Goal: Information Seeking & Learning: Find specific fact

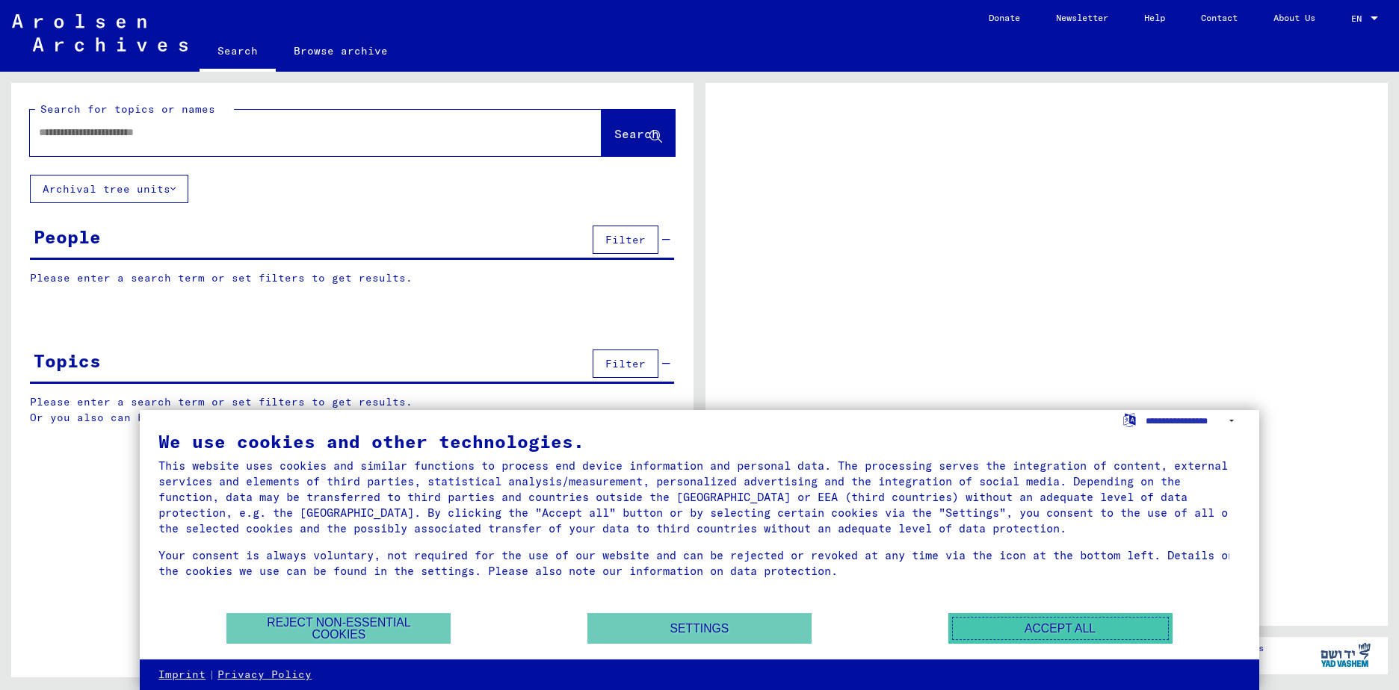
click at [1064, 630] on button "Accept all" at bounding box center [1060, 628] width 224 height 31
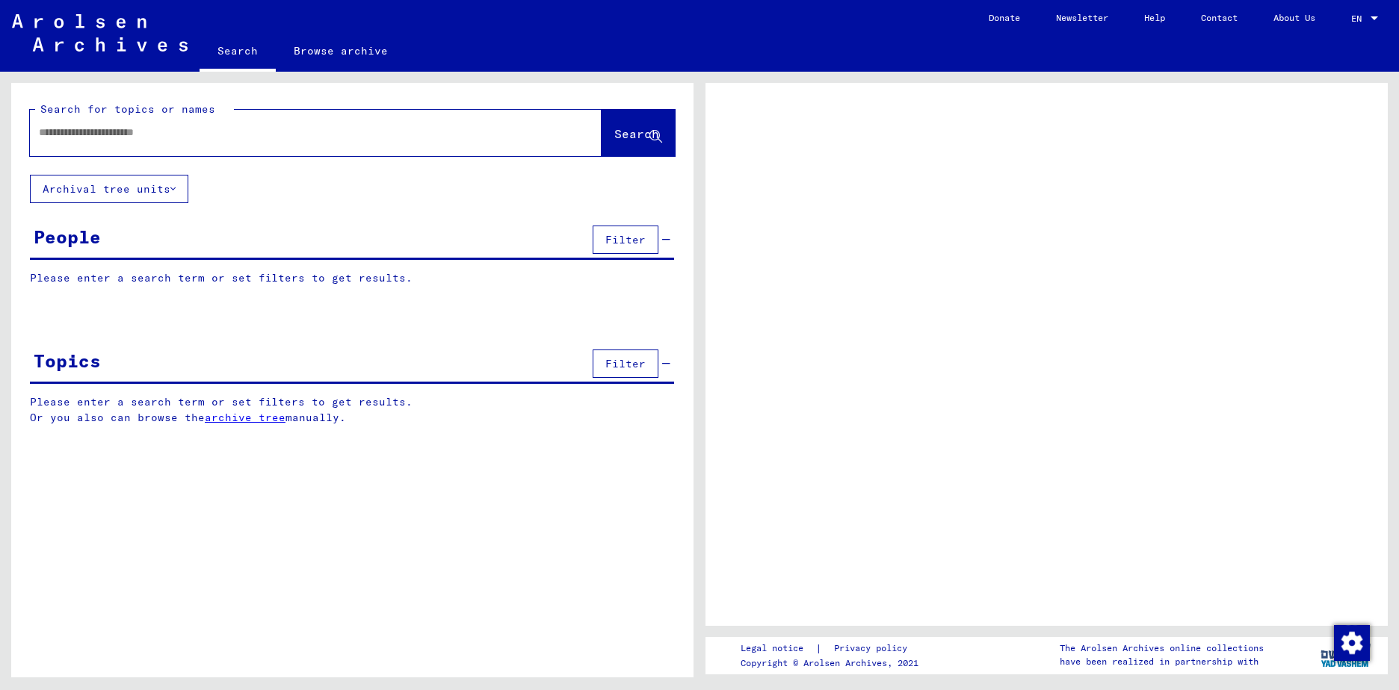
click at [176, 134] on input "text" at bounding box center [302, 133] width 527 height 16
click at [182, 192] on button "Archival tree units" at bounding box center [109, 189] width 158 height 28
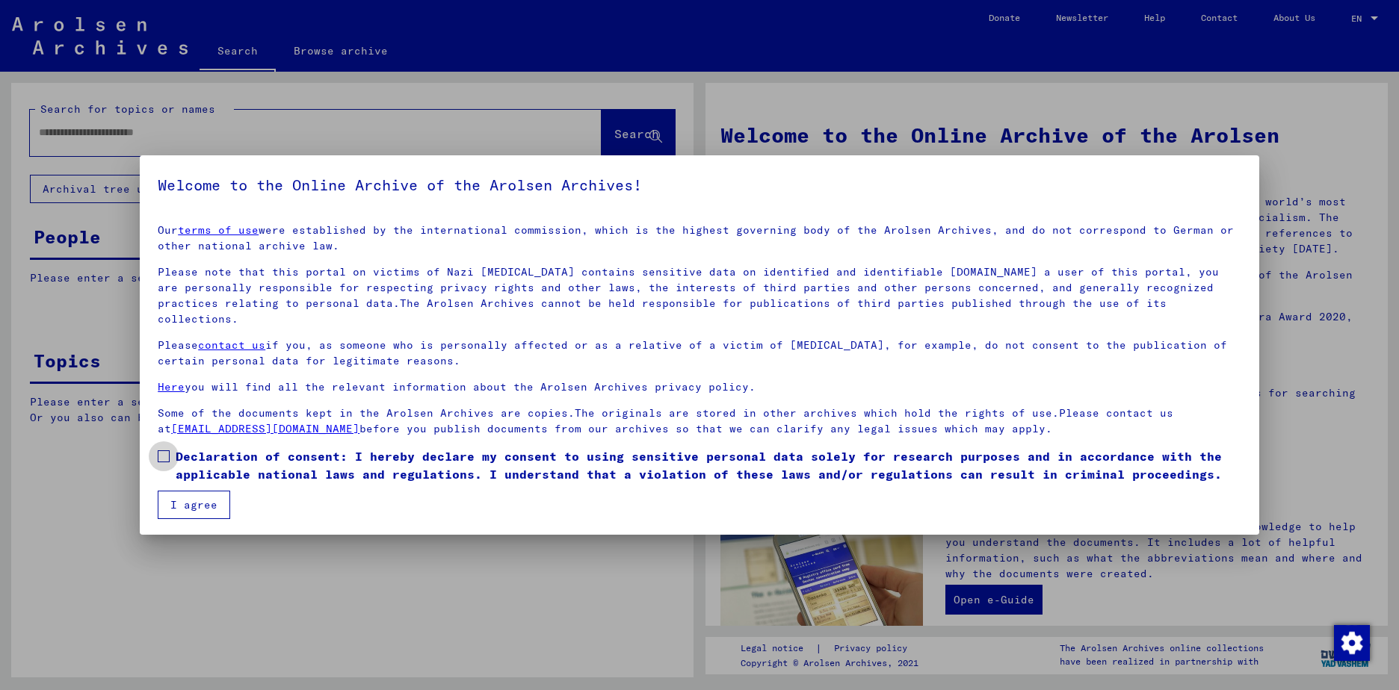
click at [173, 448] on label "Declaration of consent: I hereby declare my consent to using sensitive personal…" at bounding box center [699, 466] width 1083 height 36
click at [182, 491] on button "I agree" at bounding box center [194, 505] width 72 height 28
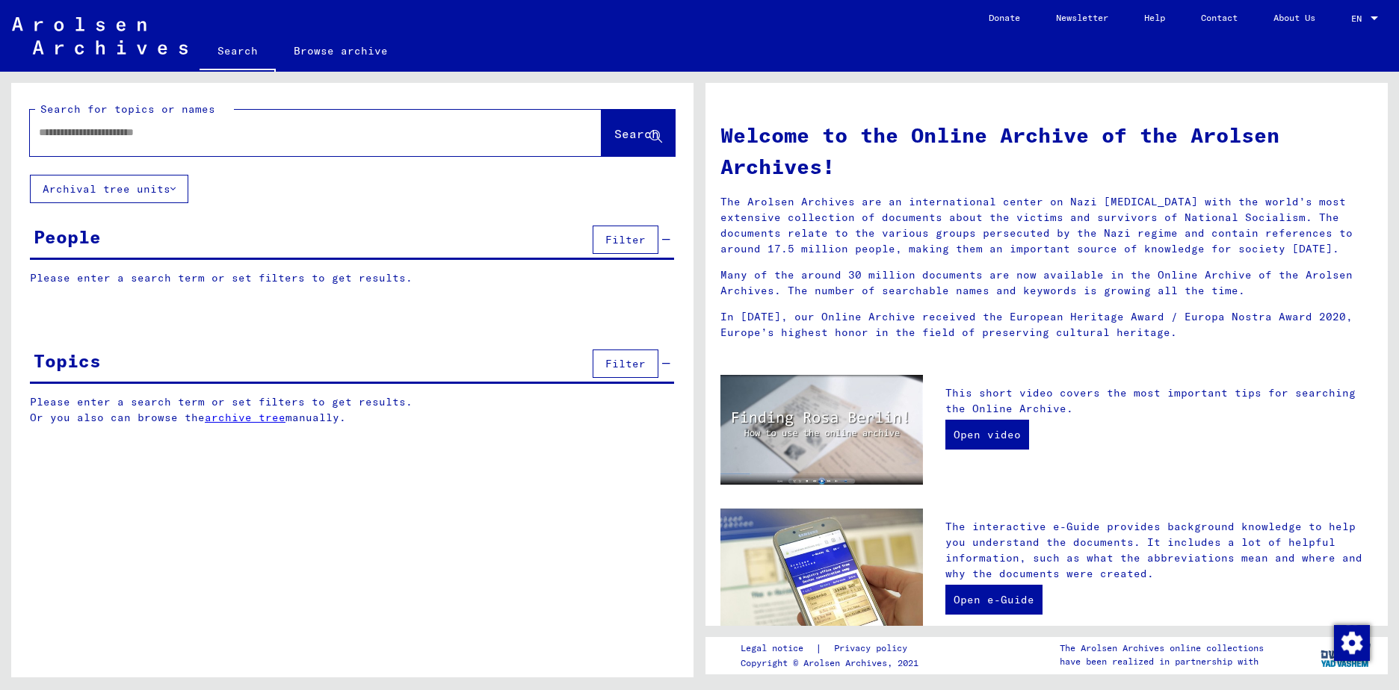
click at [614, 236] on span "Filter" at bounding box center [625, 239] width 40 height 13
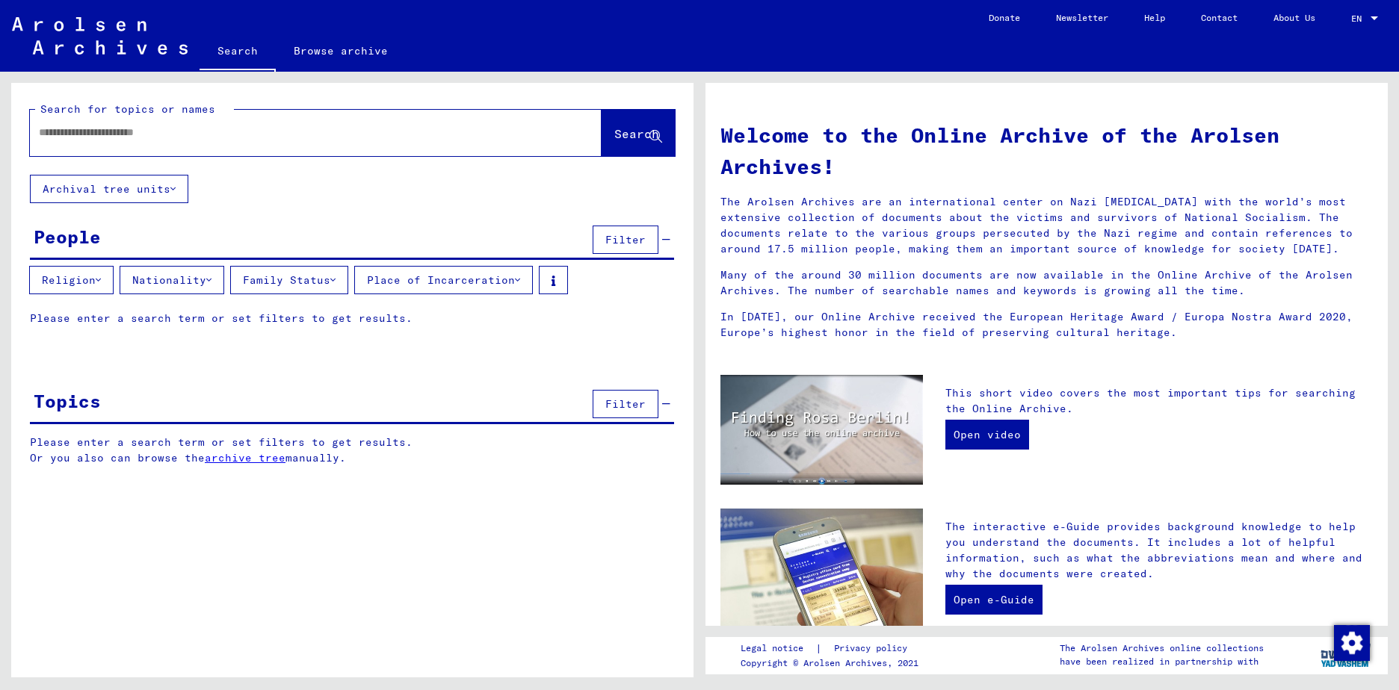
click at [182, 279] on button "Nationality" at bounding box center [172, 280] width 105 height 28
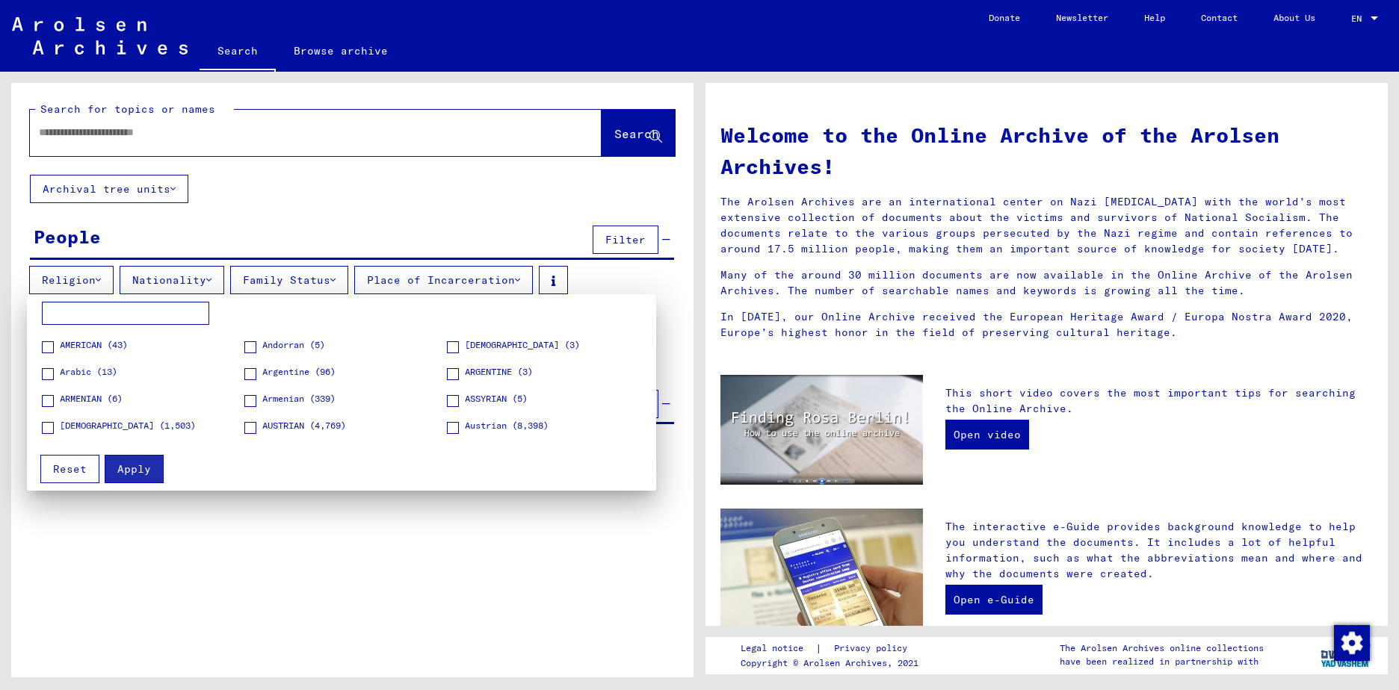
scroll to position [149, 0]
click at [247, 408] on span at bounding box center [250, 407] width 12 height 12
click at [251, 435] on span at bounding box center [250, 434] width 12 height 12
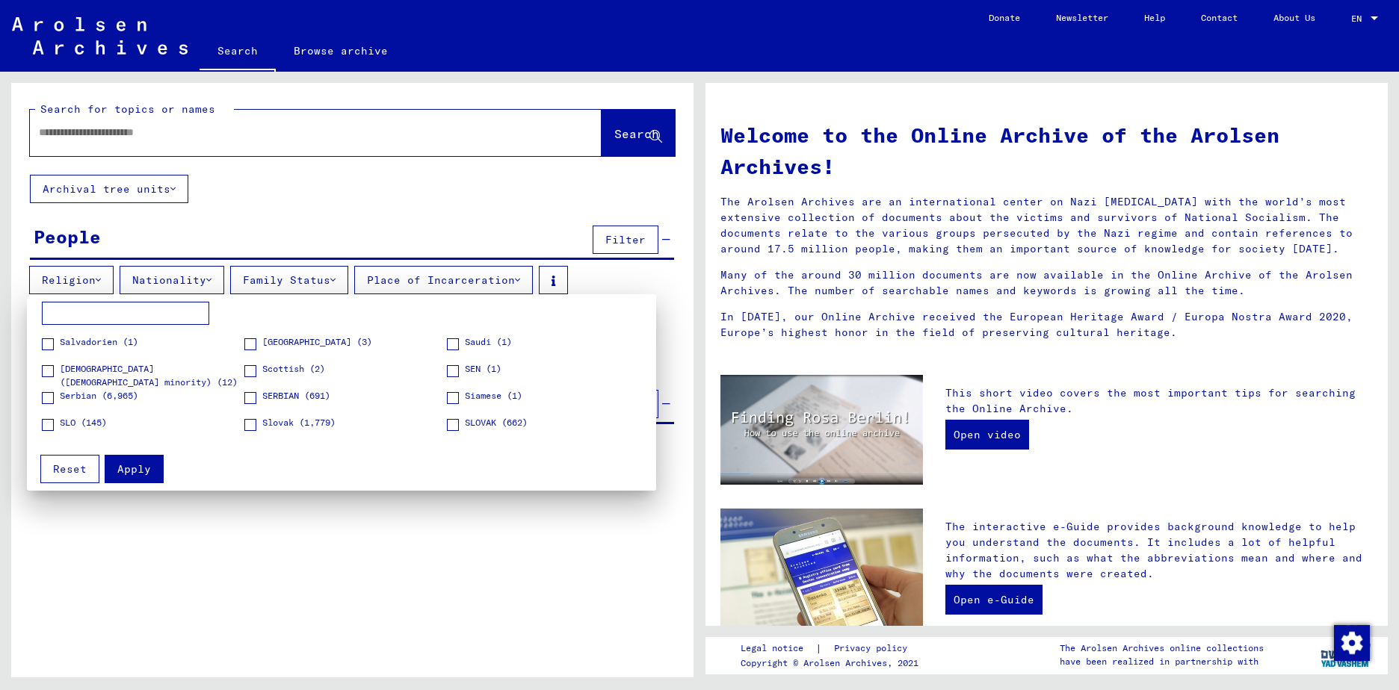
scroll to position [1793, 0]
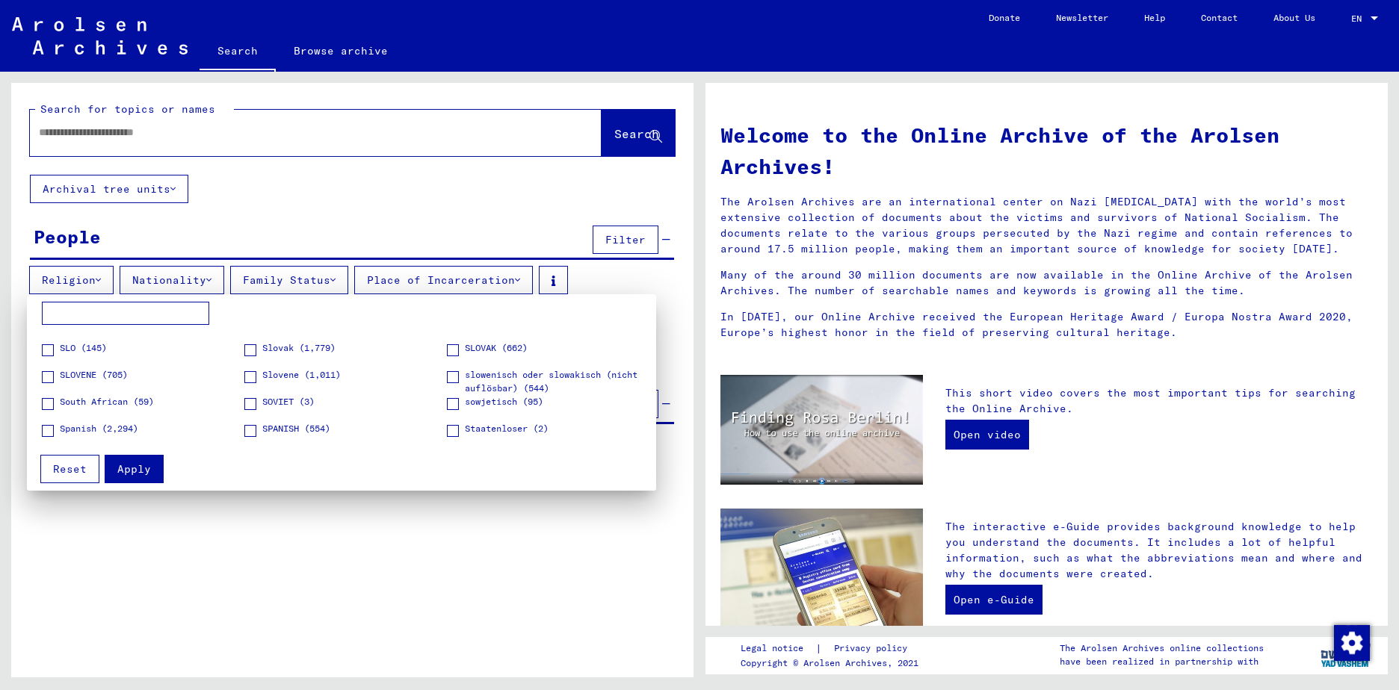
click at [244, 403] on span at bounding box center [250, 404] width 12 height 12
click at [50, 408] on span at bounding box center [48, 407] width 12 height 12
click at [144, 474] on span "Apply" at bounding box center [134, 469] width 34 height 13
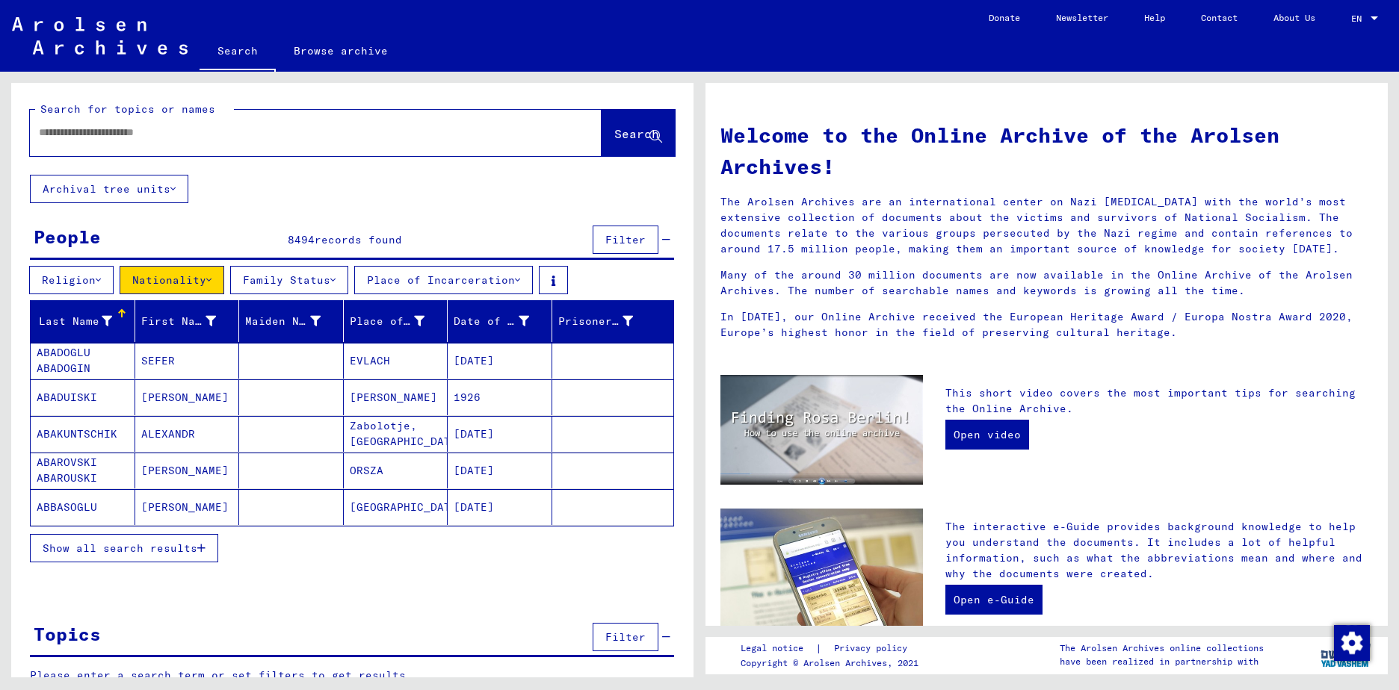
click at [192, 547] on span "Show all search results" at bounding box center [120, 548] width 155 height 13
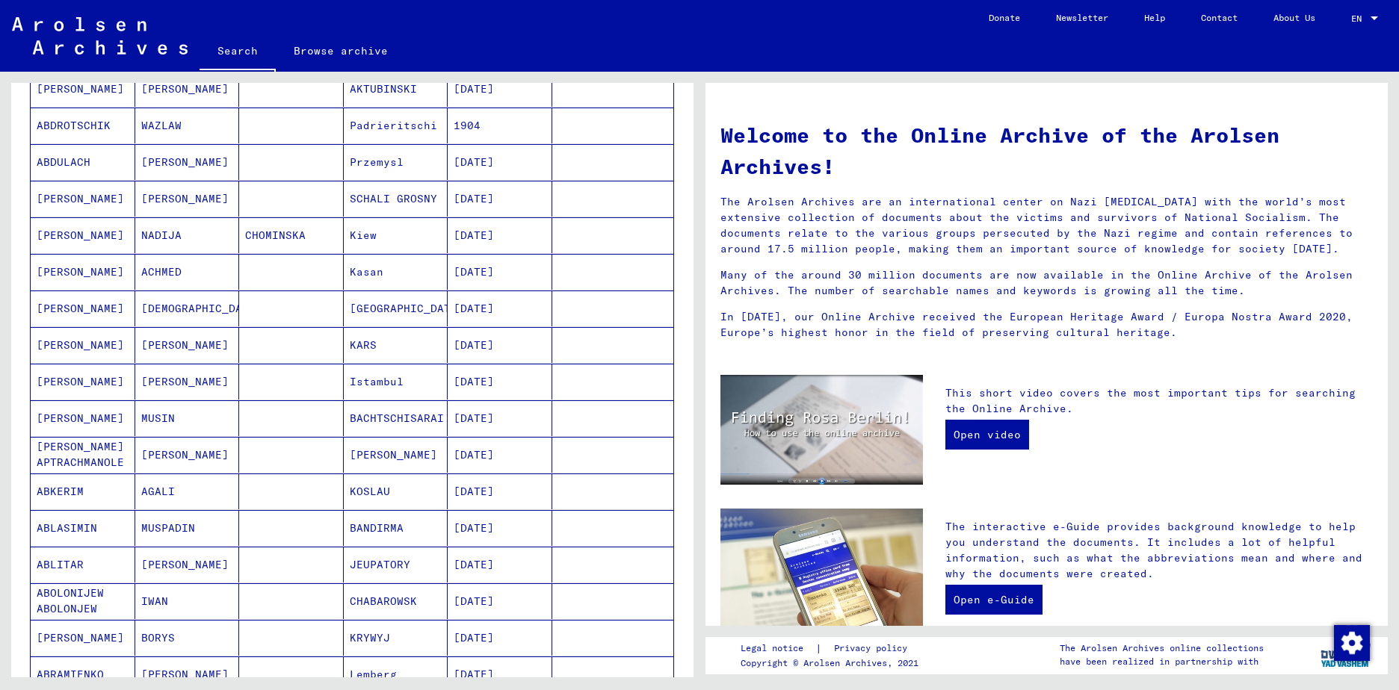
scroll to position [747, 0]
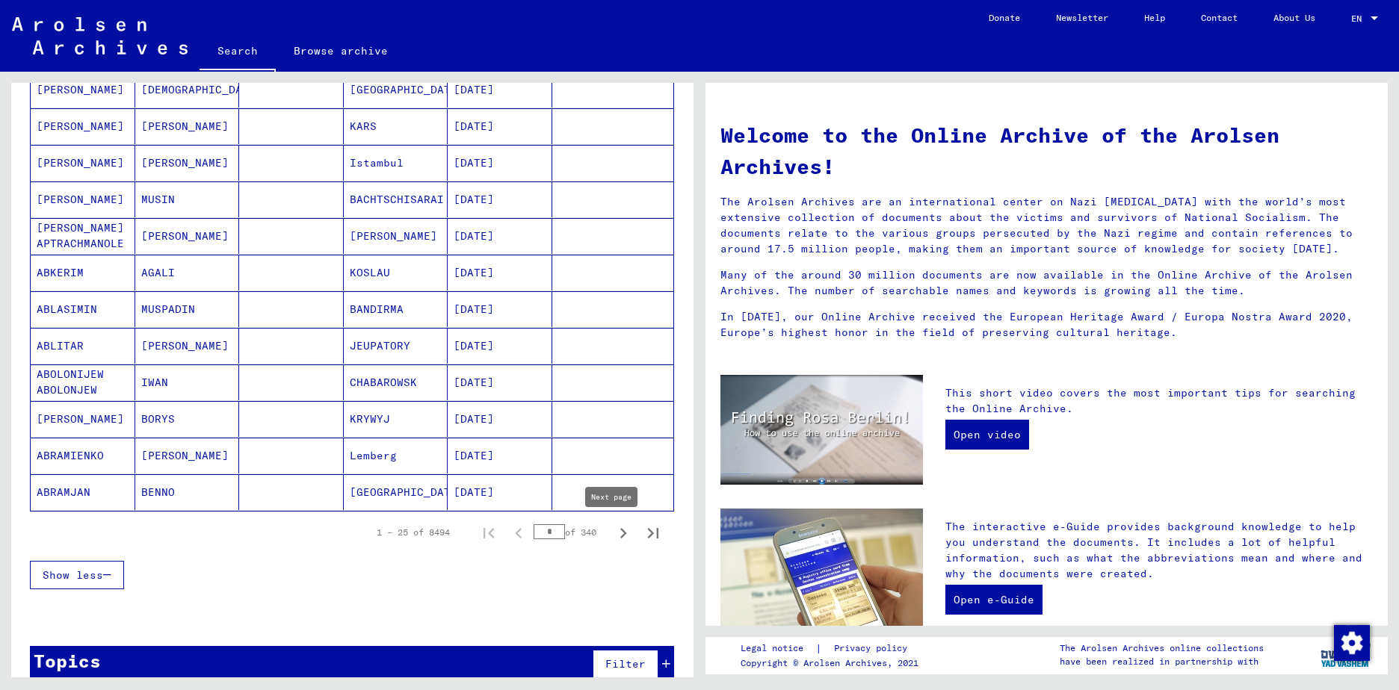
click at [613, 534] on icon "Next page" at bounding box center [623, 533] width 21 height 21
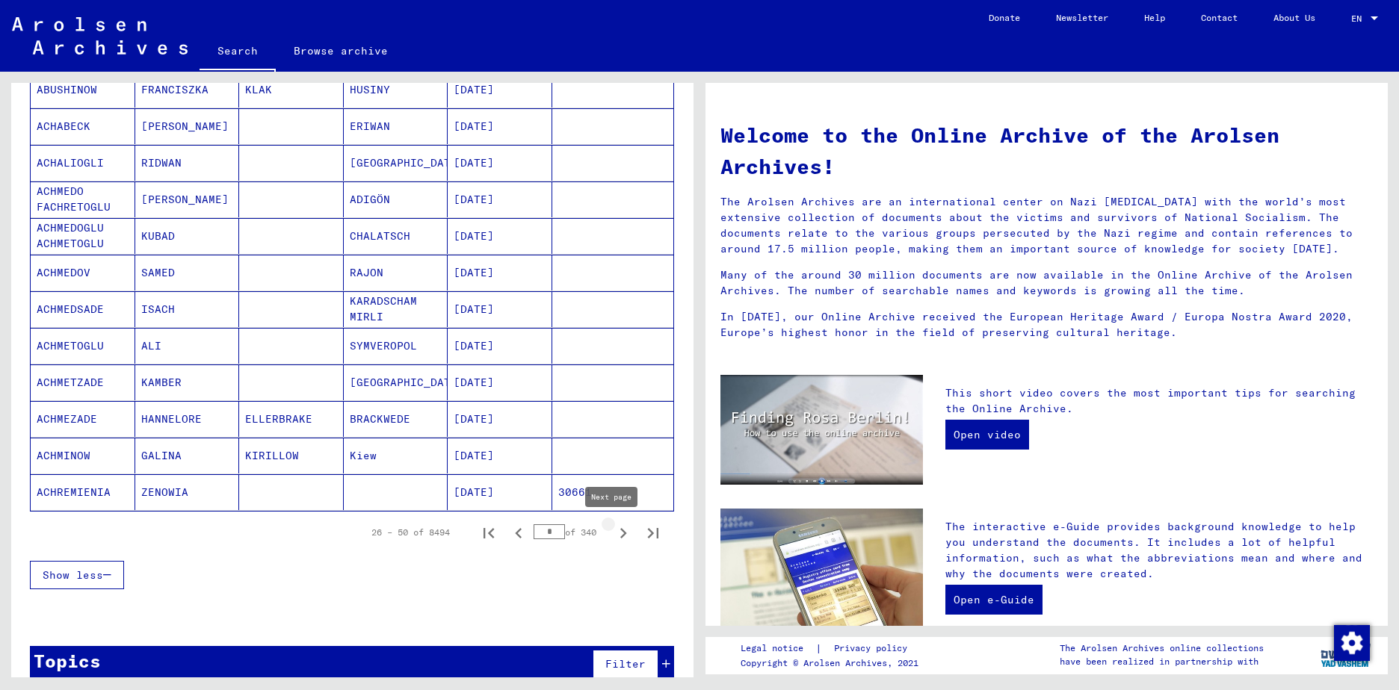
click at [613, 533] on icon "Next page" at bounding box center [623, 533] width 21 height 21
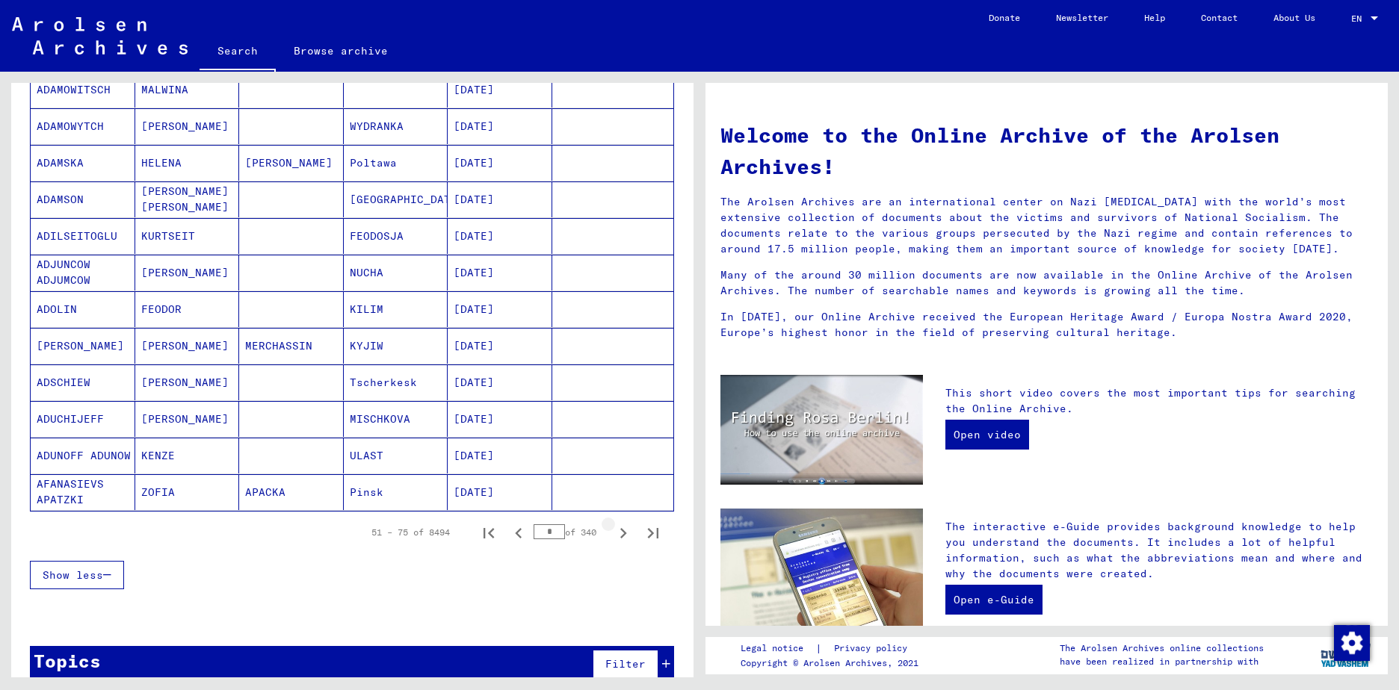
click at [613, 533] on icon "Next page" at bounding box center [623, 533] width 21 height 21
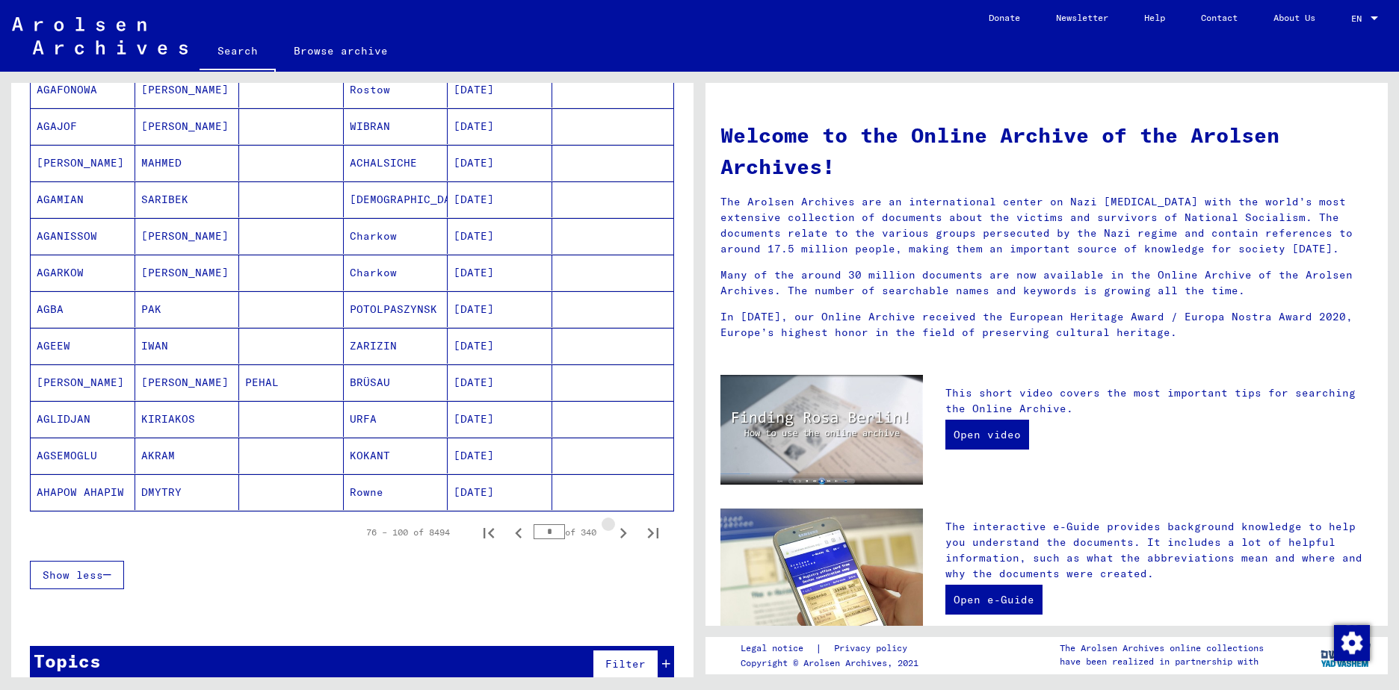
click at [613, 533] on icon "Next page" at bounding box center [623, 533] width 21 height 21
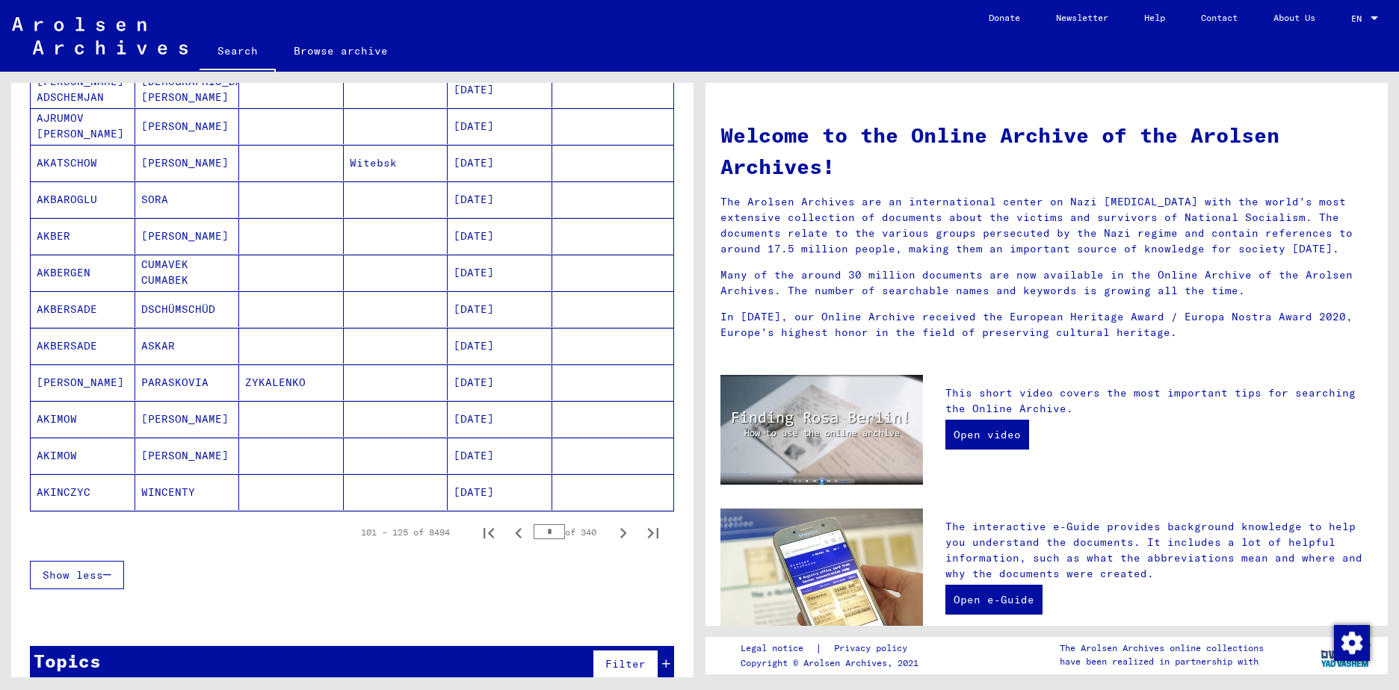
click at [613, 533] on icon "Next page" at bounding box center [623, 533] width 21 height 21
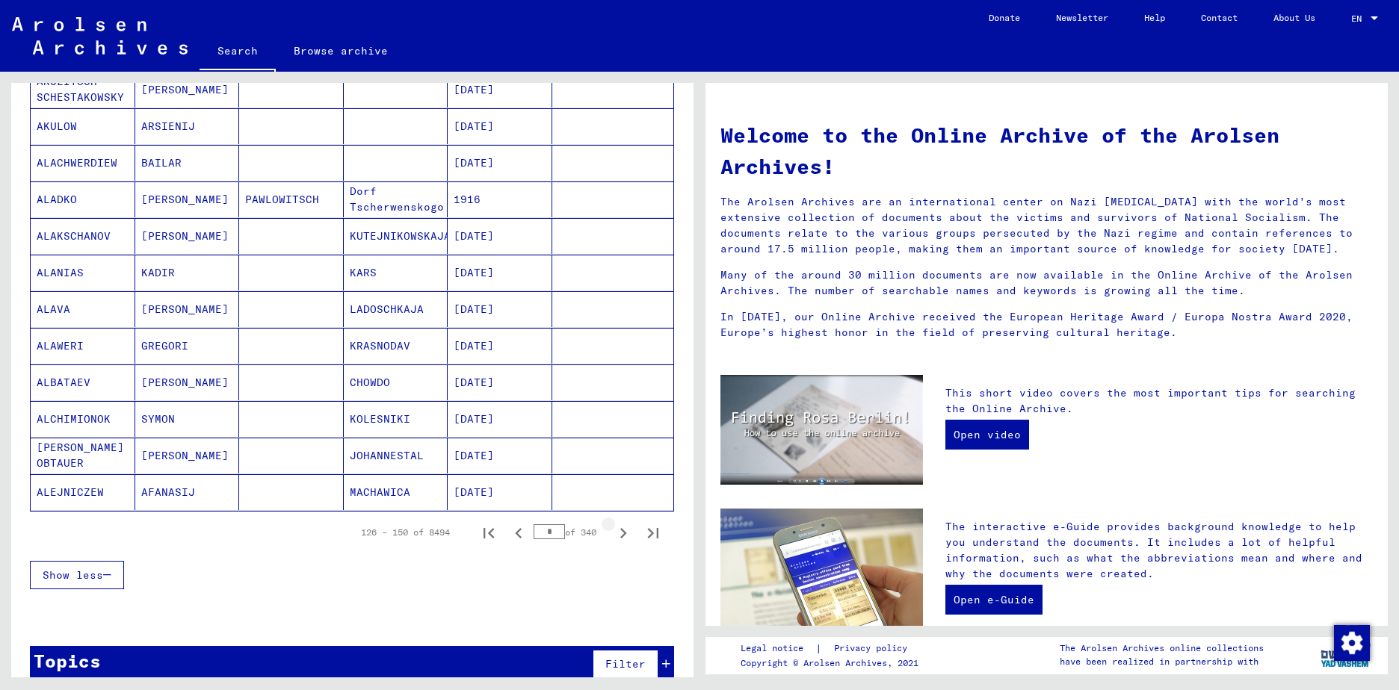
click at [613, 533] on icon "Next page" at bounding box center [623, 533] width 21 height 21
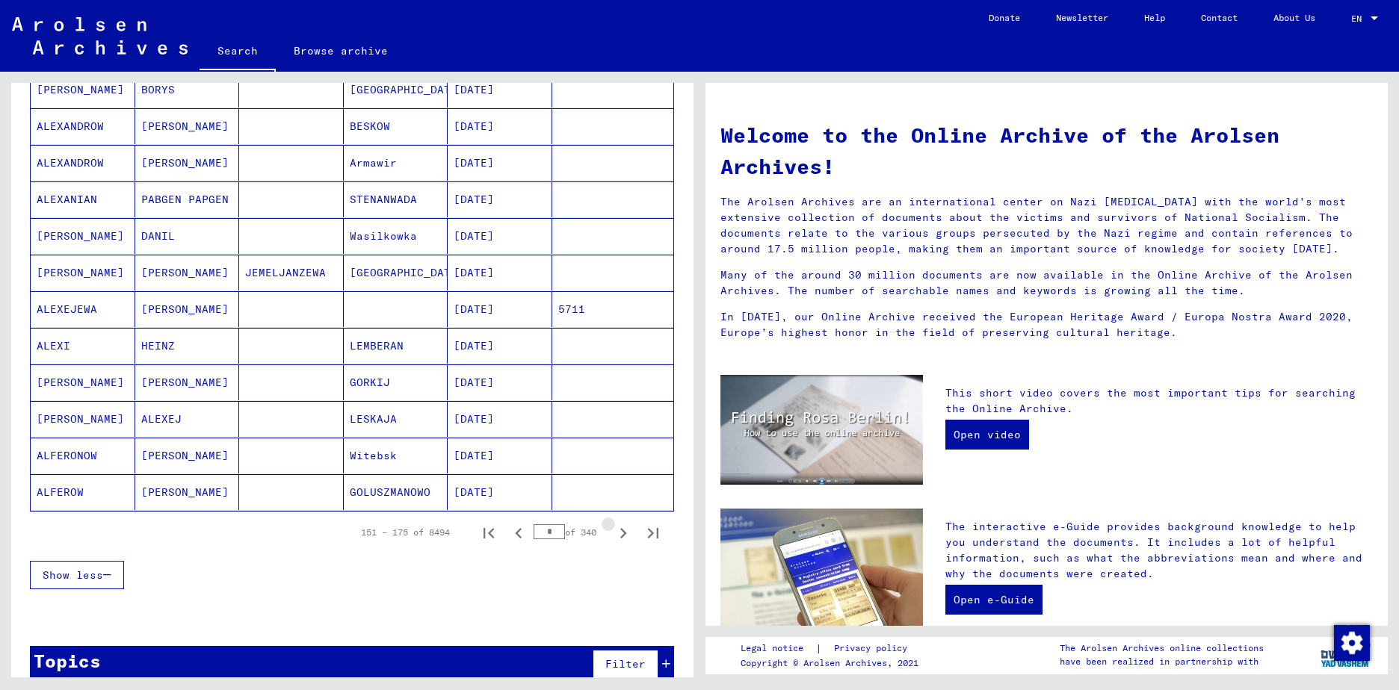
click at [613, 533] on icon "Next page" at bounding box center [623, 533] width 21 height 21
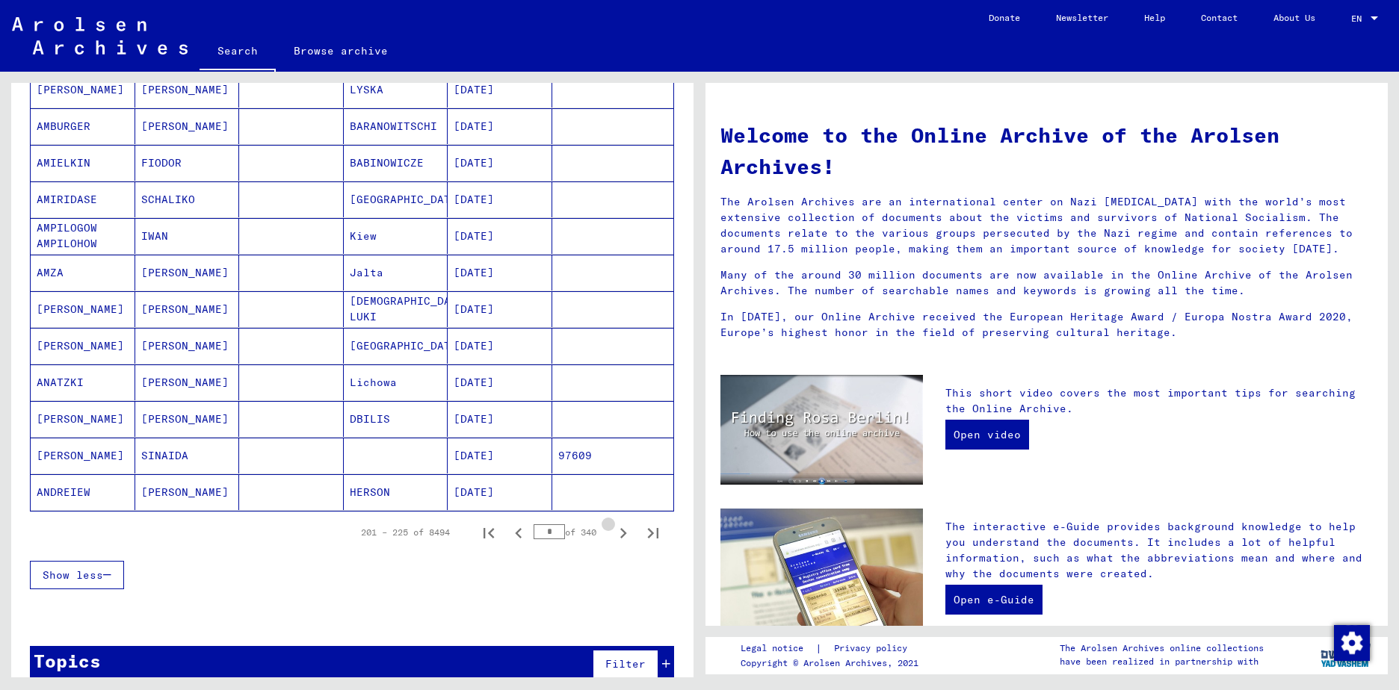
click at [613, 533] on icon "Next page" at bounding box center [623, 533] width 21 height 21
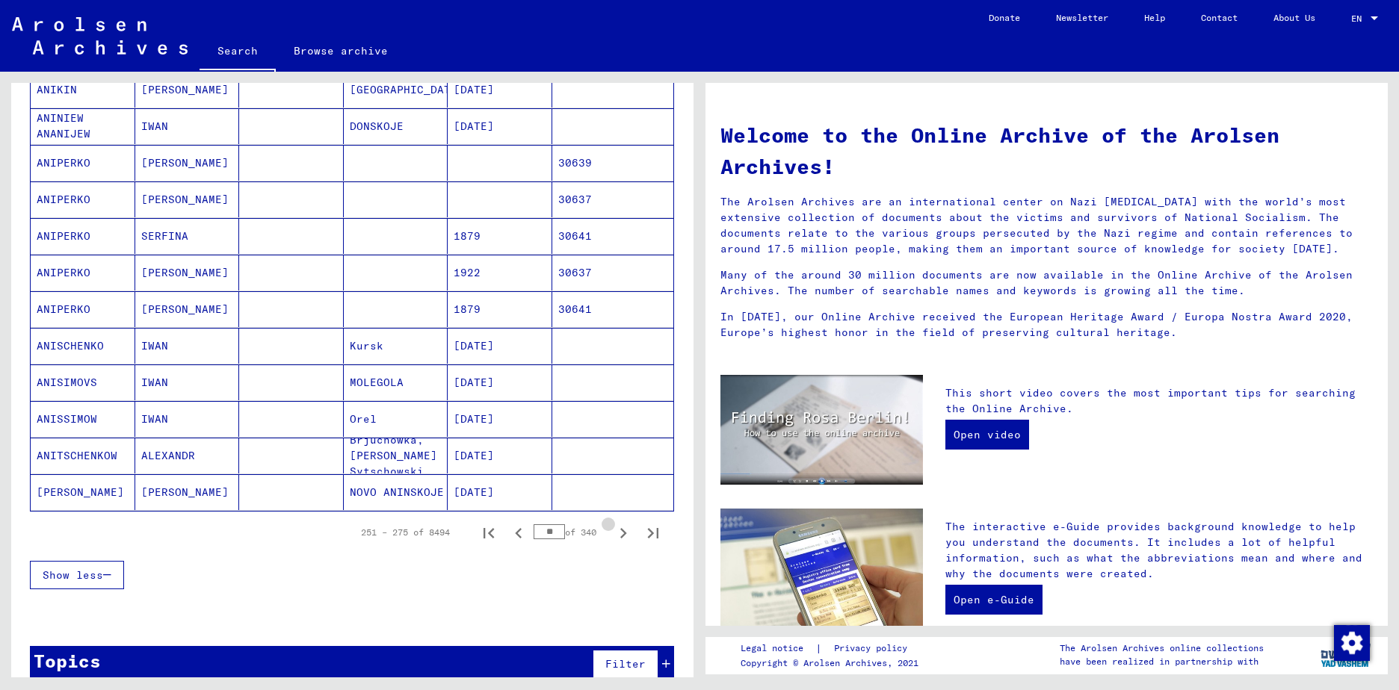
click at [613, 533] on icon "Next page" at bounding box center [623, 533] width 21 height 21
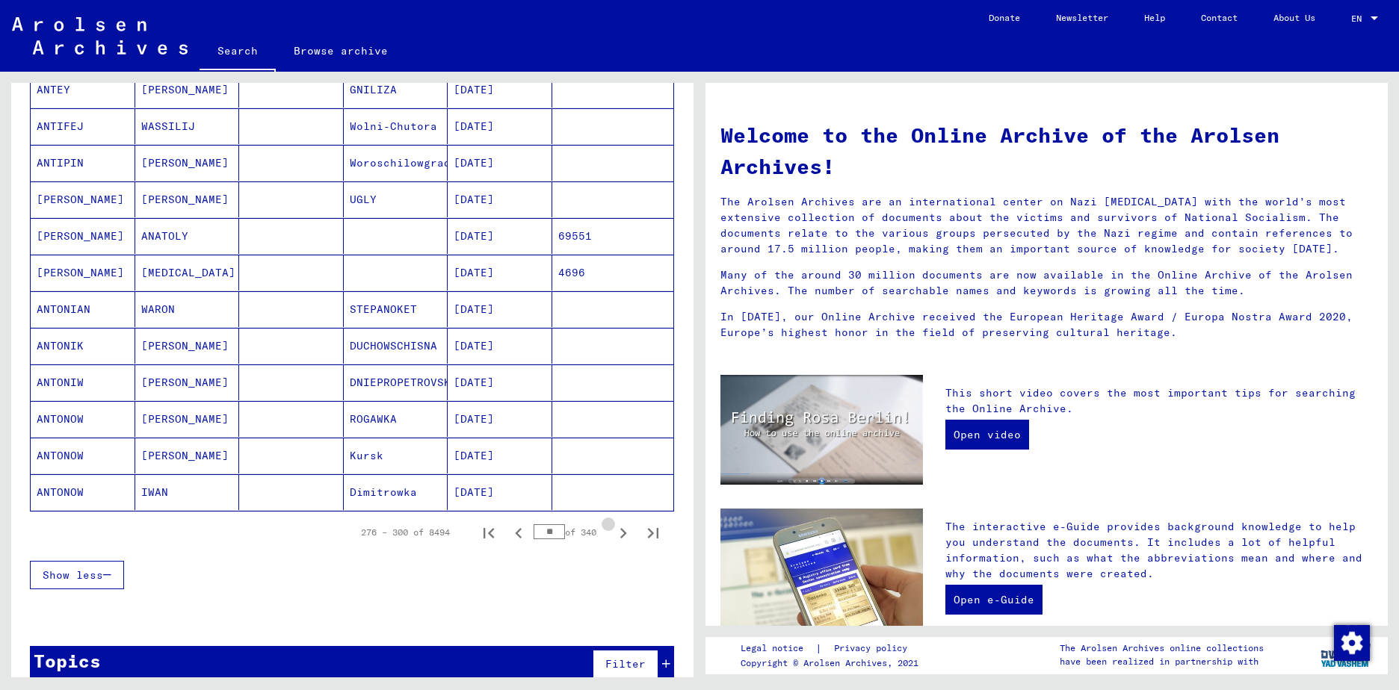
click at [613, 533] on icon "Next page" at bounding box center [623, 533] width 21 height 21
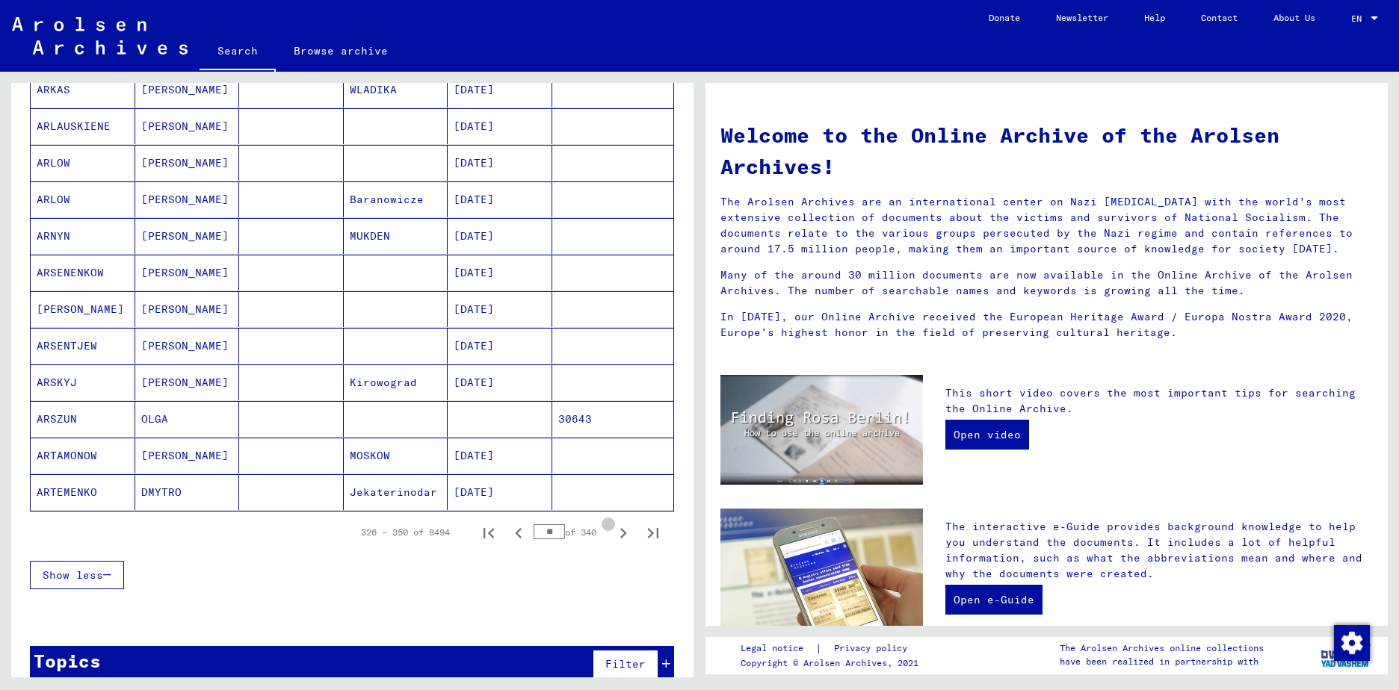
click at [613, 533] on icon "Next page" at bounding box center [623, 533] width 21 height 21
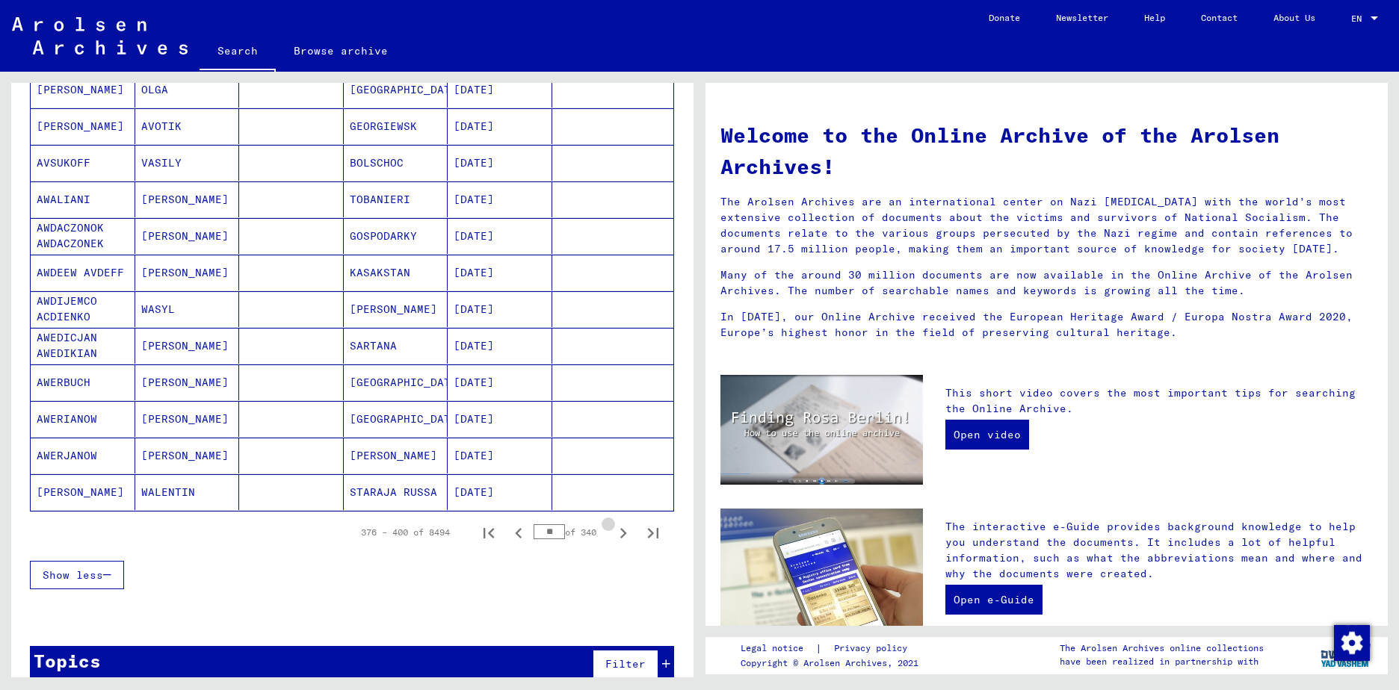
click at [613, 533] on icon "Next page" at bounding box center [623, 533] width 21 height 21
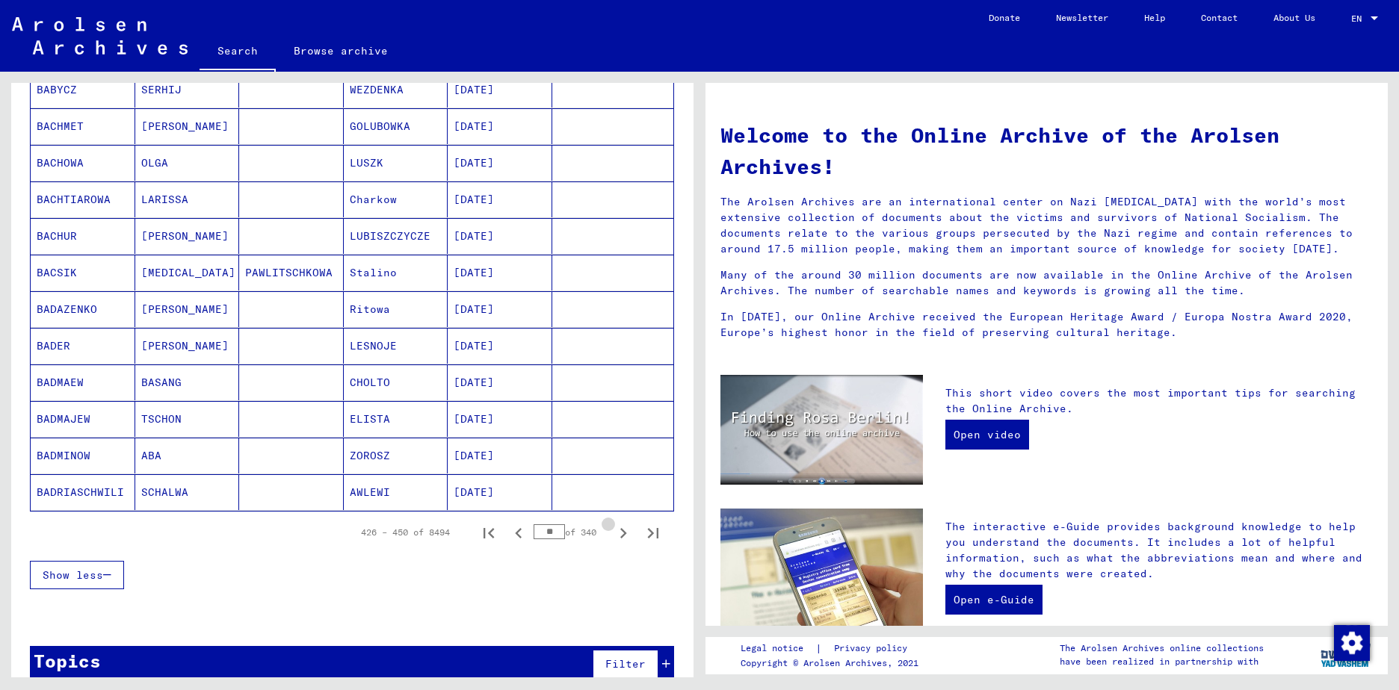
click at [613, 533] on icon "Next page" at bounding box center [623, 533] width 21 height 21
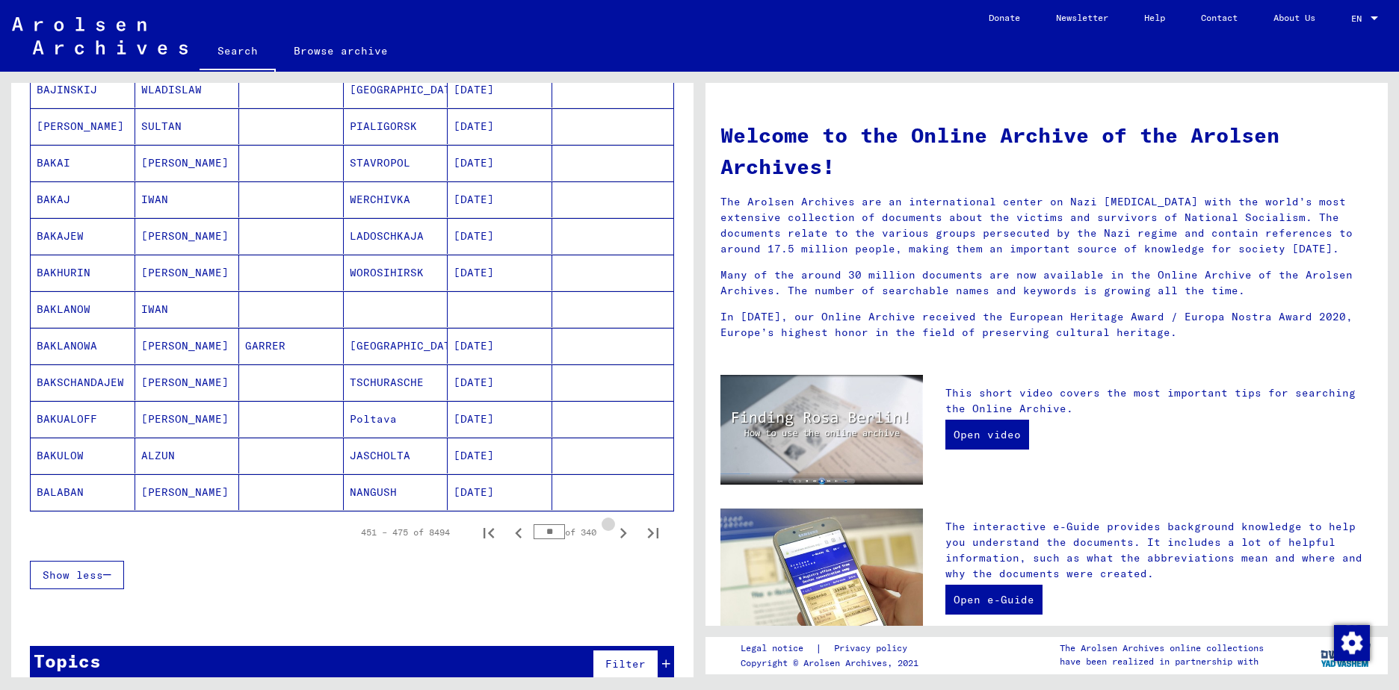
click at [613, 533] on icon "Next page" at bounding box center [623, 533] width 21 height 21
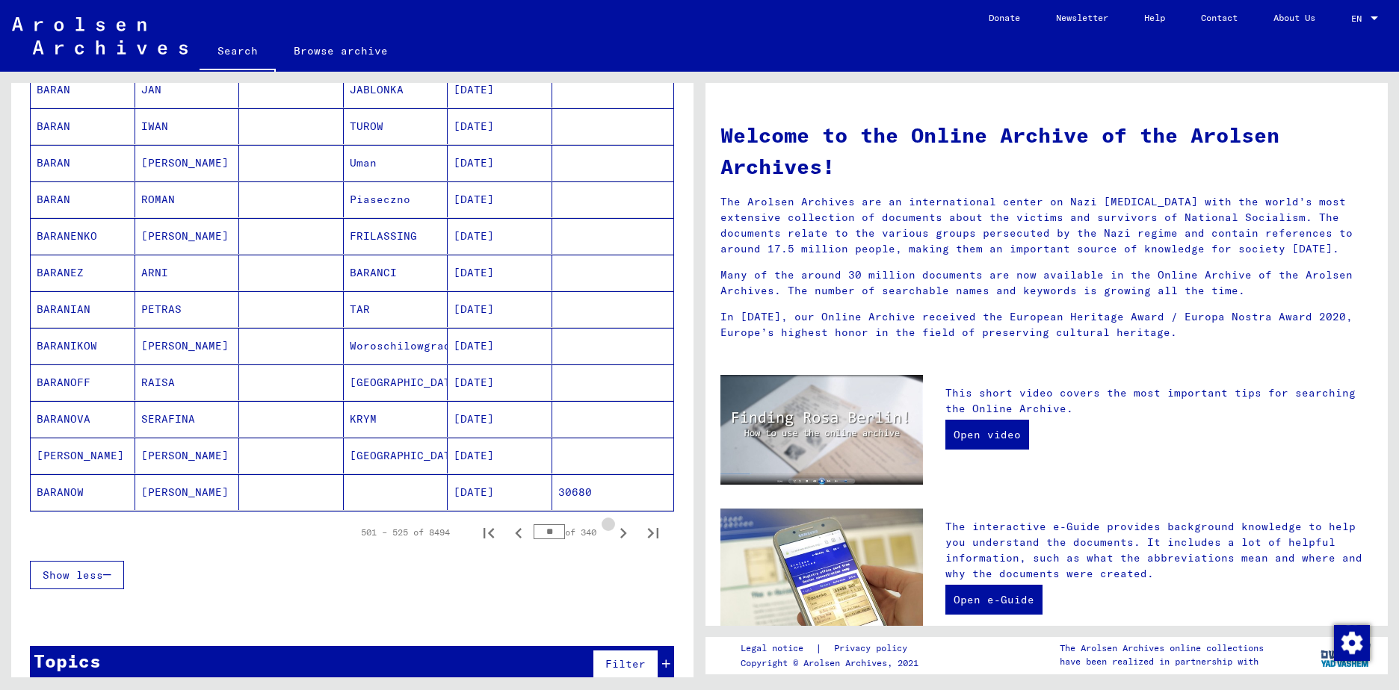
click at [613, 533] on icon "Next page" at bounding box center [623, 533] width 21 height 21
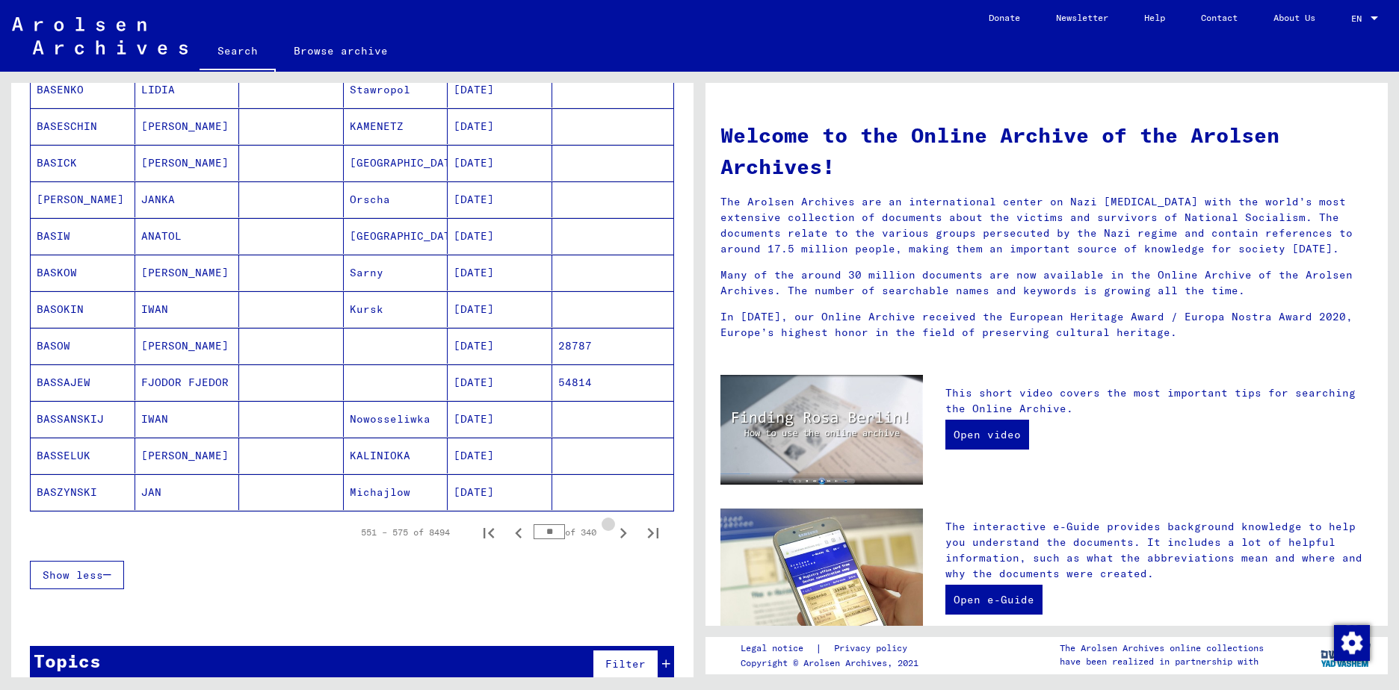
click at [613, 533] on icon "Next page" at bounding box center [623, 533] width 21 height 21
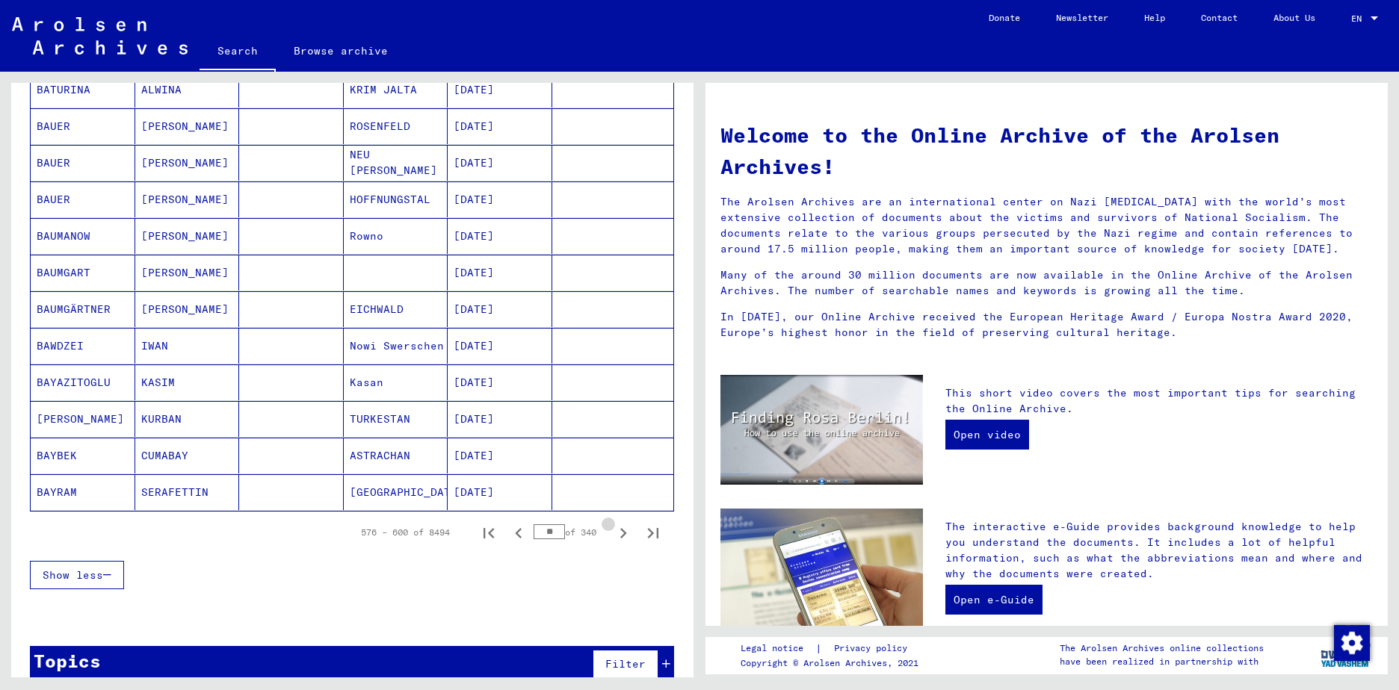
click at [613, 533] on icon "Next page" at bounding box center [623, 533] width 21 height 21
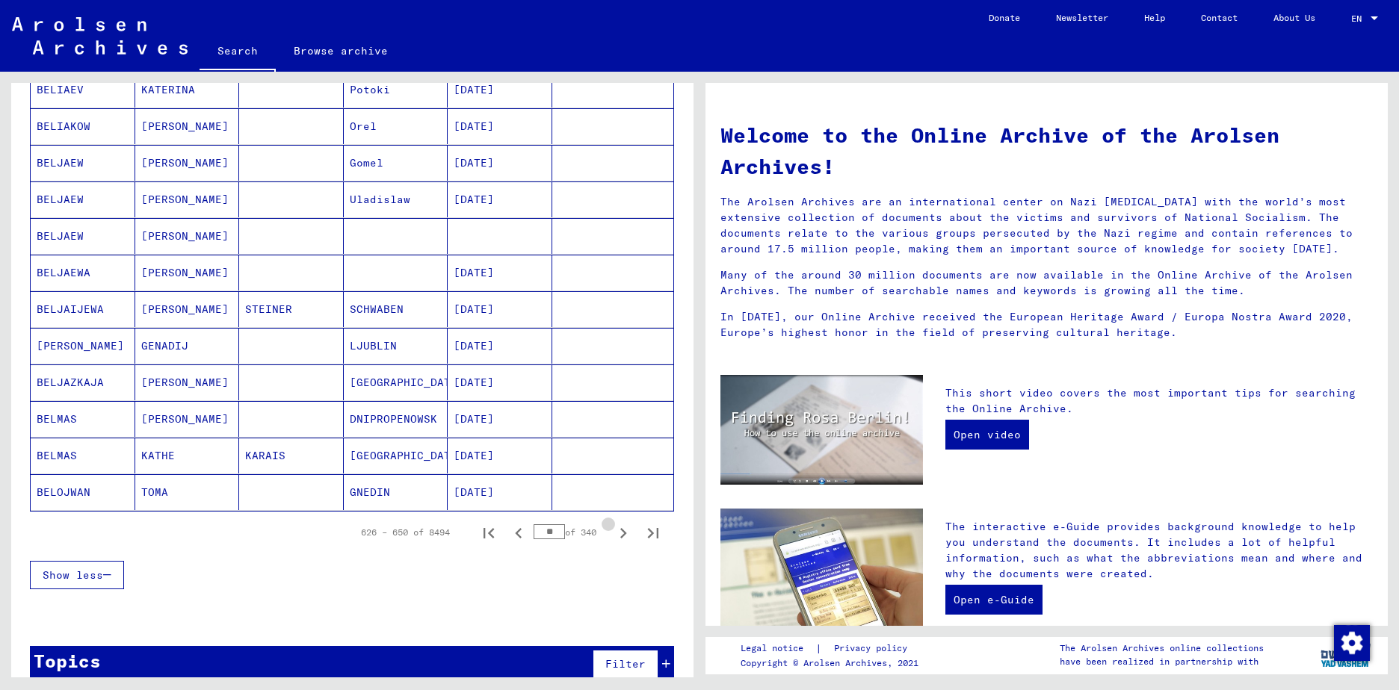
click at [613, 533] on icon "Next page" at bounding box center [623, 533] width 21 height 21
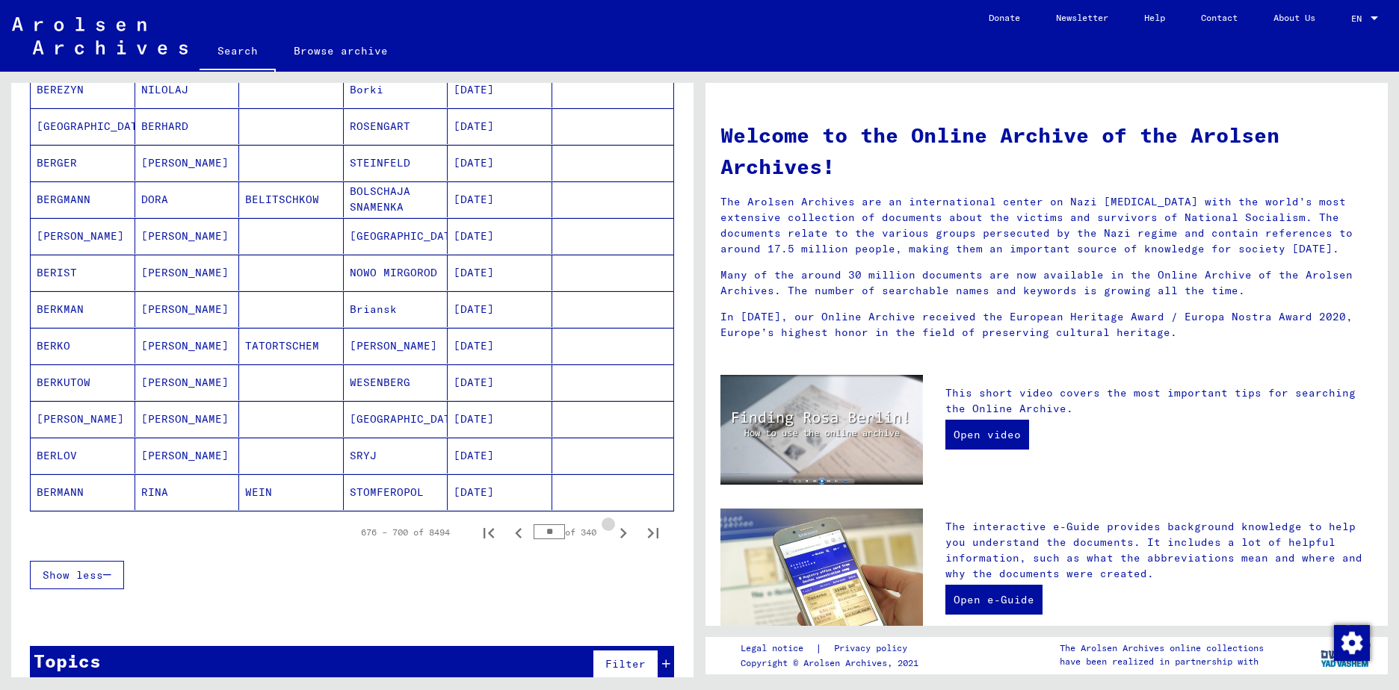
click at [613, 533] on icon "Next page" at bounding box center [623, 533] width 21 height 21
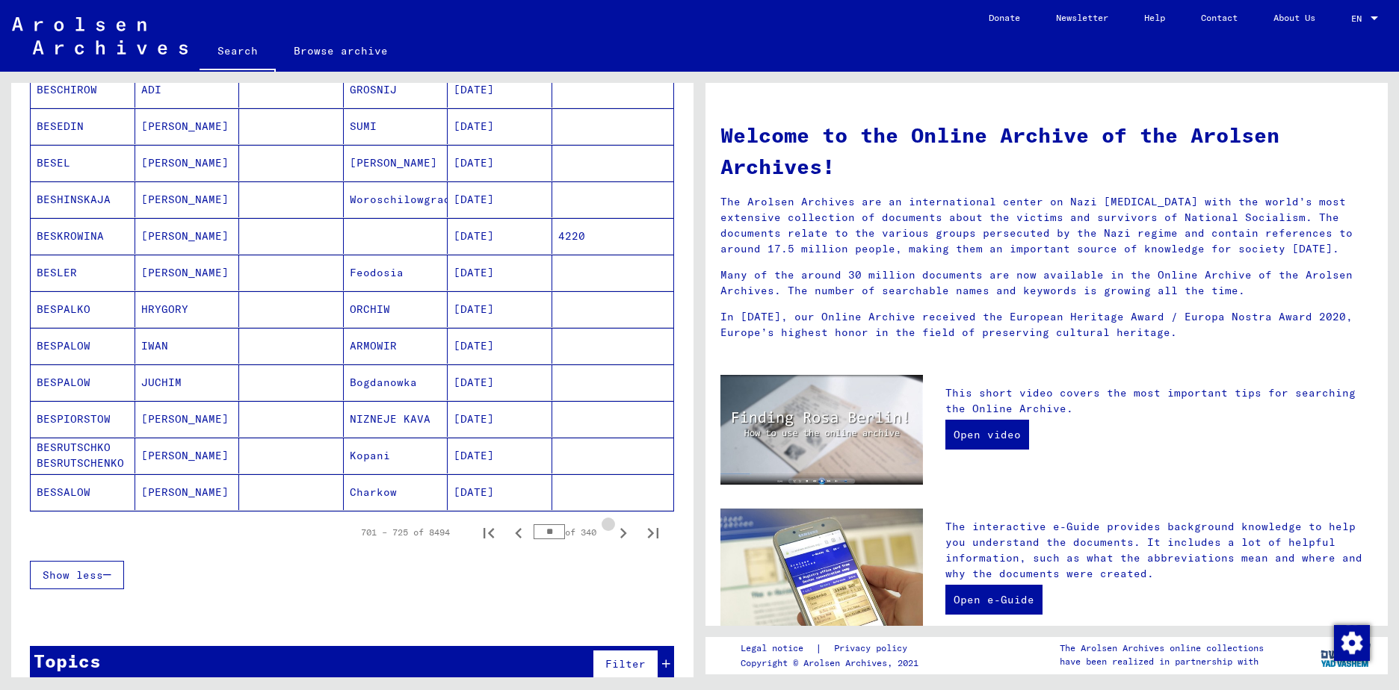
click at [613, 533] on icon "Next page" at bounding box center [623, 533] width 21 height 21
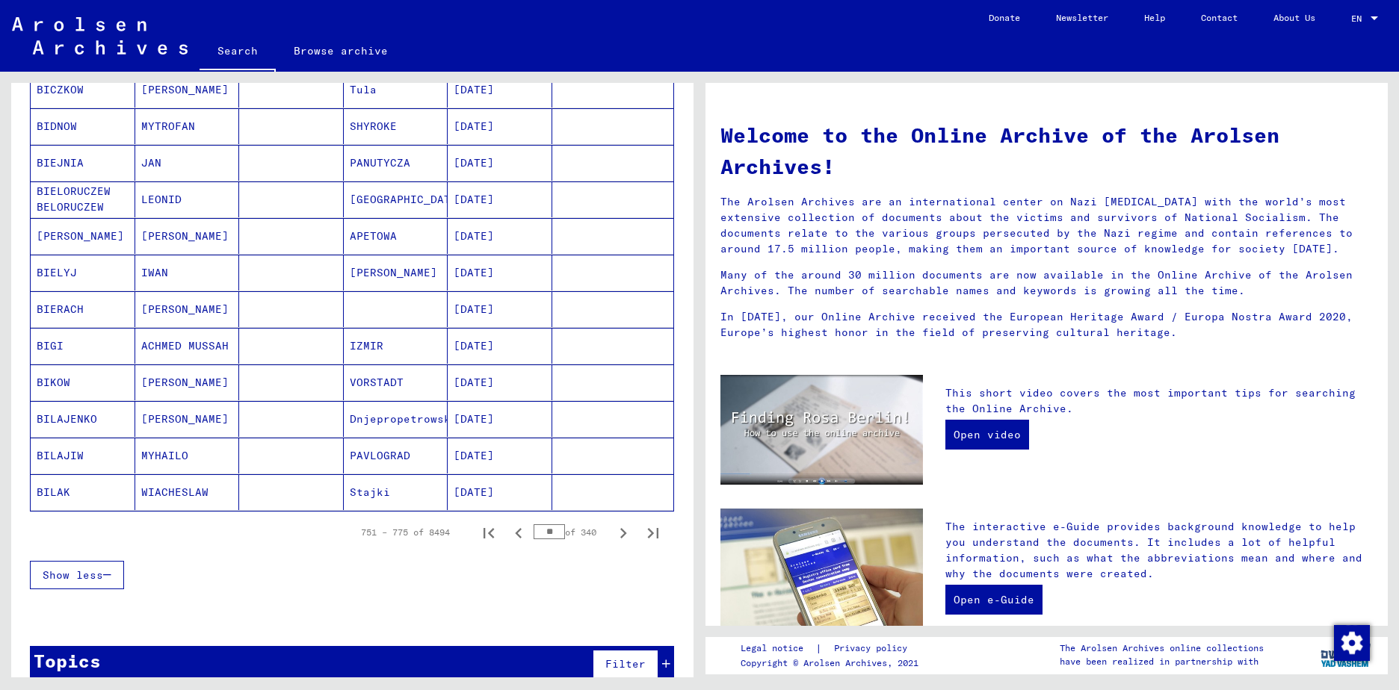
click at [613, 533] on icon "Next page" at bounding box center [623, 533] width 21 height 21
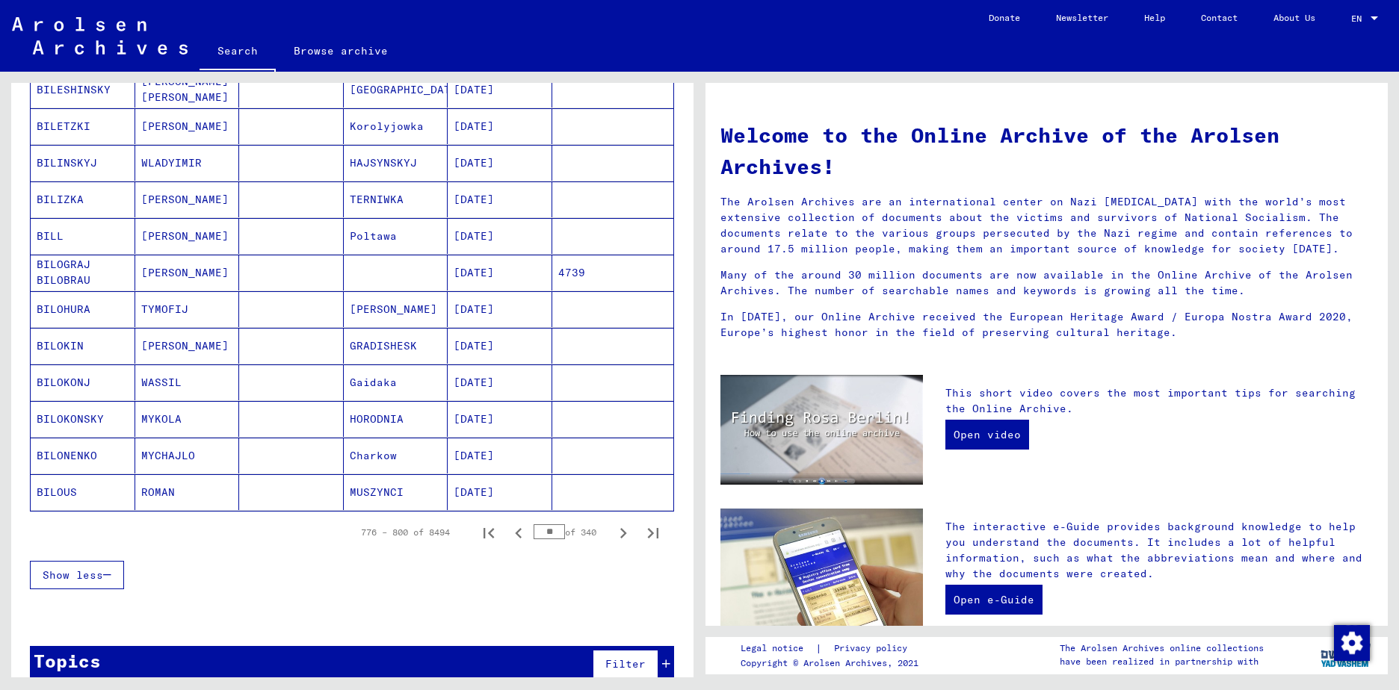
click at [613, 533] on icon "Next page" at bounding box center [623, 533] width 21 height 21
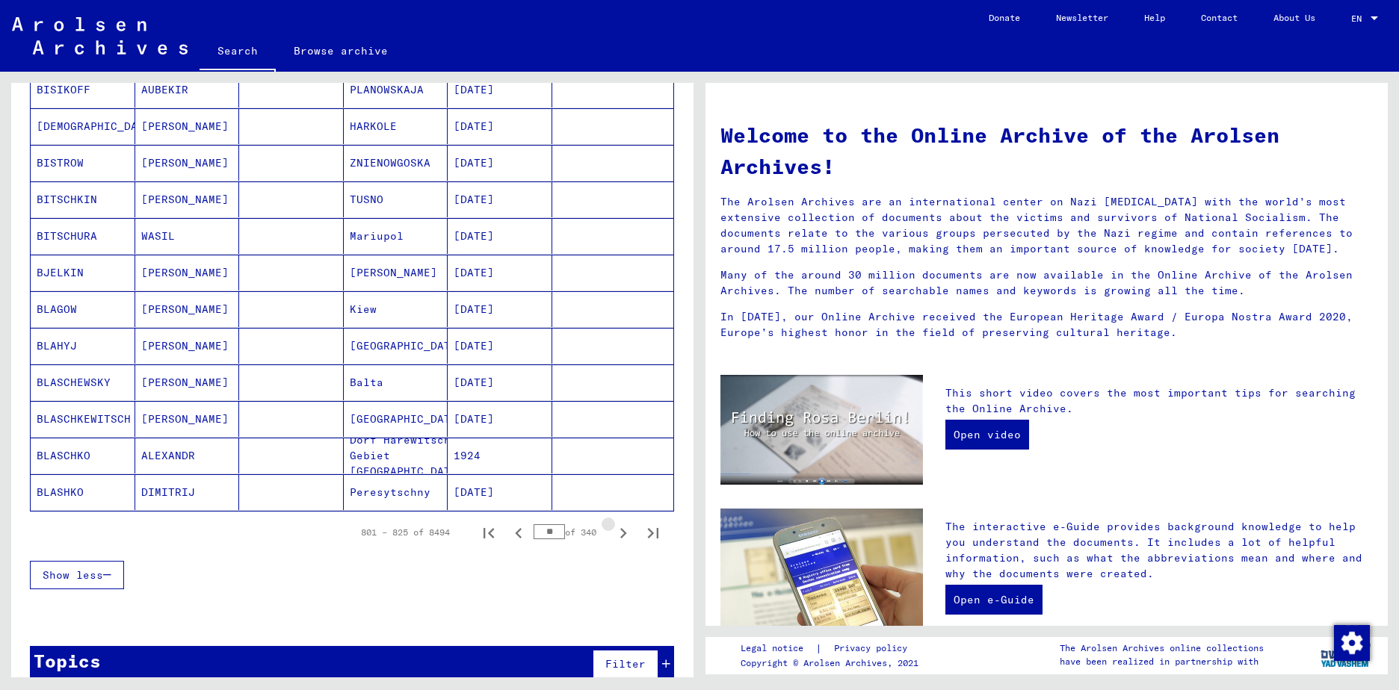
click at [613, 533] on icon "Next page" at bounding box center [623, 533] width 21 height 21
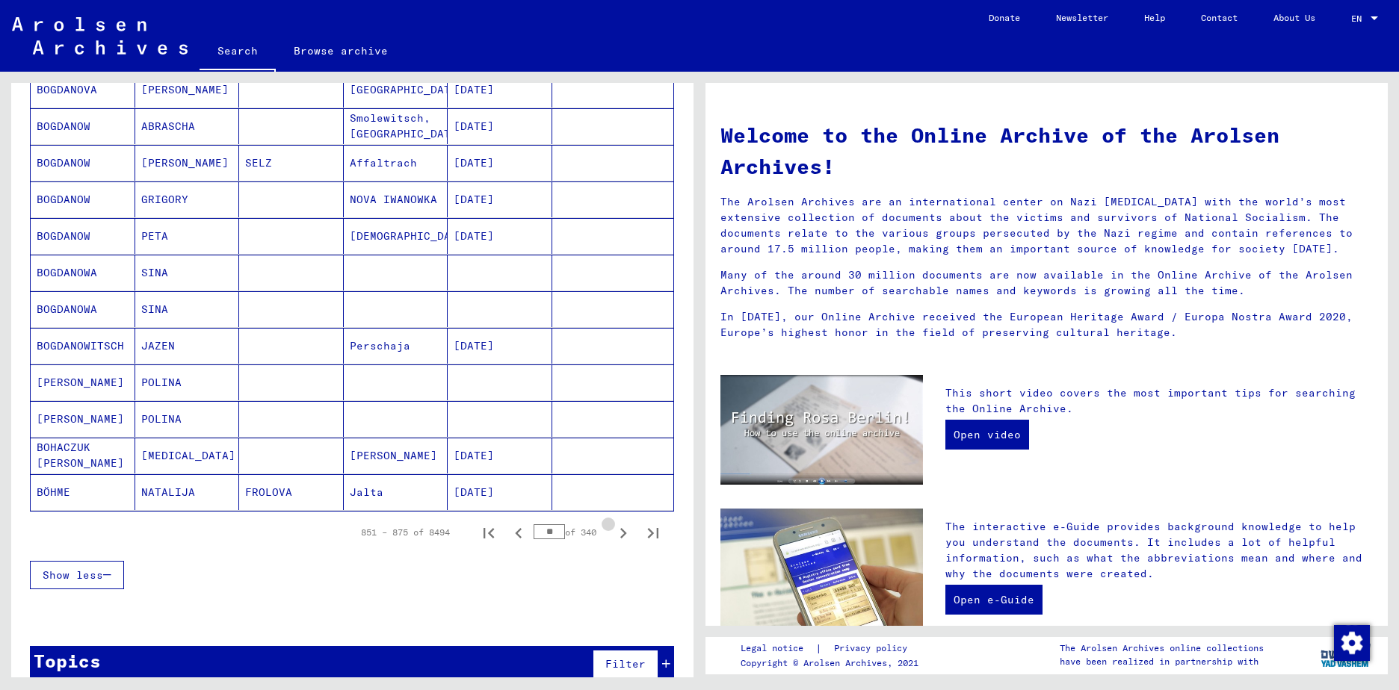
click at [613, 533] on icon "Next page" at bounding box center [623, 533] width 21 height 21
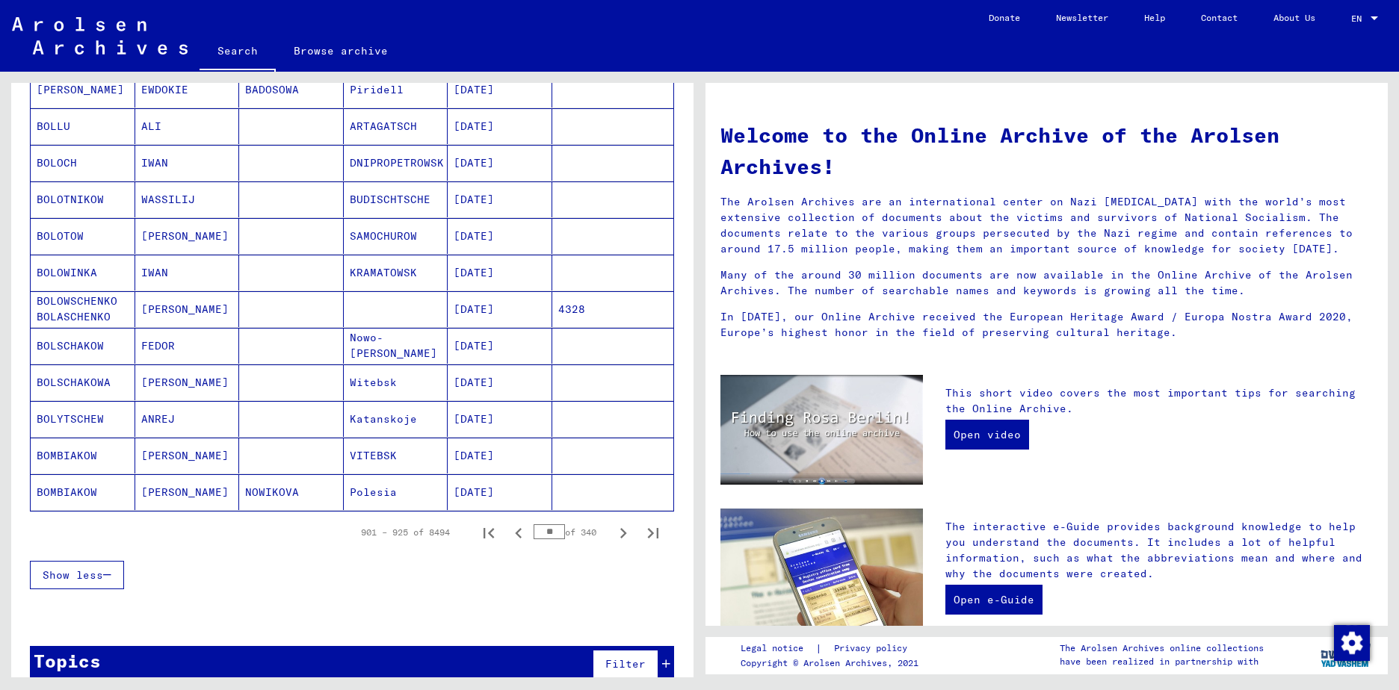
click at [613, 533] on icon "Next page" at bounding box center [623, 533] width 21 height 21
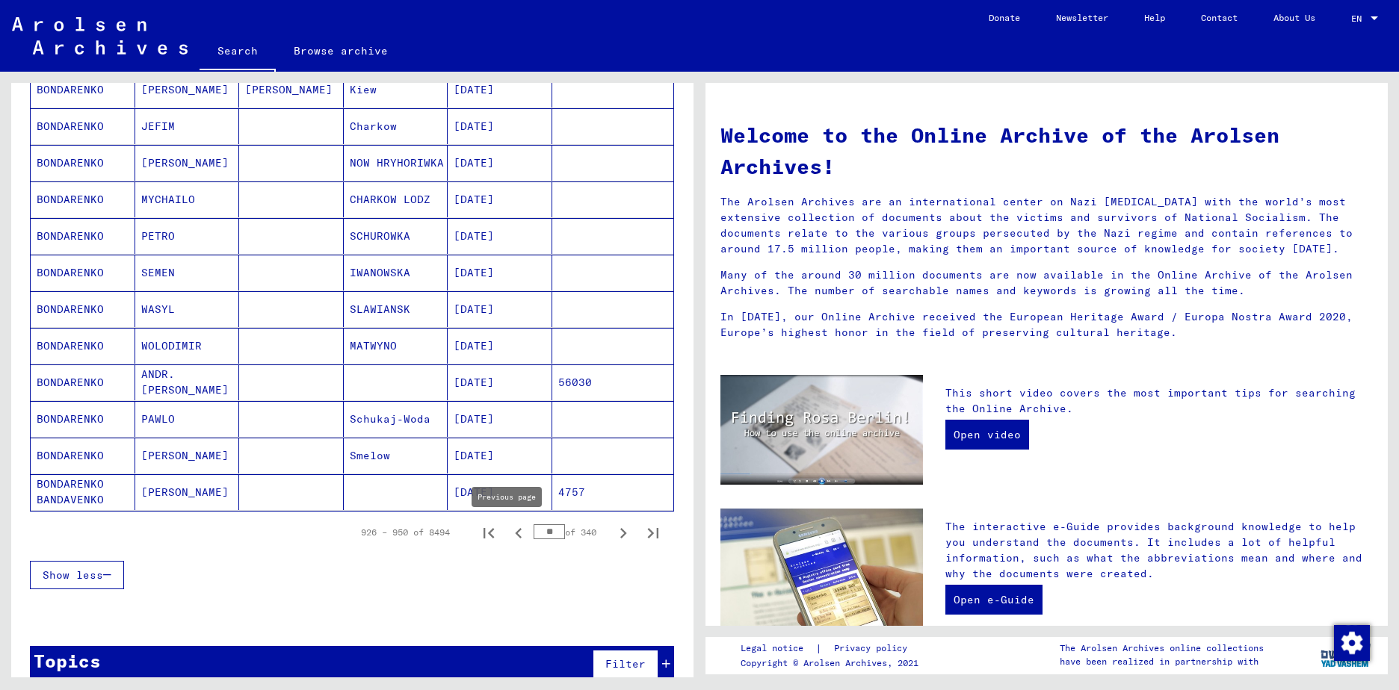
click at [508, 535] on icon "Previous page" at bounding box center [518, 533] width 21 height 21
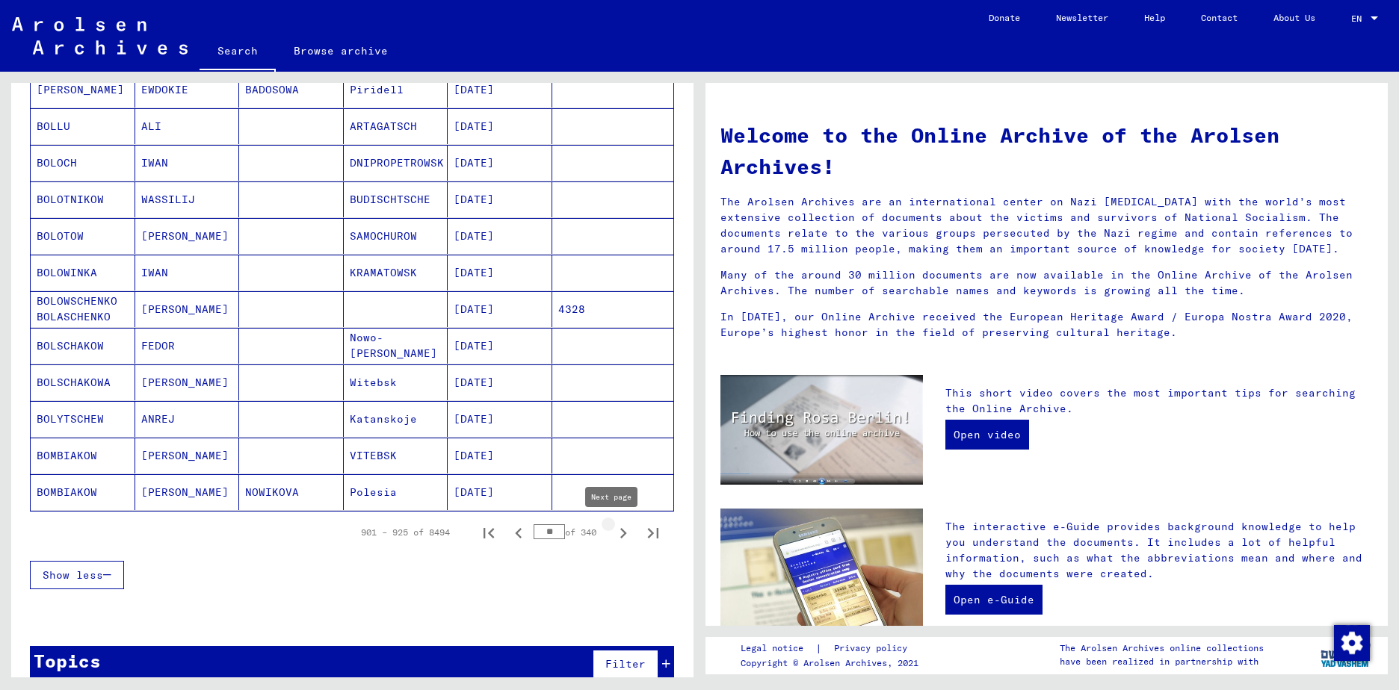
click at [620, 535] on icon "Next page" at bounding box center [623, 533] width 7 height 10
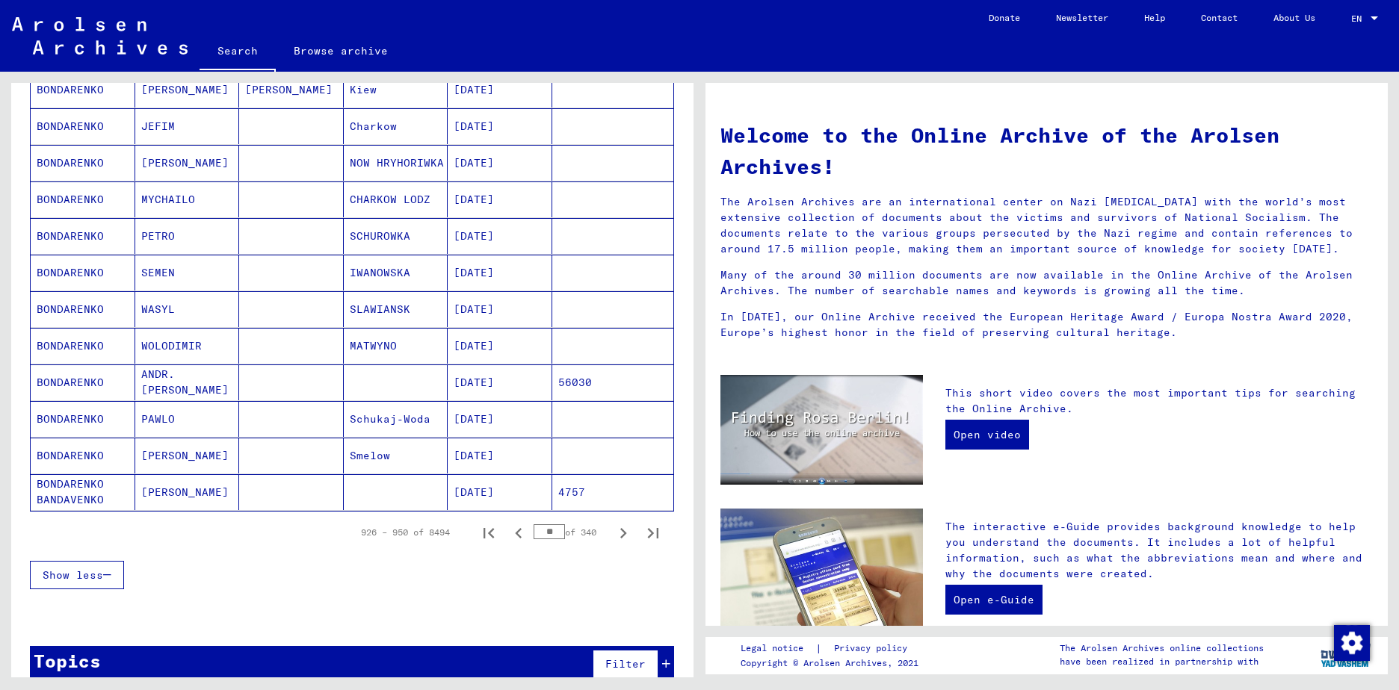
click at [620, 535] on icon "Next page" at bounding box center [623, 533] width 7 height 10
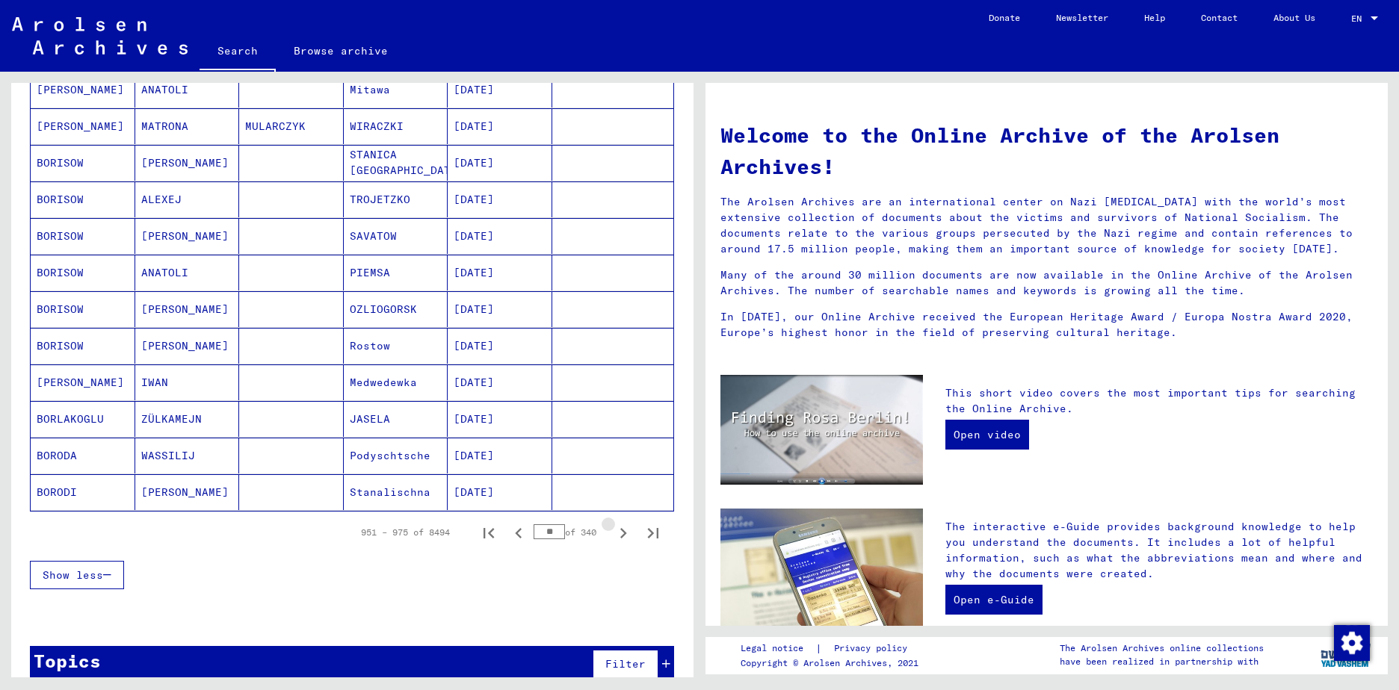
click at [620, 535] on icon "Next page" at bounding box center [623, 533] width 7 height 10
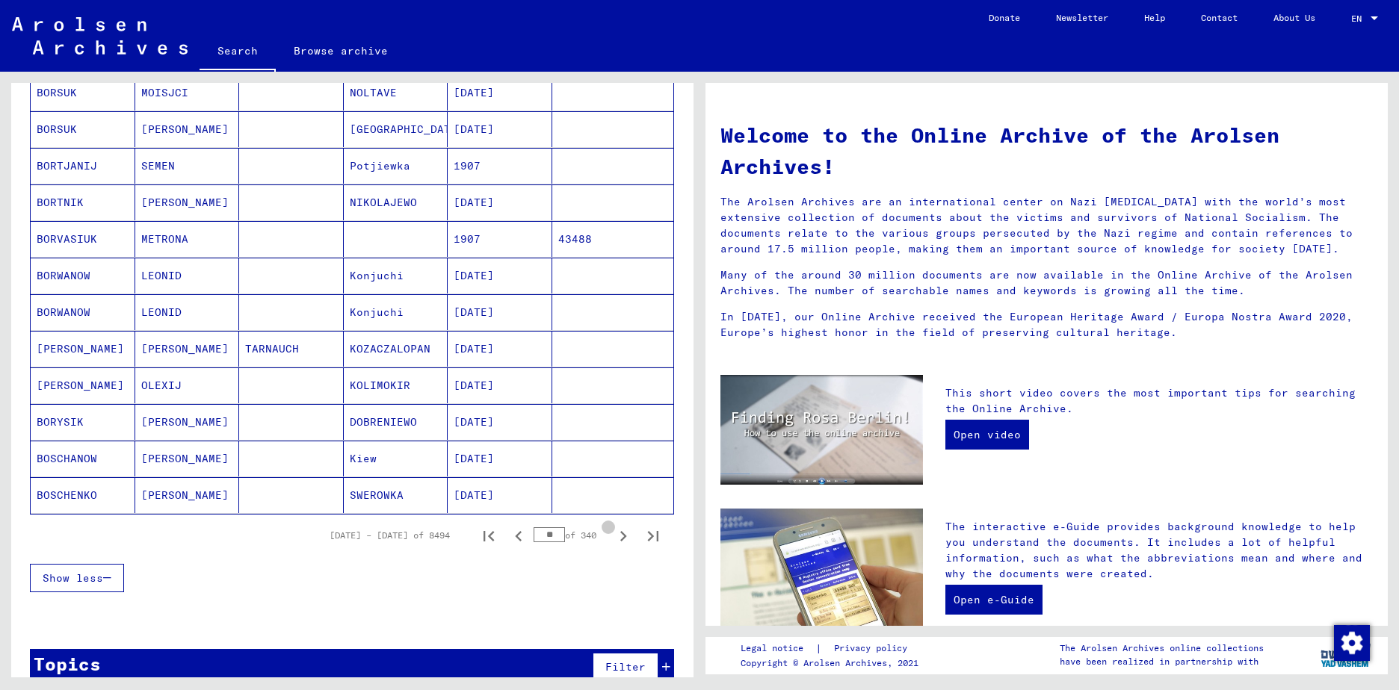
scroll to position [750, 0]
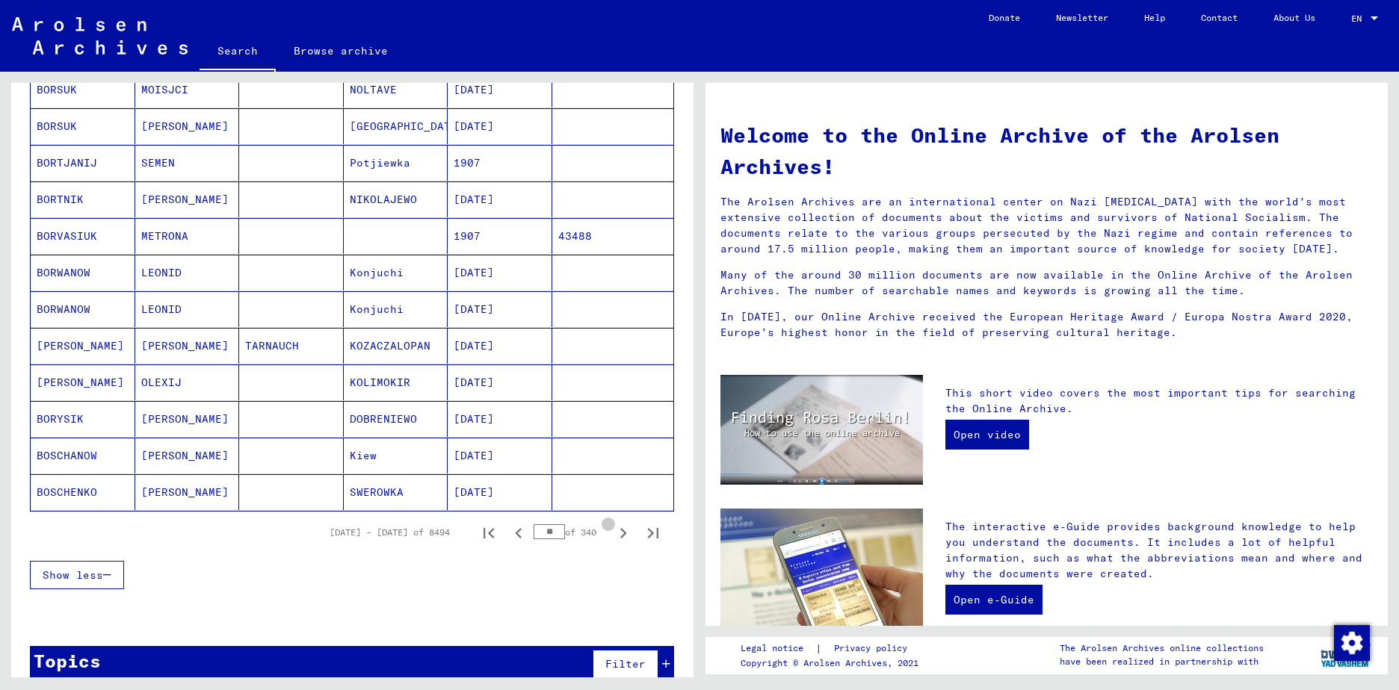
click at [620, 535] on icon "Next page" at bounding box center [623, 533] width 7 height 10
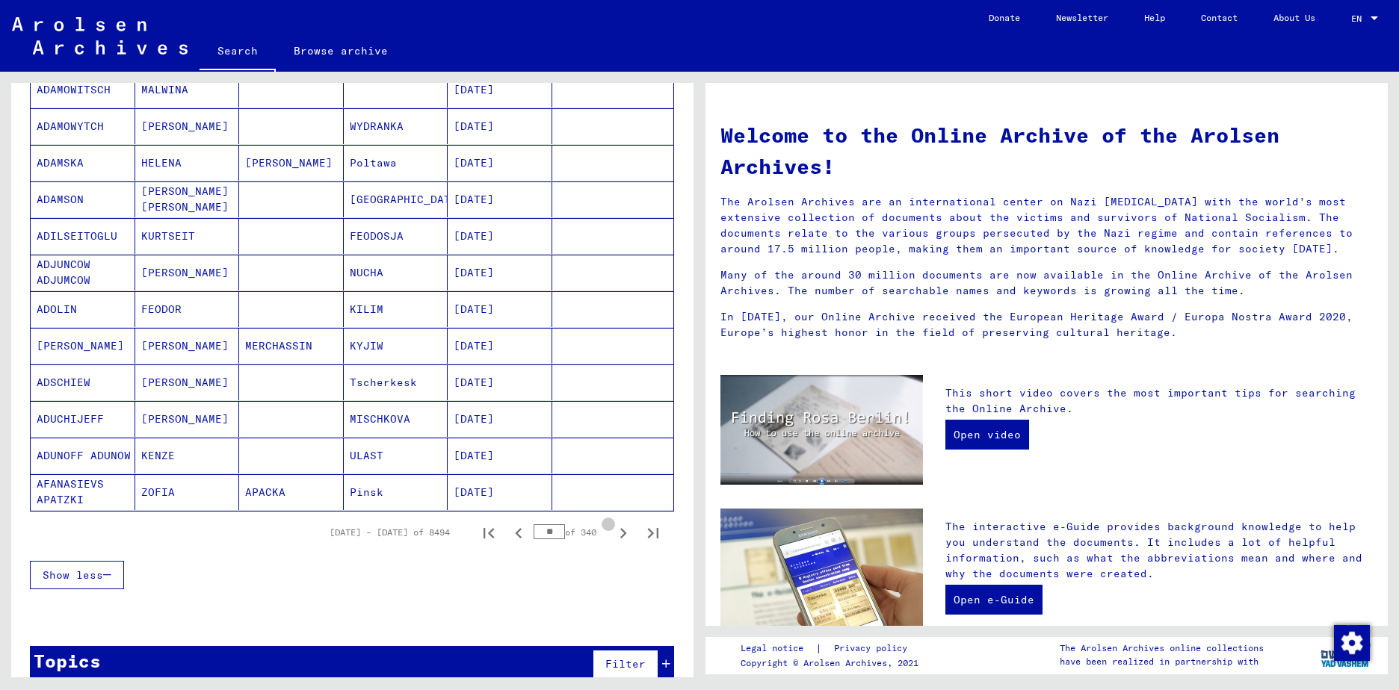
click at [620, 535] on icon "Next page" at bounding box center [623, 533] width 7 height 10
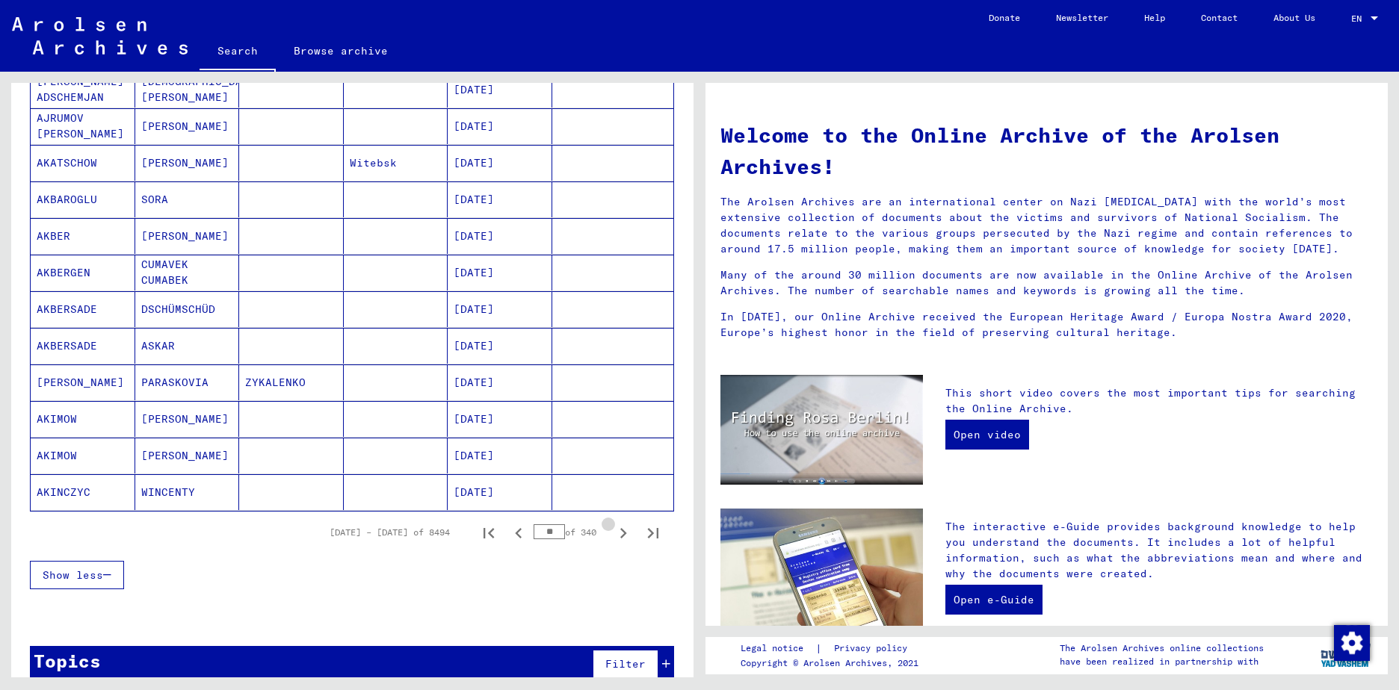
click at [620, 535] on icon "Next page" at bounding box center [623, 533] width 7 height 10
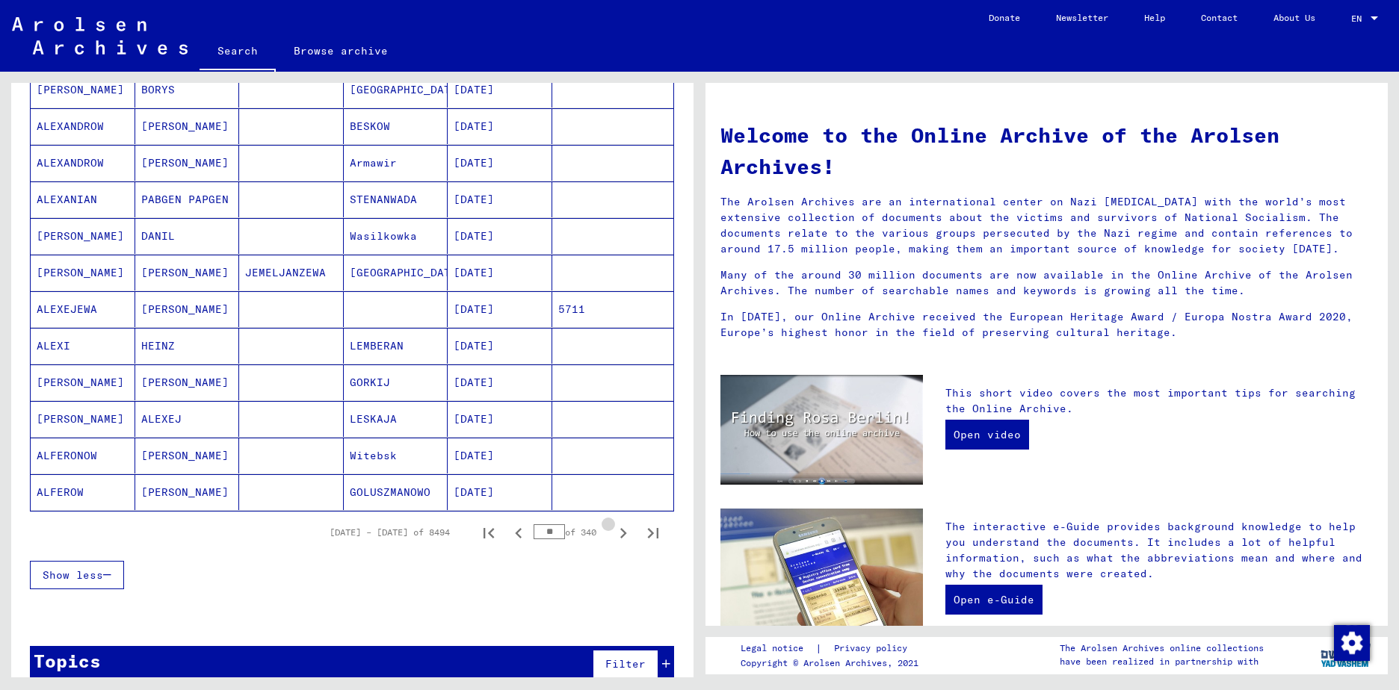
click at [620, 535] on icon "Next page" at bounding box center [623, 533] width 7 height 10
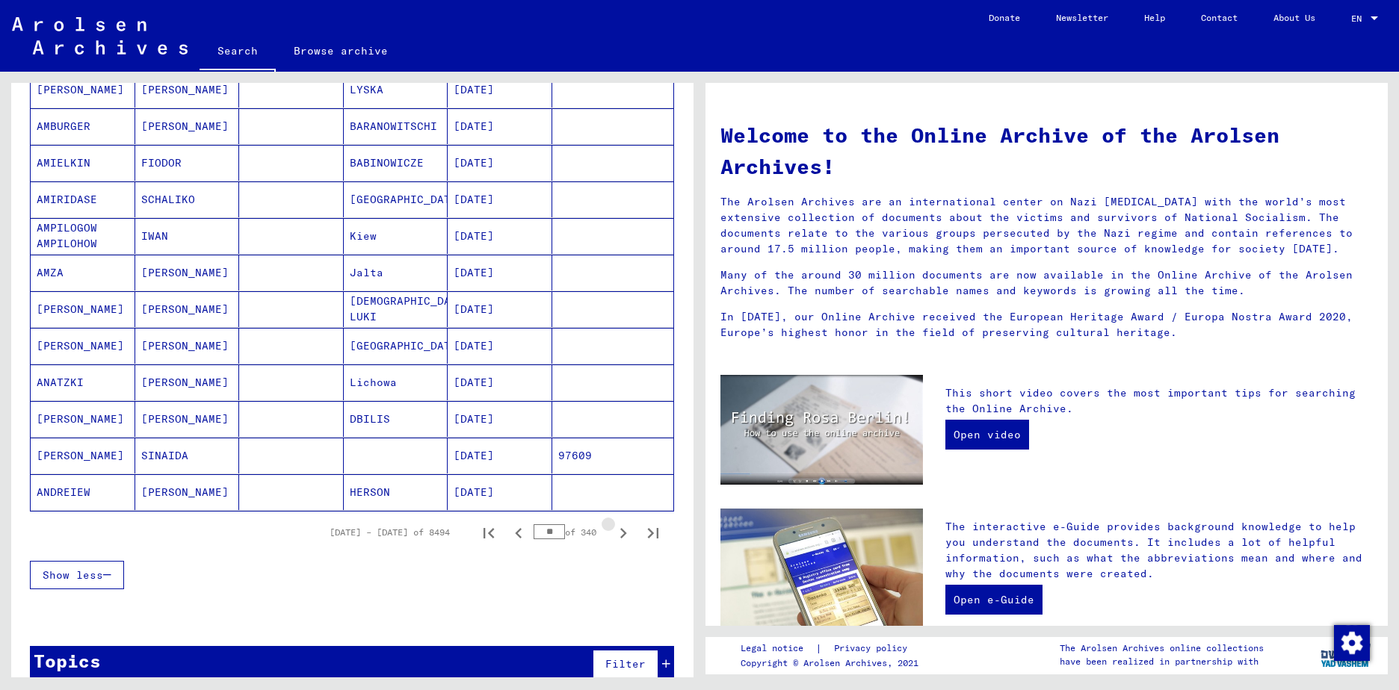
click at [620, 535] on icon "Next page" at bounding box center [623, 533] width 7 height 10
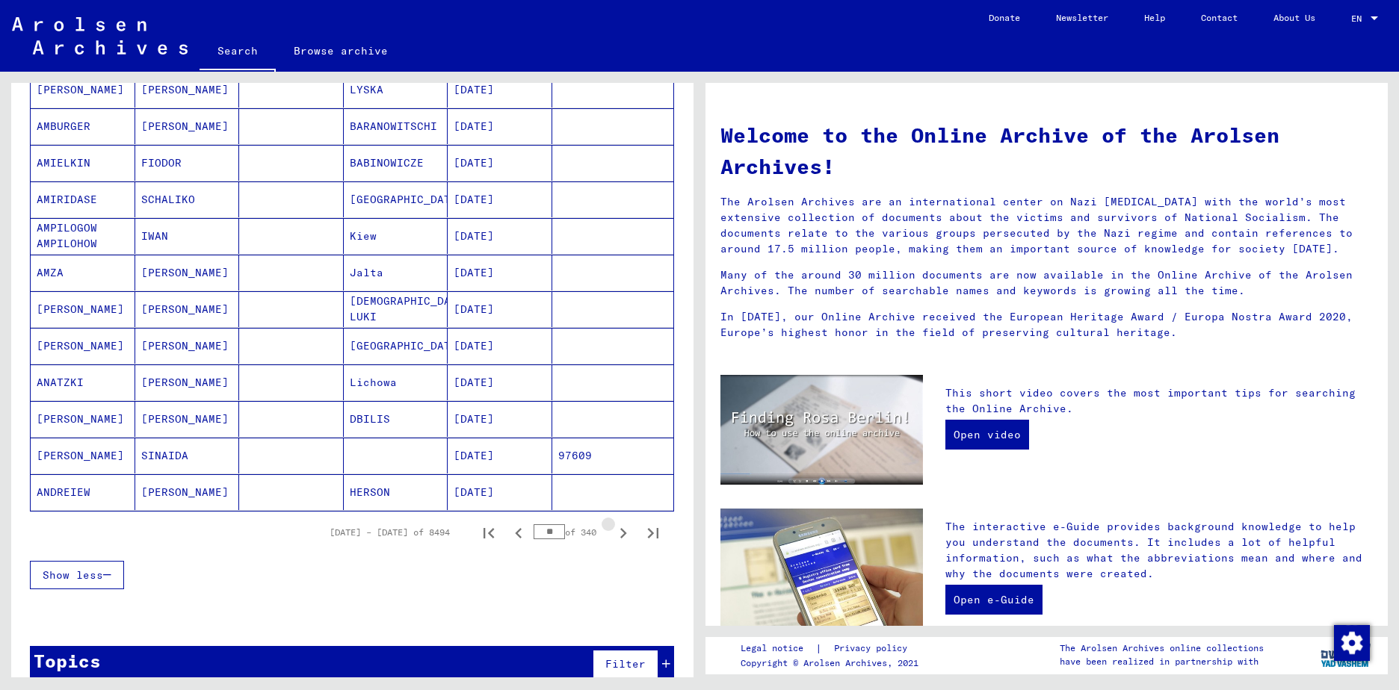
click at [620, 535] on icon "Next page" at bounding box center [623, 533] width 7 height 10
click at [613, 536] on icon "Next page" at bounding box center [623, 533] width 21 height 21
click at [620, 535] on icon "Next page" at bounding box center [623, 533] width 7 height 10
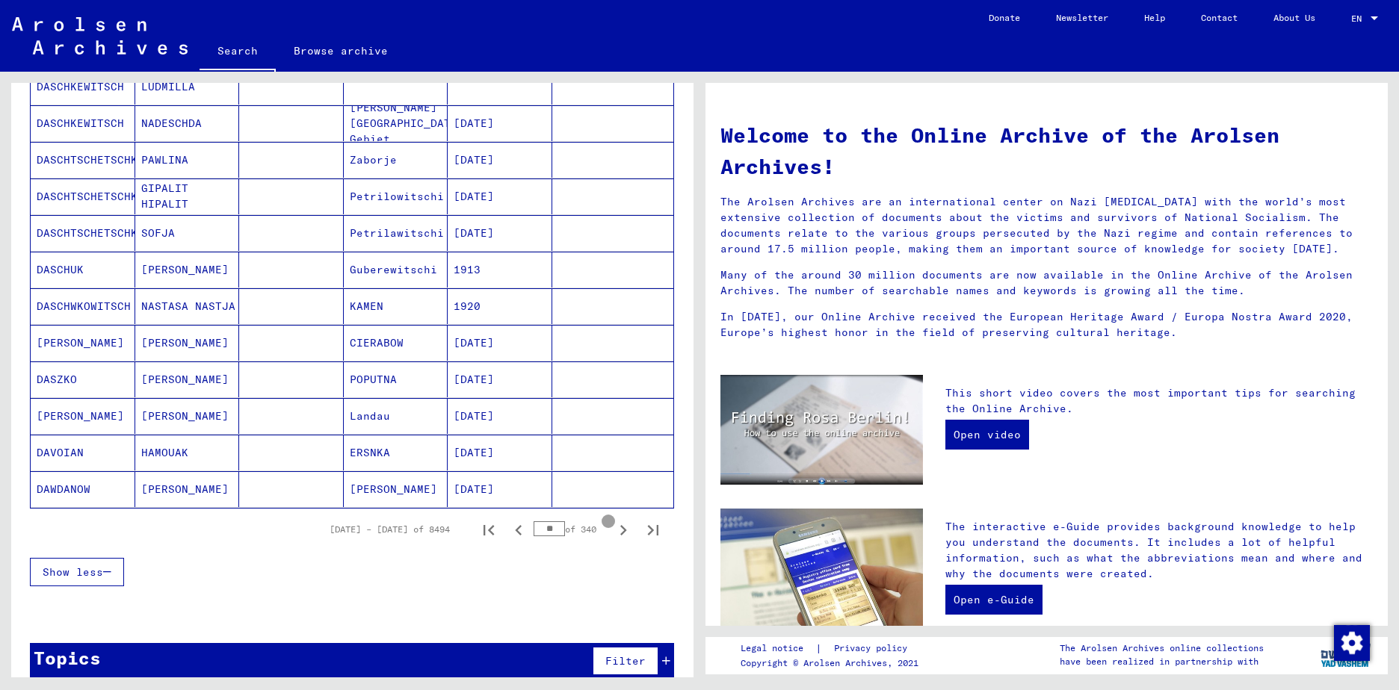
click at [645, 535] on icon "Last page" at bounding box center [653, 530] width 21 height 21
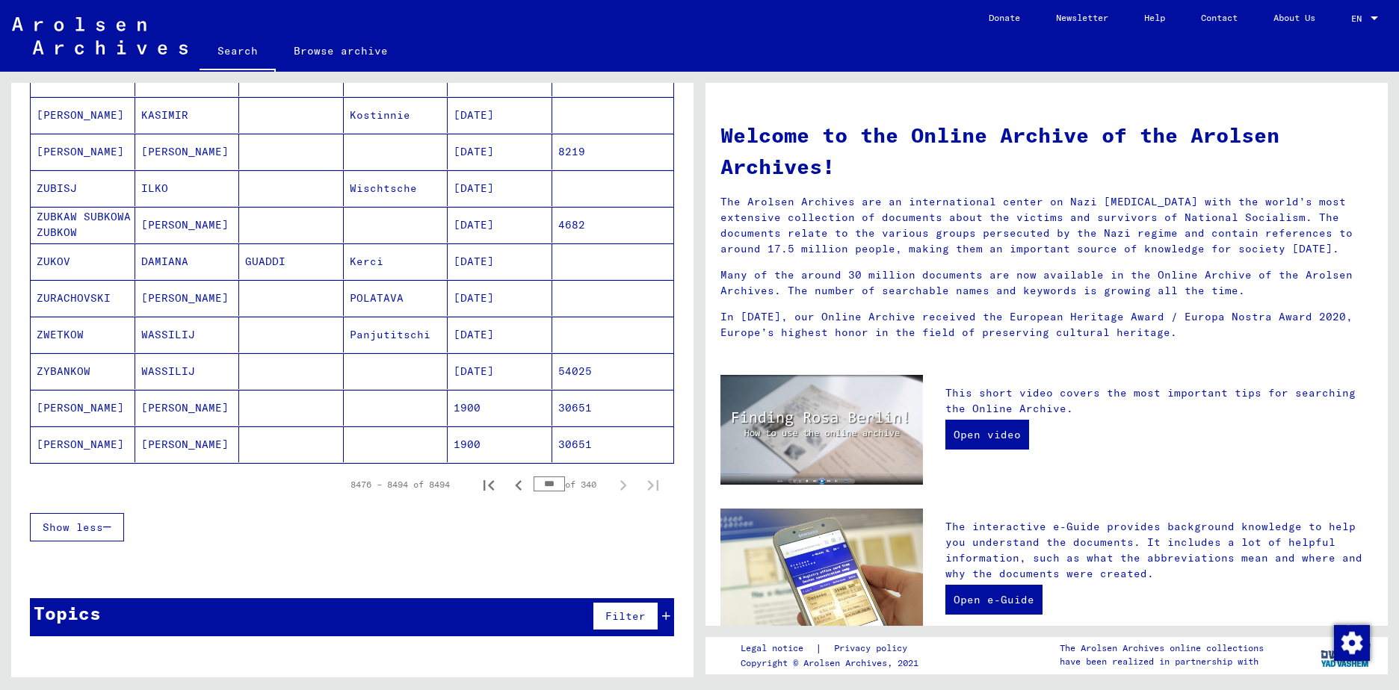
click at [610, 536] on div "Show less" at bounding box center [352, 527] width 644 height 43
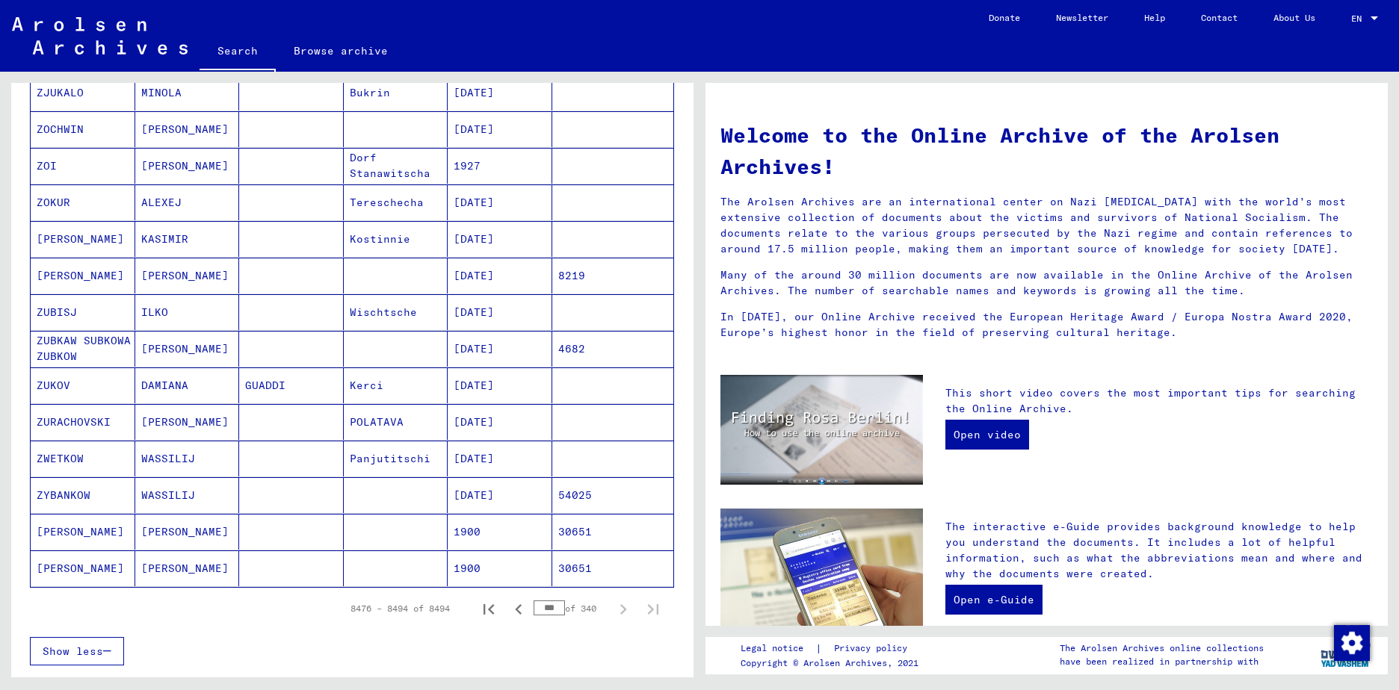
scroll to position [575, 0]
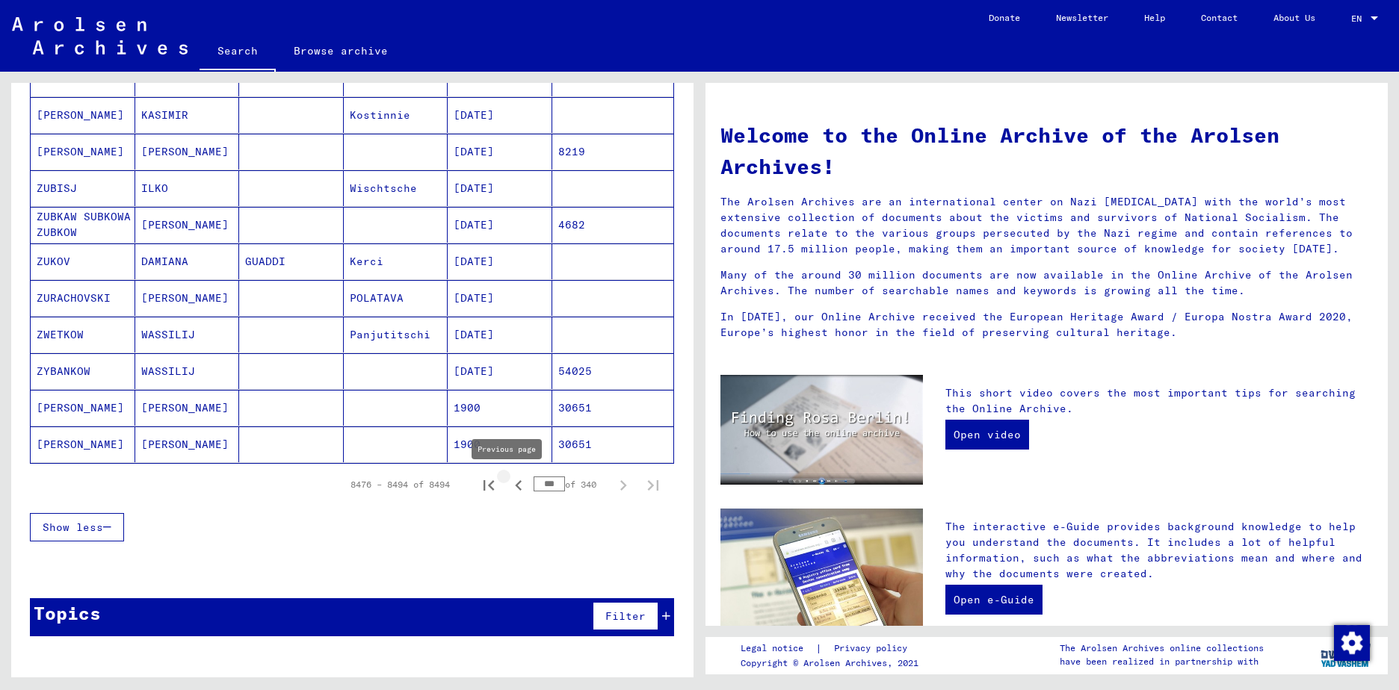
click at [515, 489] on icon "Previous page" at bounding box center [518, 485] width 7 height 10
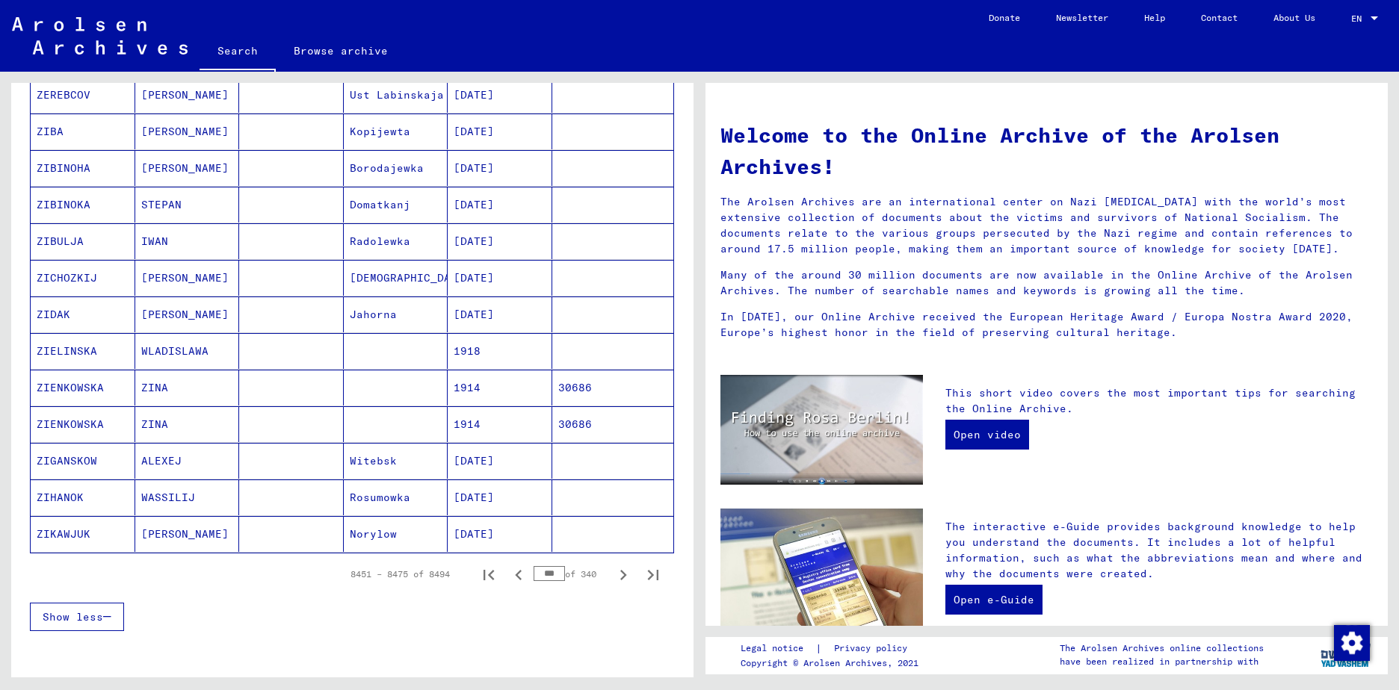
scroll to position [725, 0]
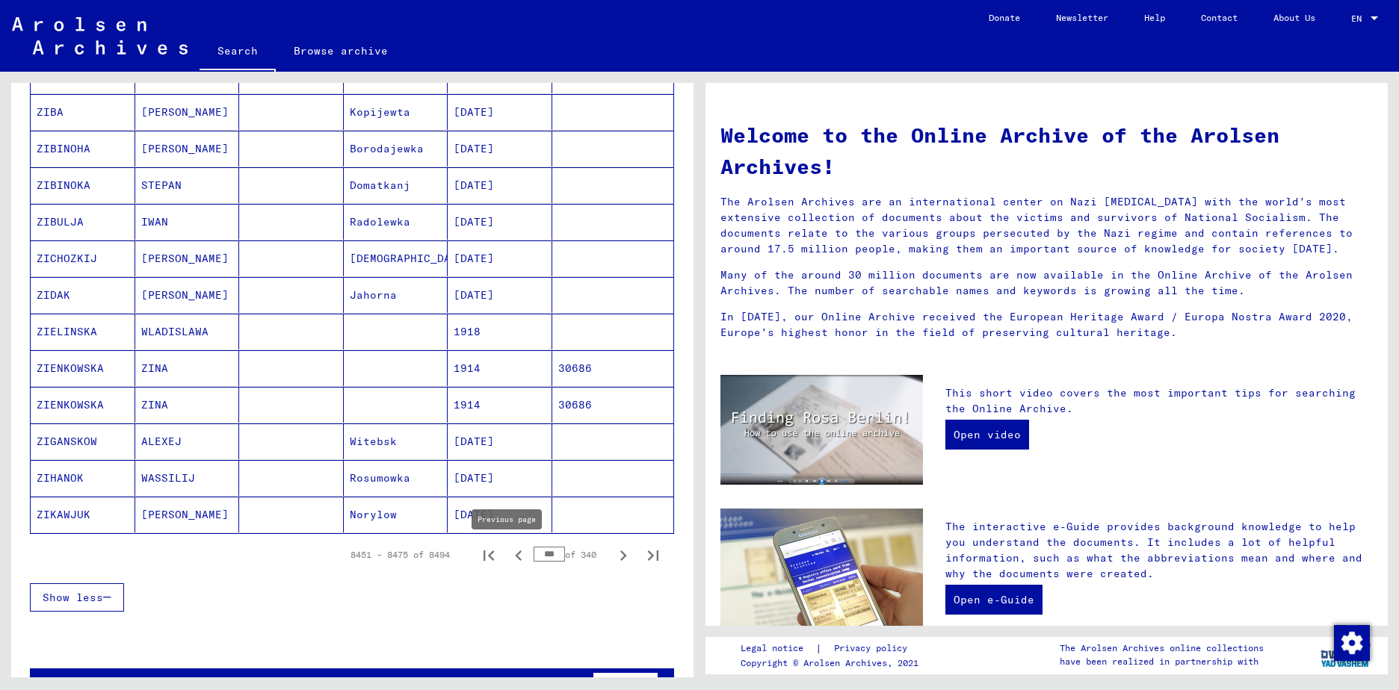
click at [515, 558] on icon "Previous page" at bounding box center [518, 556] width 7 height 10
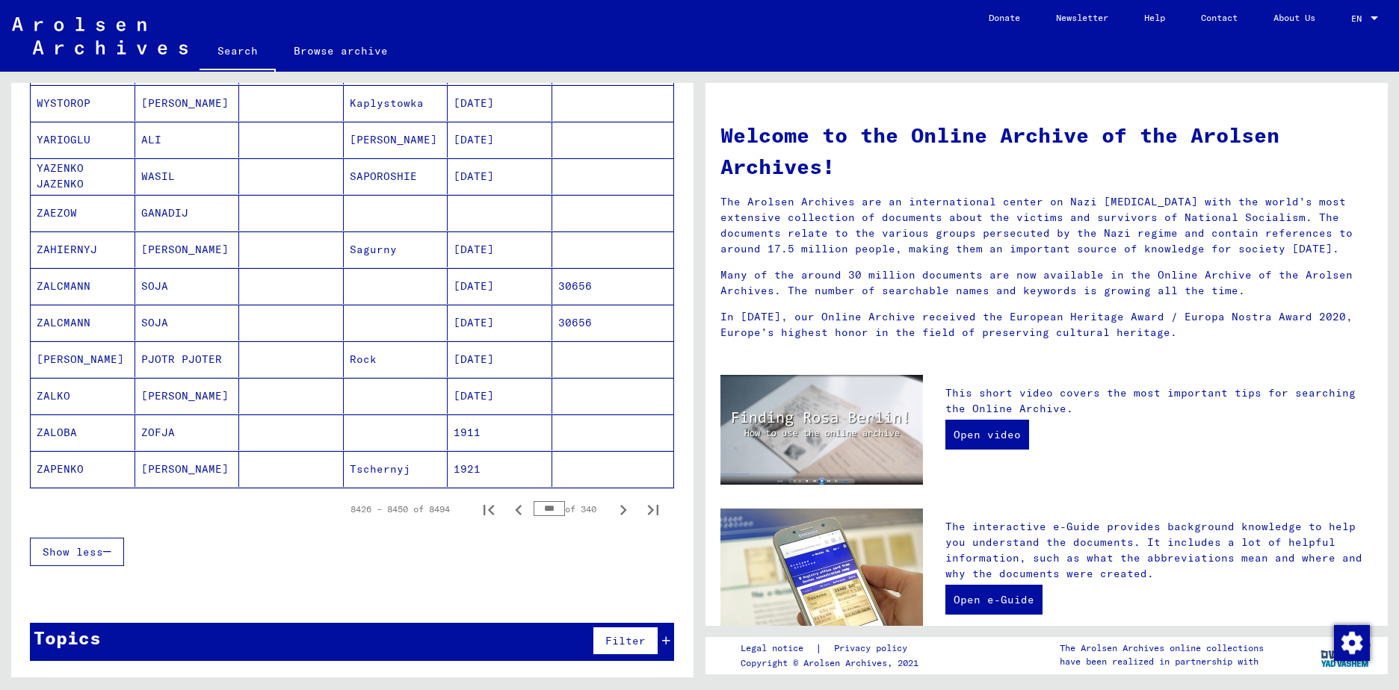
scroll to position [795, 0]
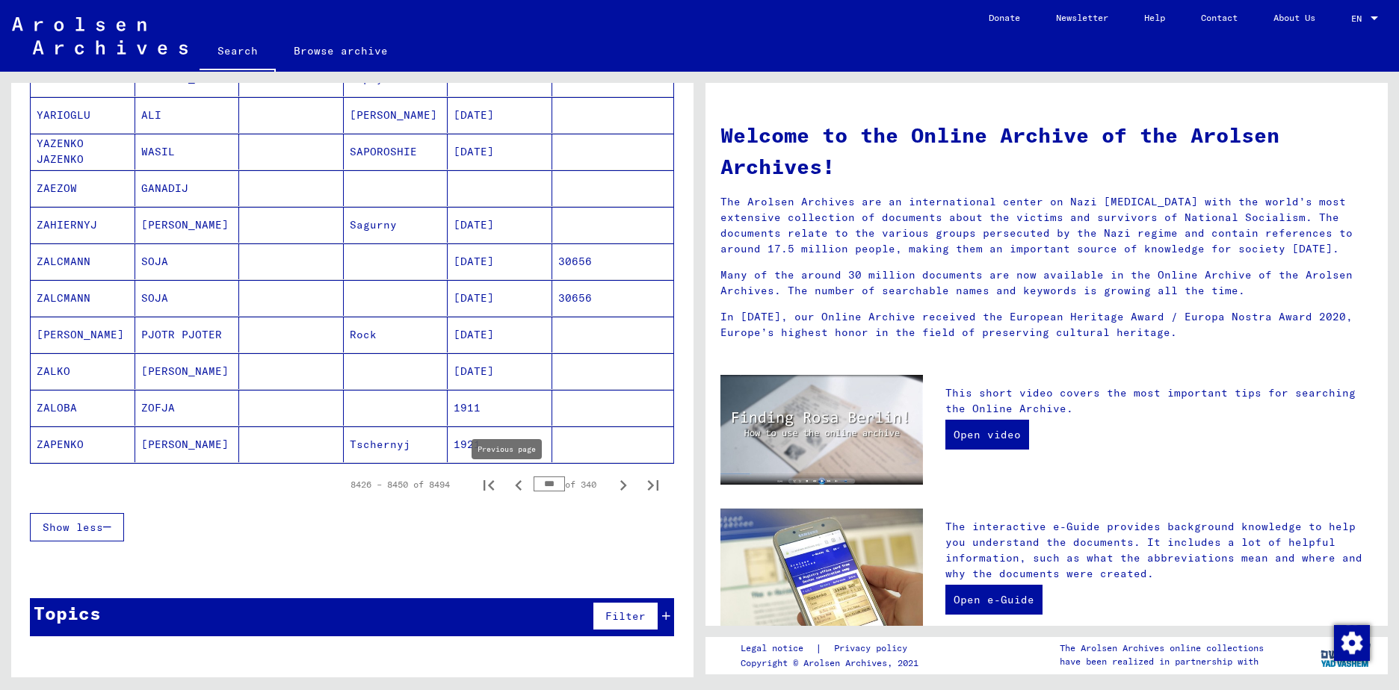
click at [515, 488] on icon "Previous page" at bounding box center [518, 485] width 7 height 10
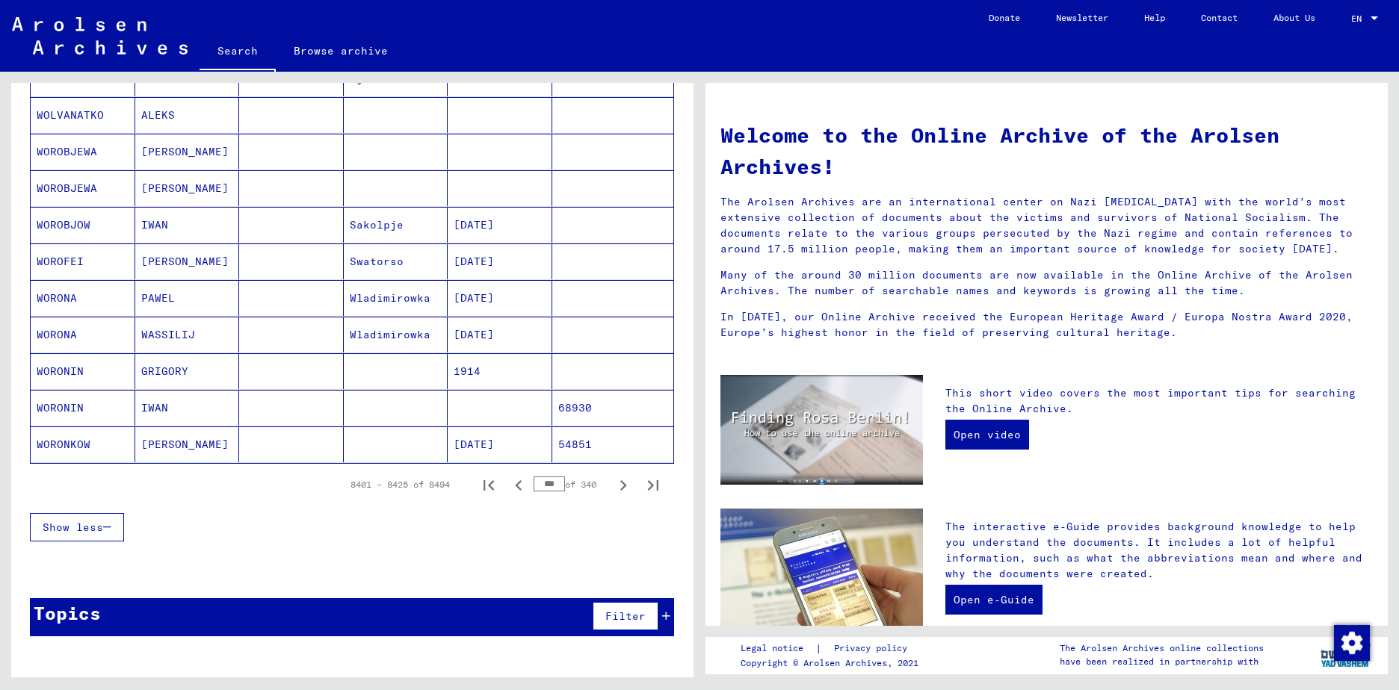
click at [515, 488] on icon "Previous page" at bounding box center [518, 485] width 7 height 10
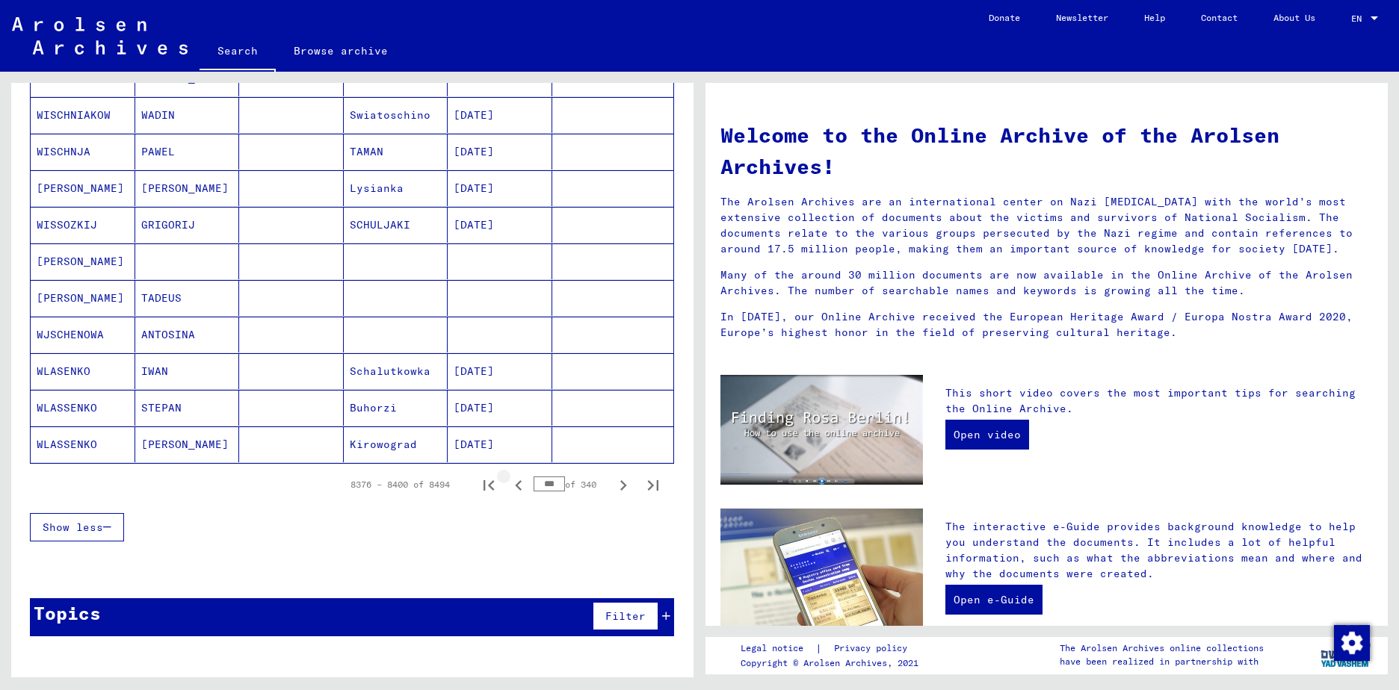
click at [511, 486] on icon "Previous page" at bounding box center [518, 485] width 21 height 21
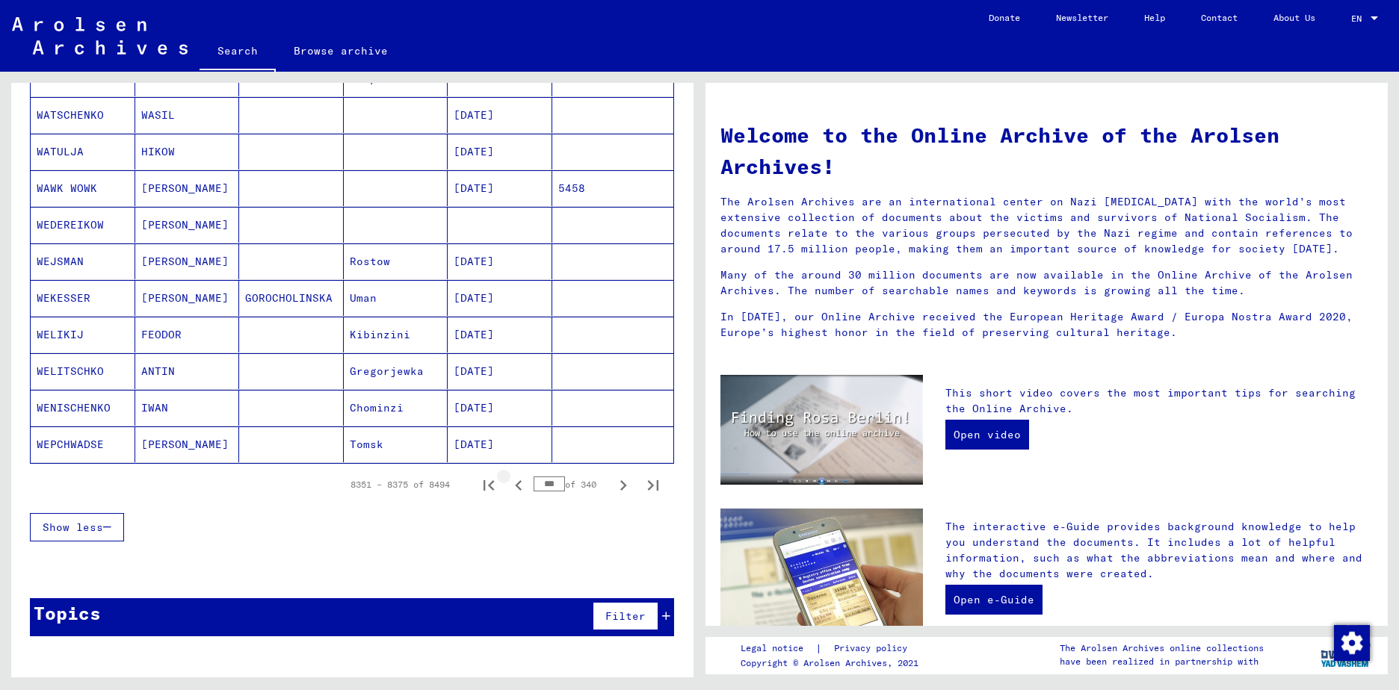
click at [511, 486] on icon "Previous page" at bounding box center [518, 485] width 21 height 21
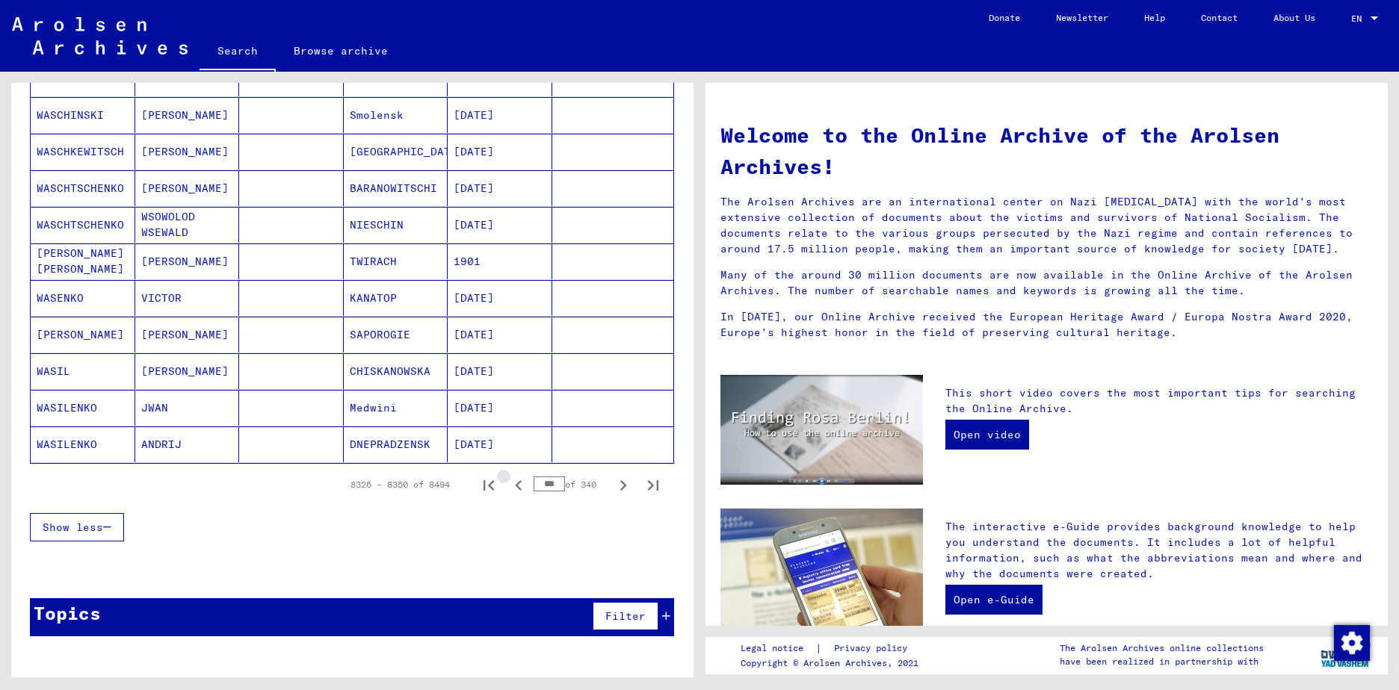
click at [511, 486] on icon "Previous page" at bounding box center [518, 485] width 21 height 21
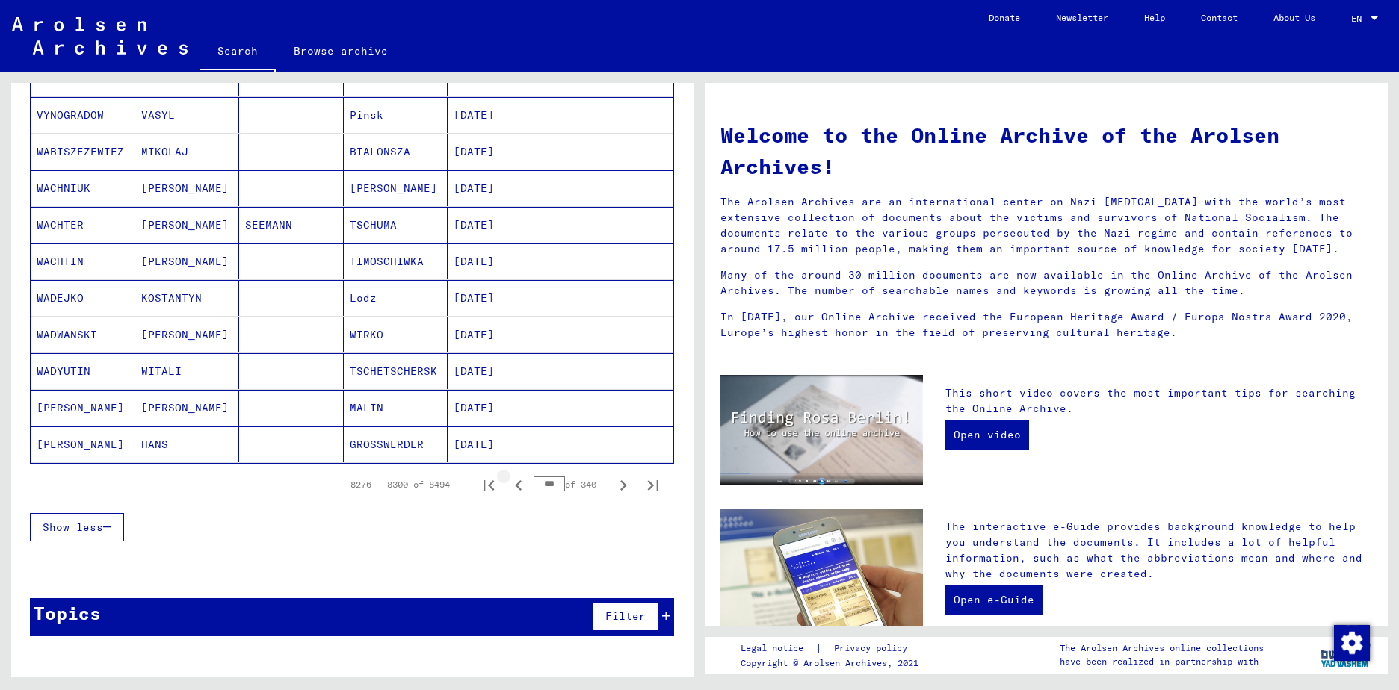
click at [511, 486] on icon "Previous page" at bounding box center [518, 485] width 21 height 21
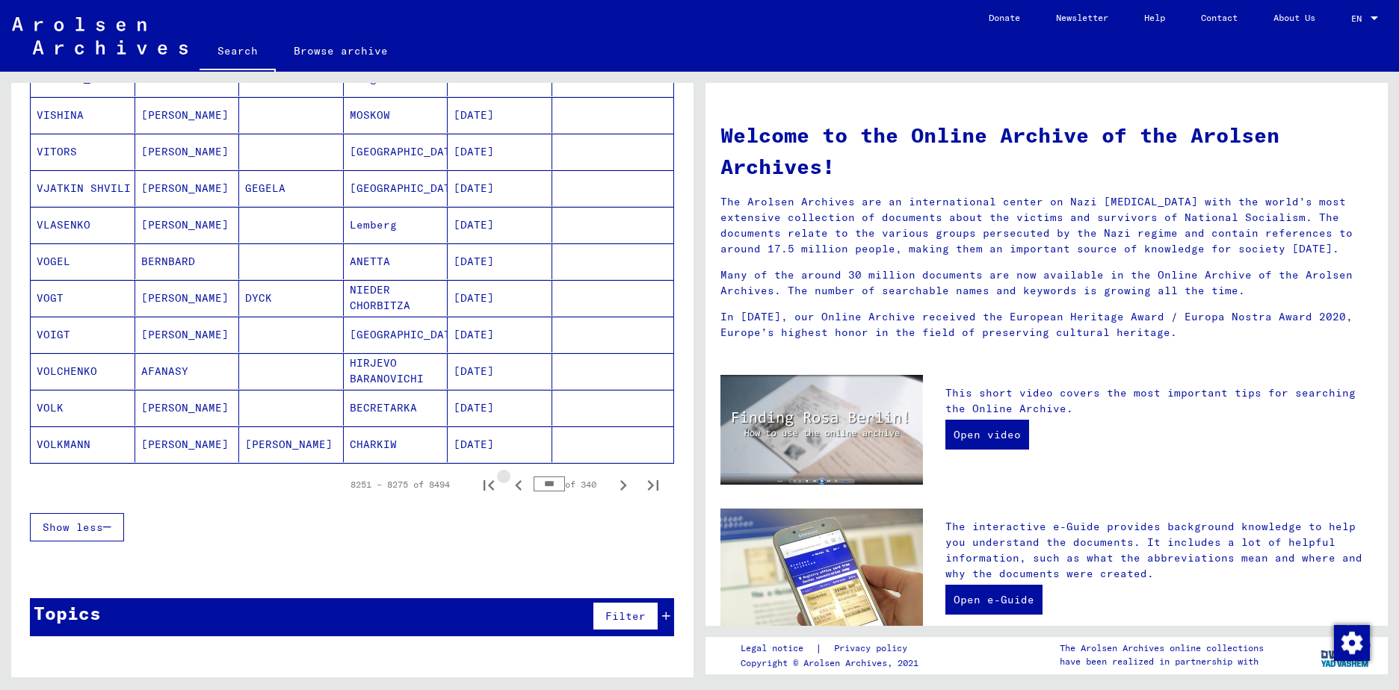
click at [511, 486] on icon "Previous page" at bounding box center [518, 485] width 21 height 21
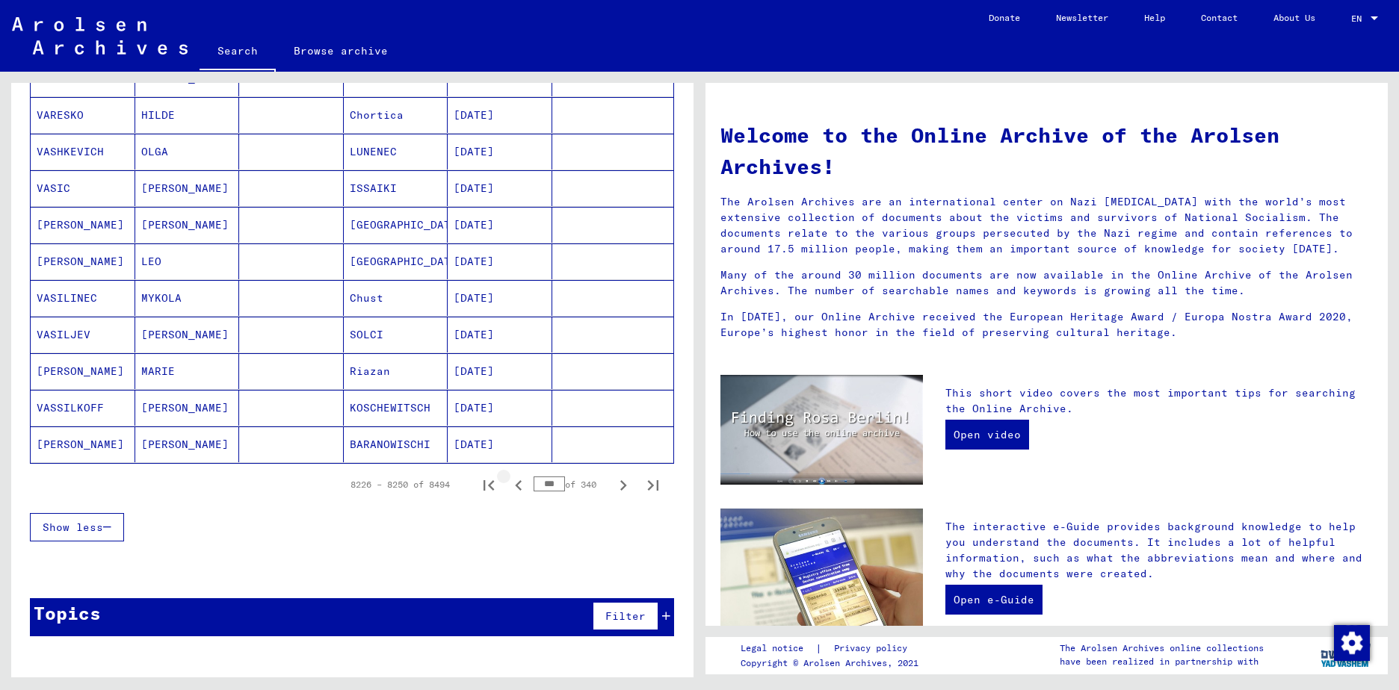
click at [511, 486] on icon "Previous page" at bounding box center [518, 485] width 21 height 21
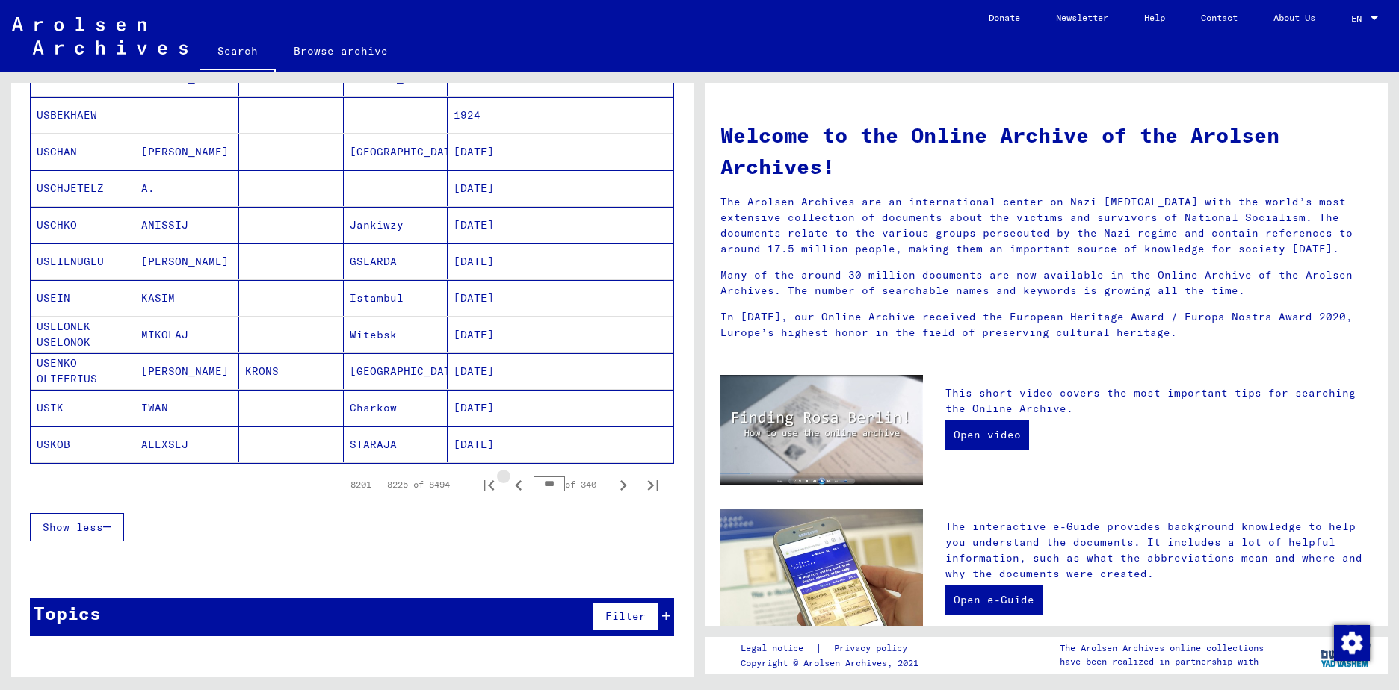
click at [511, 486] on icon "Previous page" at bounding box center [518, 485] width 21 height 21
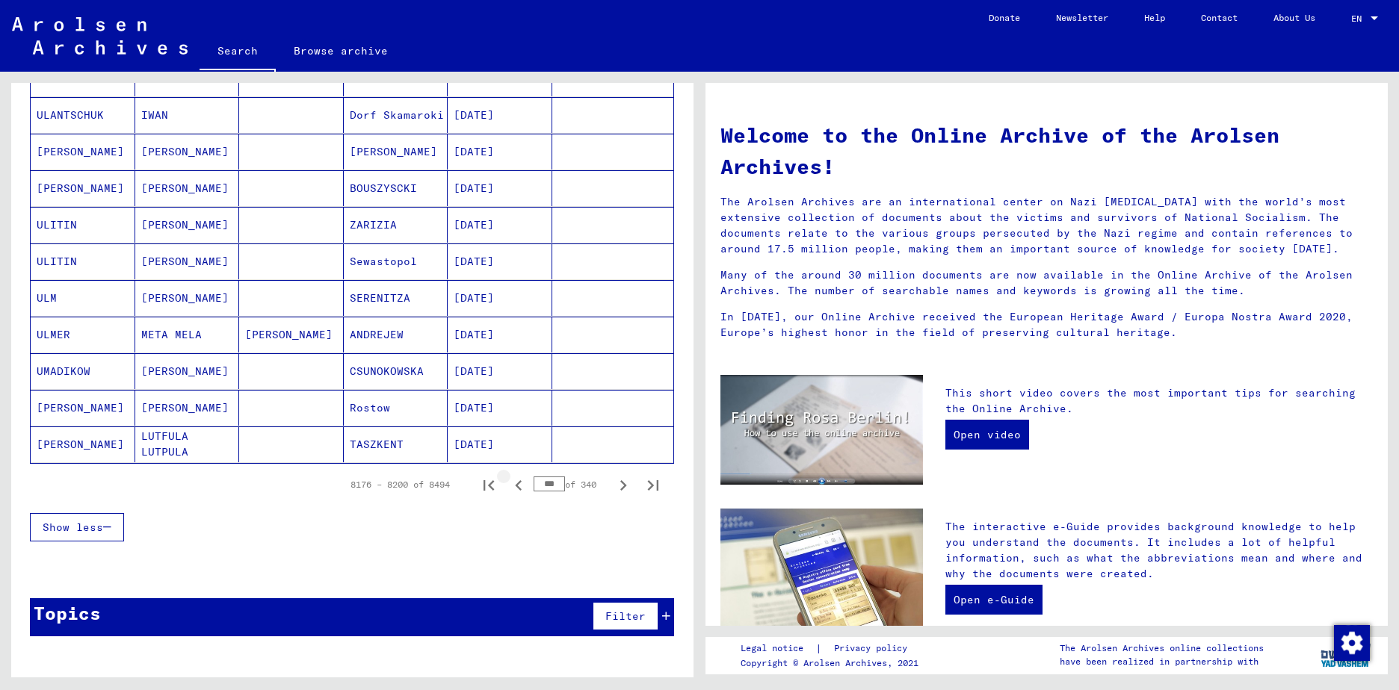
click at [511, 486] on icon "Previous page" at bounding box center [518, 485] width 21 height 21
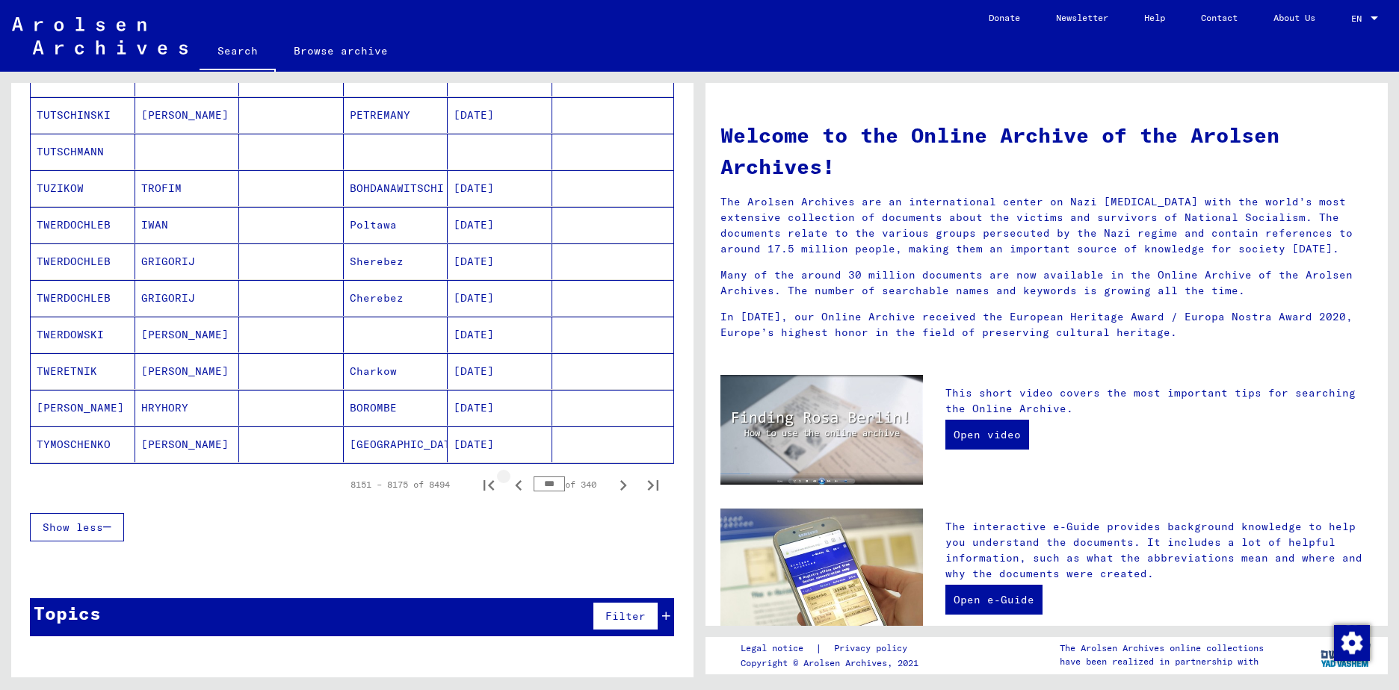
click at [511, 486] on icon "Previous page" at bounding box center [518, 485] width 21 height 21
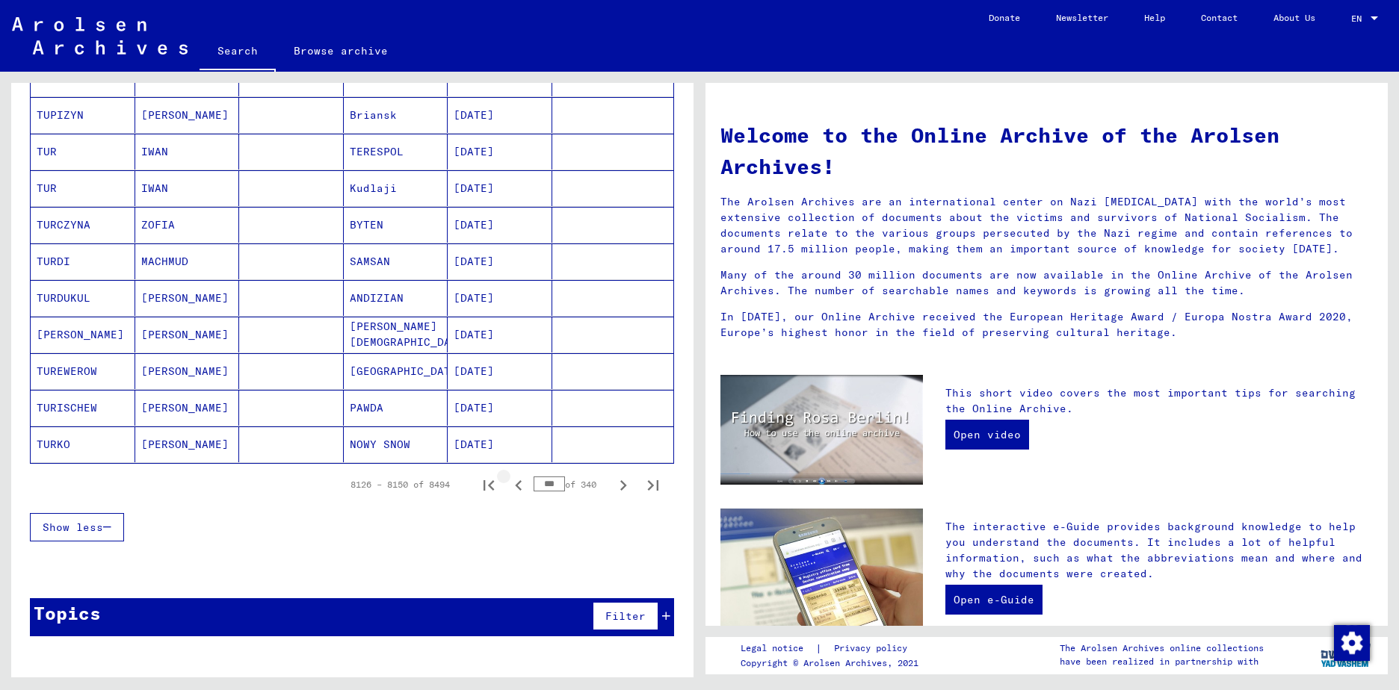
click at [511, 486] on icon "Previous page" at bounding box center [518, 485] width 21 height 21
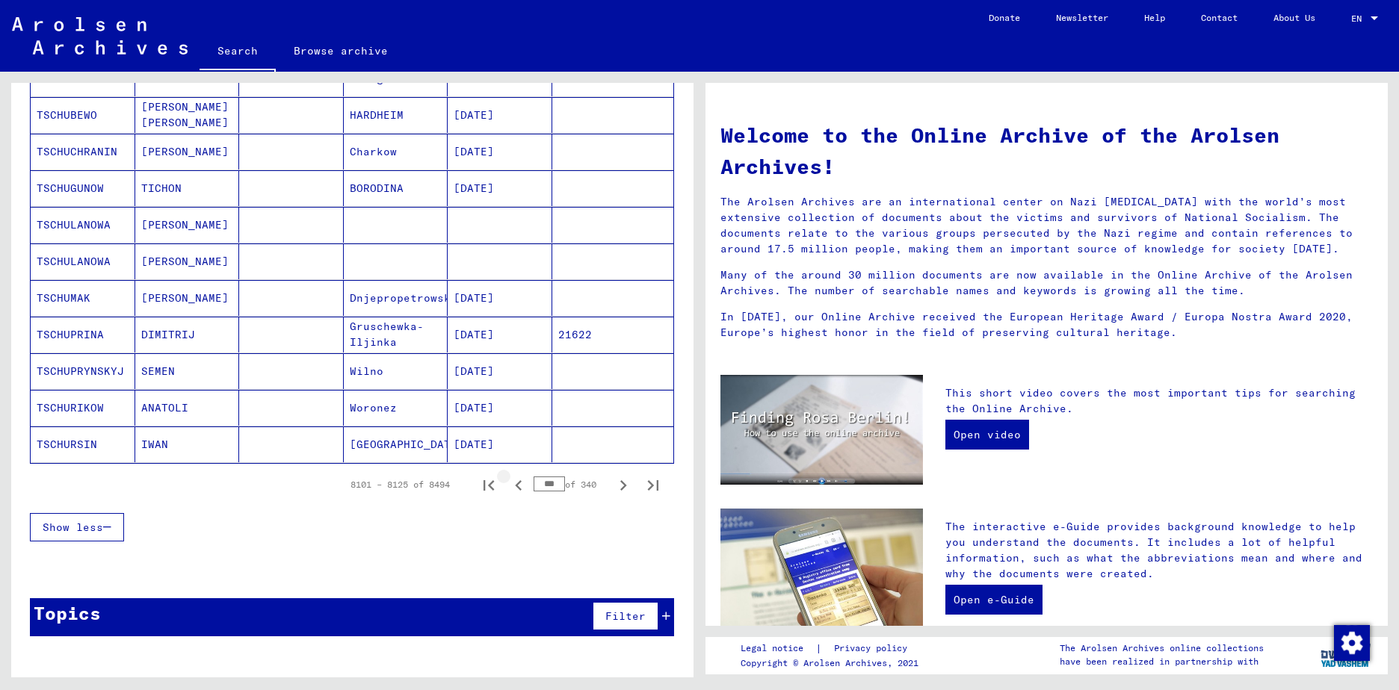
click at [511, 486] on icon "Previous page" at bounding box center [518, 485] width 21 height 21
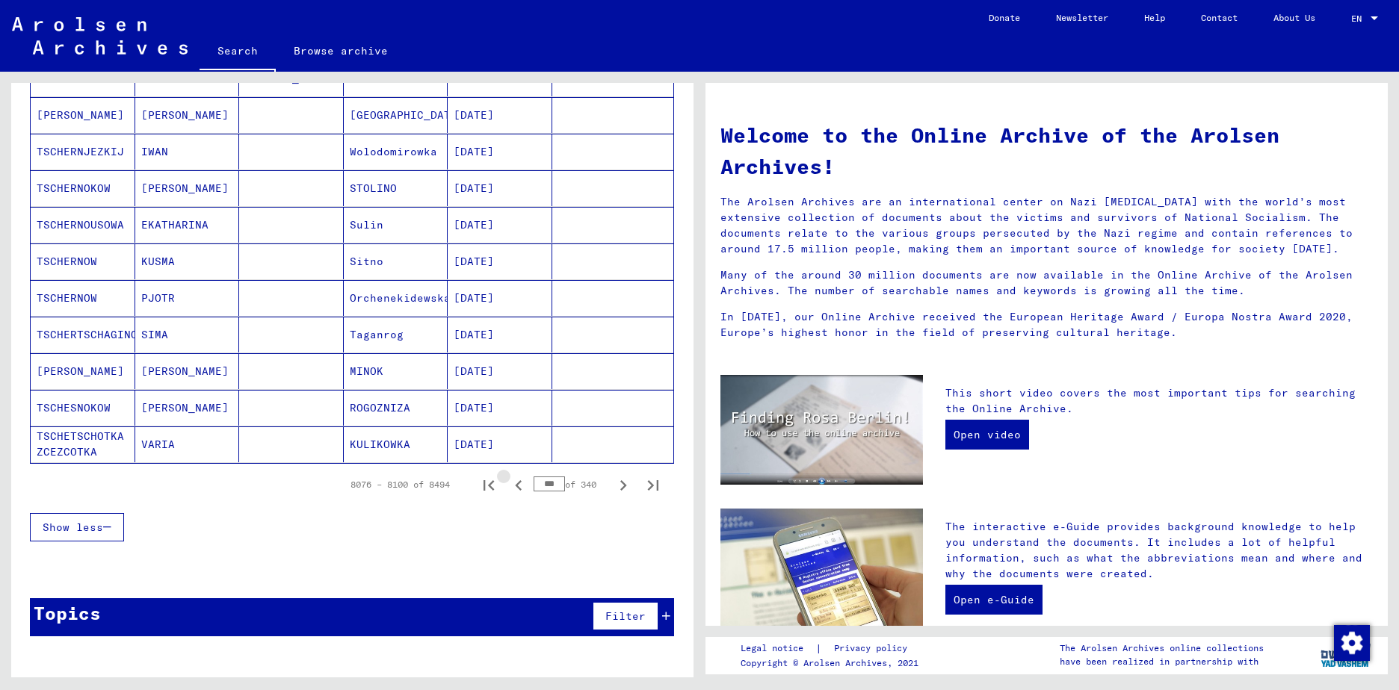
click at [511, 486] on icon "Previous page" at bounding box center [518, 485] width 21 height 21
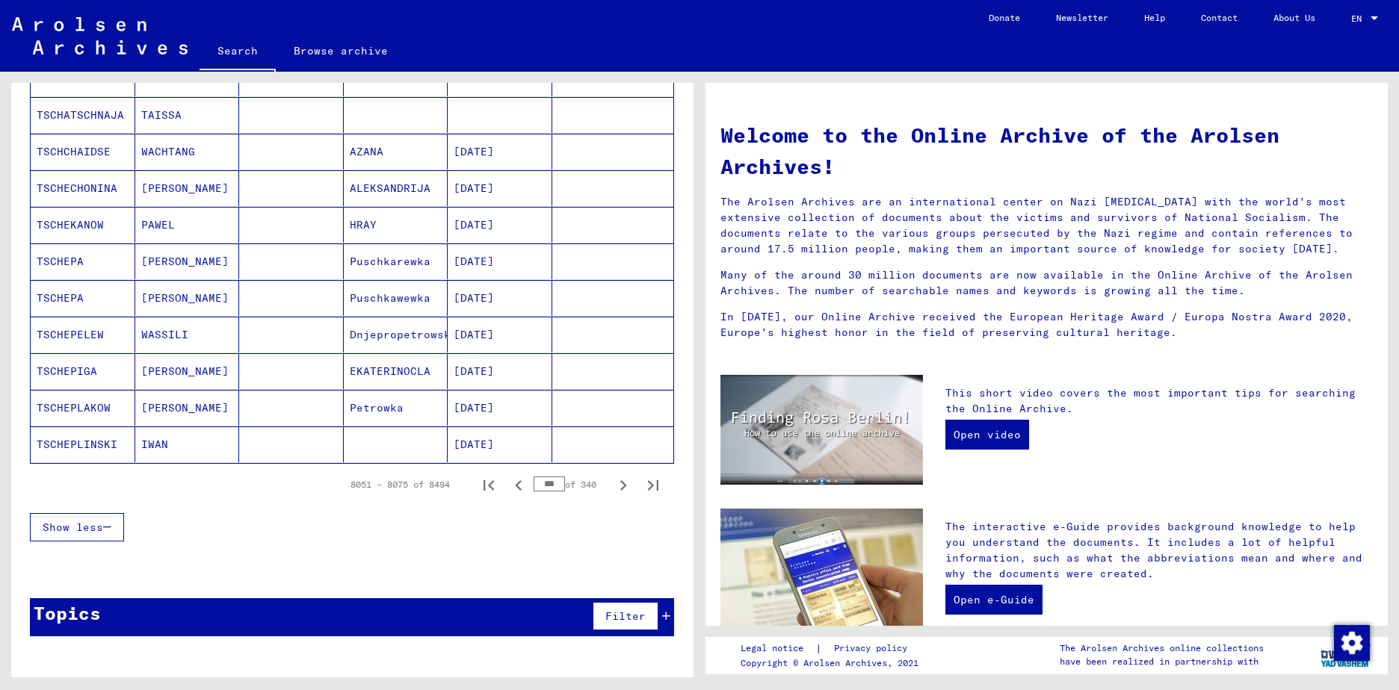
click at [511, 486] on icon "Previous page" at bounding box center [518, 485] width 21 height 21
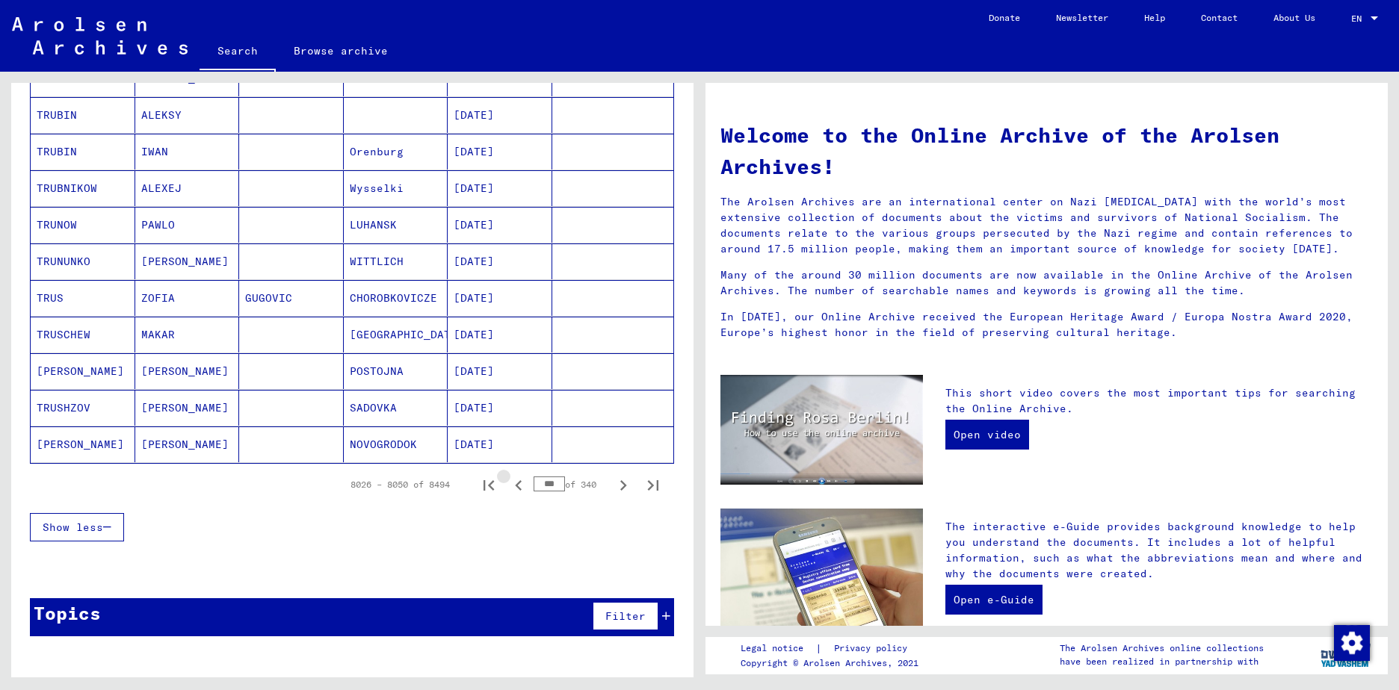
click at [511, 486] on icon "Previous page" at bounding box center [518, 485] width 21 height 21
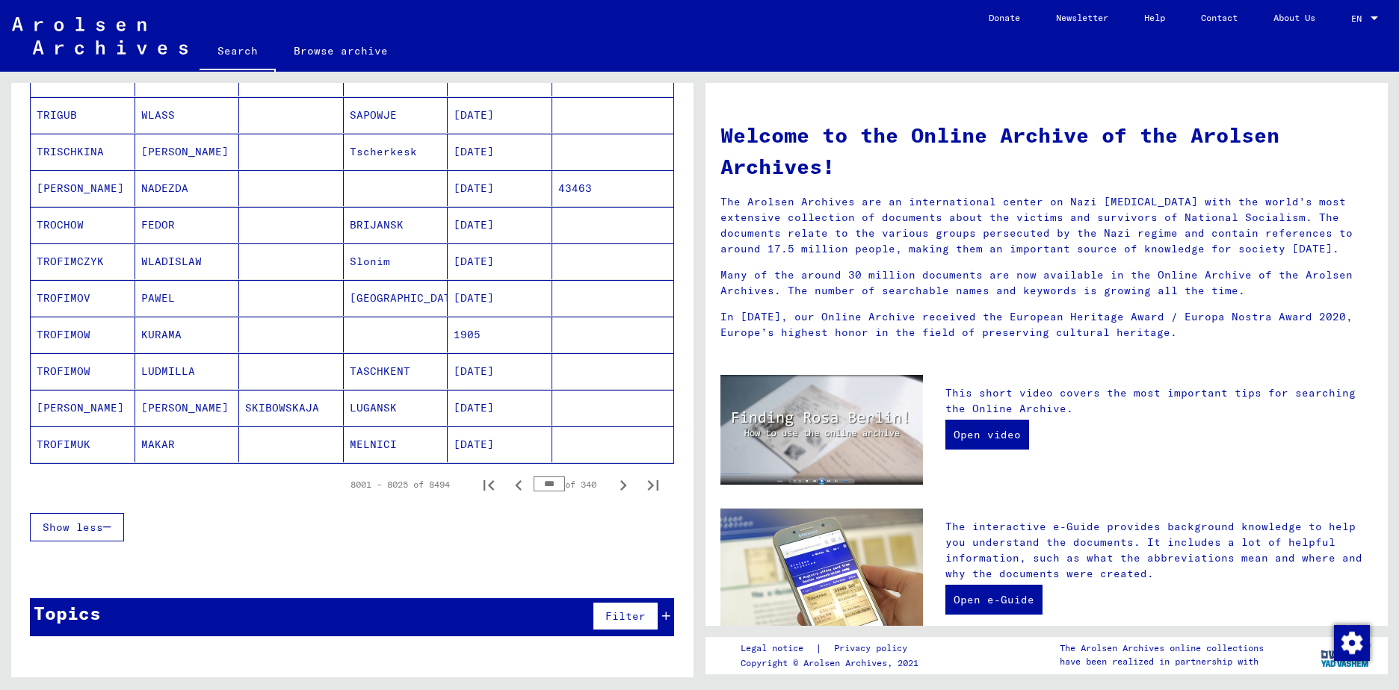
click at [511, 486] on icon "Previous page" at bounding box center [518, 485] width 21 height 21
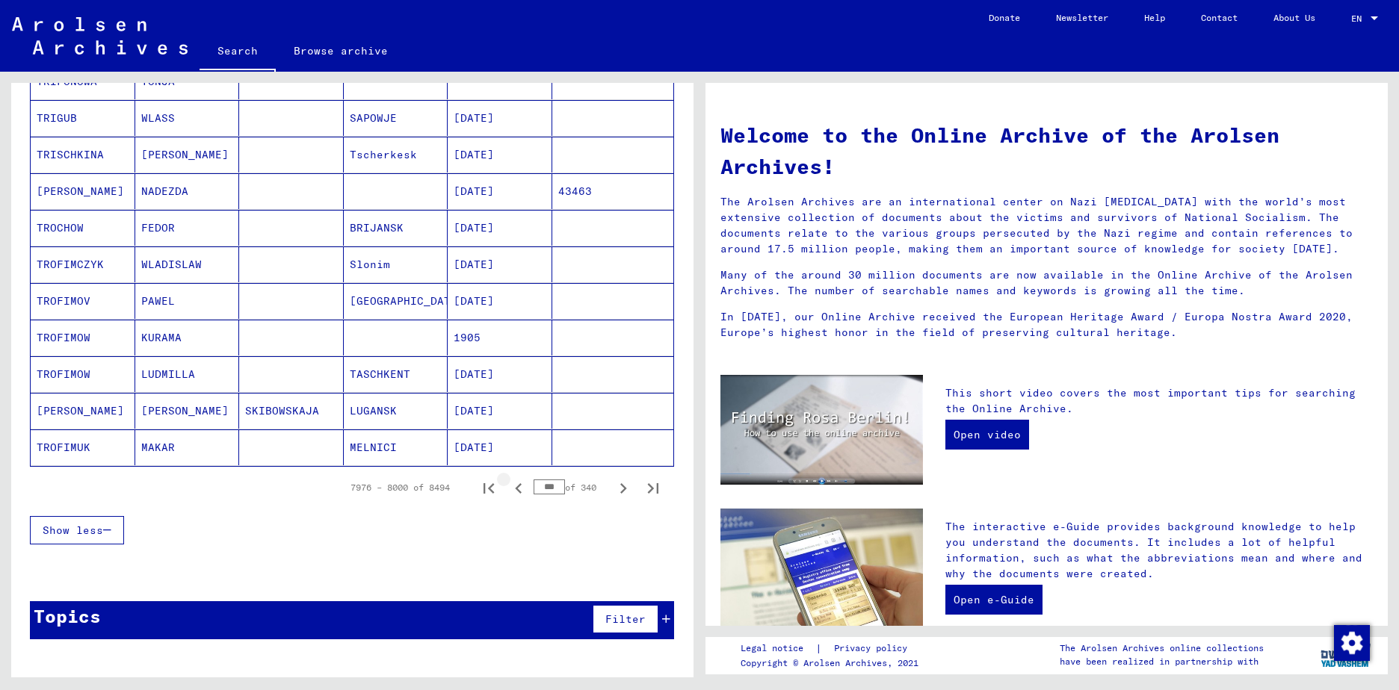
scroll to position [798, 0]
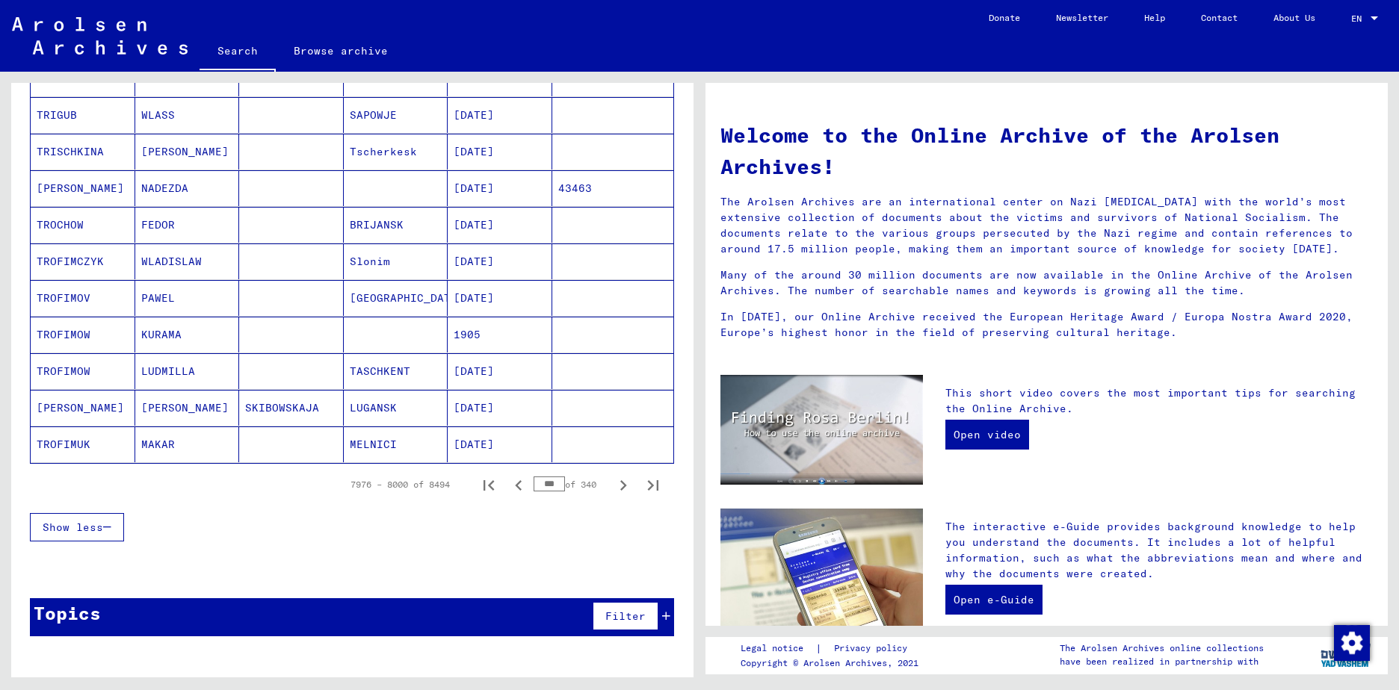
click at [511, 483] on icon "Previous page" at bounding box center [518, 485] width 21 height 21
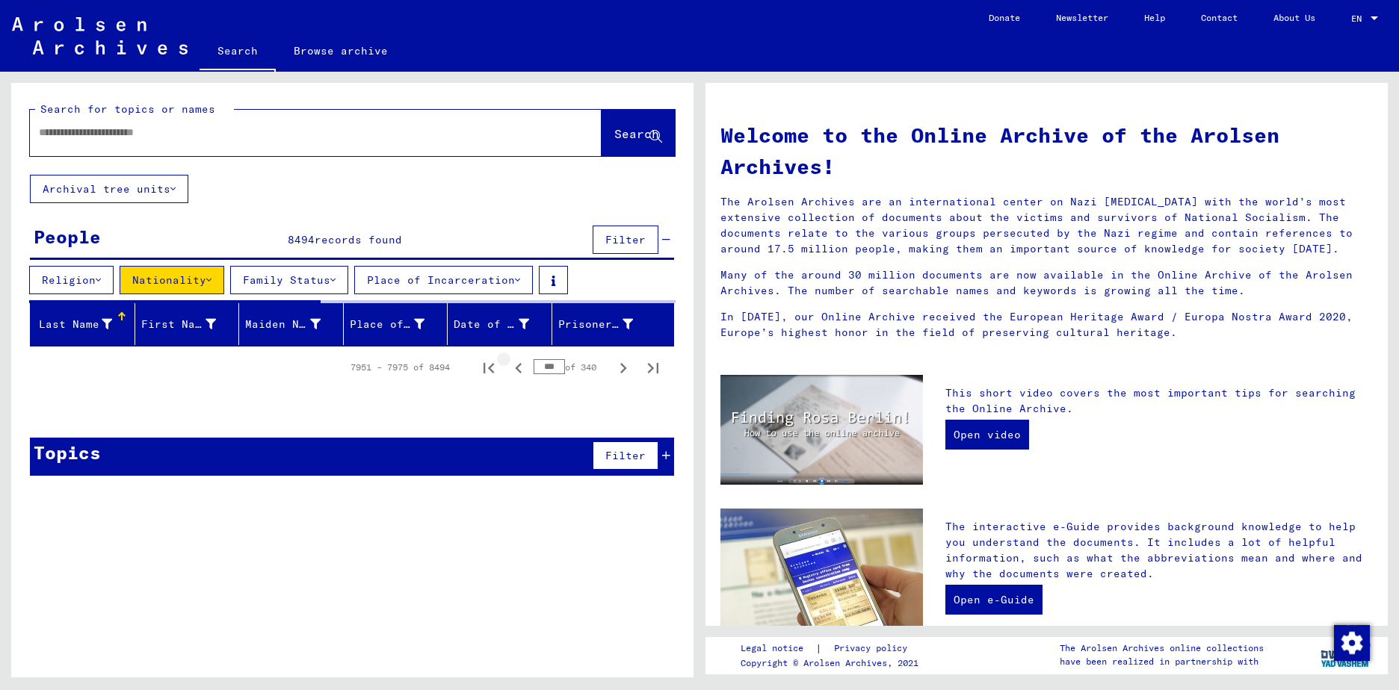
scroll to position [0, 0]
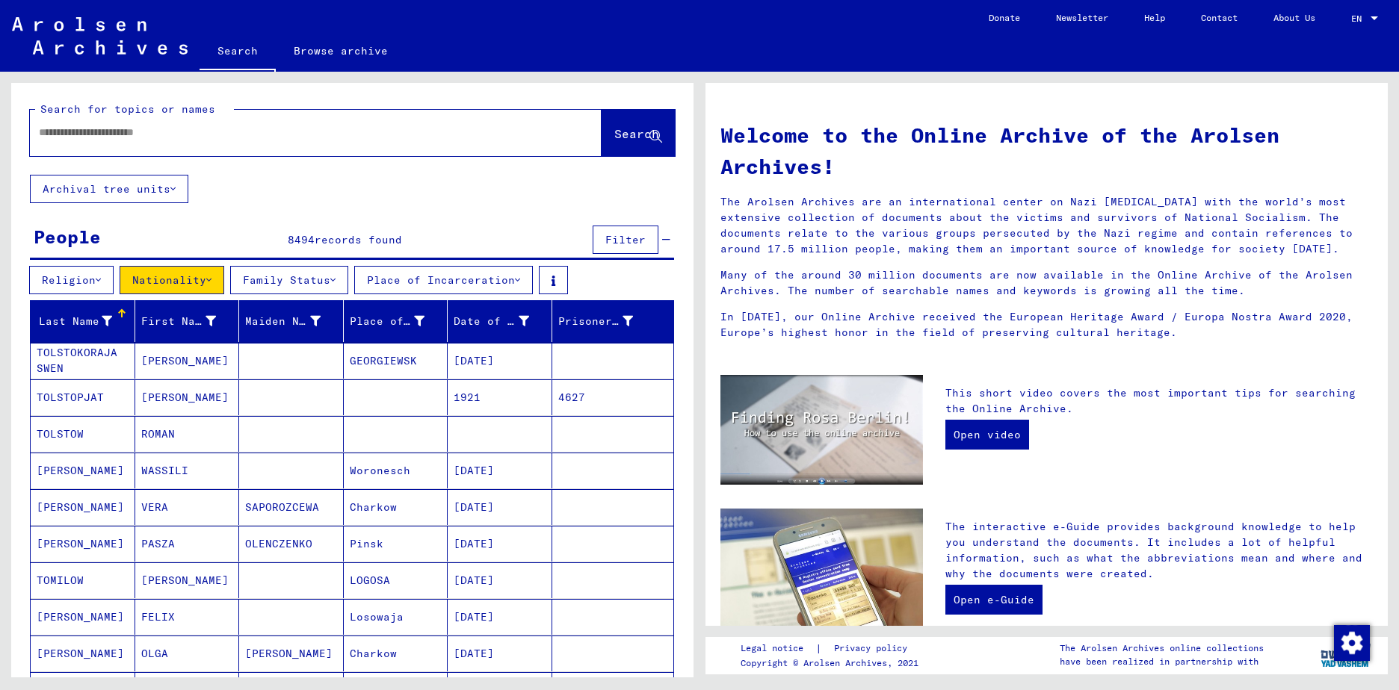
click at [527, 279] on button "Place of Incarceration" at bounding box center [443, 280] width 179 height 28
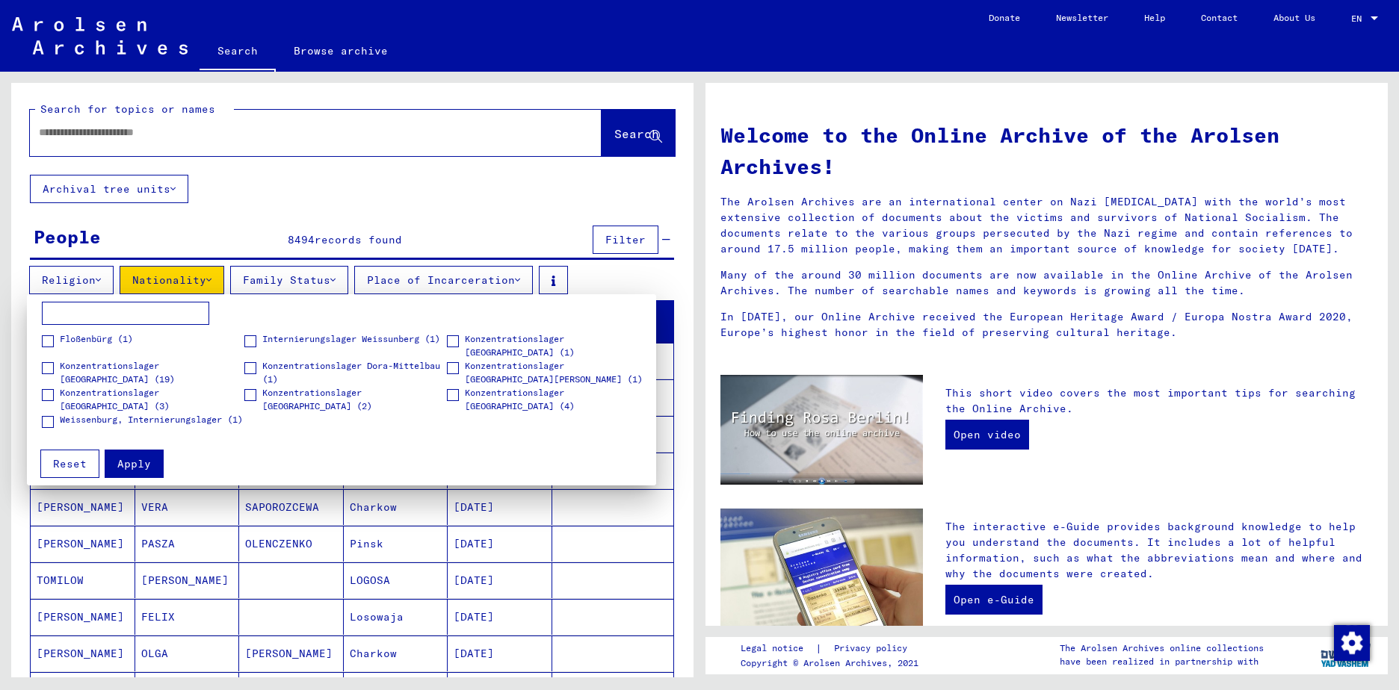
click at [527, 279] on div at bounding box center [699, 345] width 1399 height 690
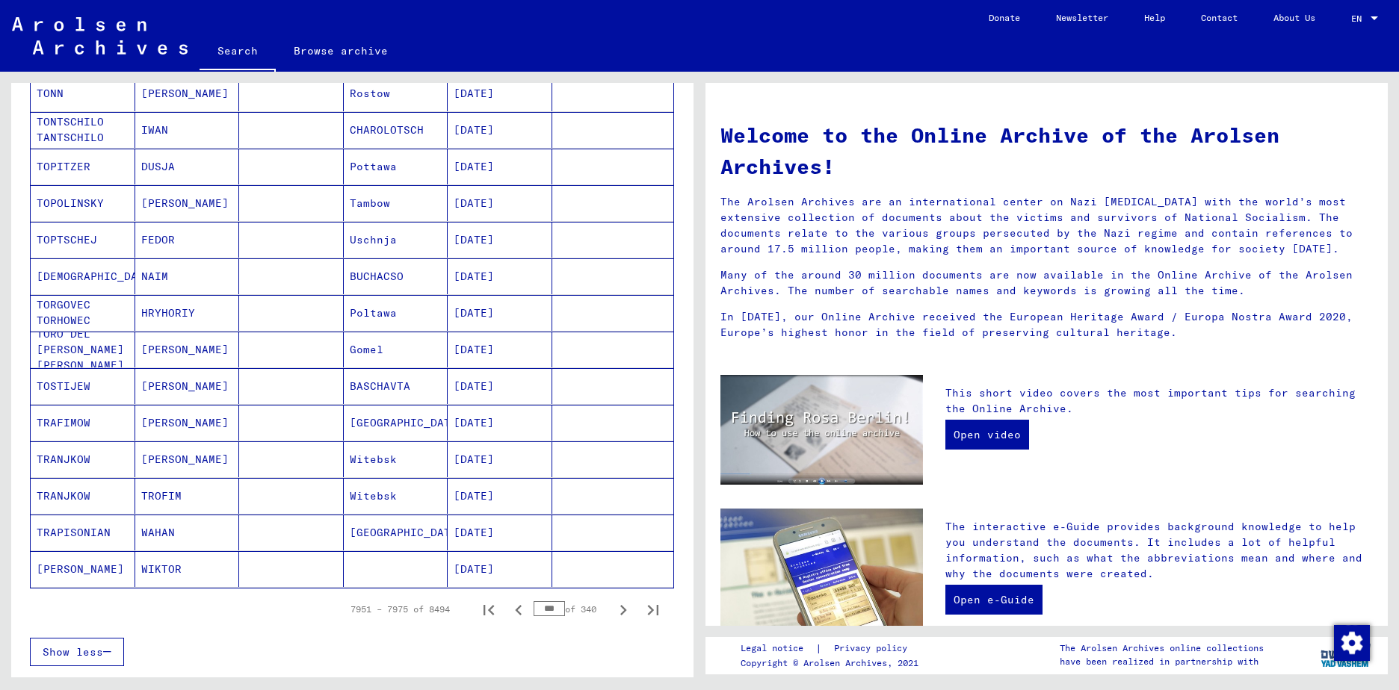
scroll to position [795, 0]
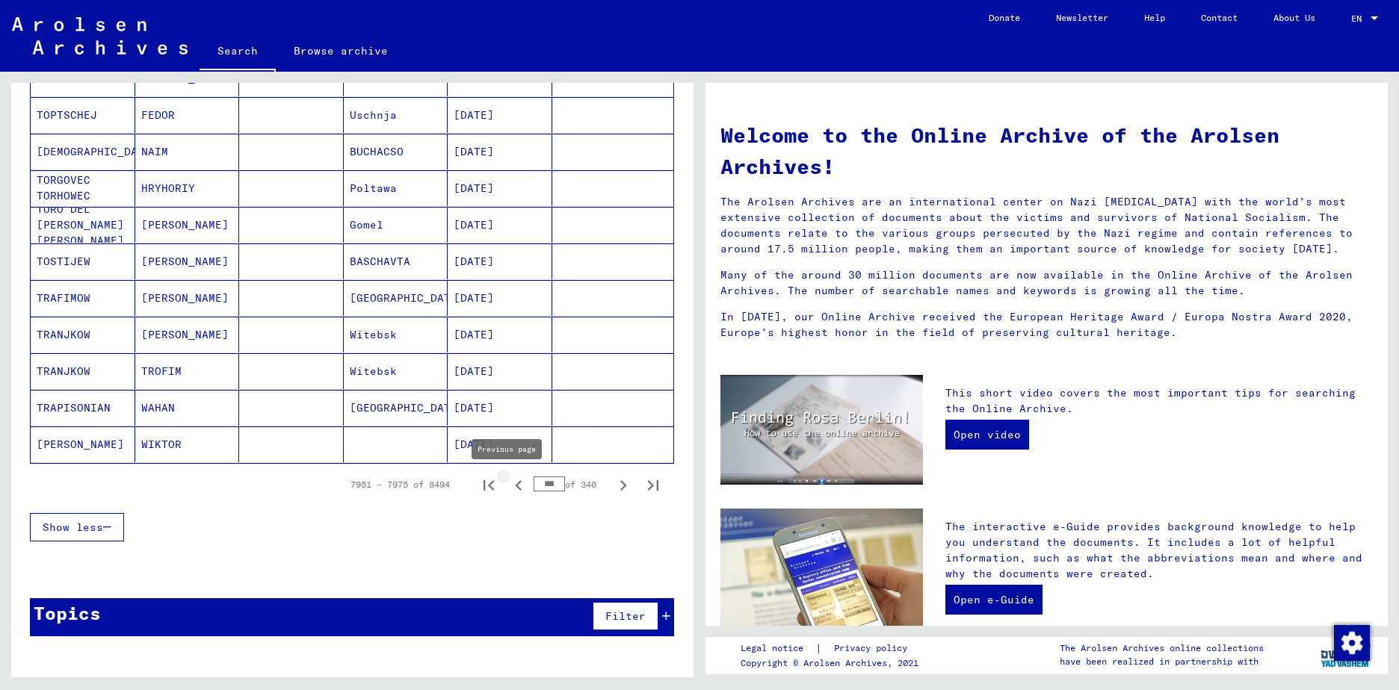
click at [515, 489] on icon "Previous page" at bounding box center [518, 485] width 7 height 10
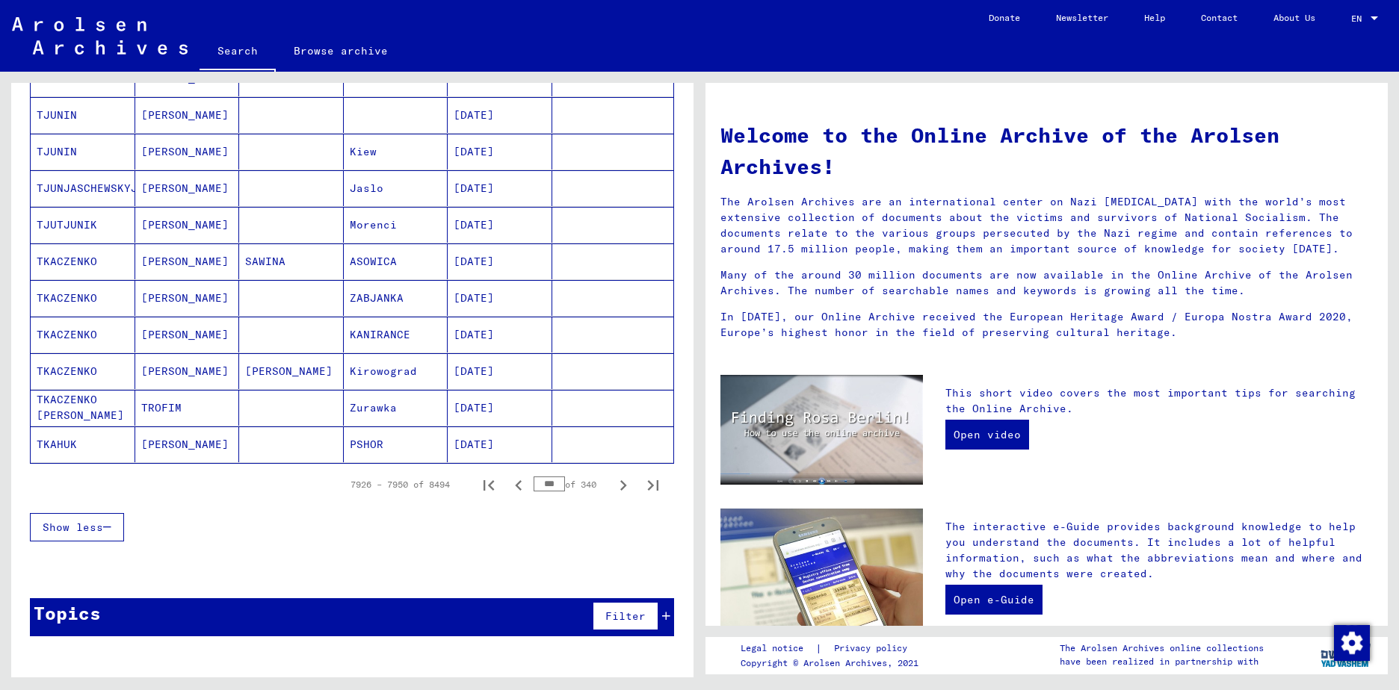
click at [515, 489] on icon "Previous page" at bounding box center [518, 485] width 7 height 10
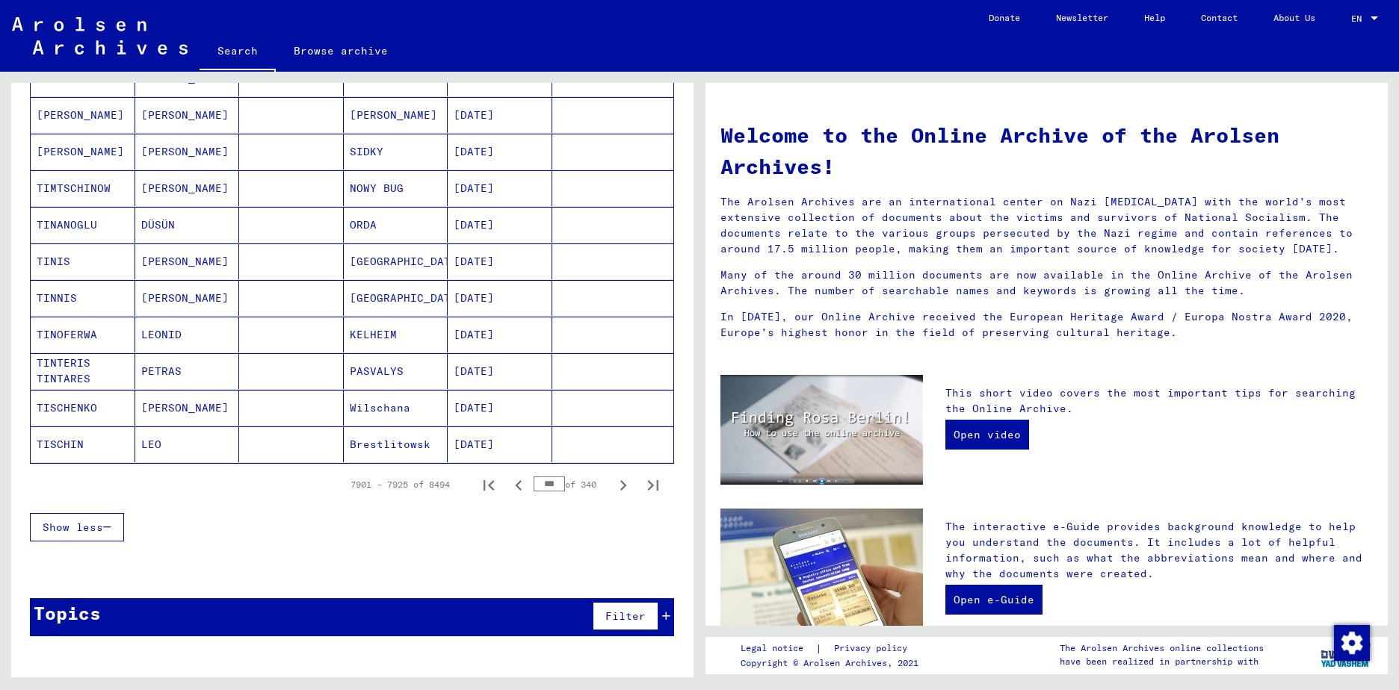
click at [515, 489] on icon "Previous page" at bounding box center [518, 485] width 7 height 10
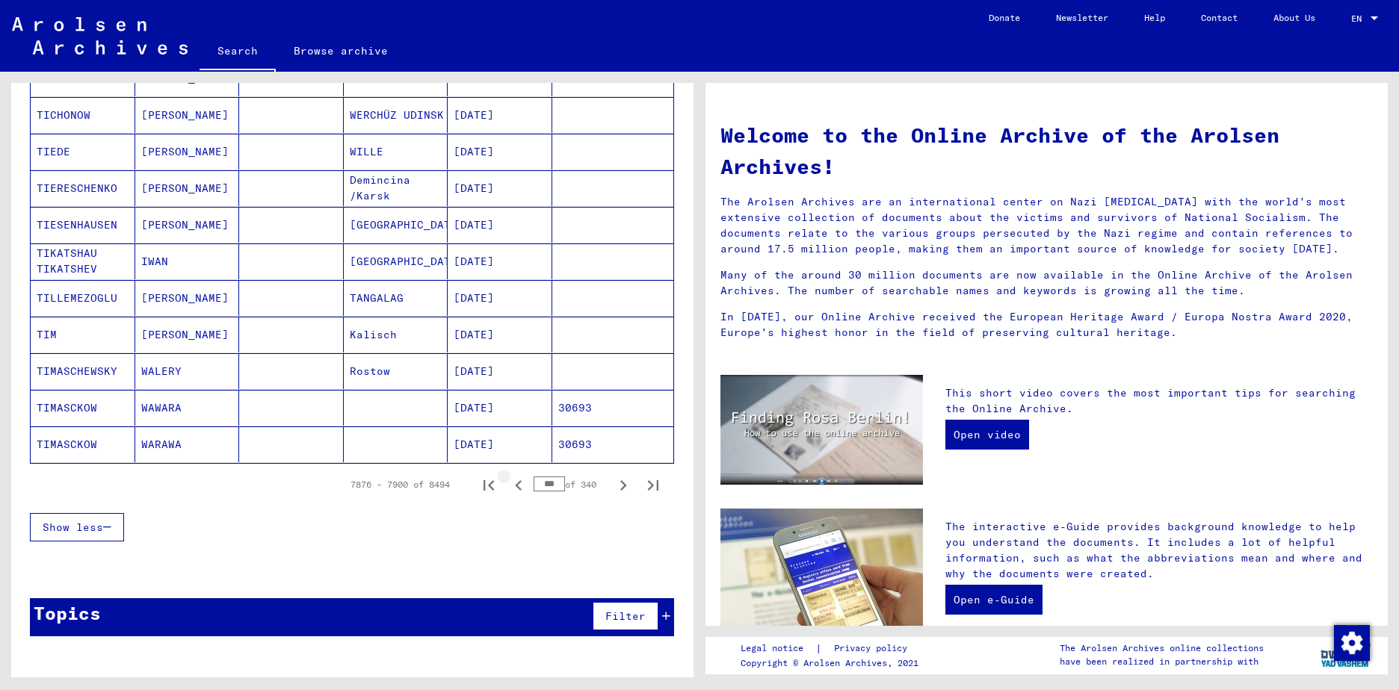
click at [509, 485] on icon "Previous page" at bounding box center [518, 485] width 21 height 21
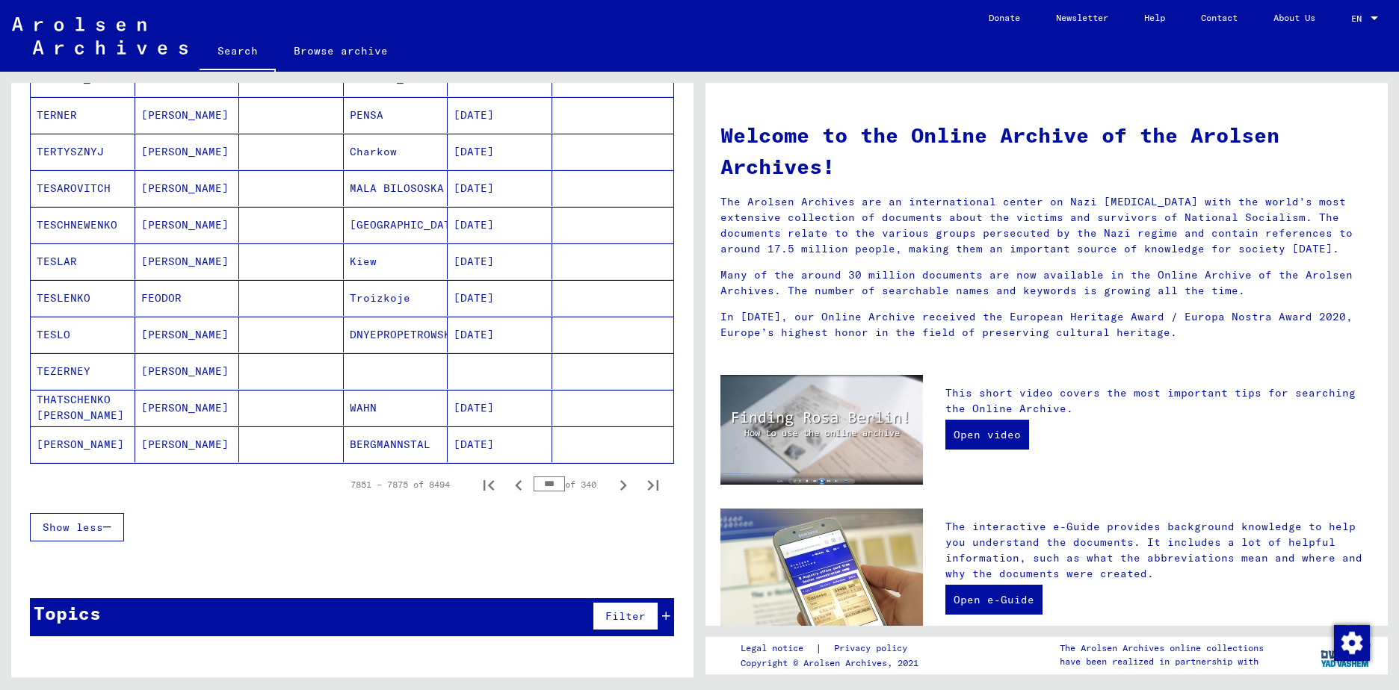
click at [509, 485] on icon "Previous page" at bounding box center [518, 485] width 21 height 21
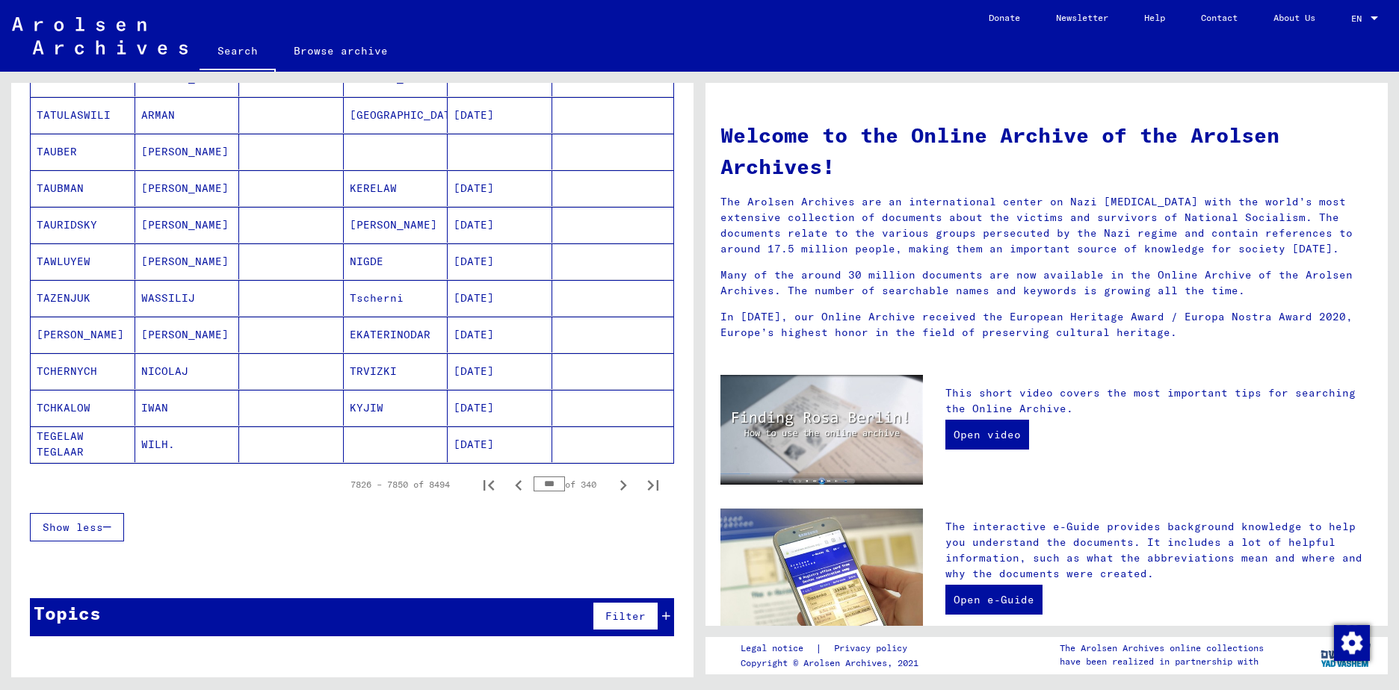
click at [509, 485] on icon "Previous page" at bounding box center [518, 485] width 21 height 21
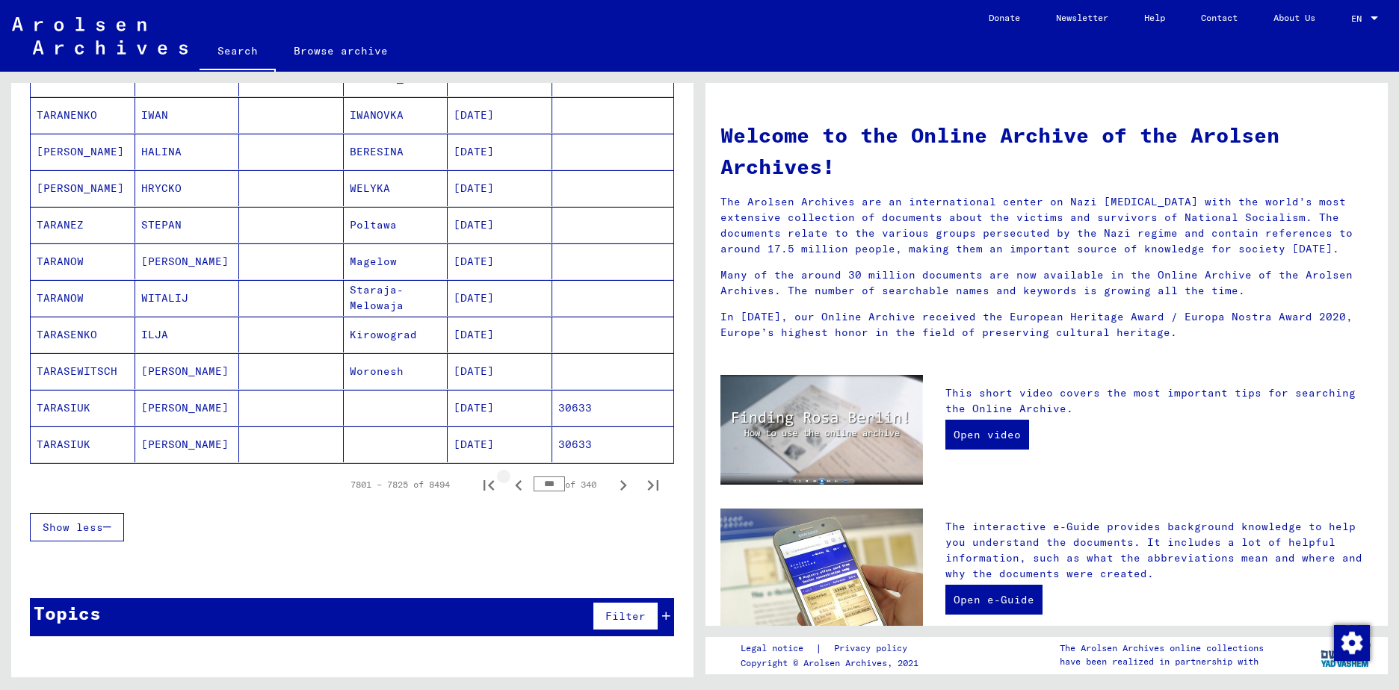
click at [509, 485] on icon "Previous page" at bounding box center [518, 485] width 21 height 21
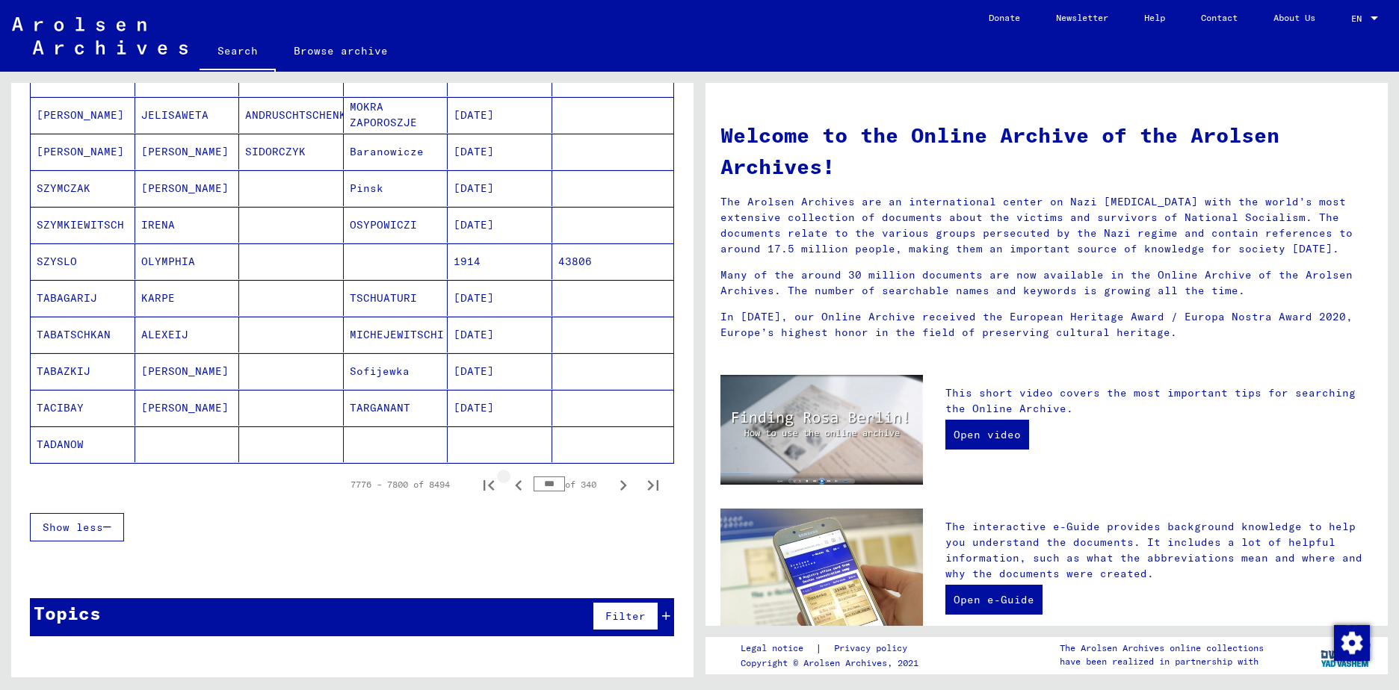
click at [509, 485] on icon "Previous page" at bounding box center [518, 485] width 21 height 21
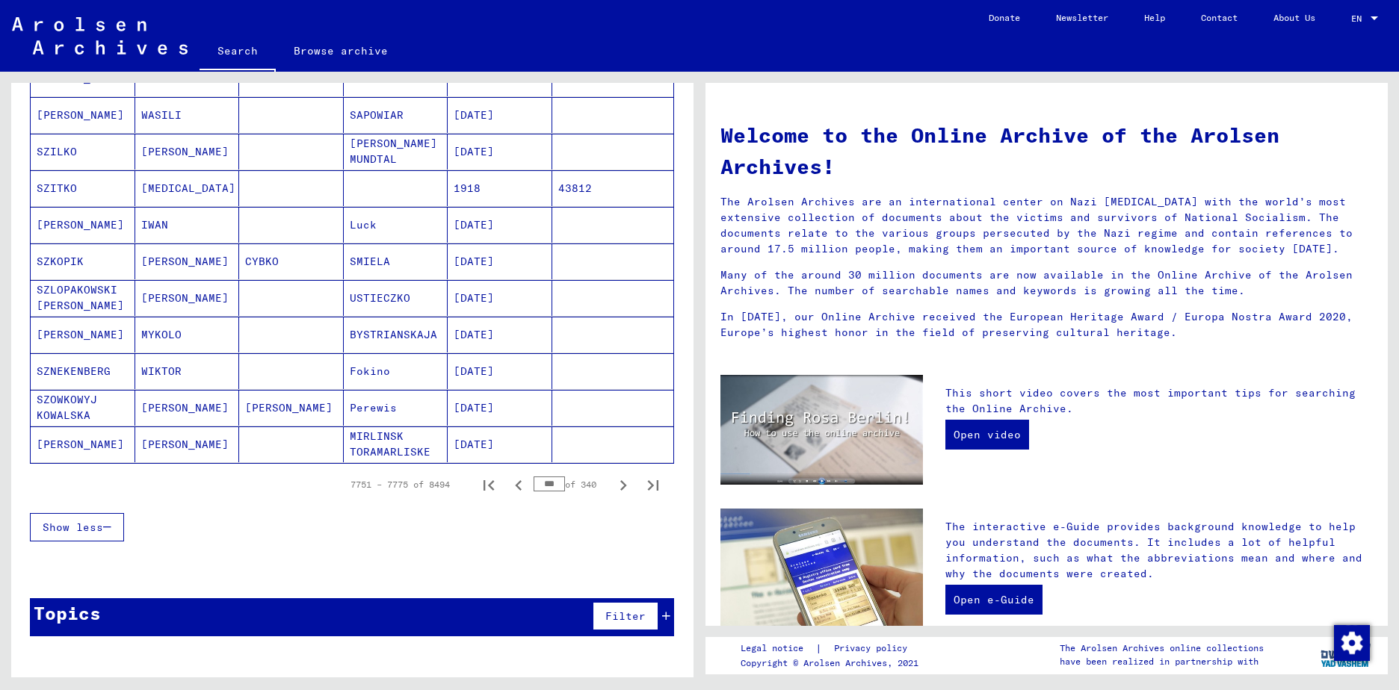
click at [509, 485] on icon "Previous page" at bounding box center [518, 485] width 21 height 21
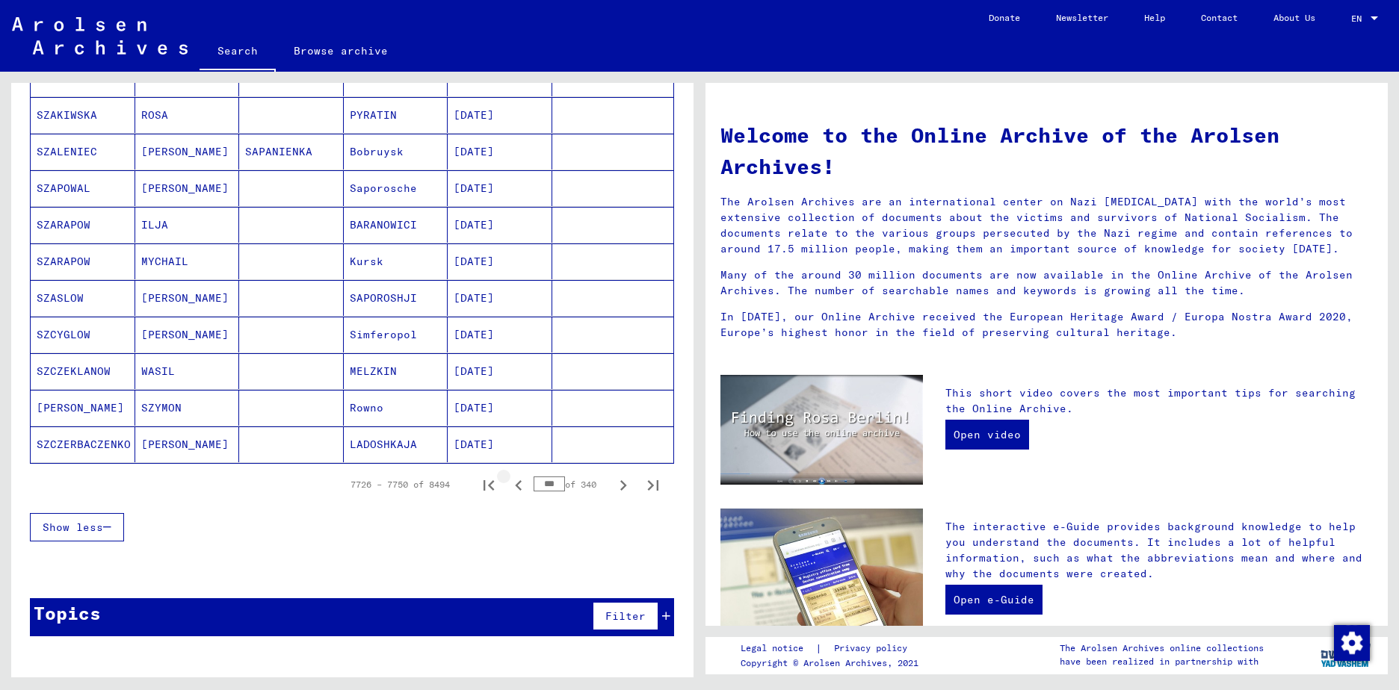
click at [509, 485] on icon "Previous page" at bounding box center [518, 485] width 21 height 21
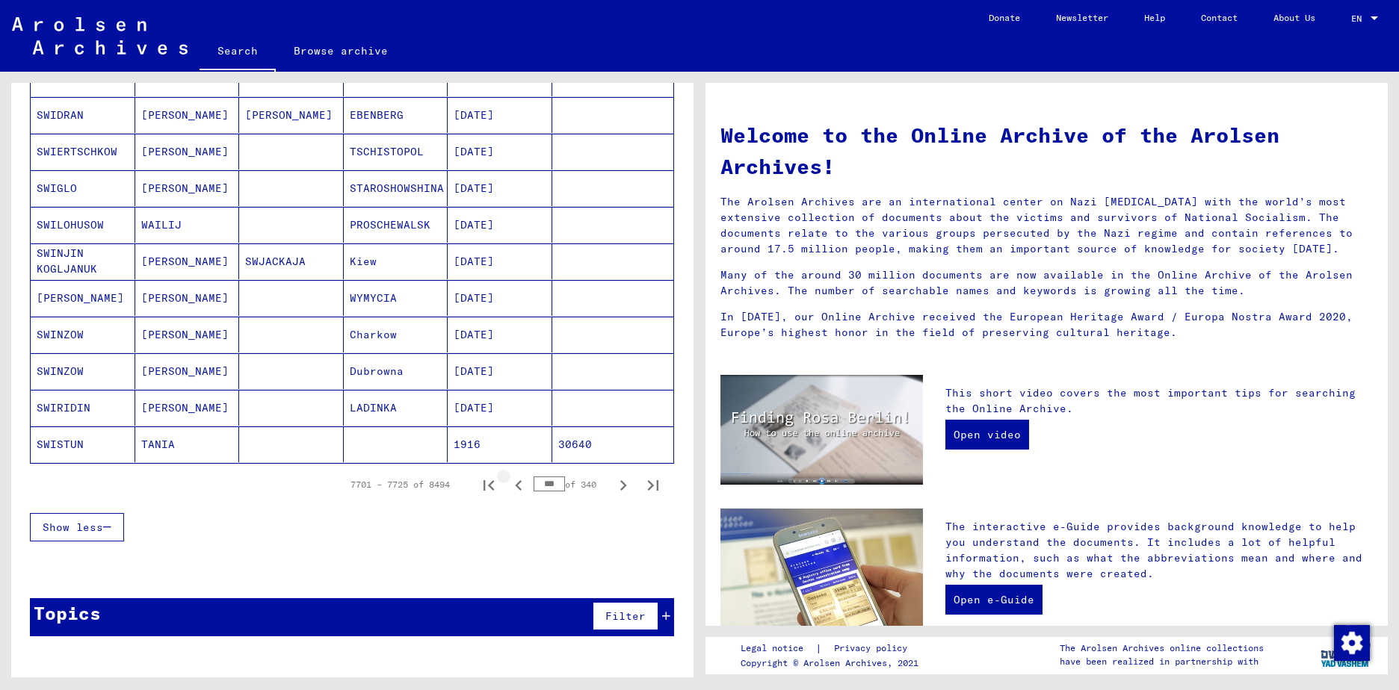
click at [509, 485] on icon "Previous page" at bounding box center [518, 485] width 21 height 21
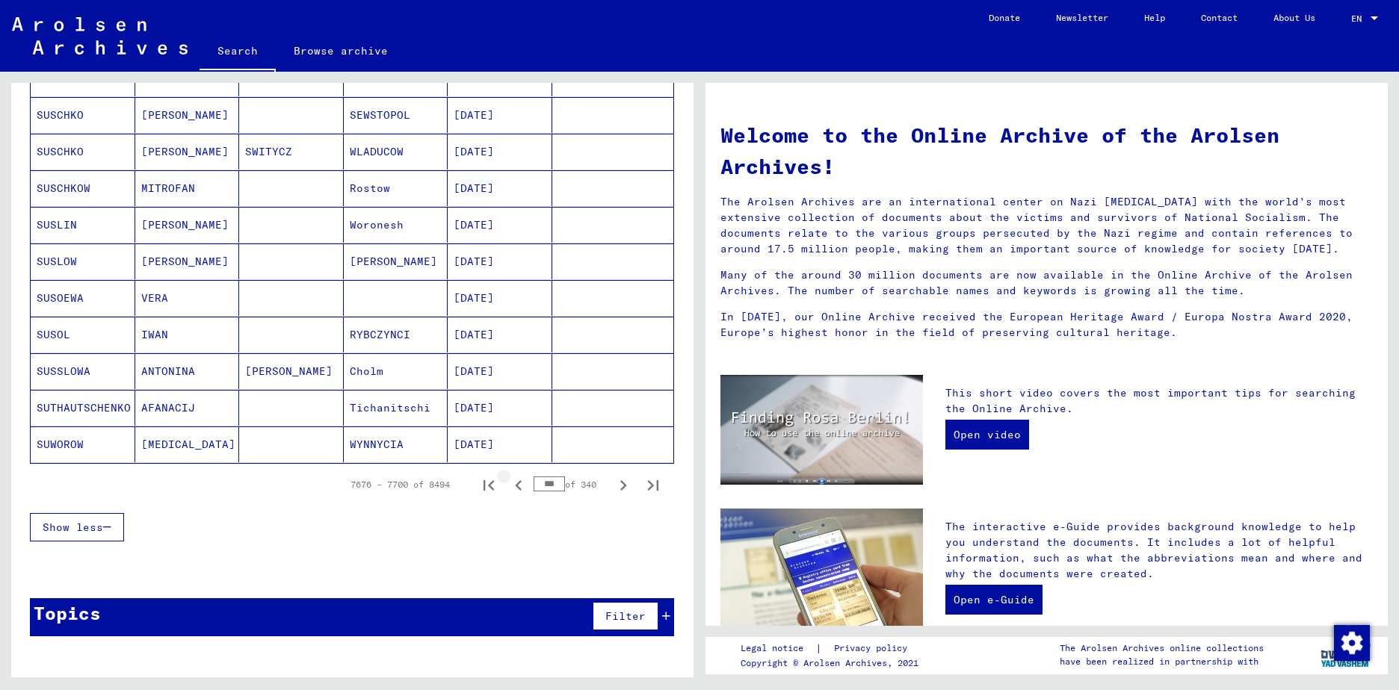
click at [509, 485] on icon "Previous page" at bounding box center [518, 485] width 21 height 21
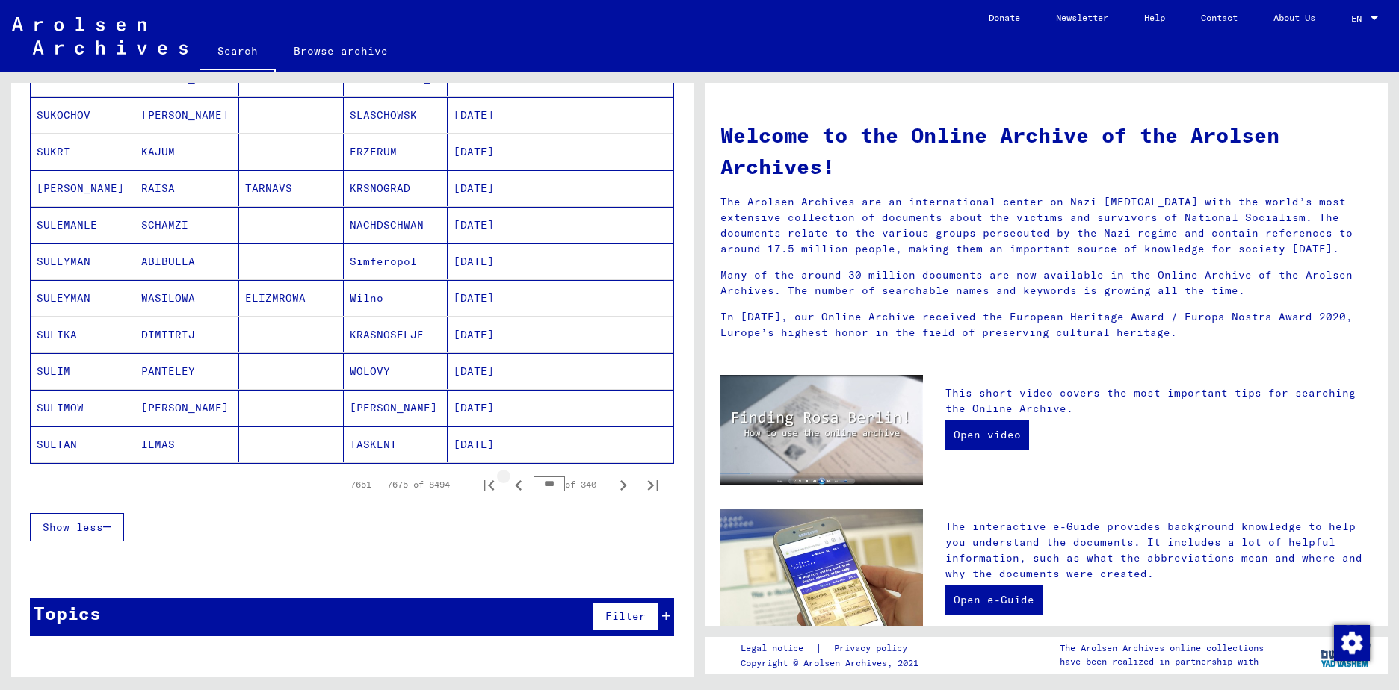
click at [509, 485] on icon "Previous page" at bounding box center [518, 485] width 21 height 21
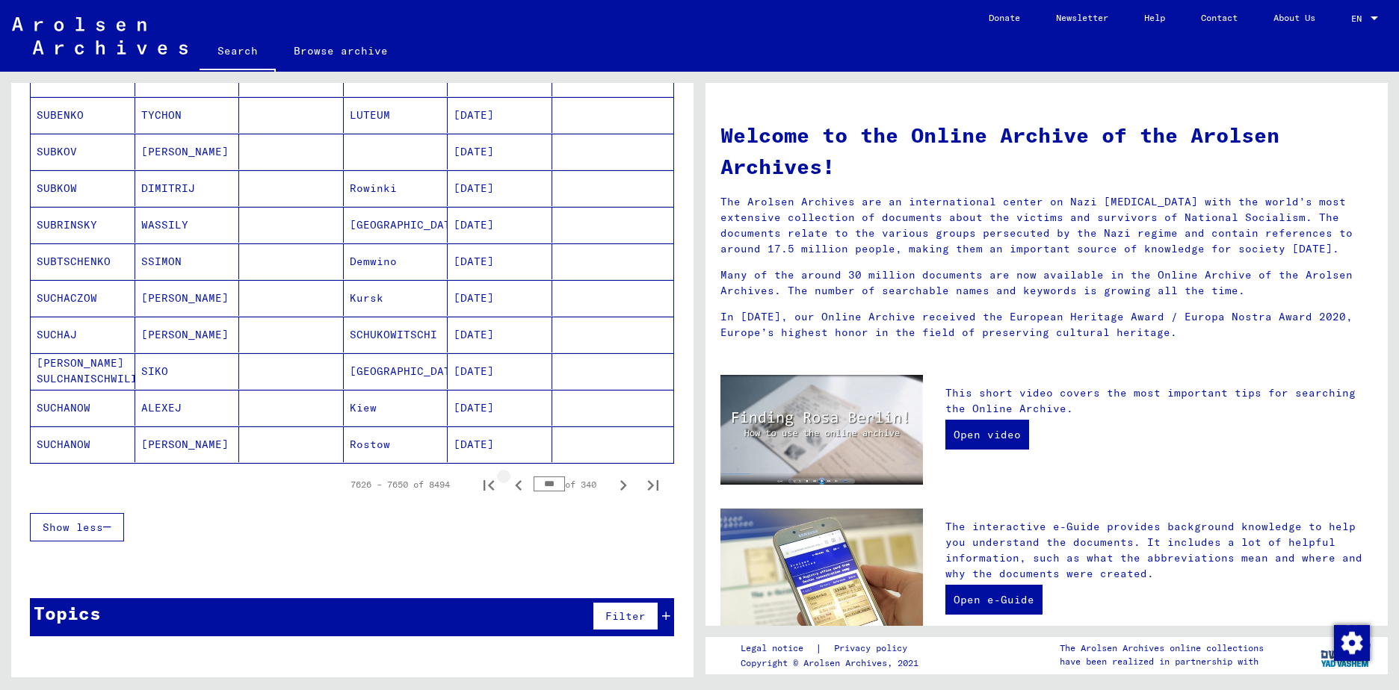
click at [509, 485] on icon "Previous page" at bounding box center [518, 485] width 21 height 21
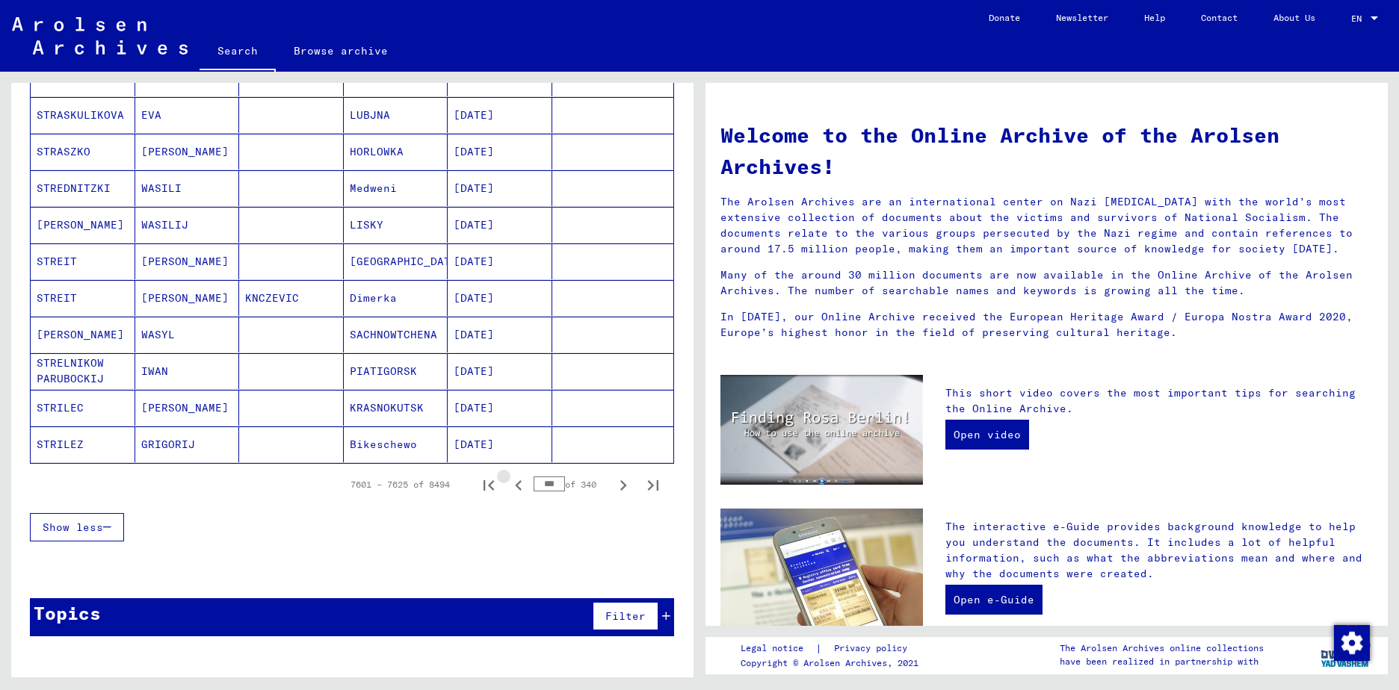
click at [509, 485] on icon "Previous page" at bounding box center [518, 485] width 21 height 21
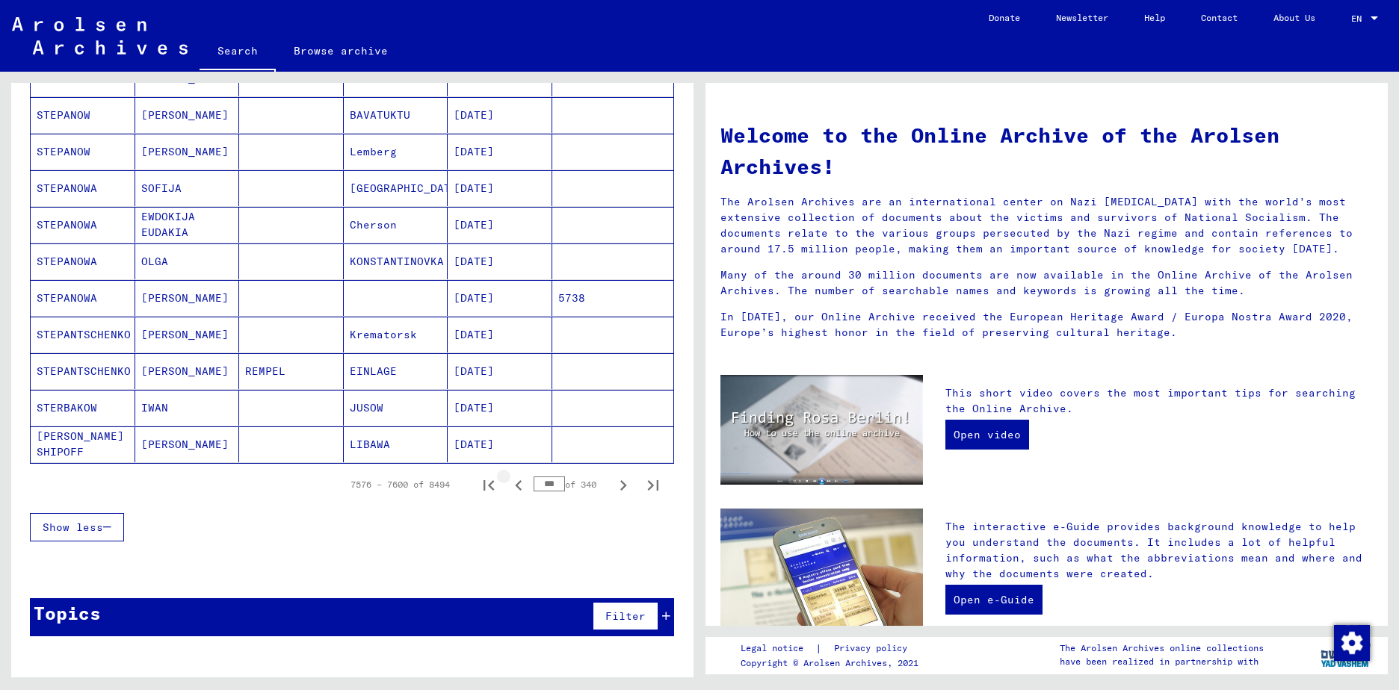
click at [509, 485] on icon "Previous page" at bounding box center [518, 485] width 21 height 21
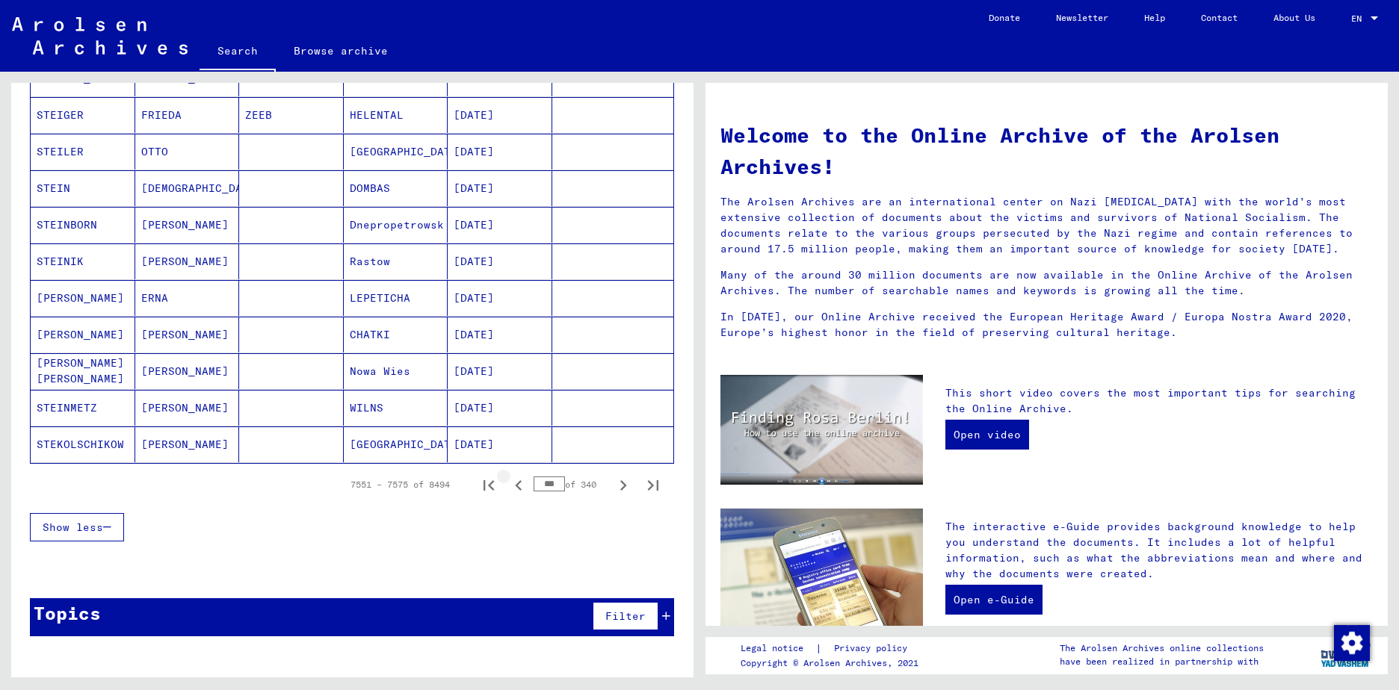
click at [509, 485] on icon "Previous page" at bounding box center [518, 485] width 21 height 21
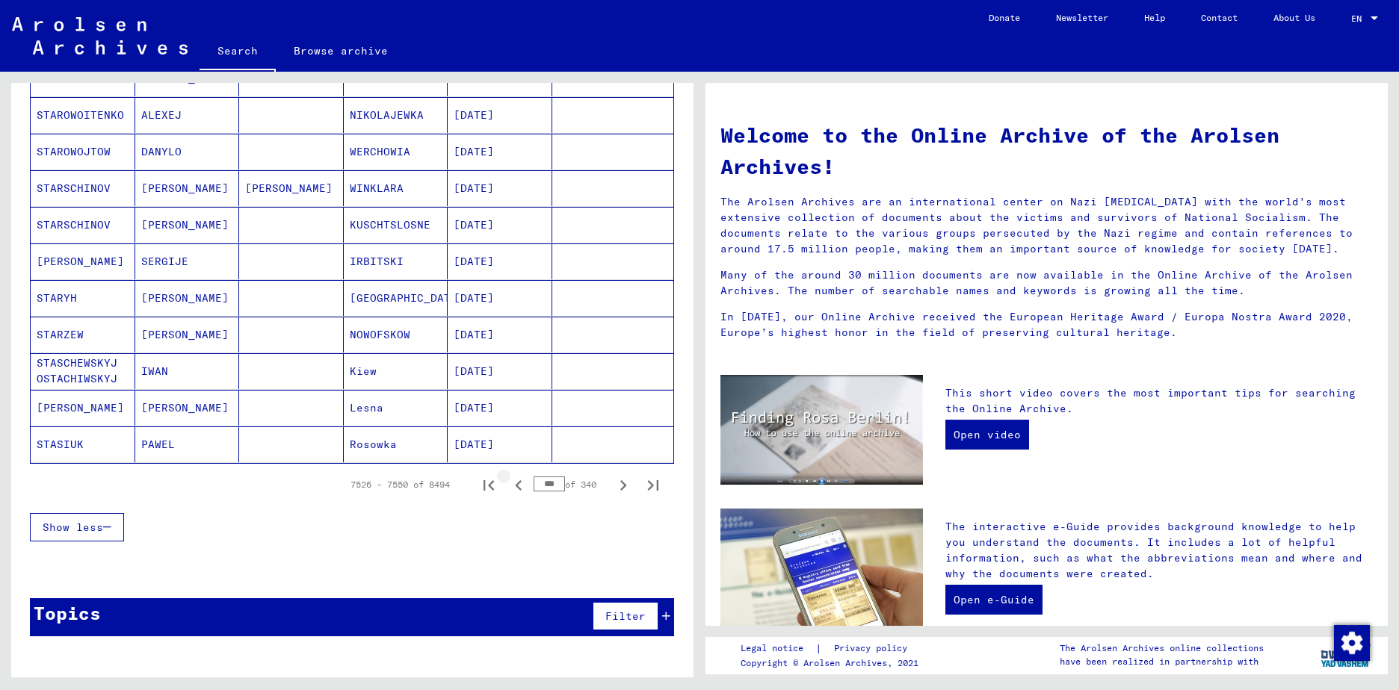
click at [509, 485] on icon "Previous page" at bounding box center [518, 485] width 21 height 21
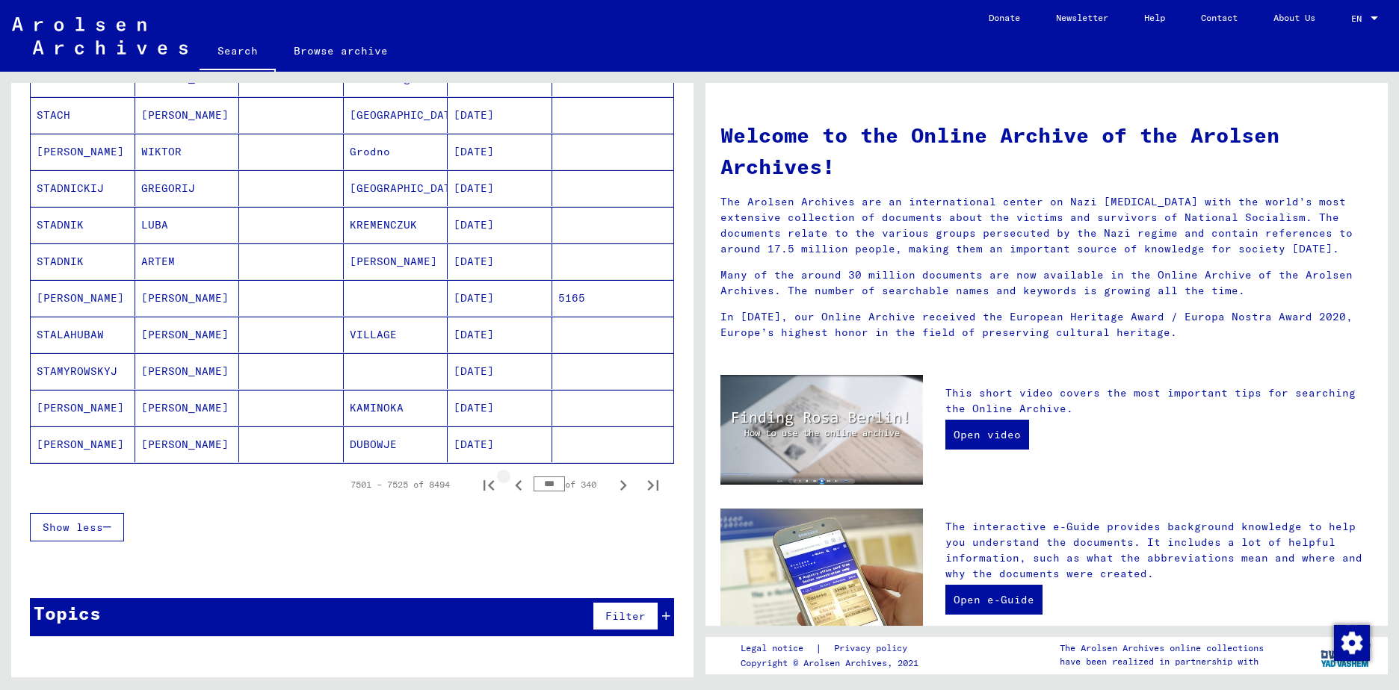
click at [509, 485] on icon "Previous page" at bounding box center [518, 485] width 21 height 21
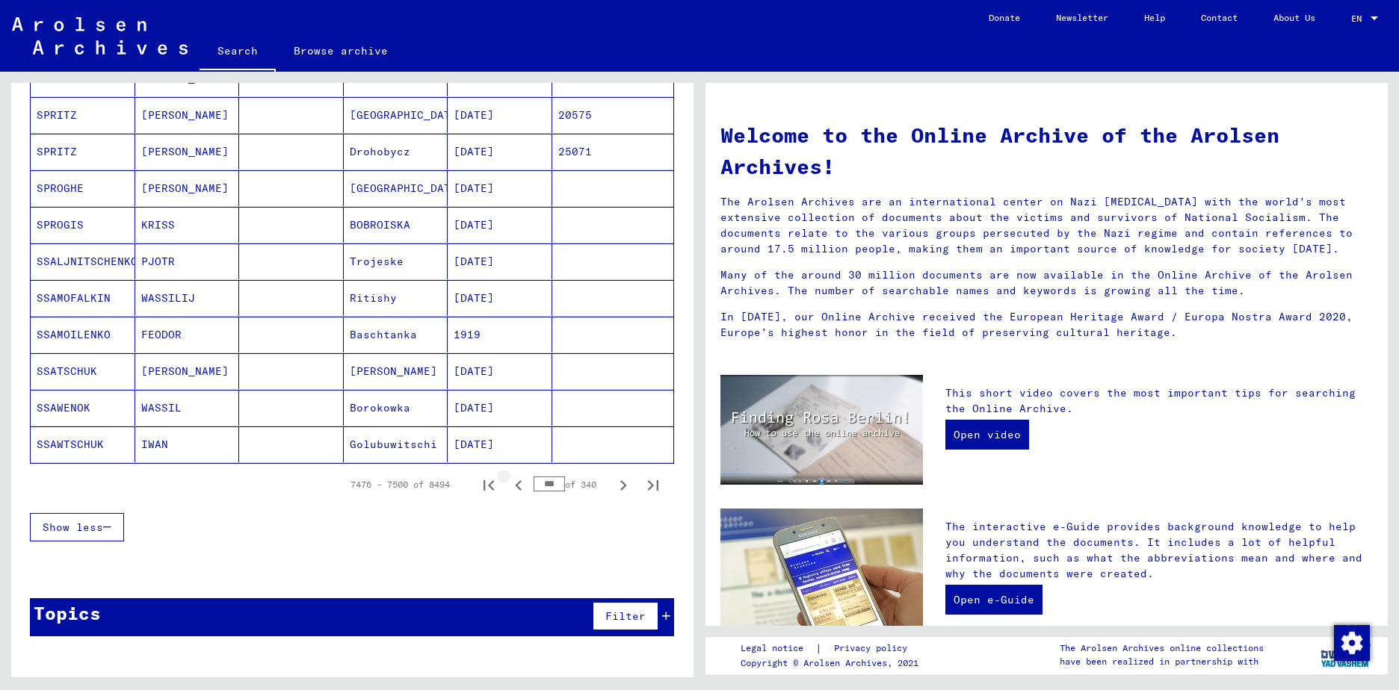
click at [509, 485] on icon "Previous page" at bounding box center [518, 485] width 21 height 21
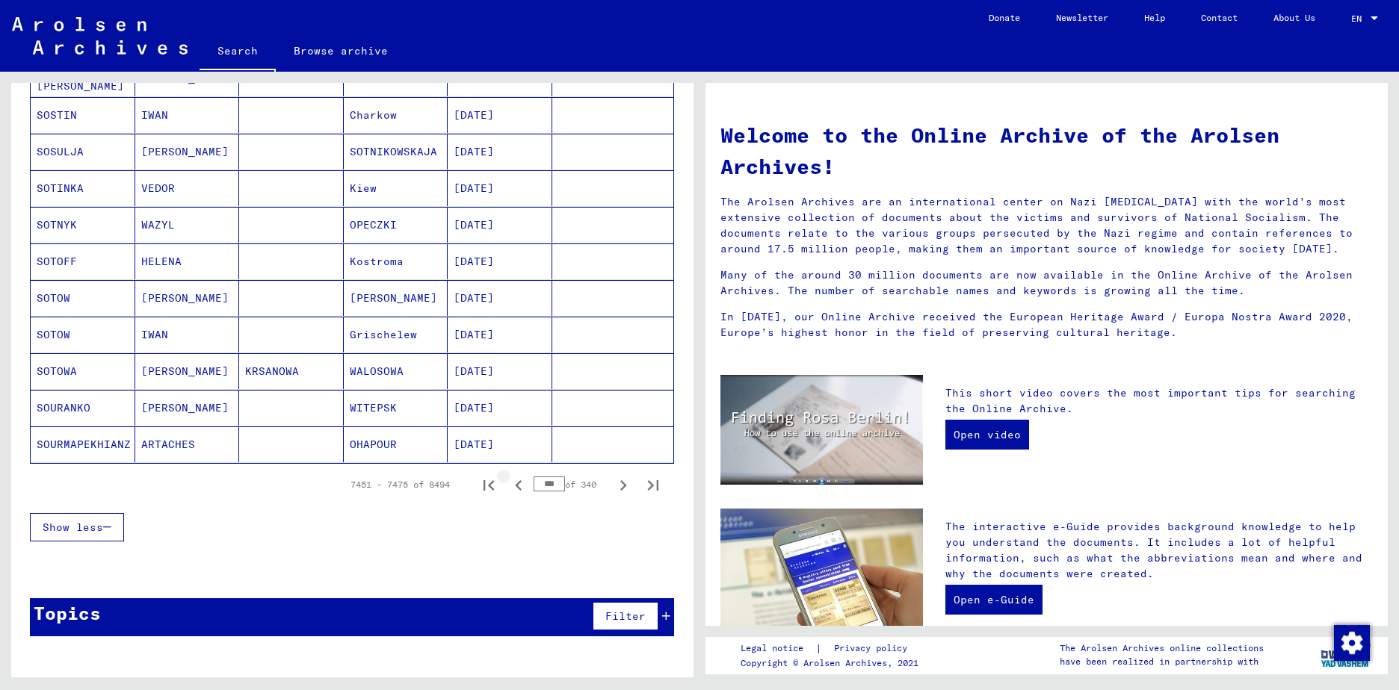
click at [509, 485] on icon "Previous page" at bounding box center [518, 485] width 21 height 21
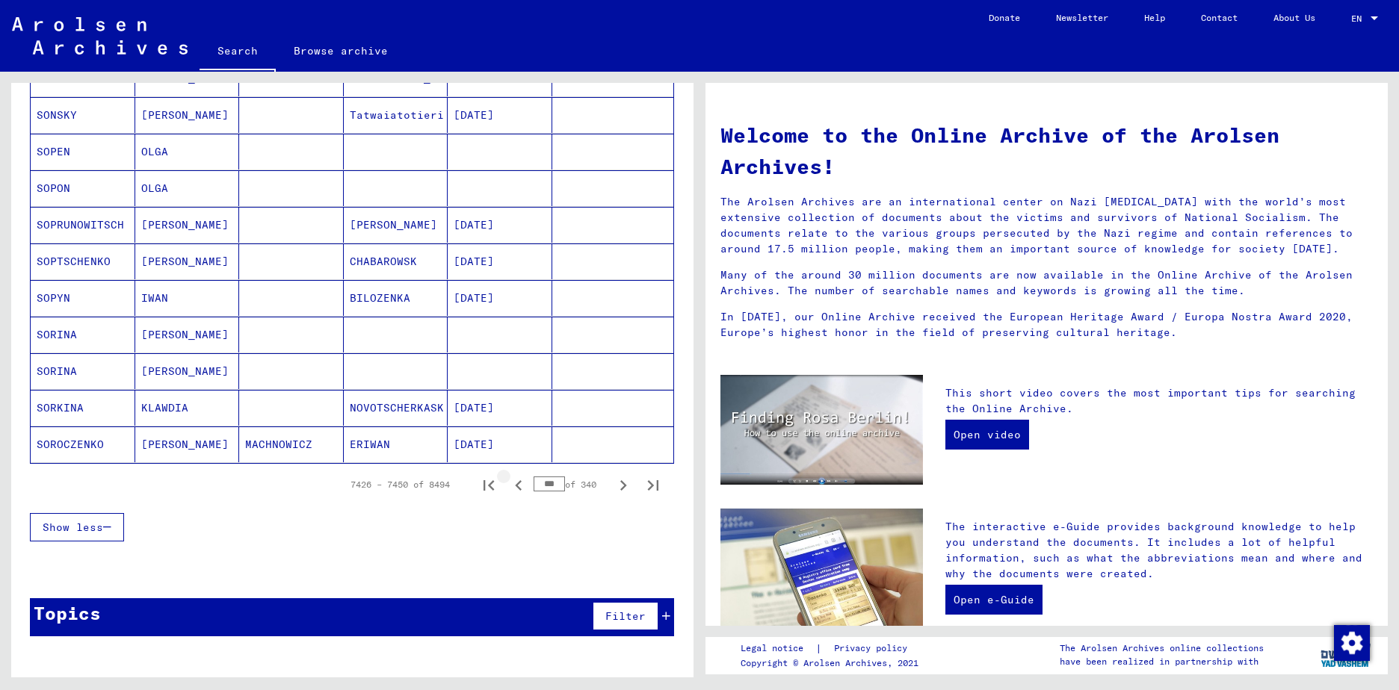
click at [509, 485] on icon "Previous page" at bounding box center [518, 485] width 21 height 21
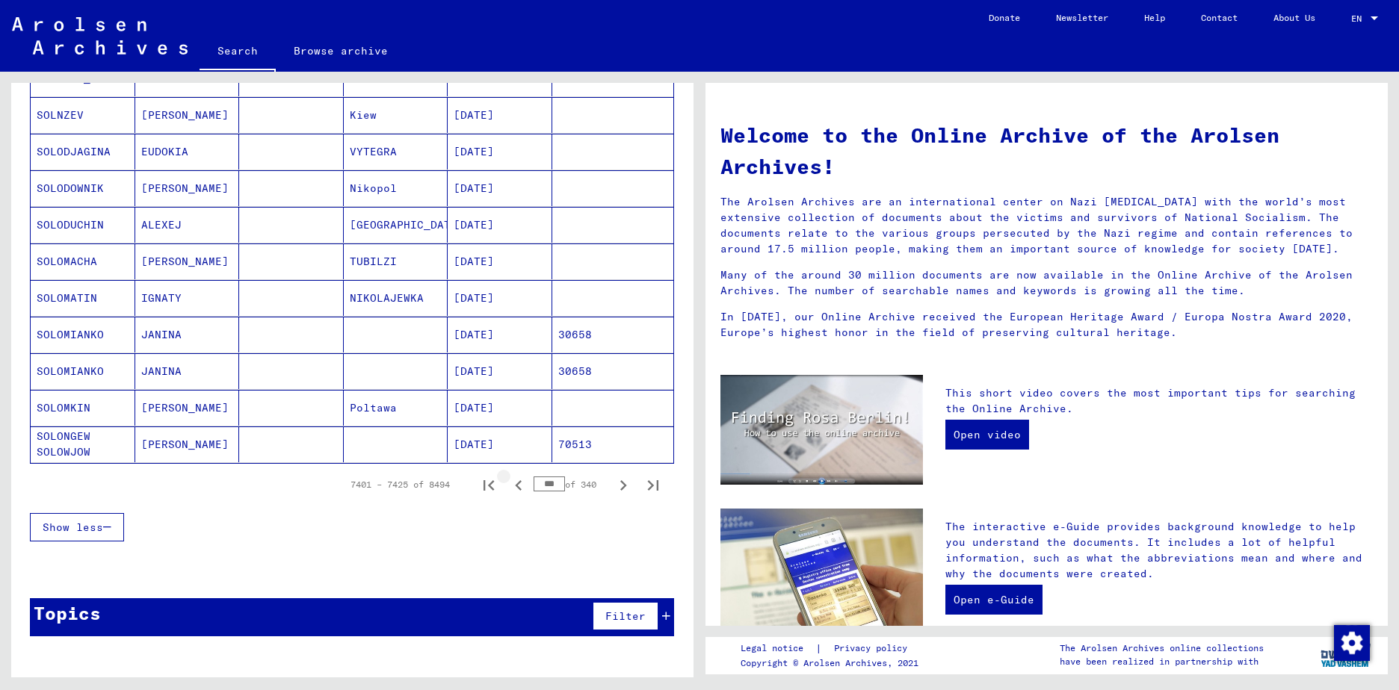
click at [509, 485] on icon "Previous page" at bounding box center [518, 485] width 21 height 21
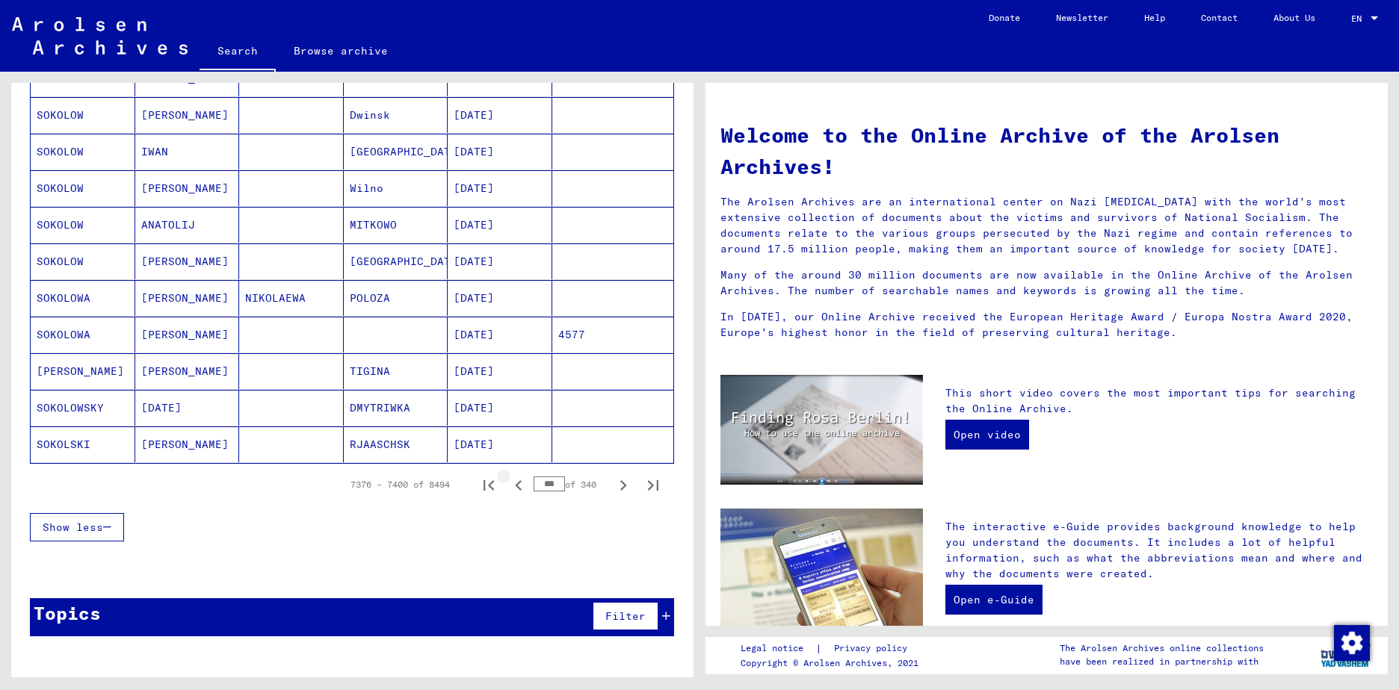
click at [509, 485] on icon "Previous page" at bounding box center [518, 485] width 21 height 21
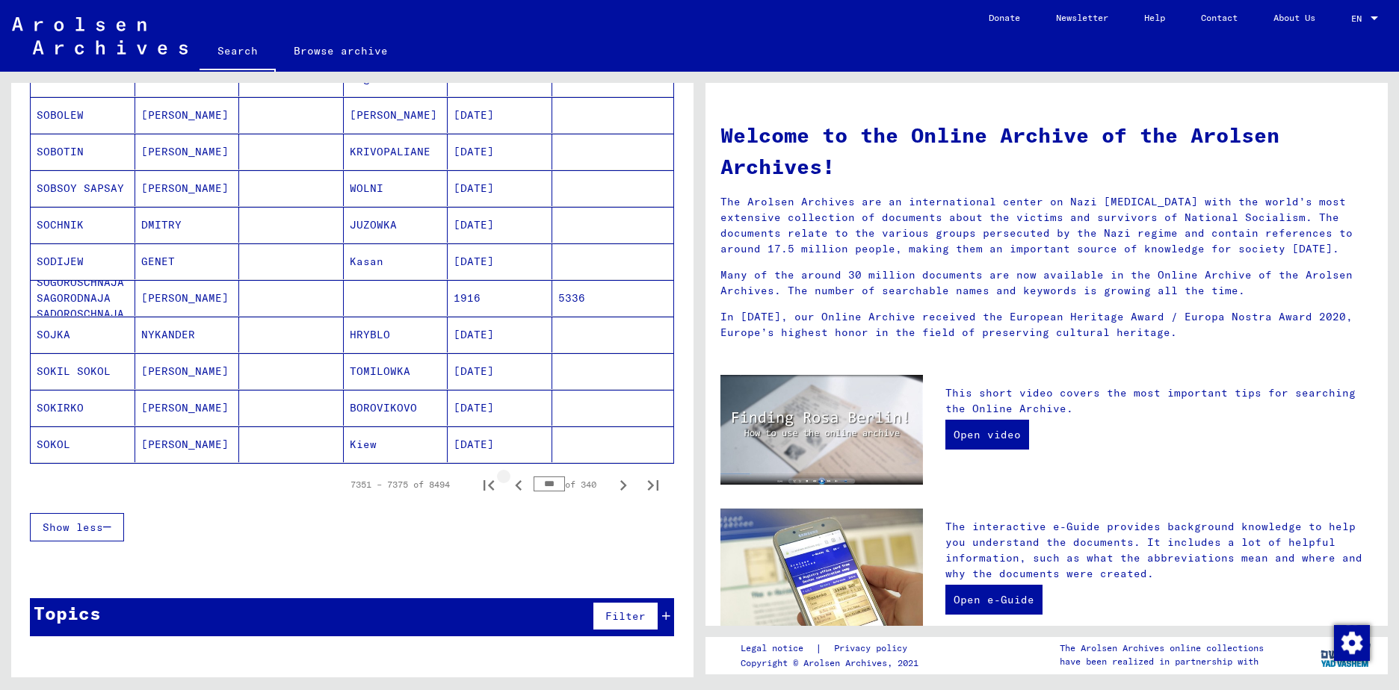
click at [509, 485] on icon "Previous page" at bounding box center [518, 485] width 21 height 21
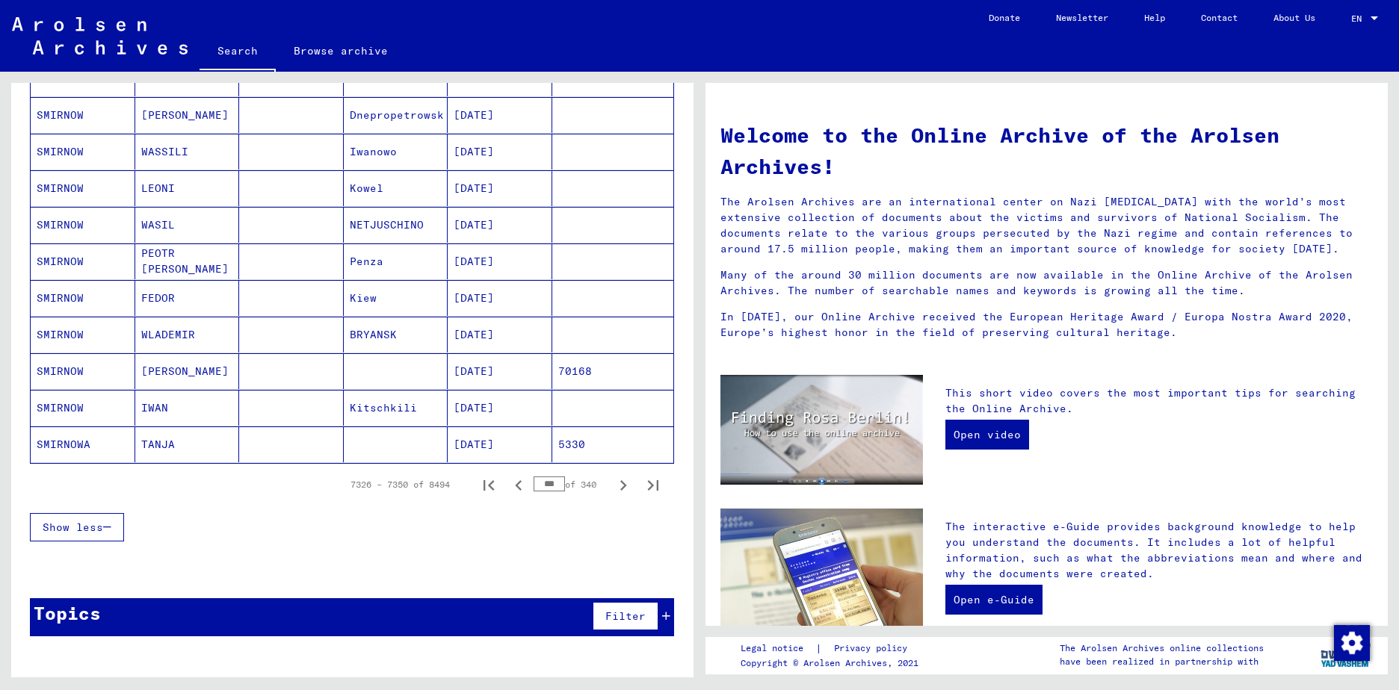
click at [509, 485] on icon "Previous page" at bounding box center [518, 485] width 21 height 21
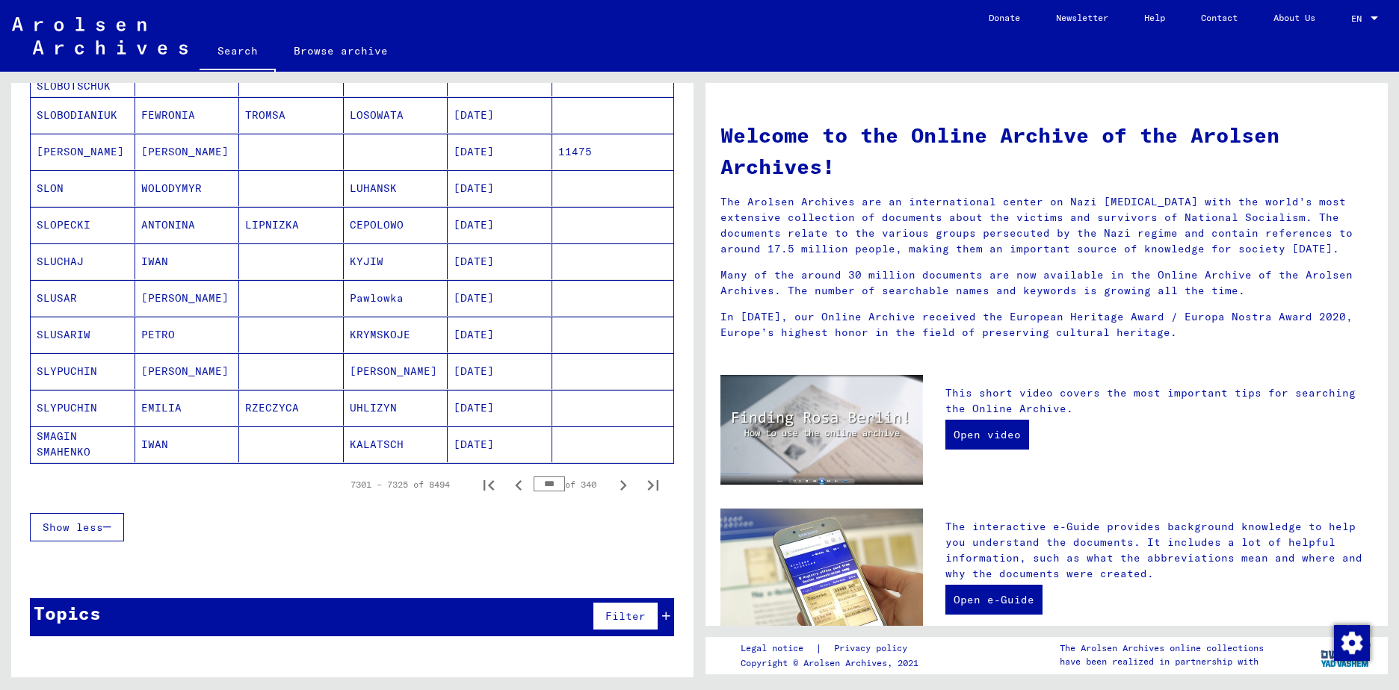
click at [509, 485] on icon "Previous page" at bounding box center [518, 485] width 21 height 21
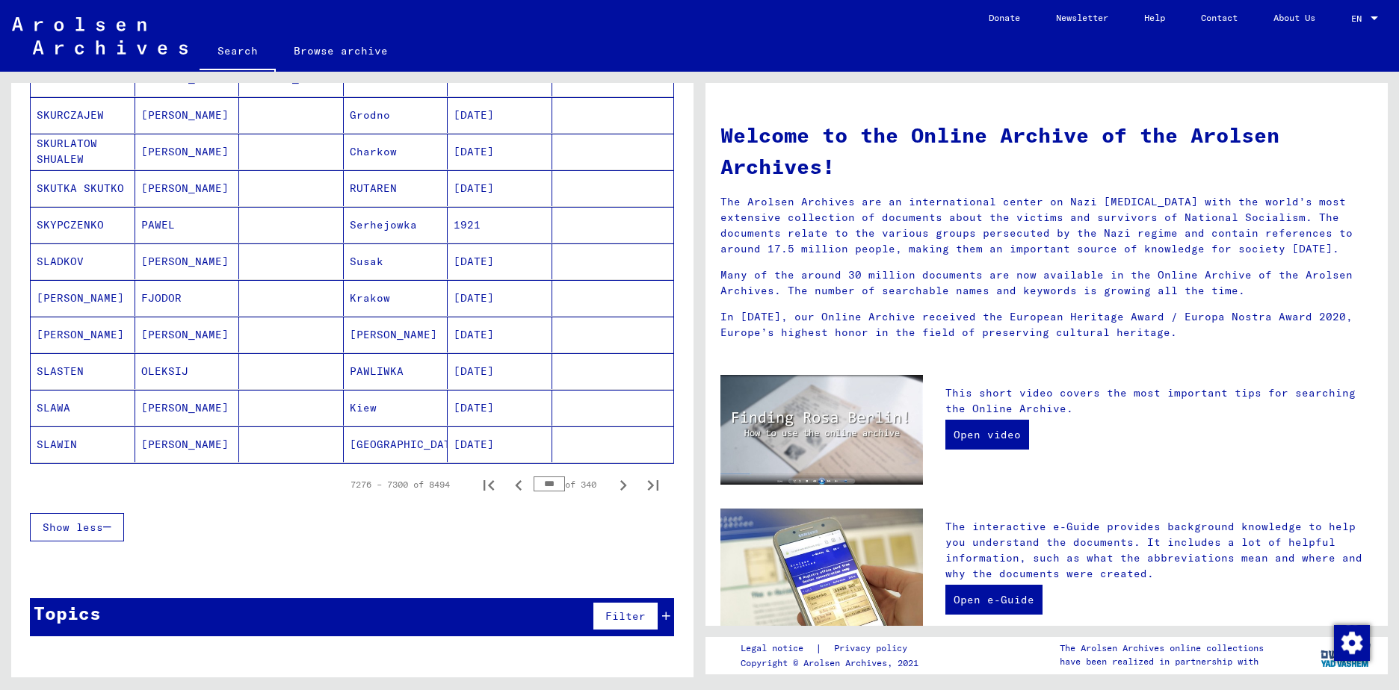
click at [509, 485] on icon "Previous page" at bounding box center [518, 485] width 21 height 21
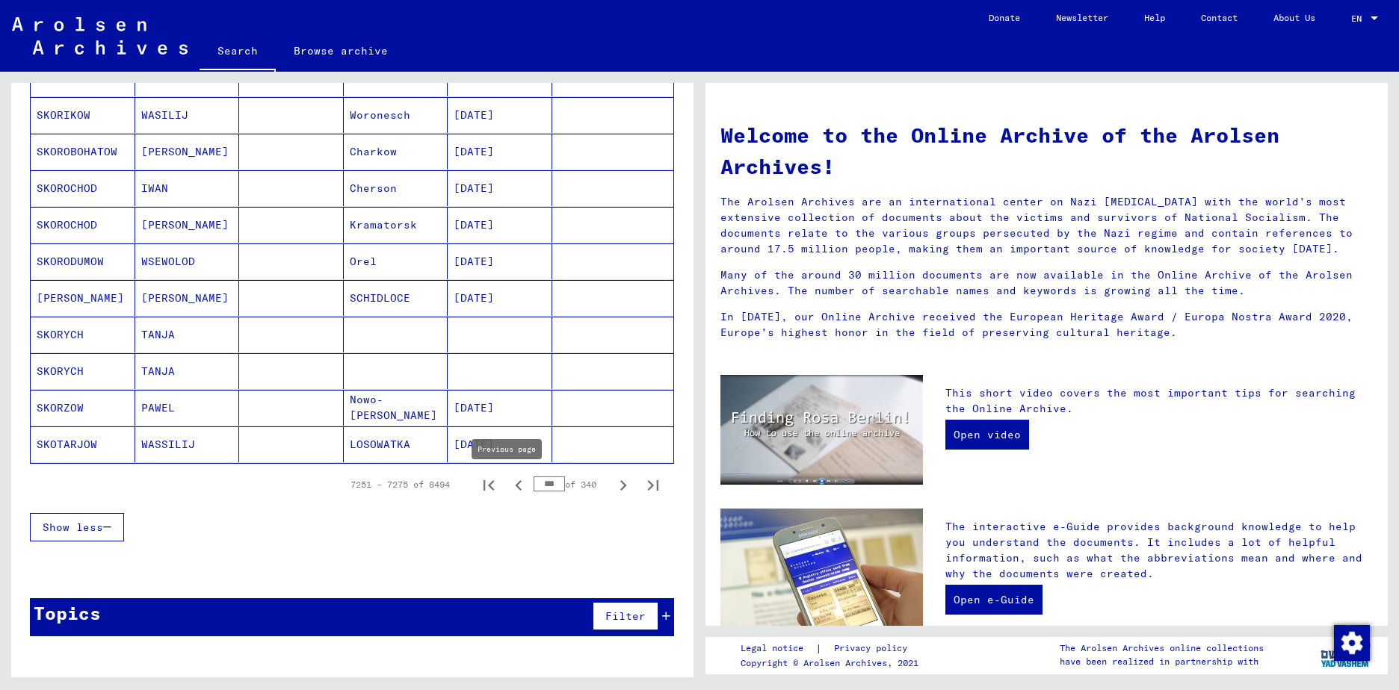
click at [508, 487] on icon "Previous page" at bounding box center [518, 485] width 21 height 21
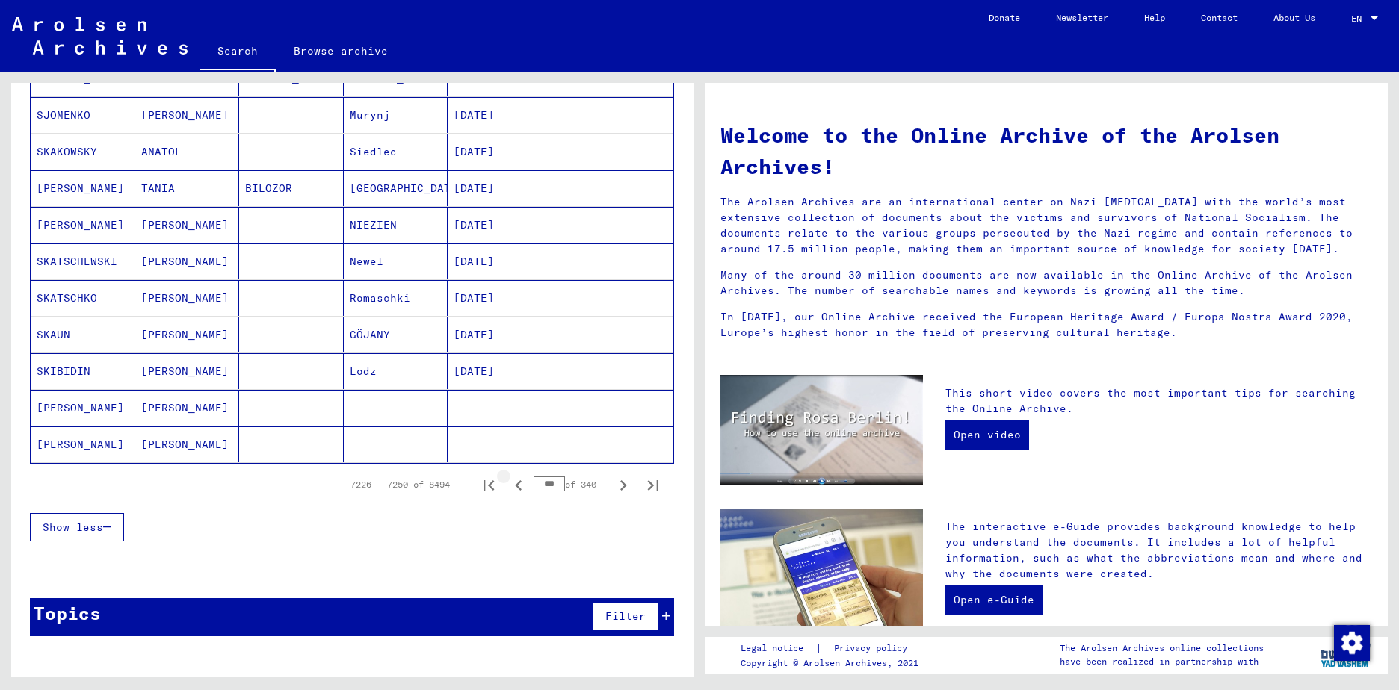
click at [508, 487] on icon "Previous page" at bounding box center [518, 485] width 21 height 21
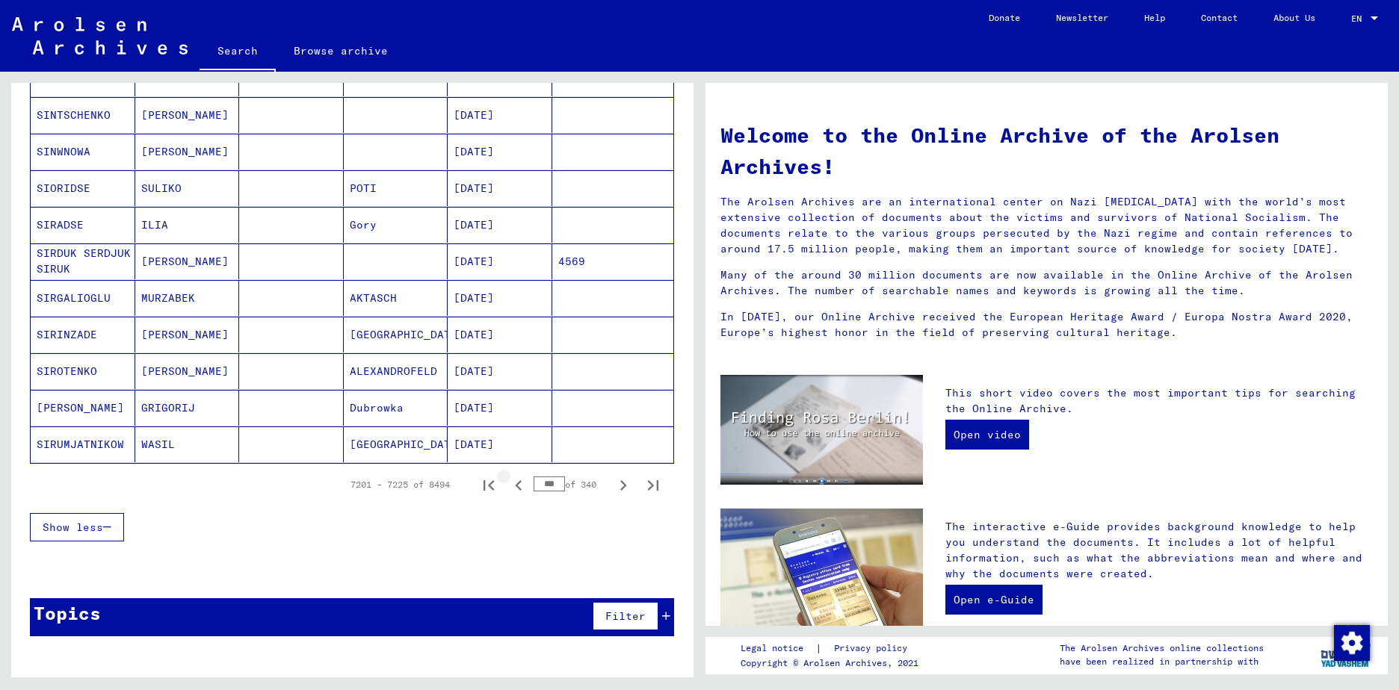
click at [515, 487] on icon "Previous page" at bounding box center [518, 485] width 7 height 10
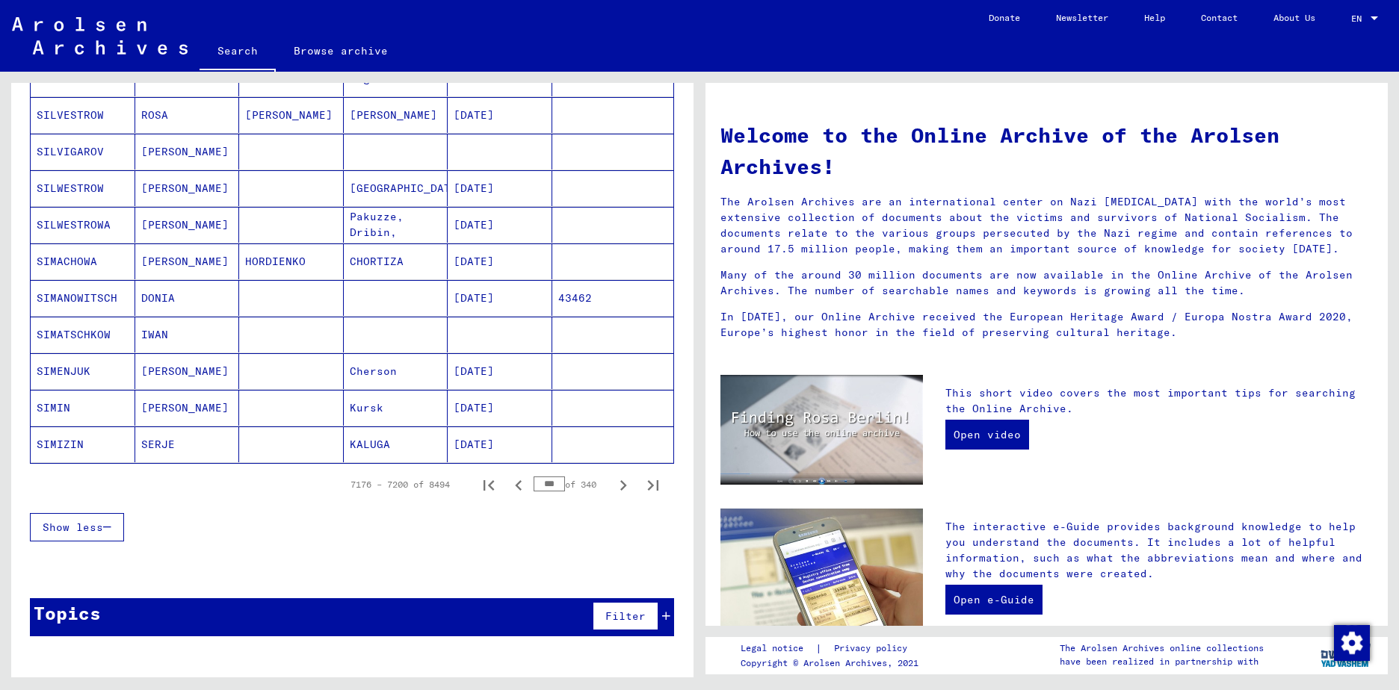
click at [515, 483] on icon "Previous page" at bounding box center [518, 485] width 7 height 10
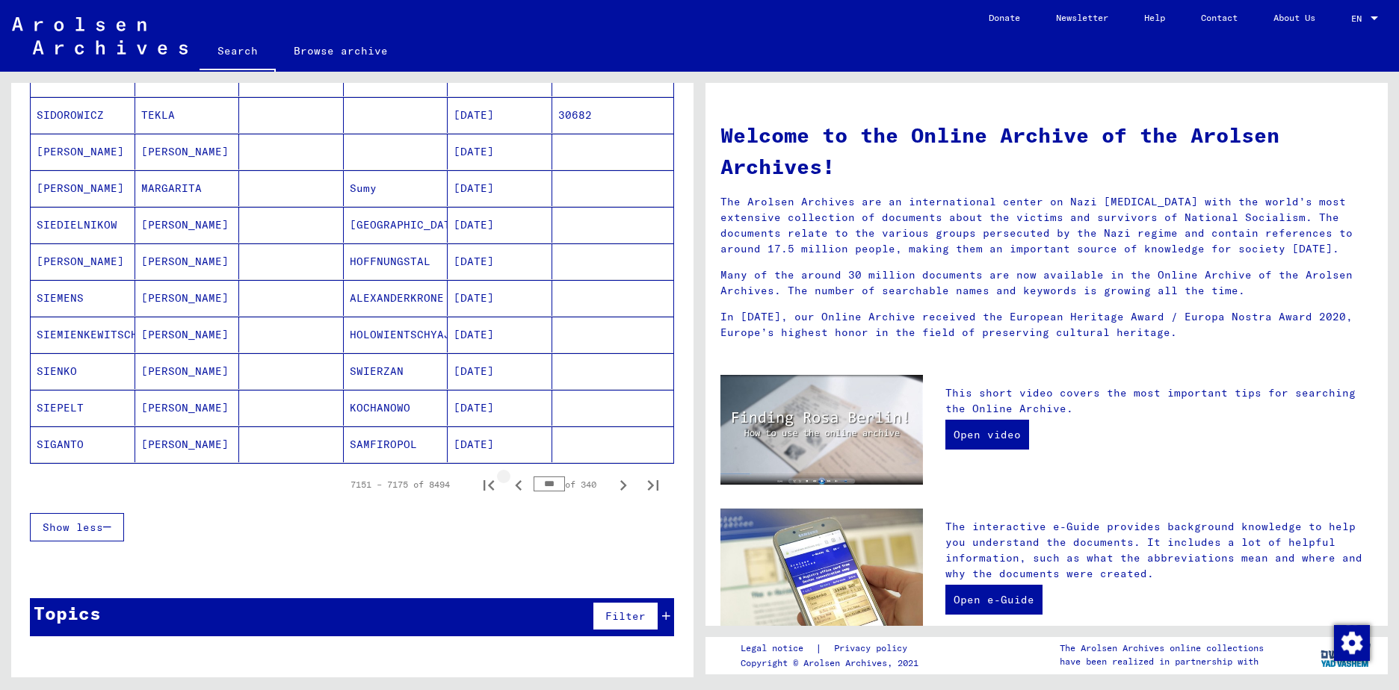
click at [515, 483] on icon "Previous page" at bounding box center [518, 485] width 7 height 10
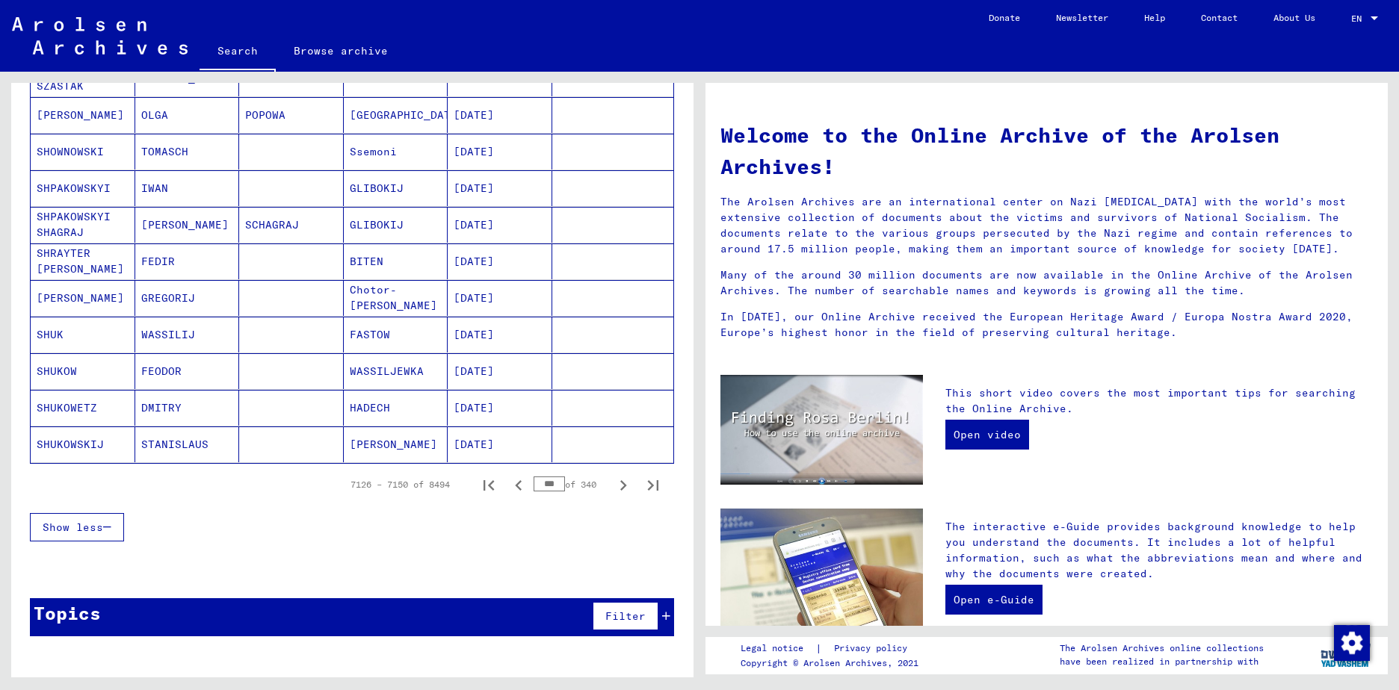
click at [515, 483] on icon "Previous page" at bounding box center [518, 485] width 7 height 10
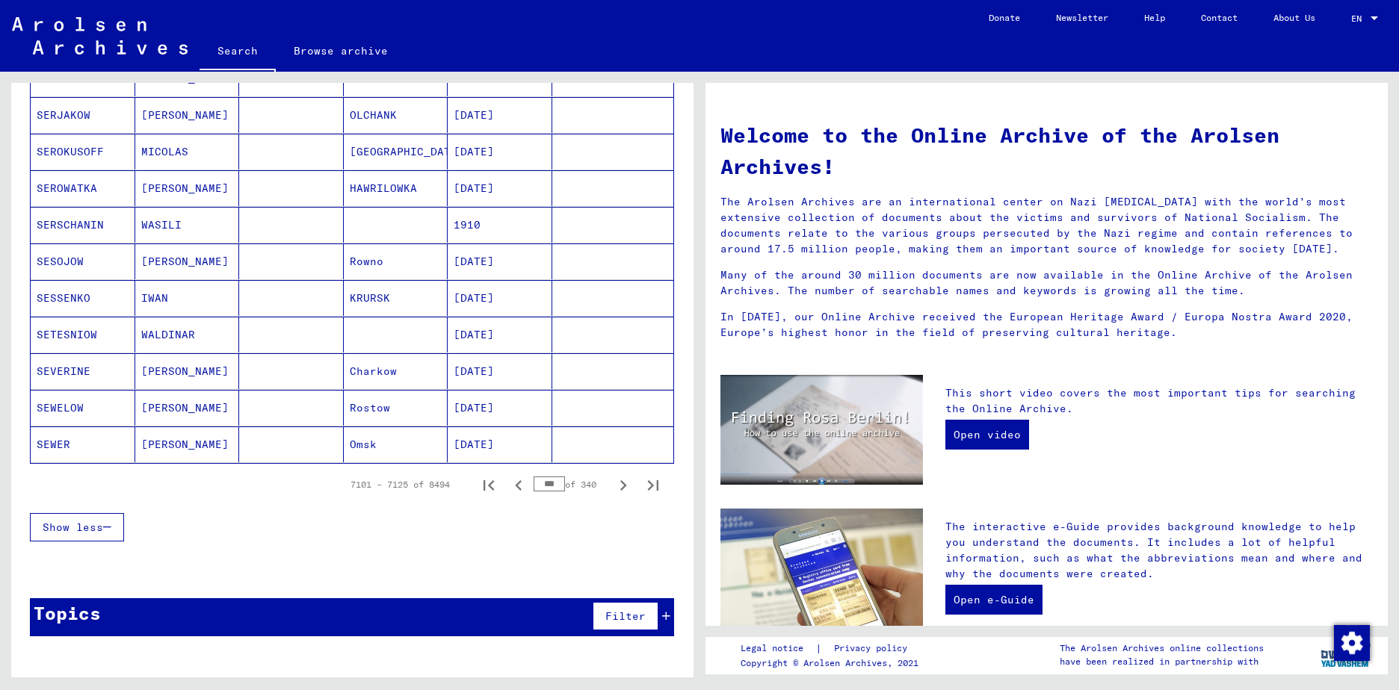
click at [515, 483] on icon "Previous page" at bounding box center [518, 485] width 7 height 10
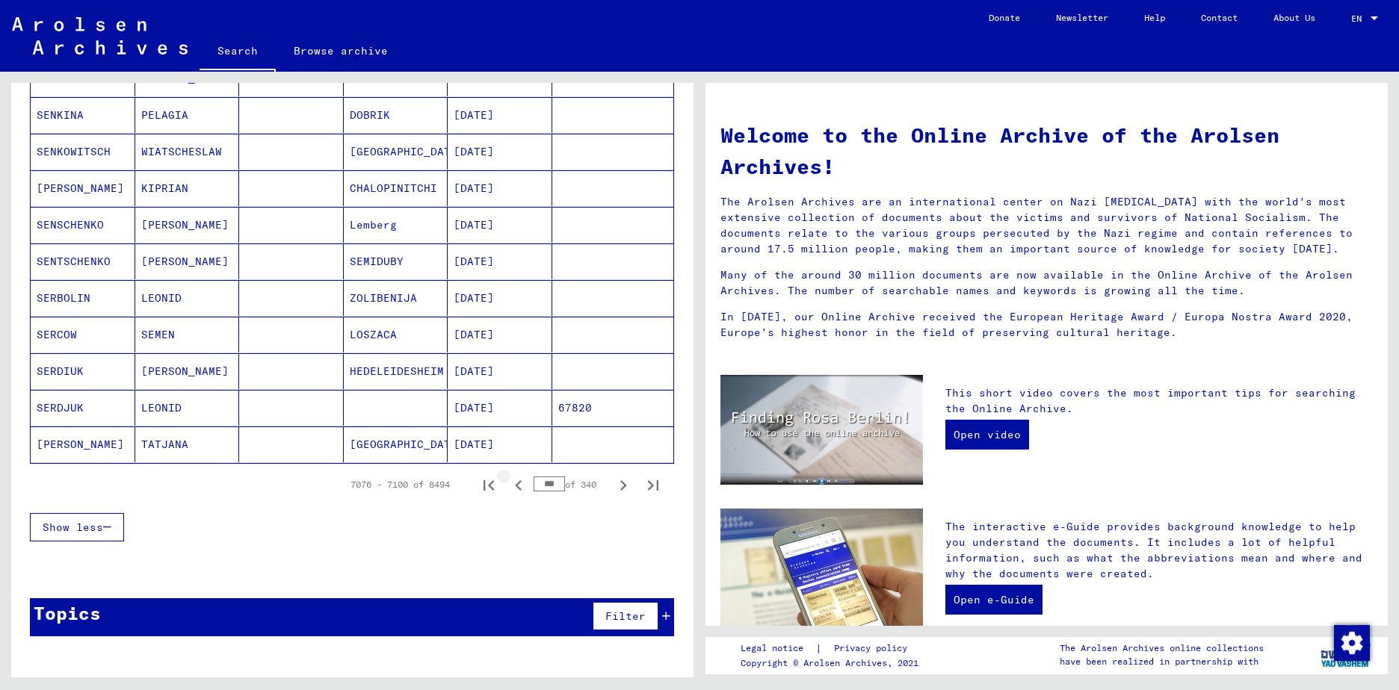
click at [515, 483] on icon "Previous page" at bounding box center [518, 485] width 7 height 10
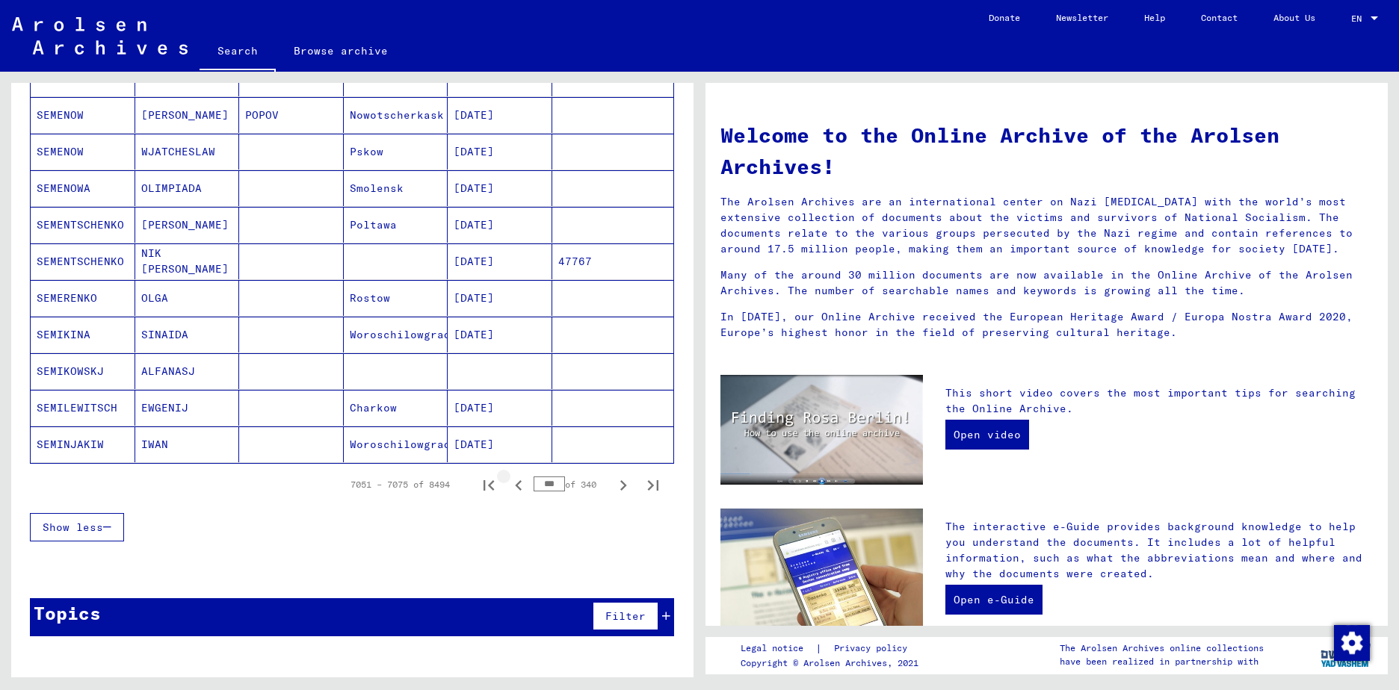
click at [515, 483] on icon "Previous page" at bounding box center [518, 485] width 7 height 10
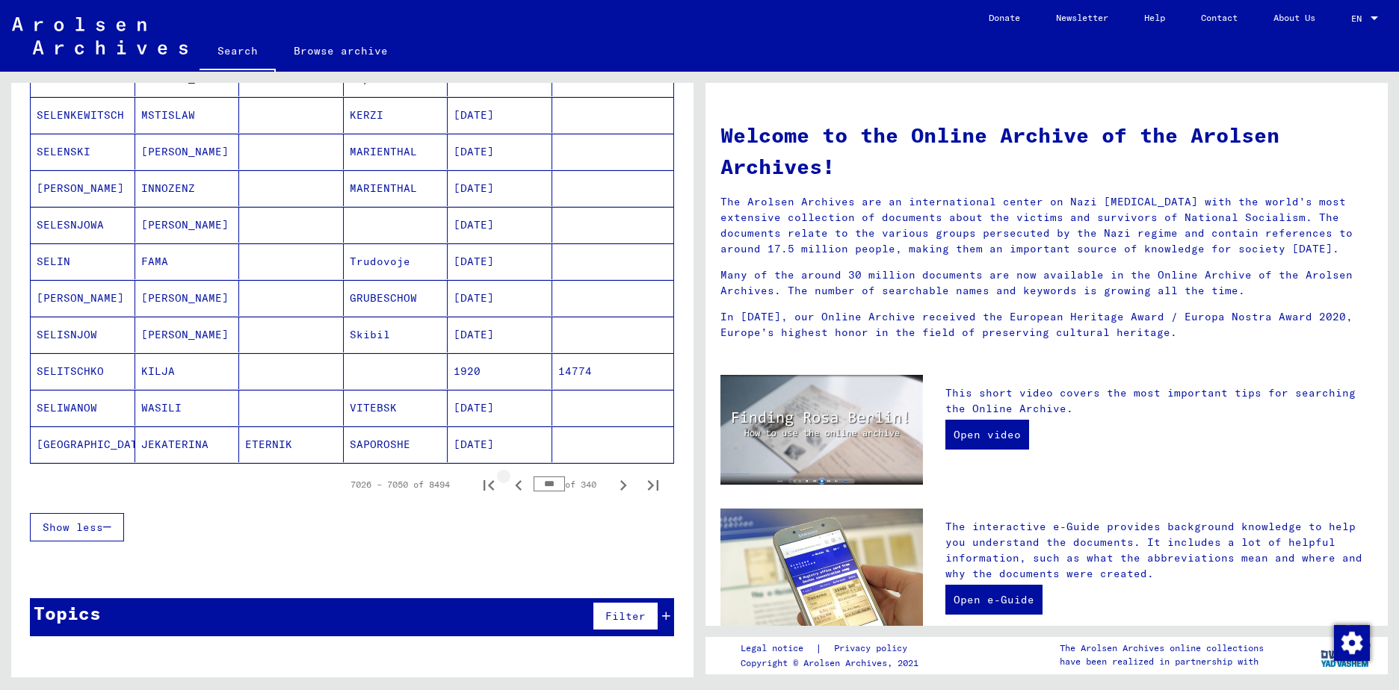
click at [515, 483] on icon "Previous page" at bounding box center [518, 485] width 7 height 10
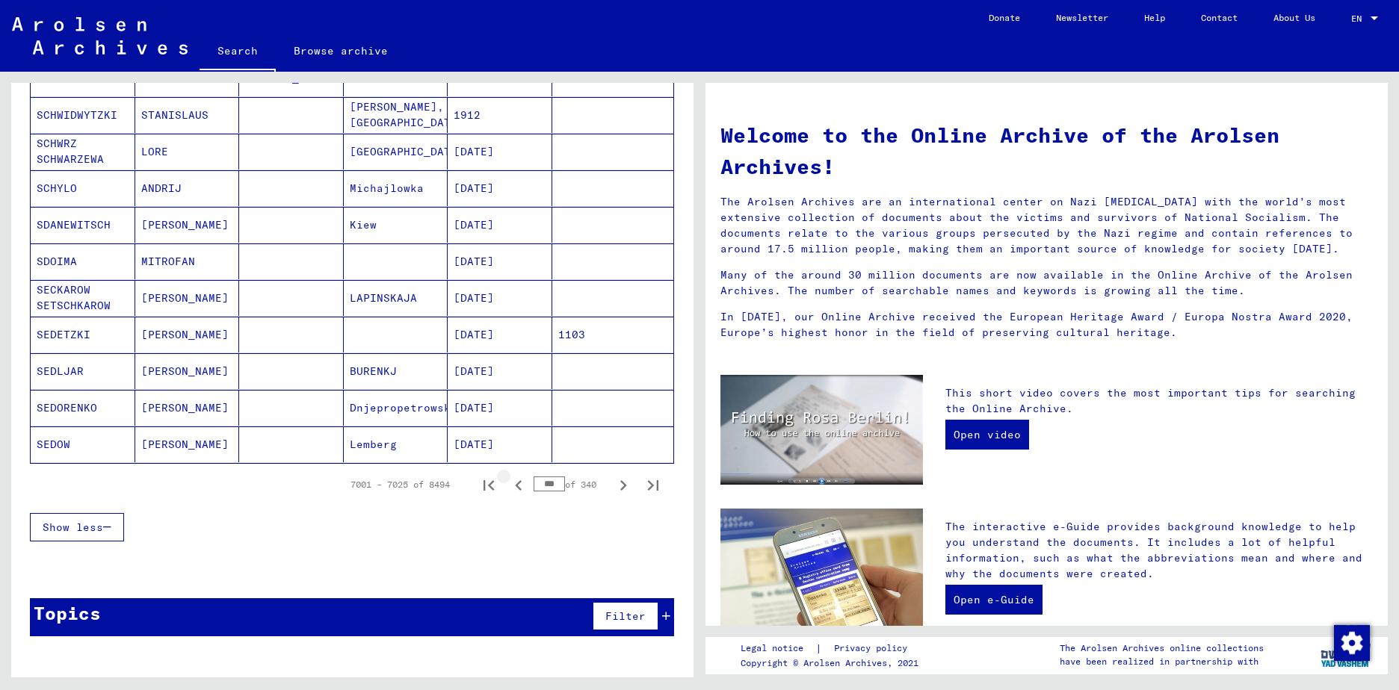
click at [515, 483] on icon "Previous page" at bounding box center [518, 485] width 7 height 10
click at [515, 486] on icon "Previous page" at bounding box center [518, 485] width 7 height 10
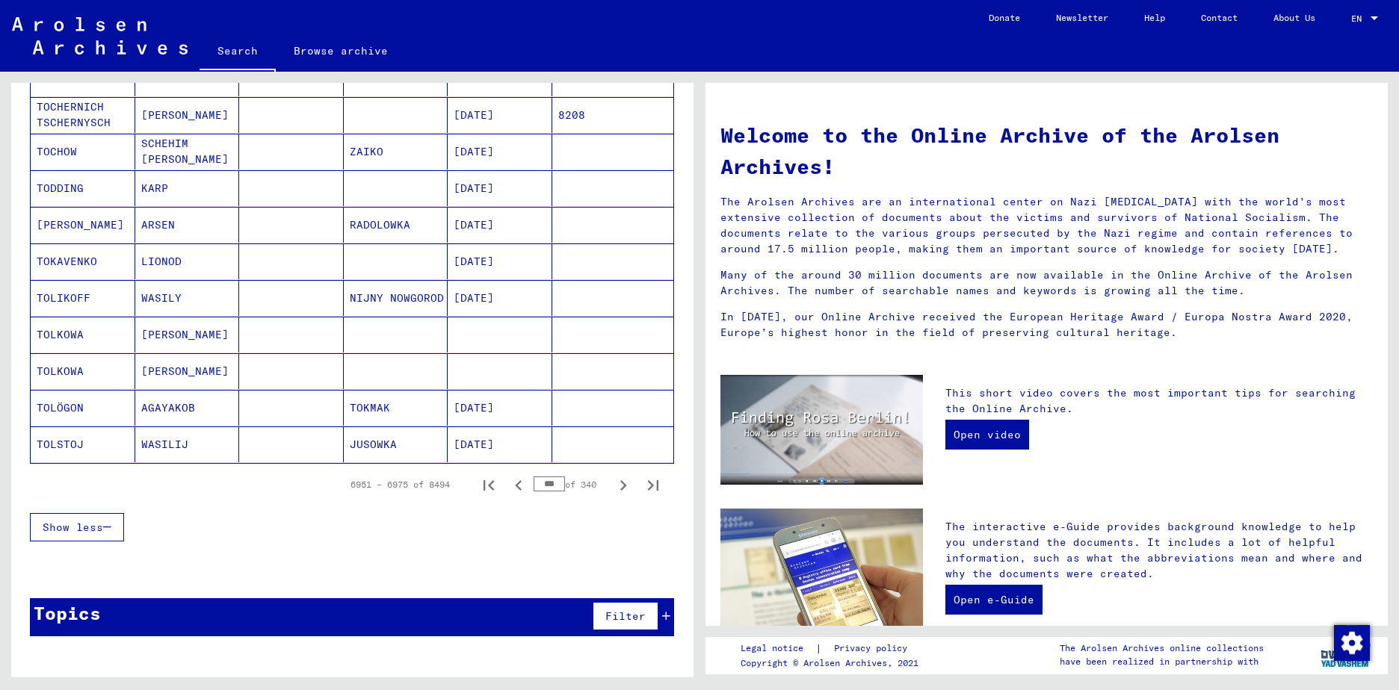
click at [515, 487] on icon "Previous page" at bounding box center [518, 485] width 7 height 10
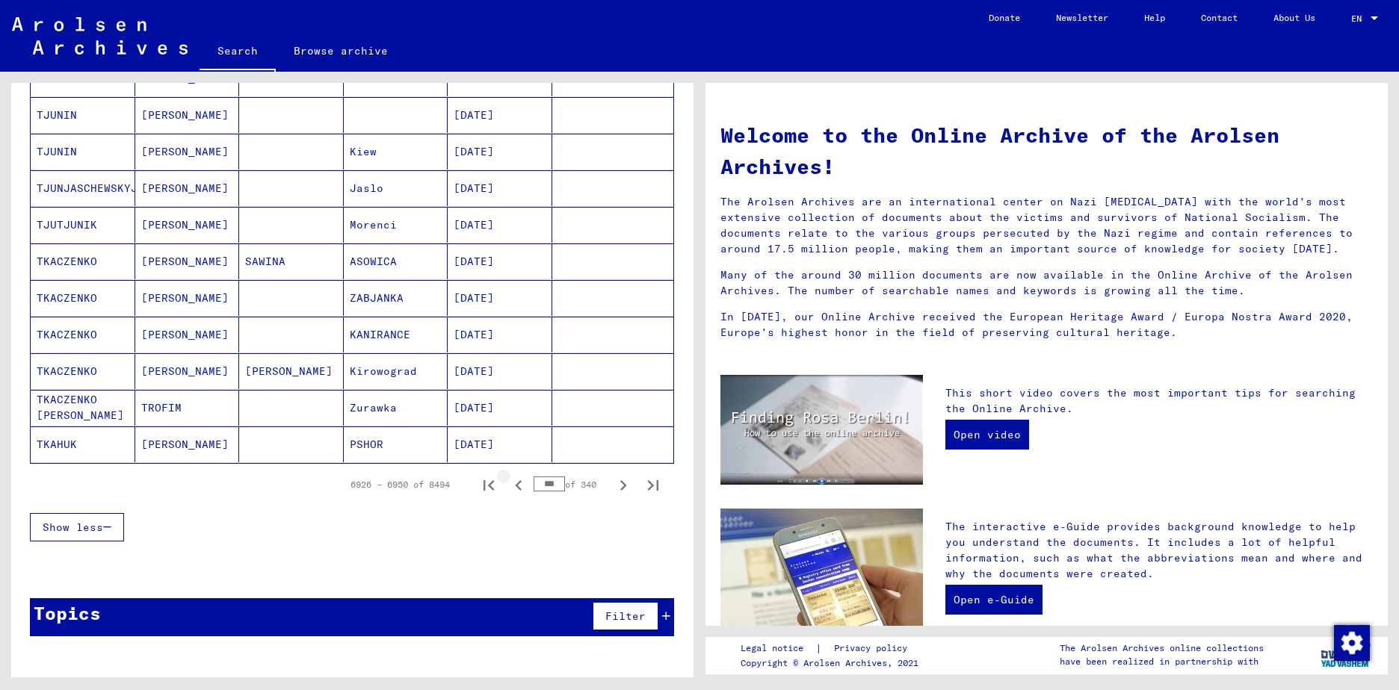
click at [509, 488] on icon "Previous page" at bounding box center [518, 485] width 21 height 21
click at [508, 487] on icon "Previous page" at bounding box center [518, 485] width 21 height 21
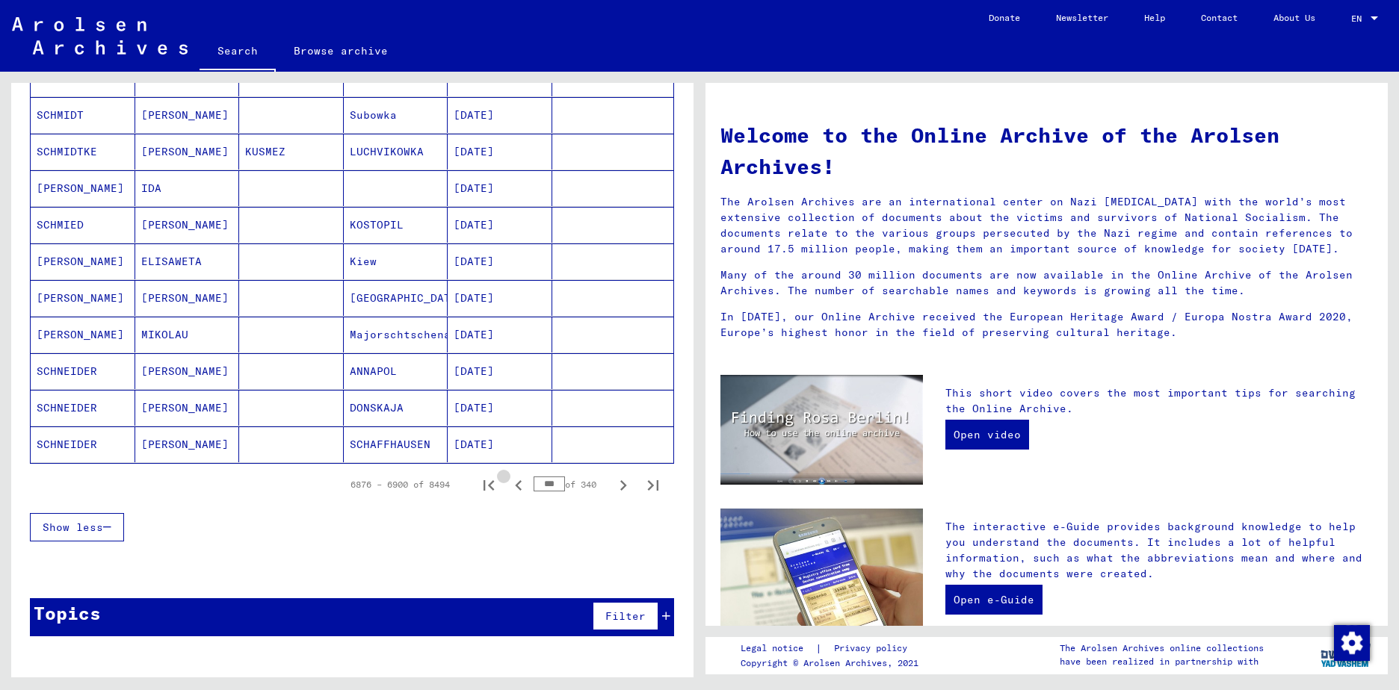
type input "***"
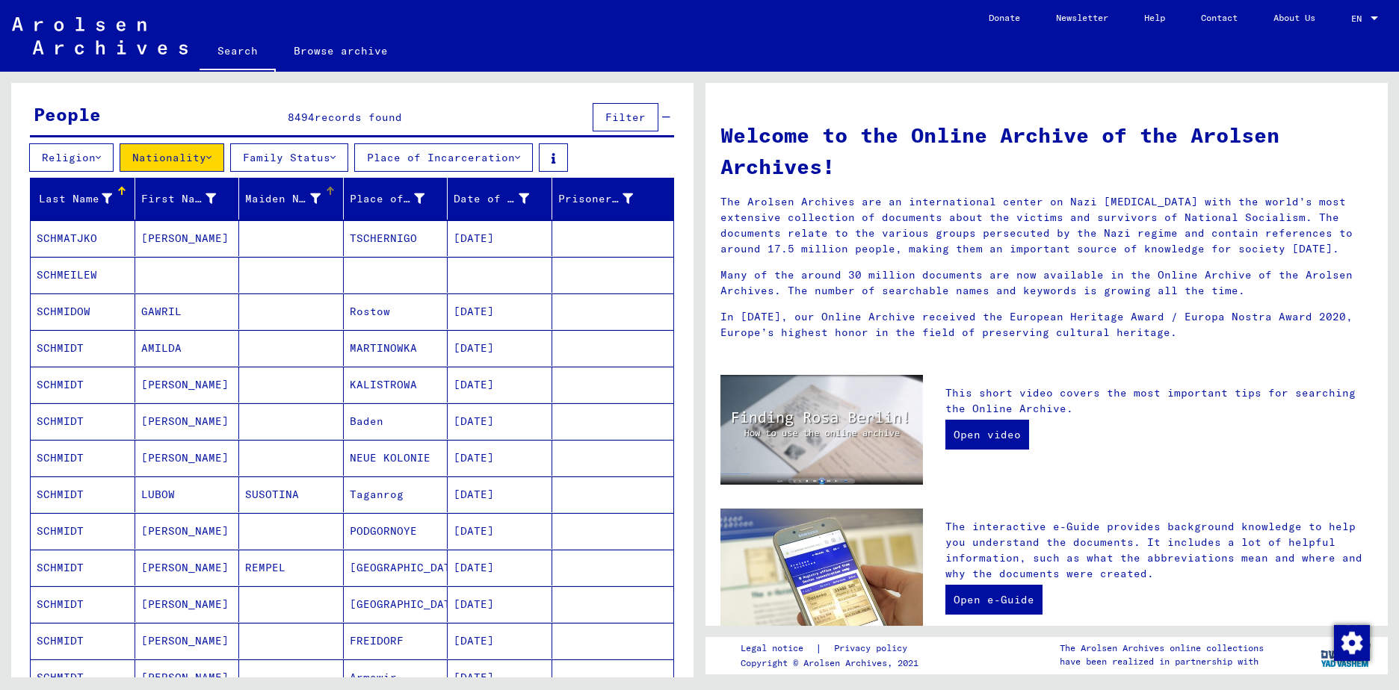
click at [310, 200] on icon at bounding box center [315, 199] width 10 height 10
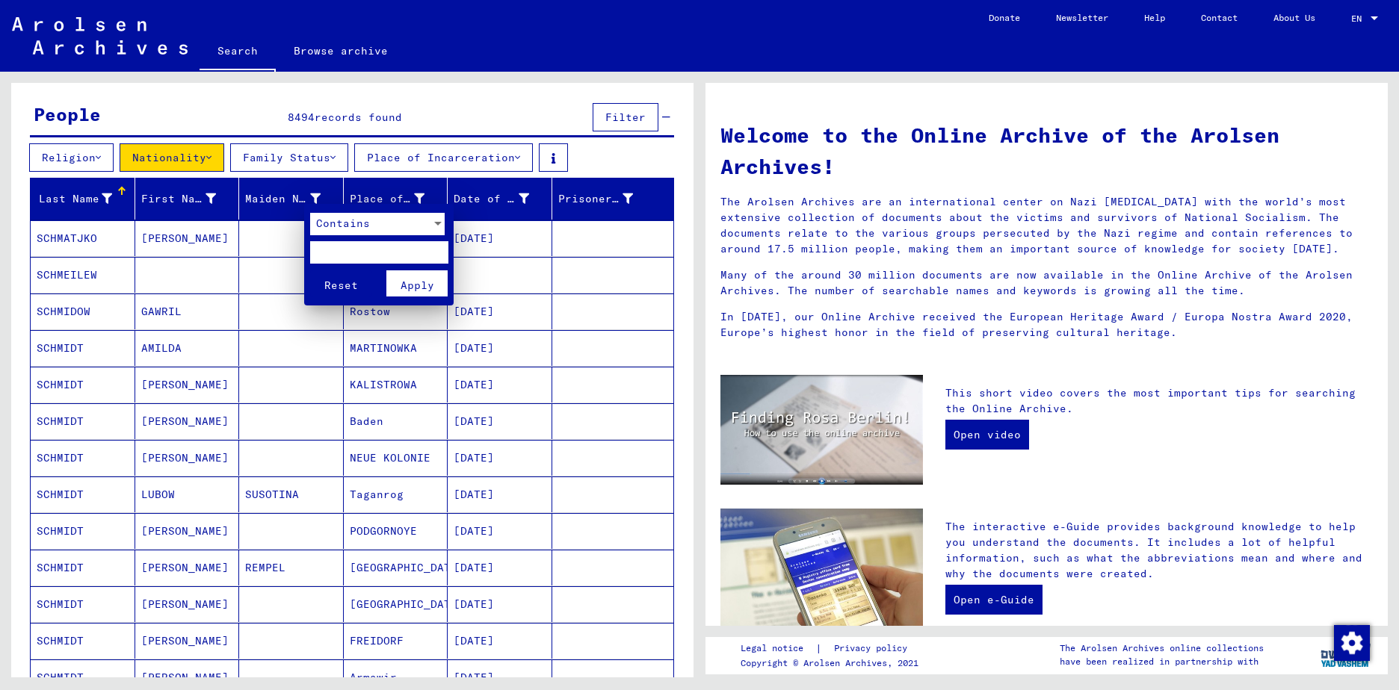
click at [309, 200] on div at bounding box center [699, 345] width 1399 height 690
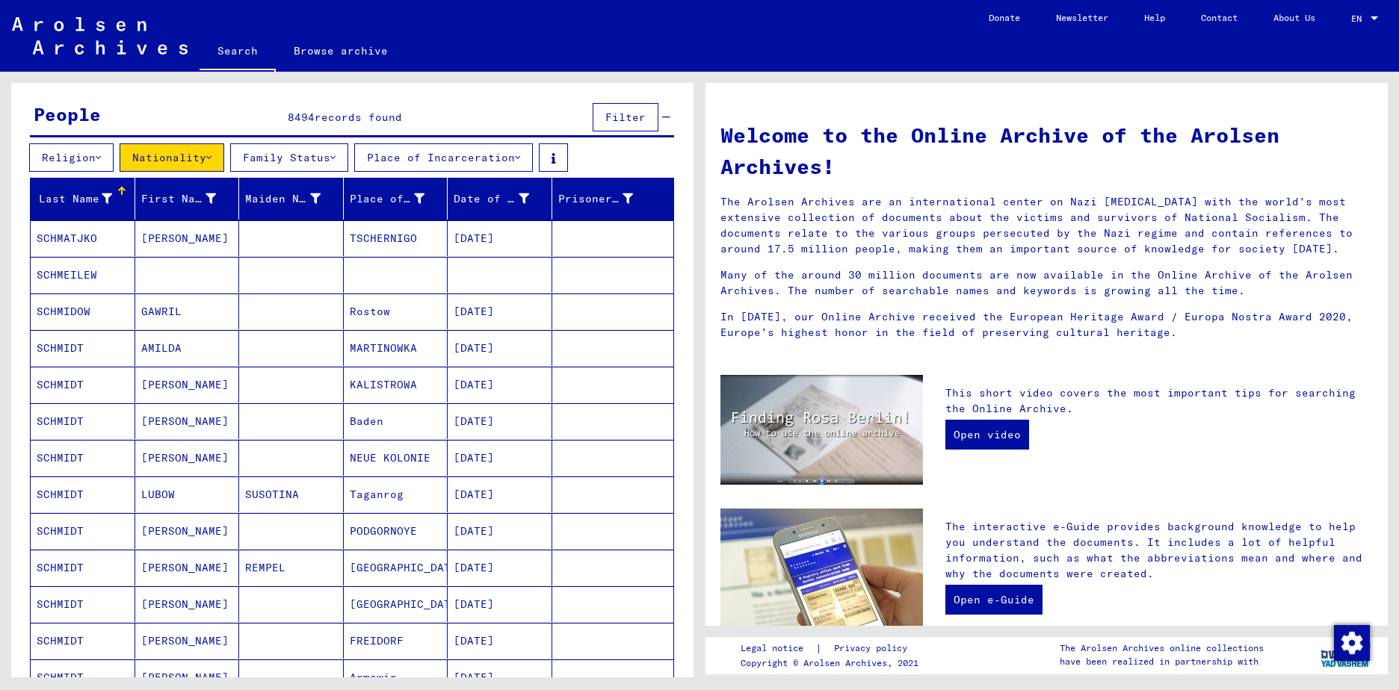
click at [105, 199] on icon at bounding box center [107, 199] width 10 height 10
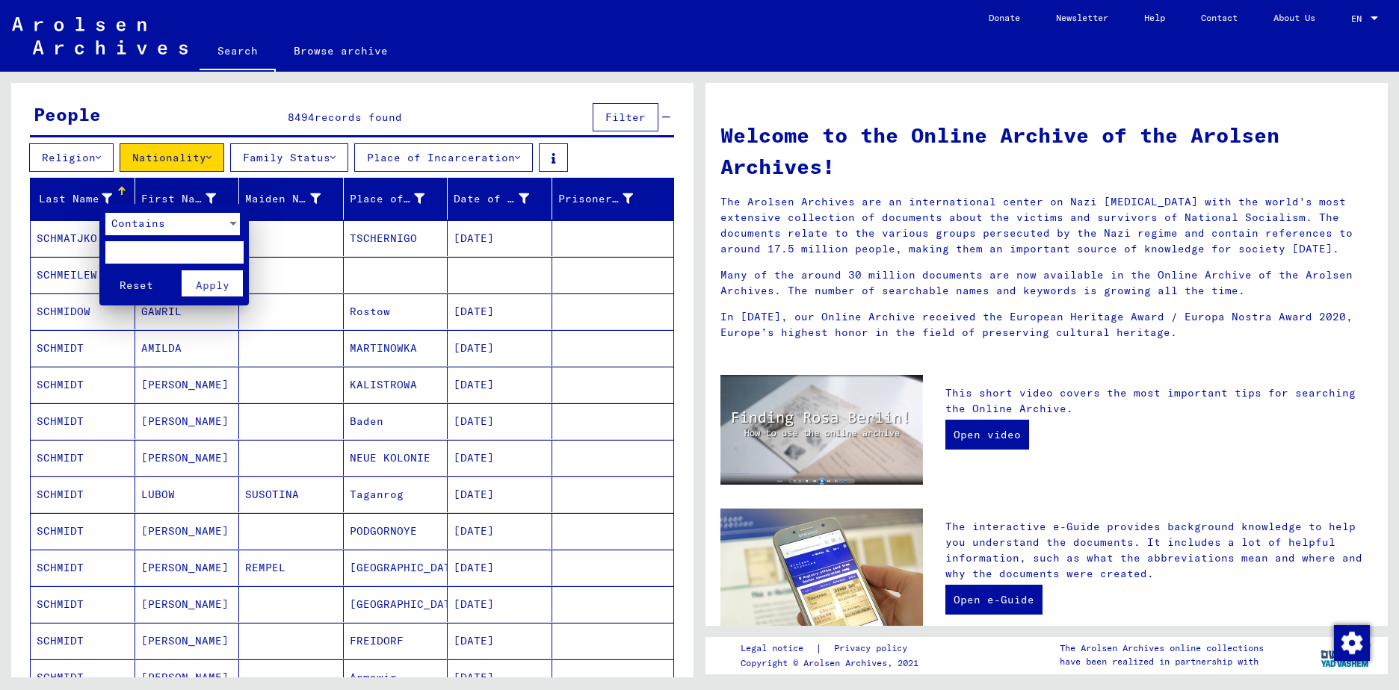
click at [198, 220] on div "Contains" at bounding box center [165, 224] width 121 height 22
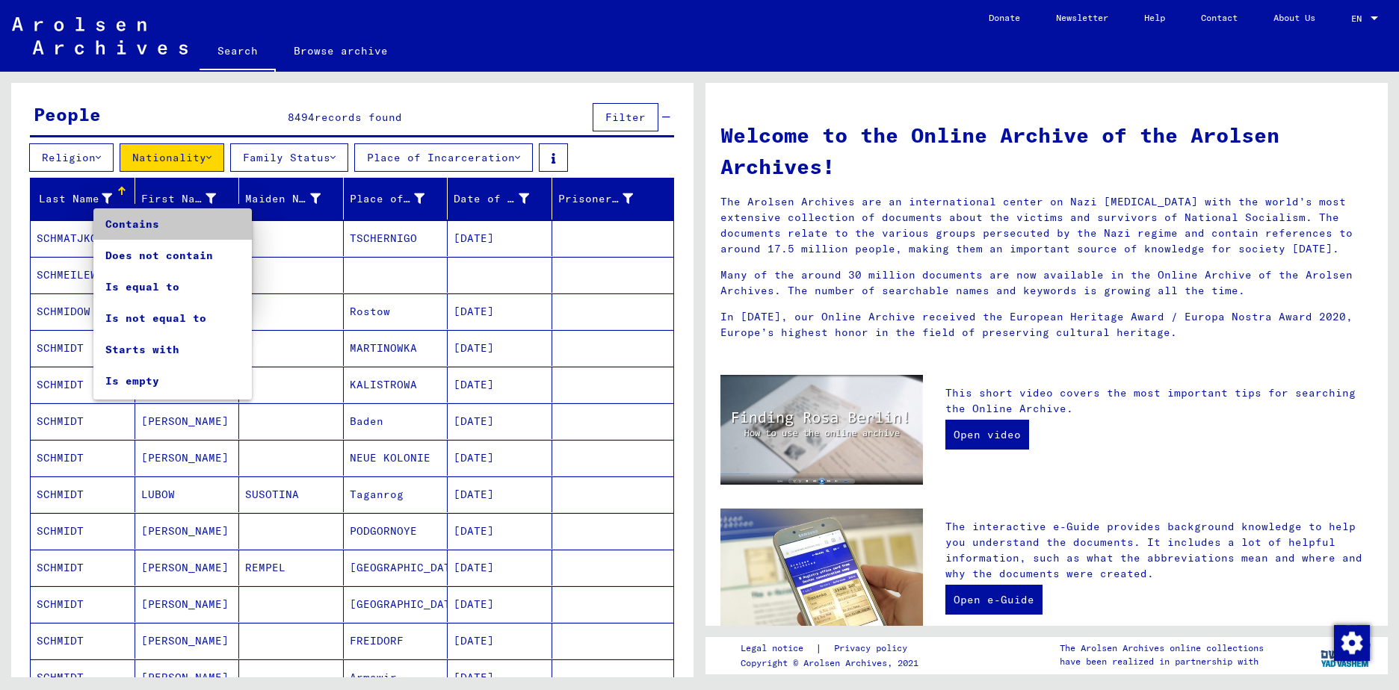
click at [198, 220] on span "Contains" at bounding box center [172, 223] width 134 height 31
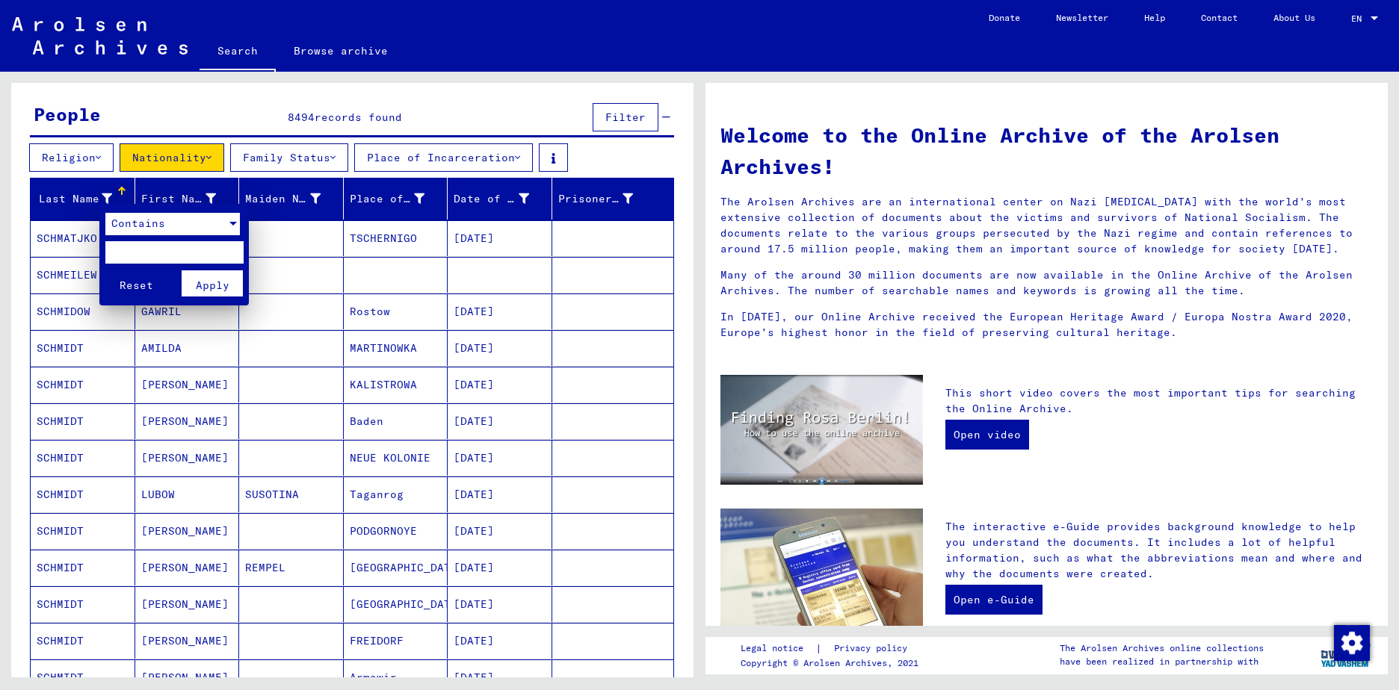
click at [171, 200] on div at bounding box center [699, 345] width 1399 height 690
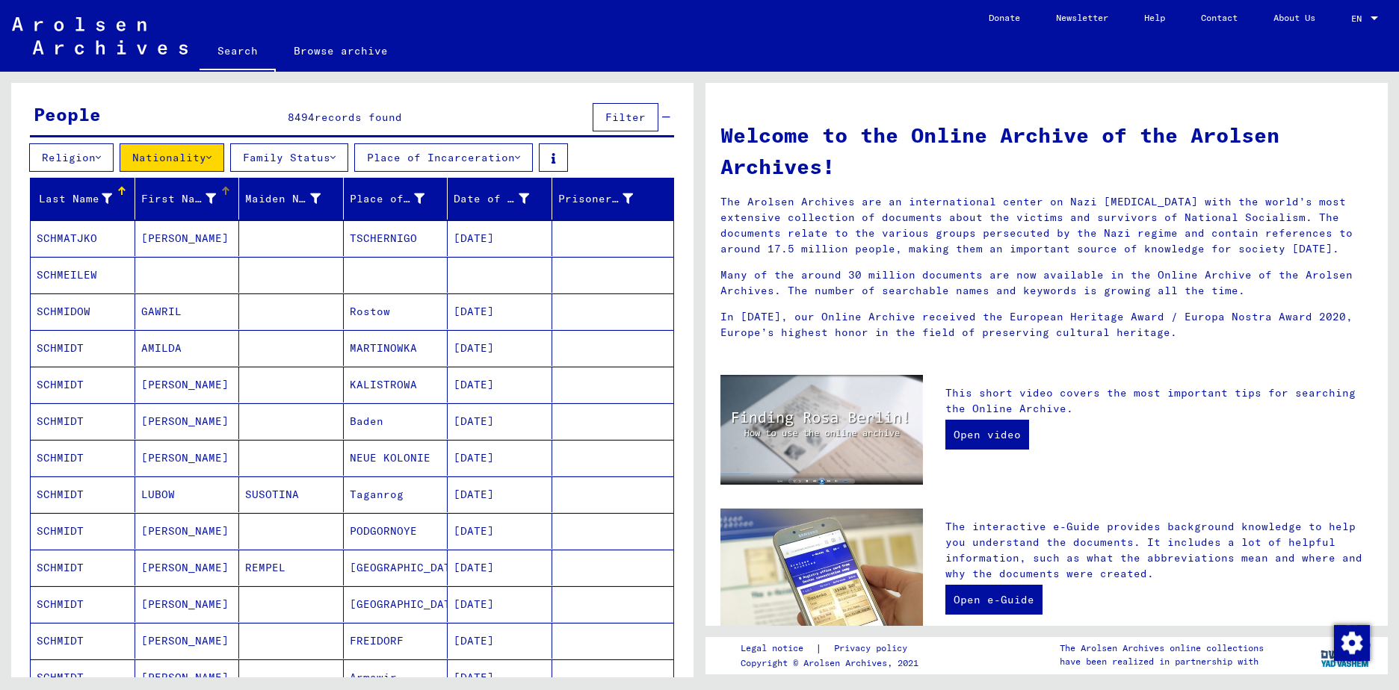
click at [201, 202] on div "First Name" at bounding box center [178, 199] width 75 height 16
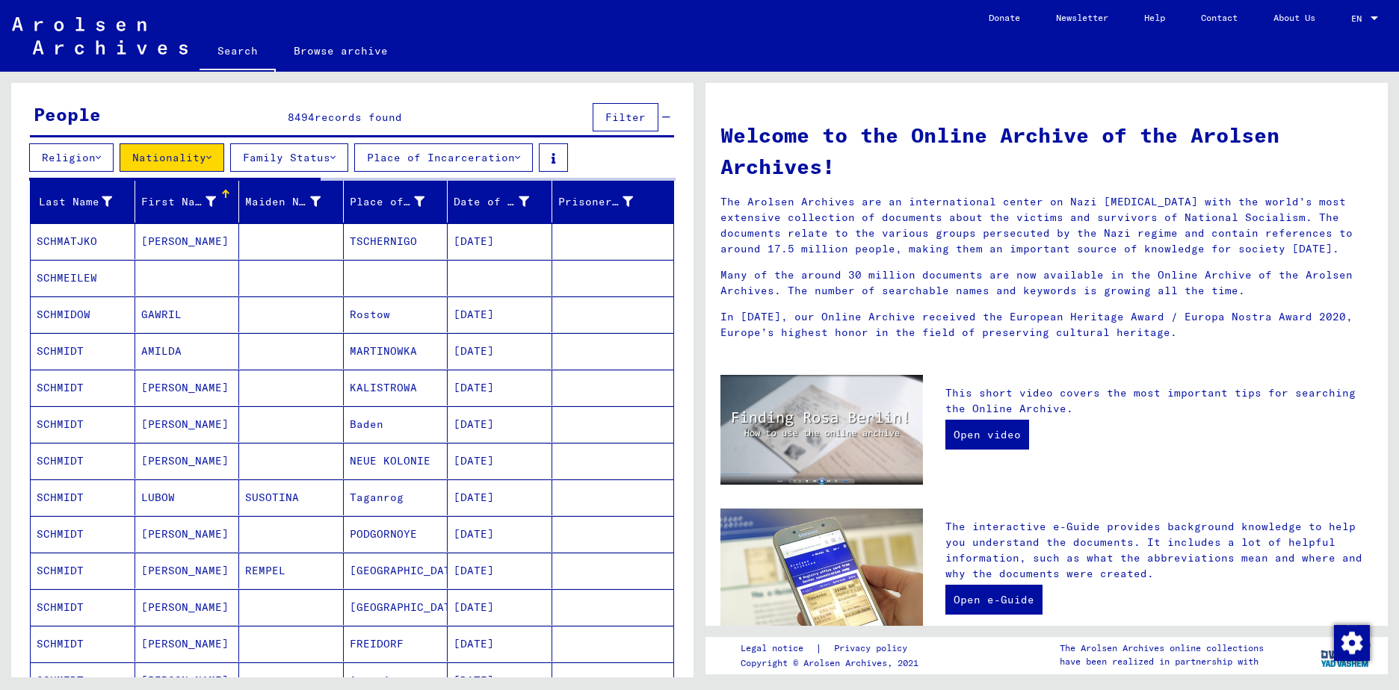
click at [186, 209] on div "First Name" at bounding box center [178, 202] width 75 height 16
click at [180, 202] on div "First Name" at bounding box center [178, 202] width 75 height 16
click at [205, 201] on yv-its-grid-expansion-panel "People 8494 records found Filter Religion Nationality Family Status Place of In…" at bounding box center [352, 667] width 682 height 1137
click at [205, 172] on button "Nationality" at bounding box center [172, 157] width 105 height 28
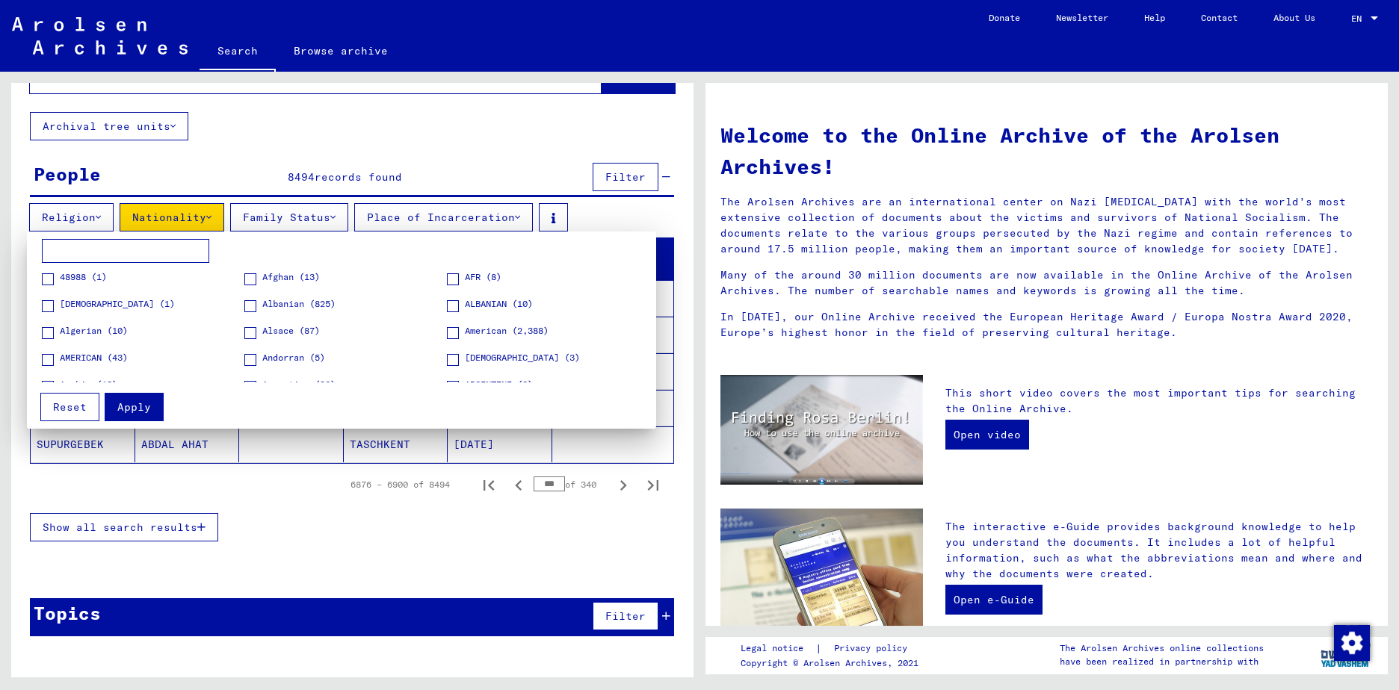
click at [304, 513] on div at bounding box center [699, 345] width 1399 height 690
click at [204, 259] on input at bounding box center [125, 251] width 167 height 24
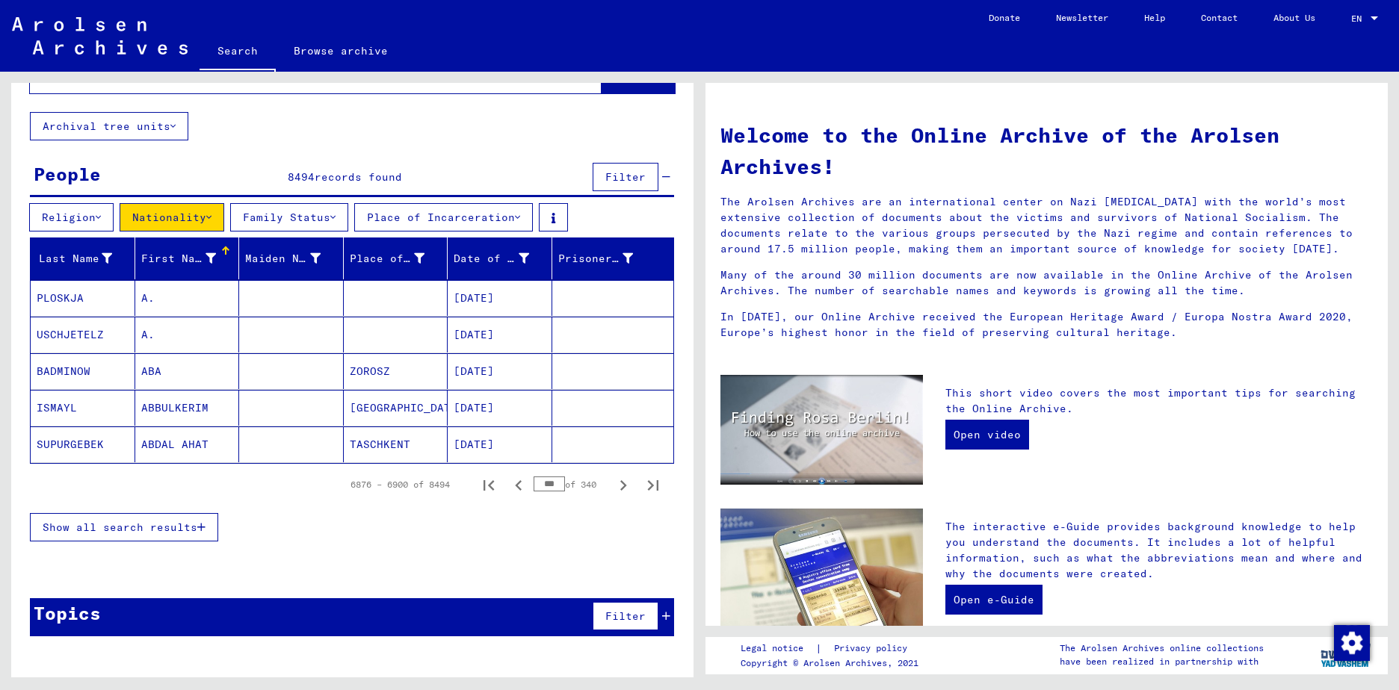
scroll to position [63, 0]
click at [207, 259] on icon at bounding box center [210, 258] width 10 height 10
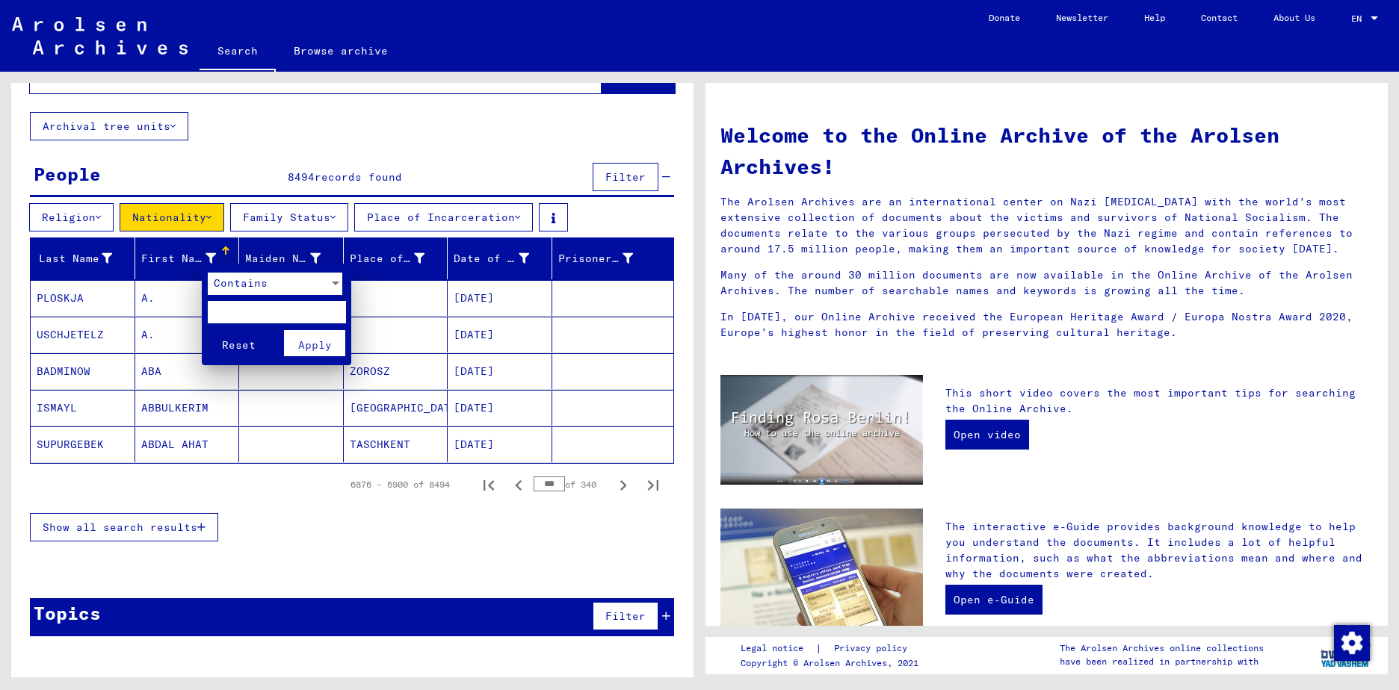
click at [247, 312] on input "text" at bounding box center [277, 312] width 138 height 22
type input "*******"
click at [312, 342] on span "Apply" at bounding box center [315, 344] width 34 height 13
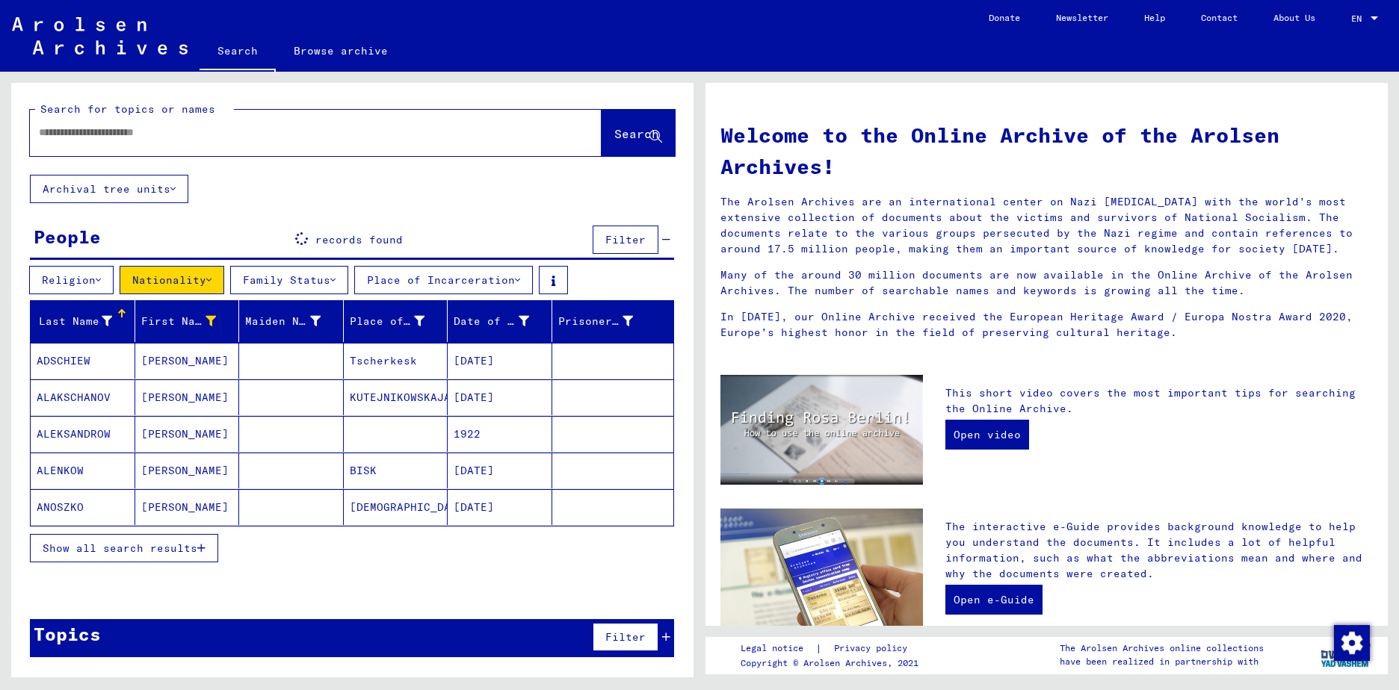
scroll to position [21, 0]
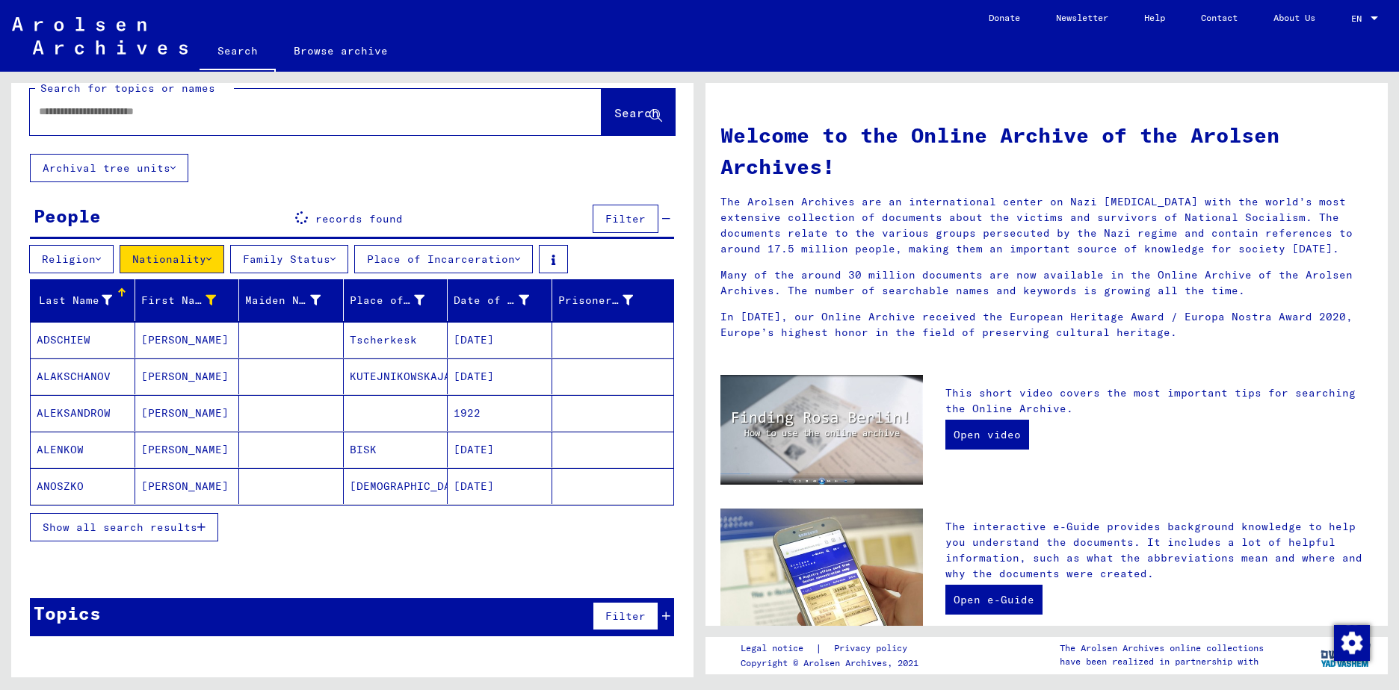
click at [192, 531] on span "Show all search results" at bounding box center [120, 527] width 155 height 13
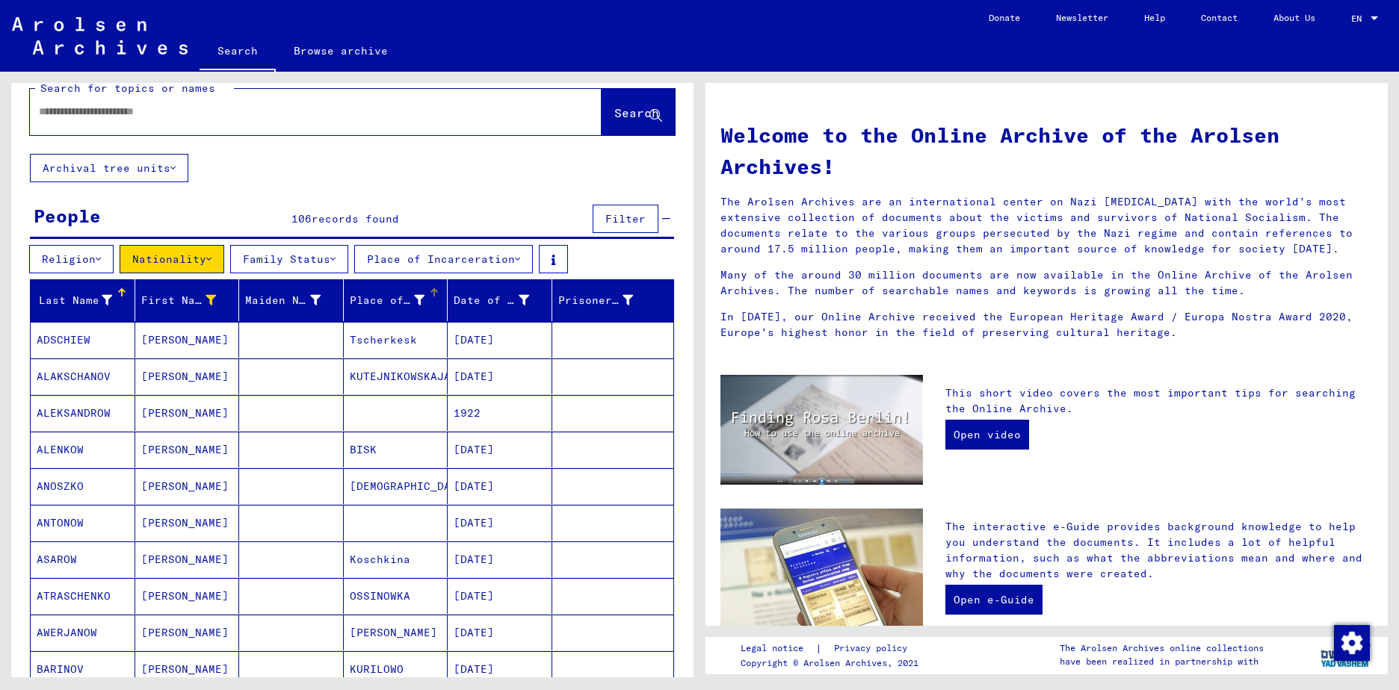
click at [414, 305] on icon at bounding box center [419, 300] width 10 height 10
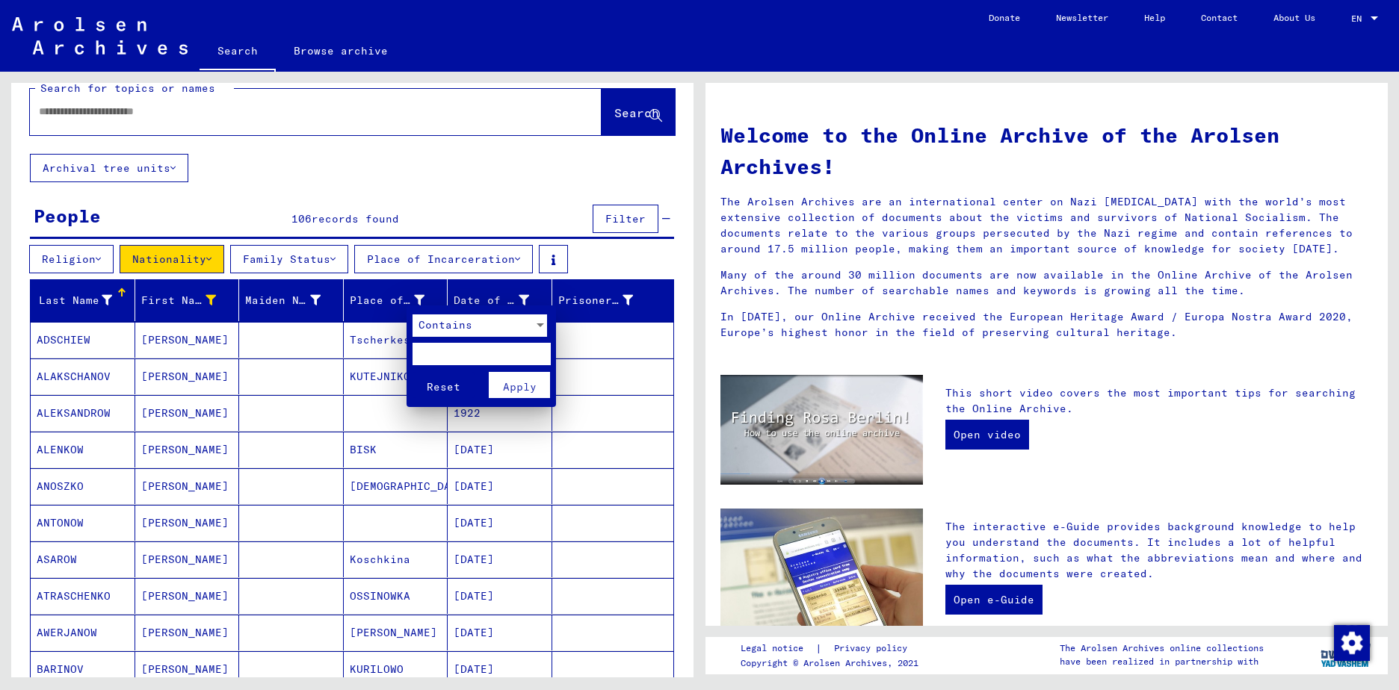
click at [436, 348] on input "text" at bounding box center [481, 354] width 138 height 22
type input "****"
click at [512, 389] on span "Apply" at bounding box center [520, 386] width 34 height 13
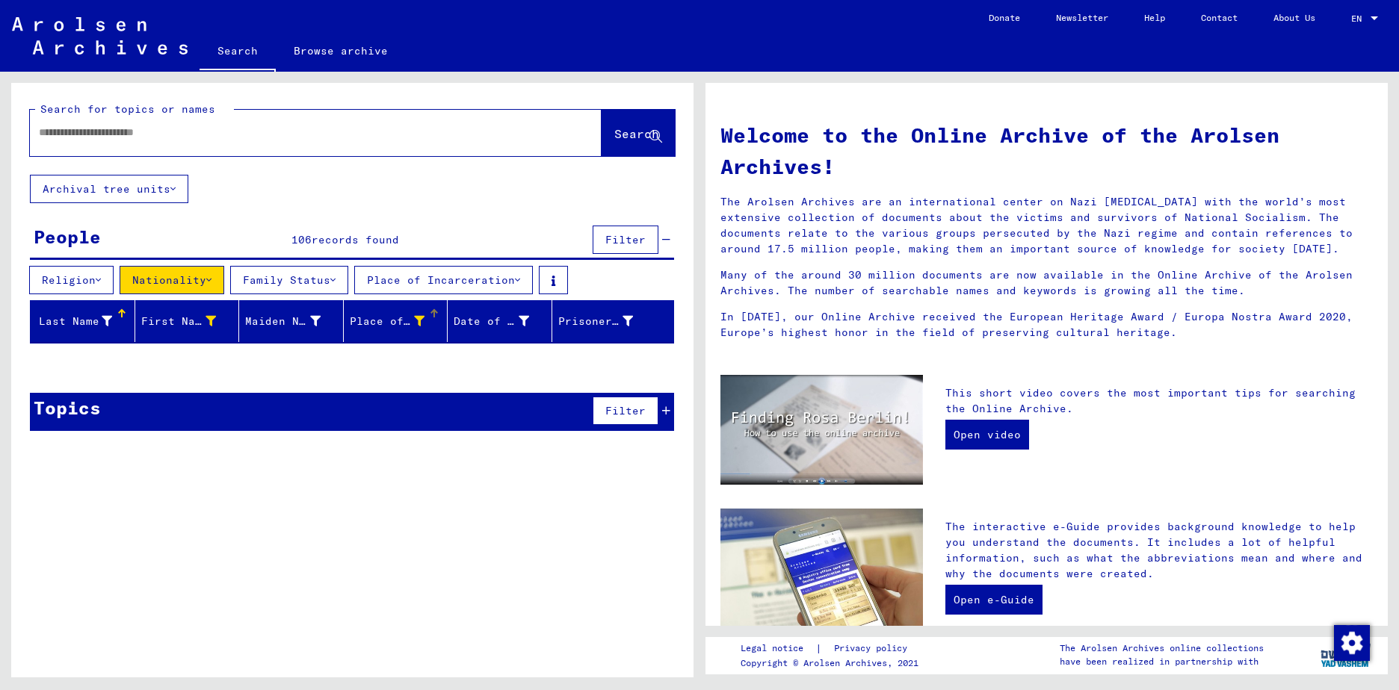
scroll to position [0, 0]
click at [418, 326] on icon at bounding box center [419, 321] width 10 height 10
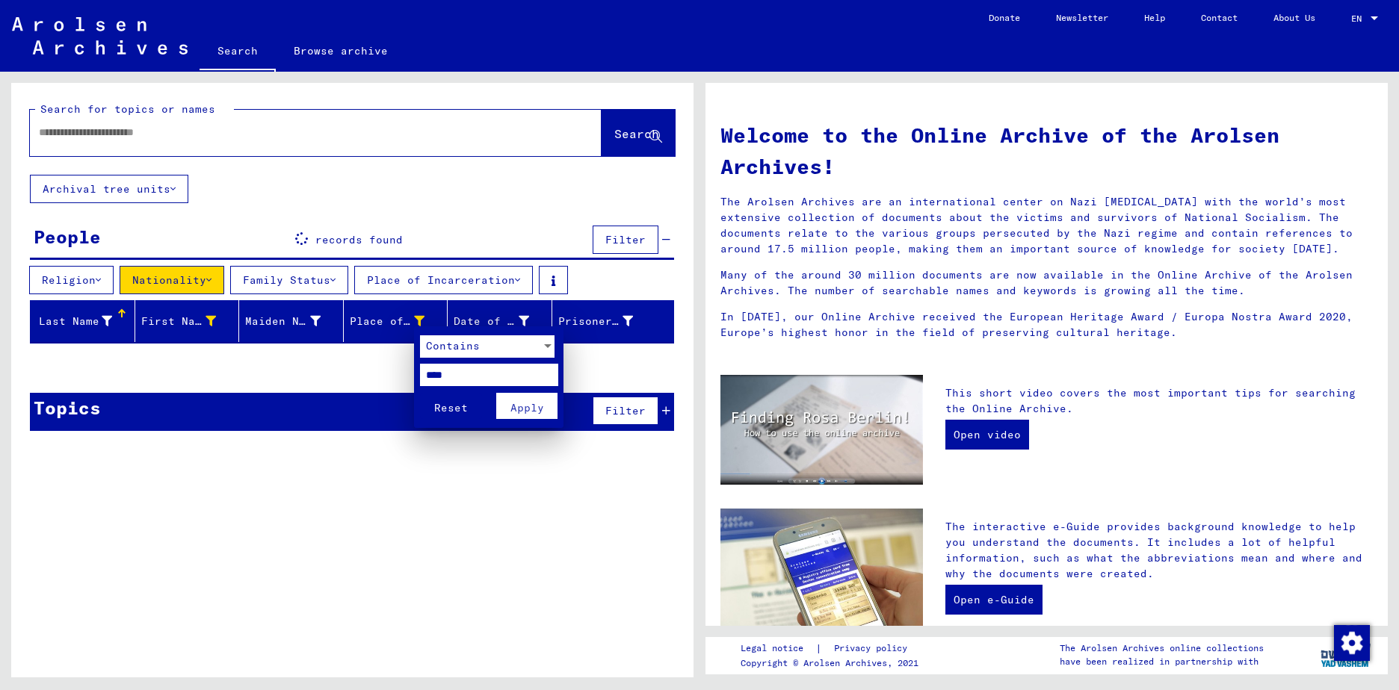
click at [466, 377] on input "****" at bounding box center [489, 375] width 138 height 22
drag, startPoint x: 466, startPoint y: 377, endPoint x: 414, endPoint y: 381, distance: 51.8
click at [414, 381] on mat-card "Contains **** Reset Apply" at bounding box center [488, 378] width 149 height 102
type input "****"
click at [521, 406] on span "Apply" at bounding box center [527, 407] width 34 height 13
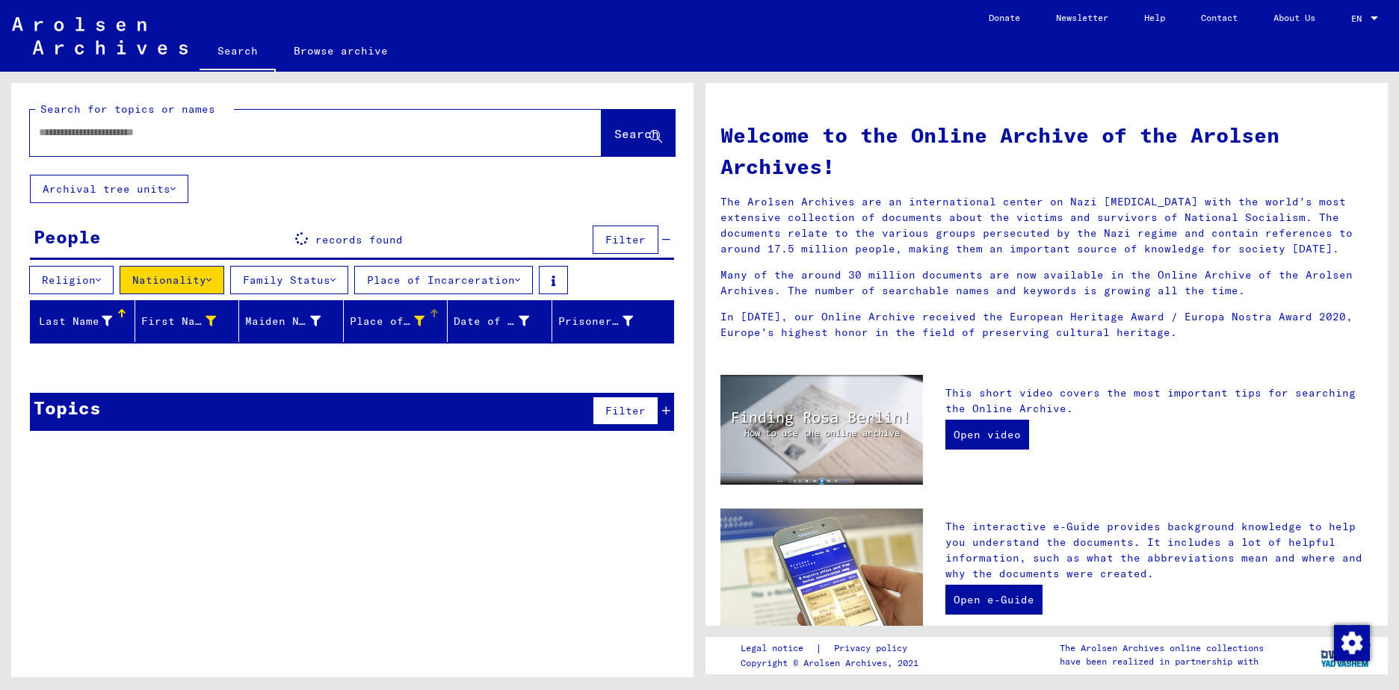
click at [417, 327] on div at bounding box center [419, 322] width 10 height 16
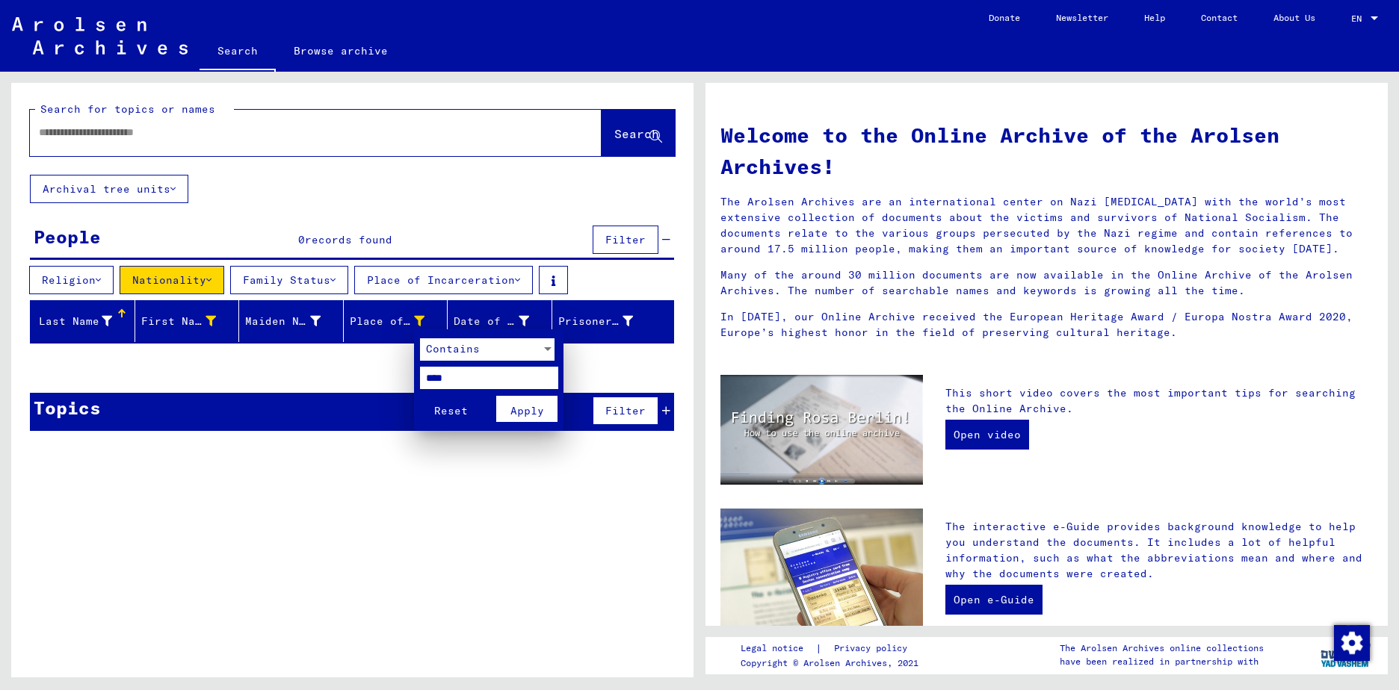
drag, startPoint x: 489, startPoint y: 380, endPoint x: 412, endPoint y: 379, distance: 76.2
click at [412, 379] on div "Contains **** Reset Apply" at bounding box center [699, 345] width 1399 height 690
type input "******"
click at [538, 412] on span "Apply" at bounding box center [527, 410] width 34 height 13
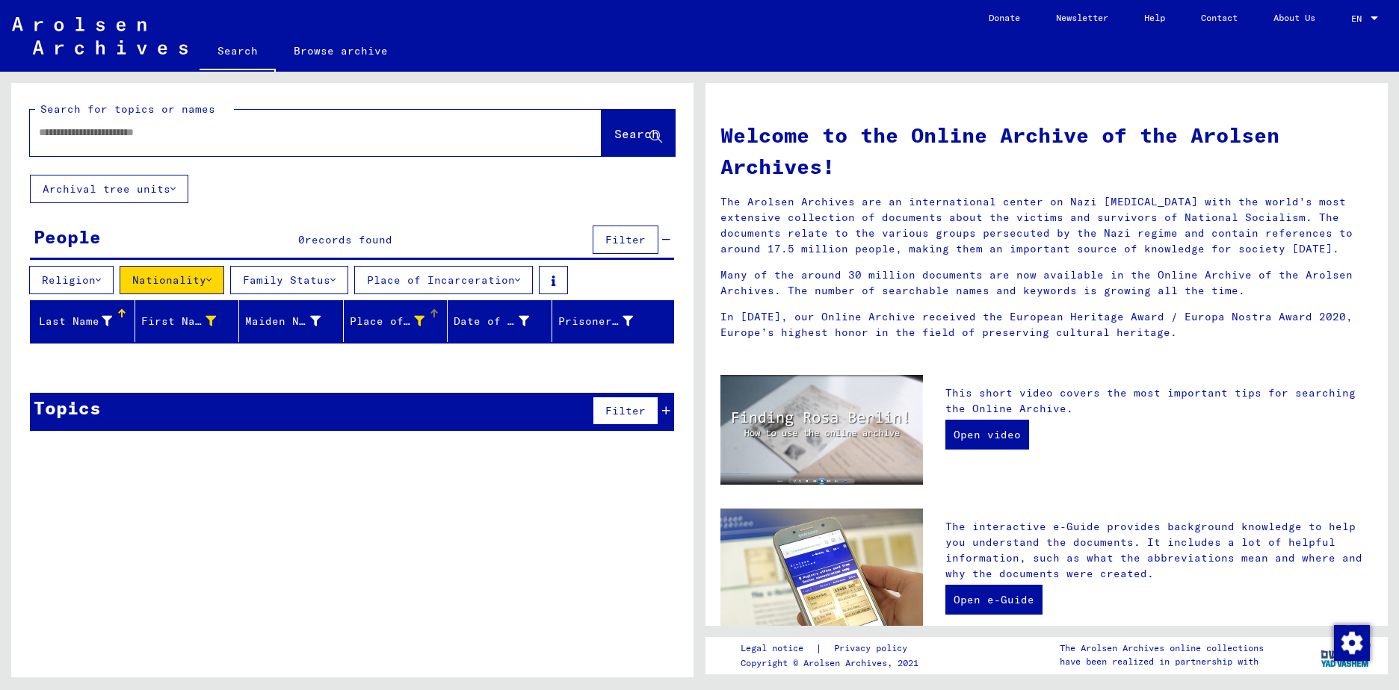
click at [418, 326] on icon at bounding box center [419, 321] width 10 height 10
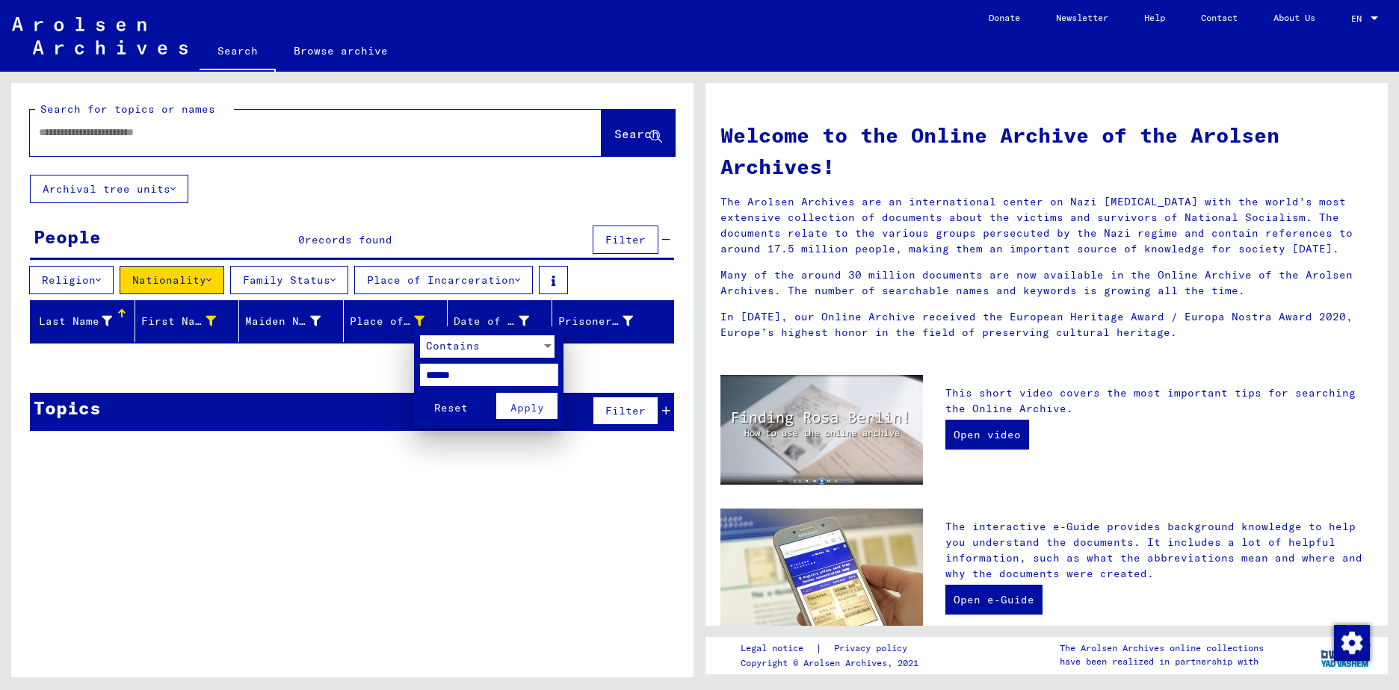
click at [477, 383] on input "******" at bounding box center [489, 375] width 138 height 22
drag, startPoint x: 489, startPoint y: 376, endPoint x: 394, endPoint y: 377, distance: 94.9
click at [394, 377] on div "Contains ****** Reset Apply" at bounding box center [699, 345] width 1399 height 690
type input "******"
click at [522, 409] on span "Apply" at bounding box center [527, 407] width 34 height 13
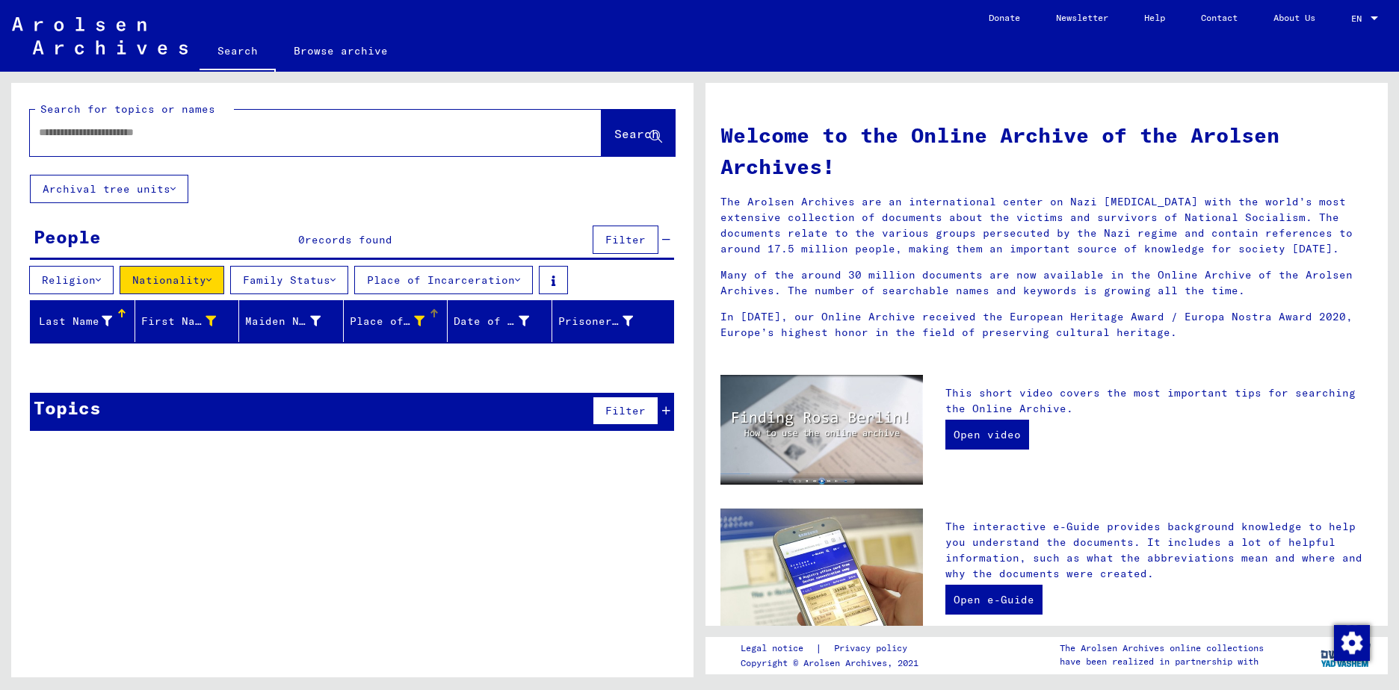
click at [417, 325] on icon at bounding box center [419, 321] width 10 height 10
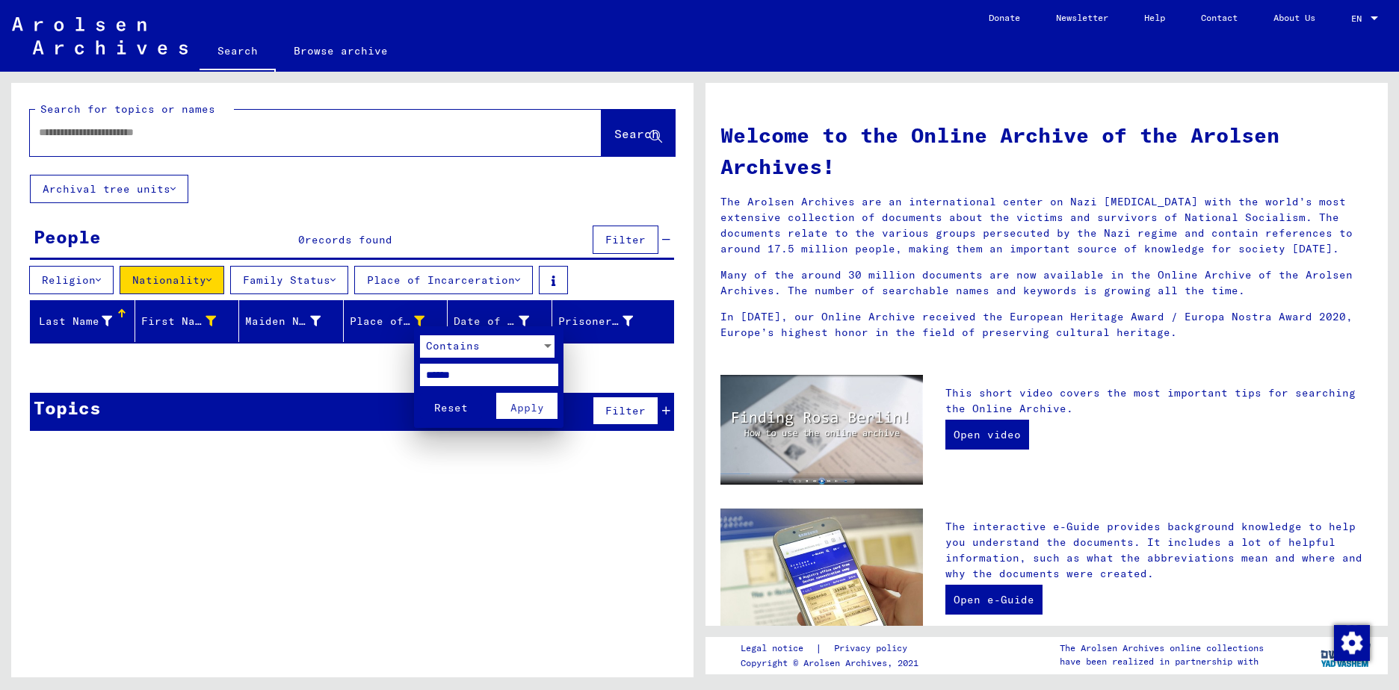
click at [455, 413] on span "Reset" at bounding box center [451, 407] width 34 height 13
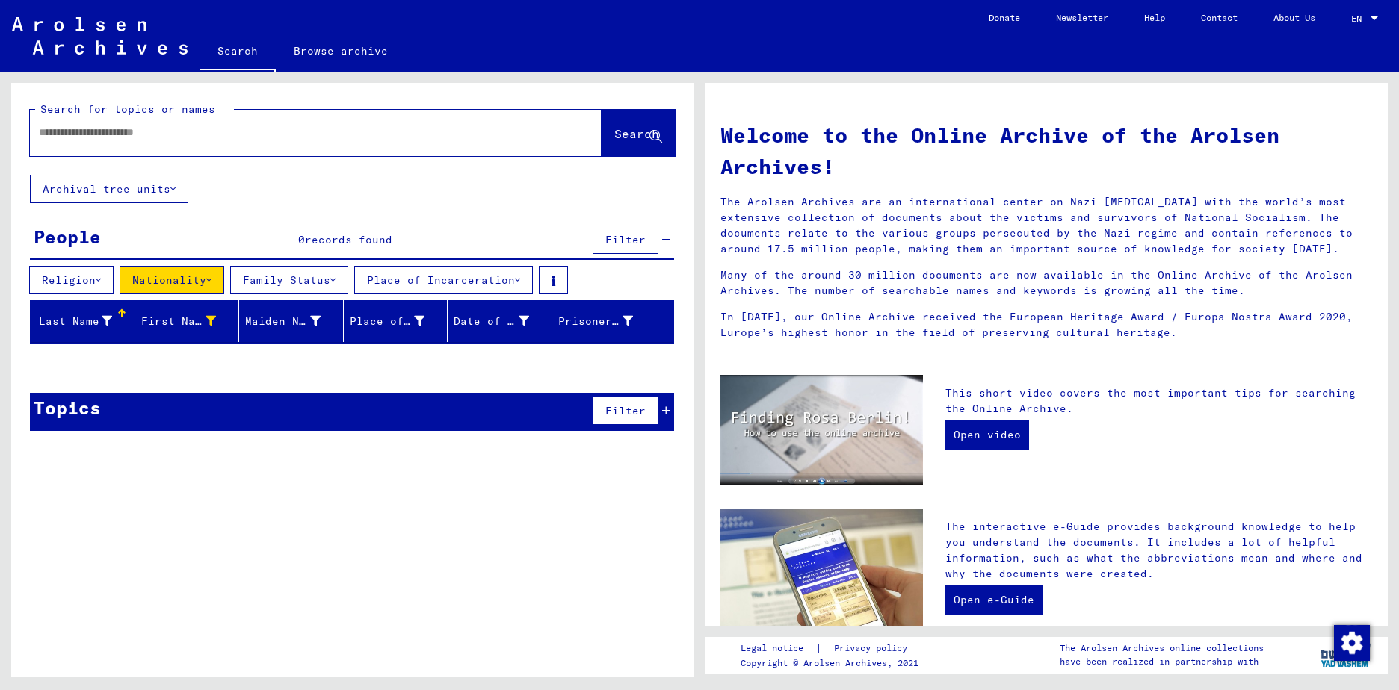
click at [395, 495] on div "Search for topics or names Search Archival tree units People 0 records found Fi…" at bounding box center [352, 386] width 682 height 606
click at [208, 324] on icon at bounding box center [210, 321] width 10 height 10
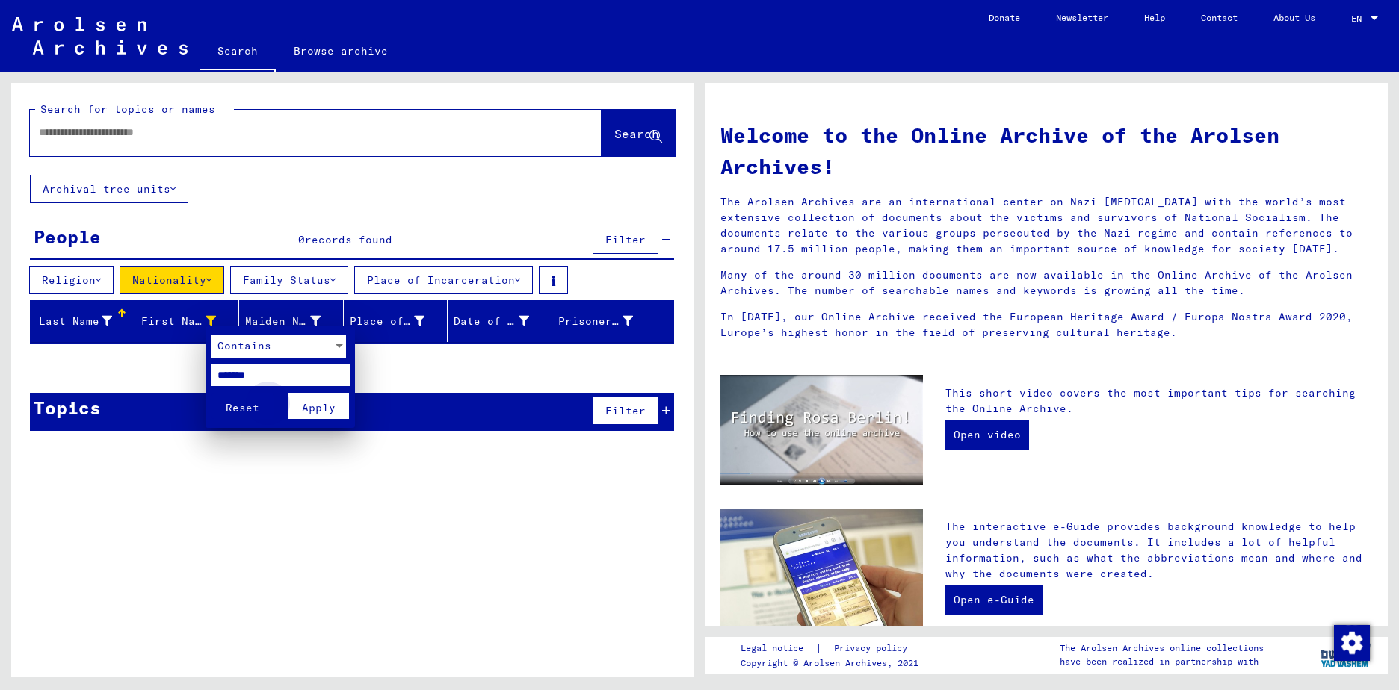
click at [315, 412] on span "Apply" at bounding box center [319, 407] width 34 height 13
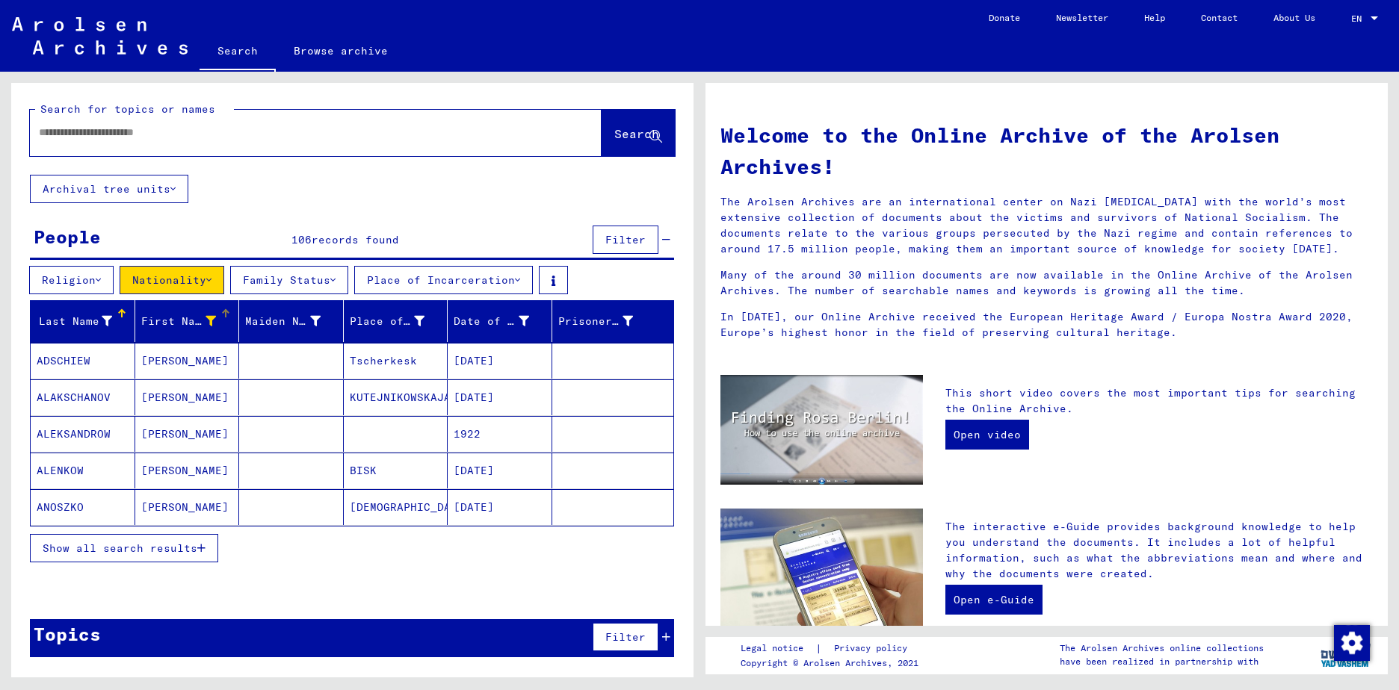
click at [197, 547] on span "Show all search results" at bounding box center [120, 548] width 155 height 13
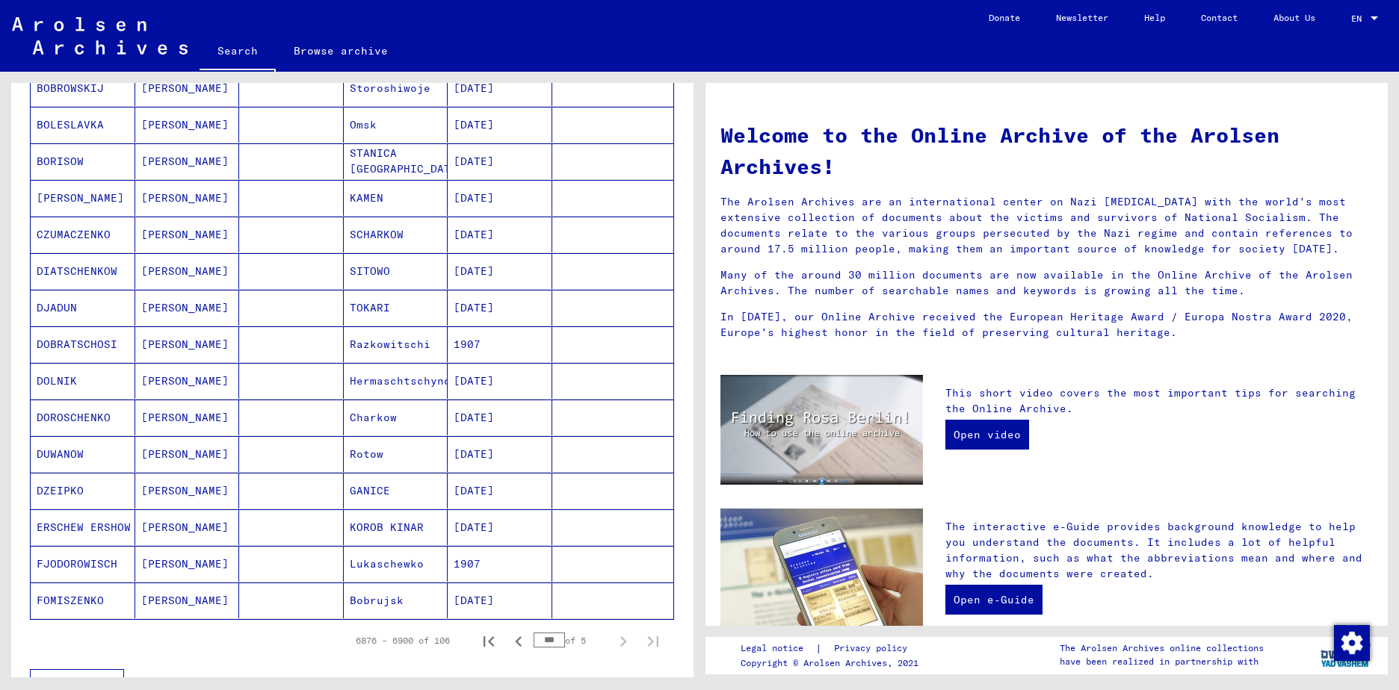
scroll to position [672, 0]
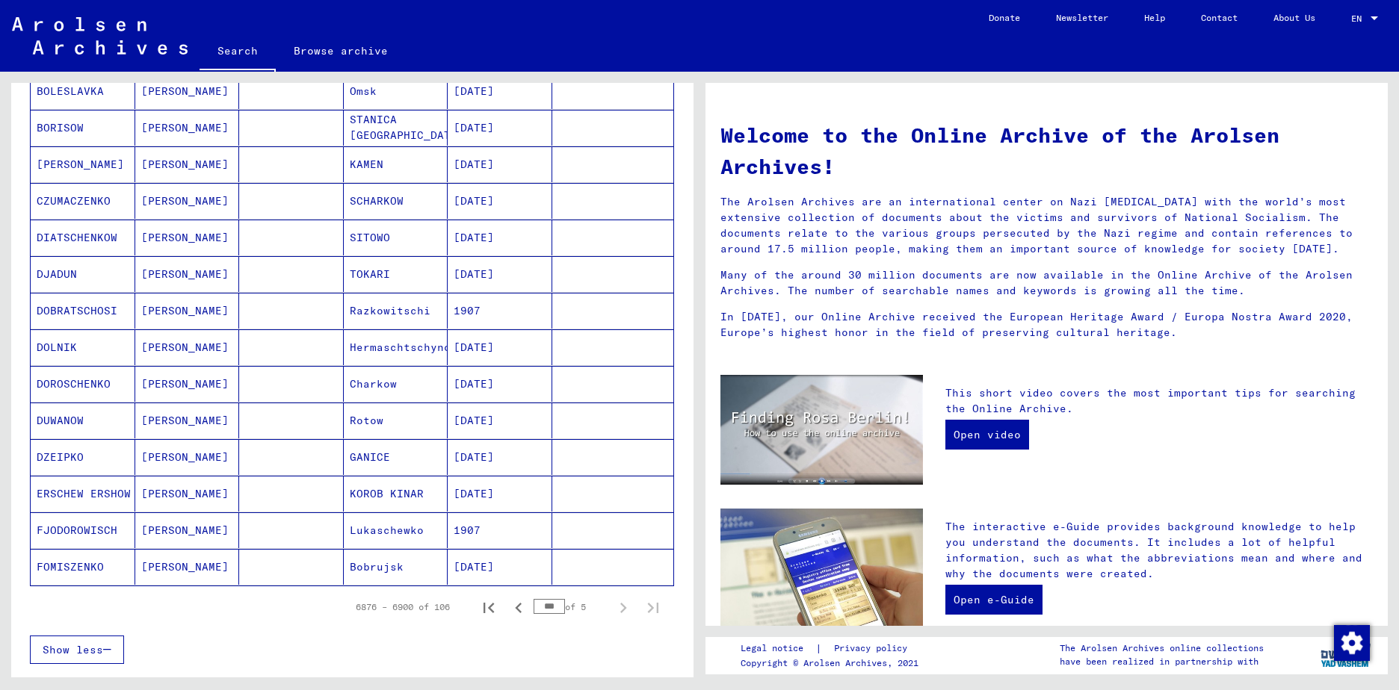
click at [490, 646] on div "Show less" at bounding box center [352, 649] width 644 height 43
click at [515, 613] on icon "Previous page" at bounding box center [518, 608] width 7 height 10
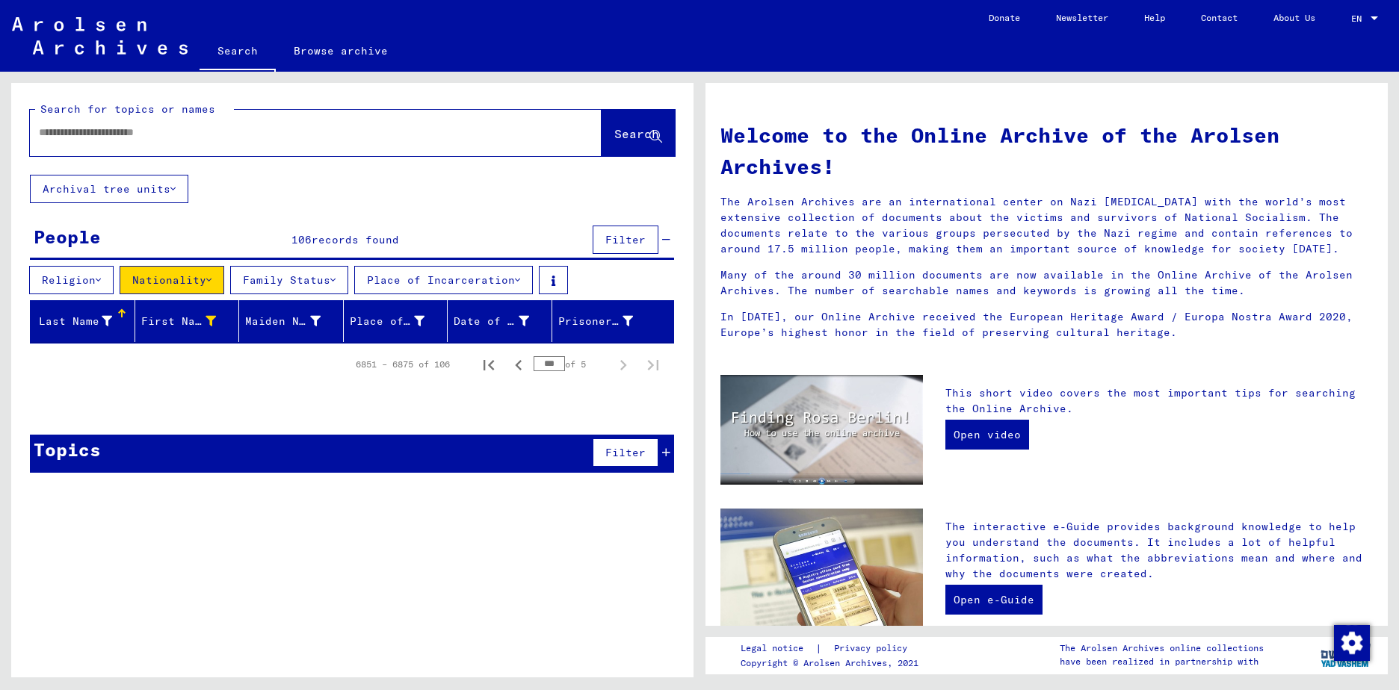
scroll to position [0, 0]
click at [493, 369] on icon "First page" at bounding box center [488, 365] width 10 height 10
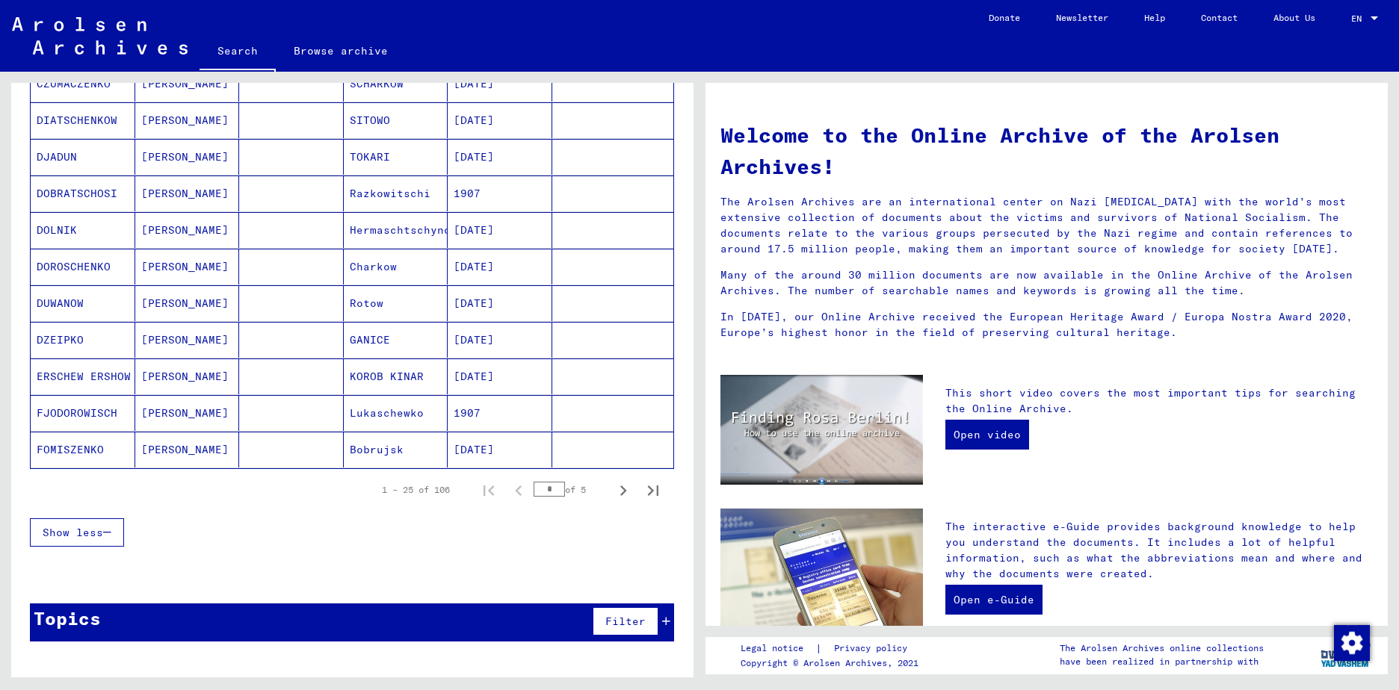
scroll to position [795, 0]
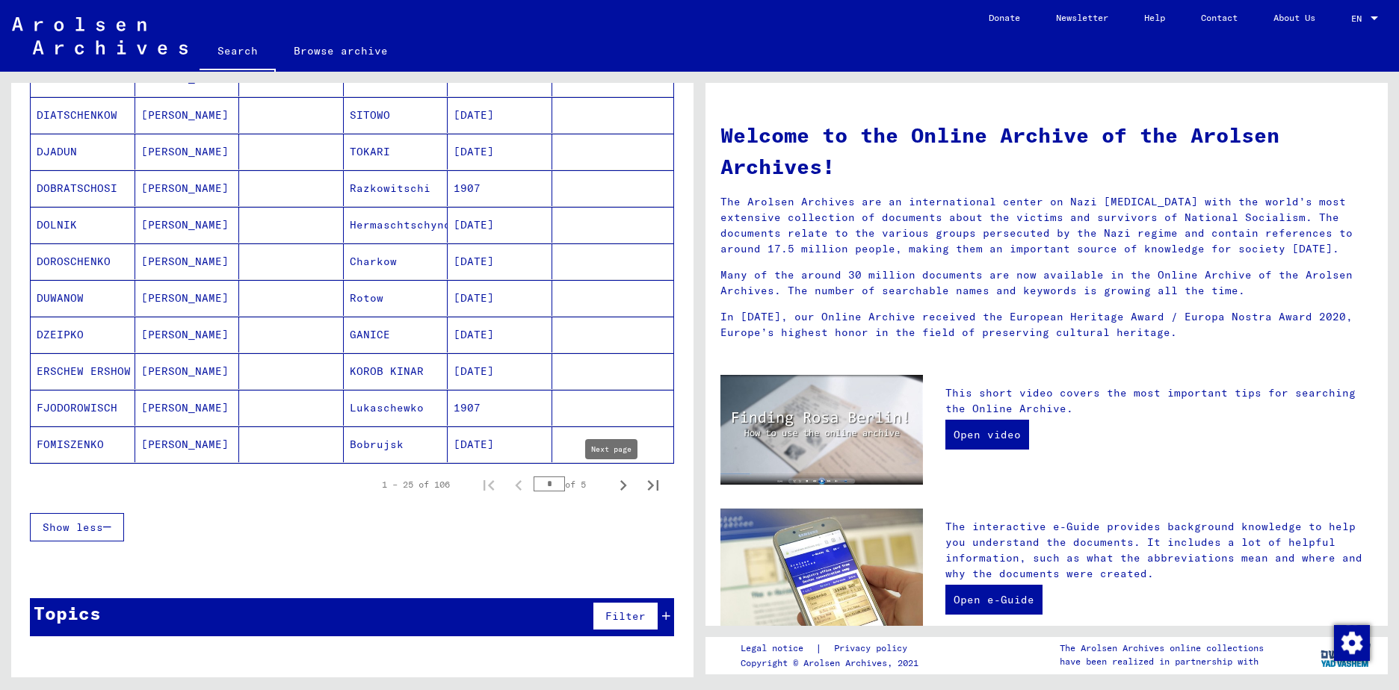
click at [613, 488] on icon "Next page" at bounding box center [623, 485] width 21 height 21
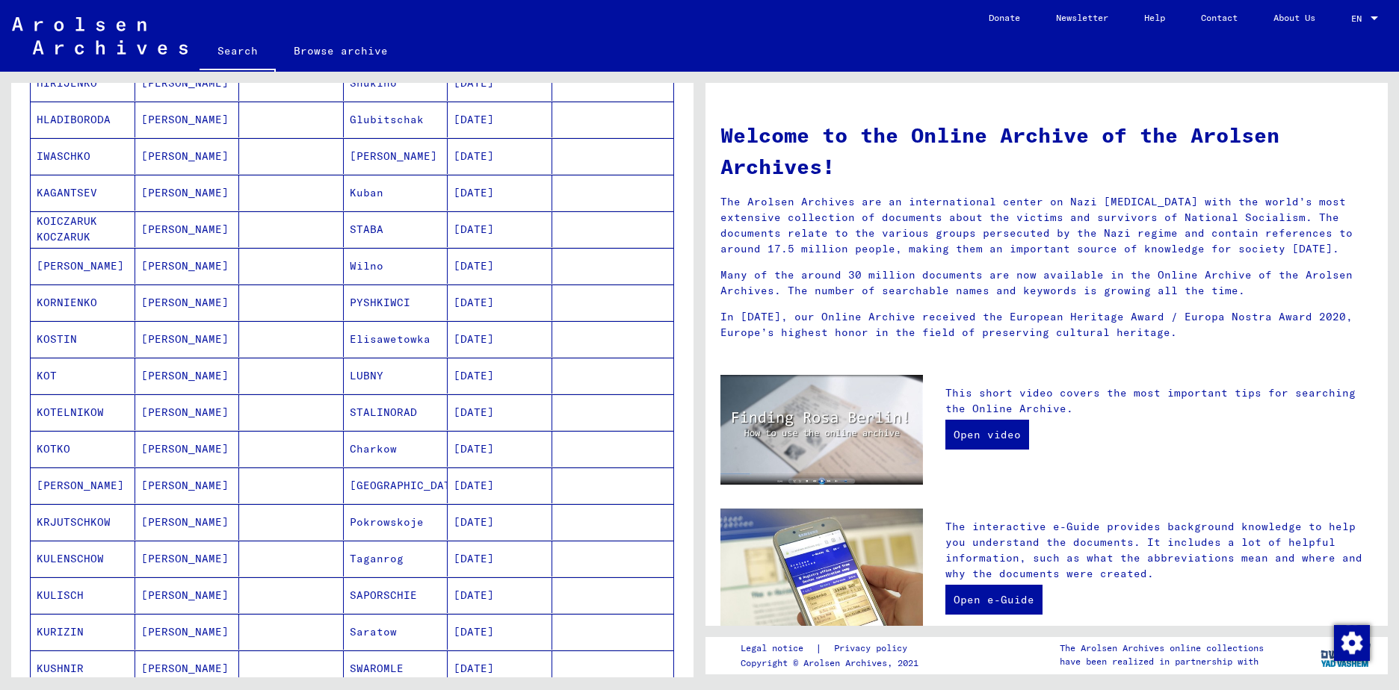
scroll to position [646, 0]
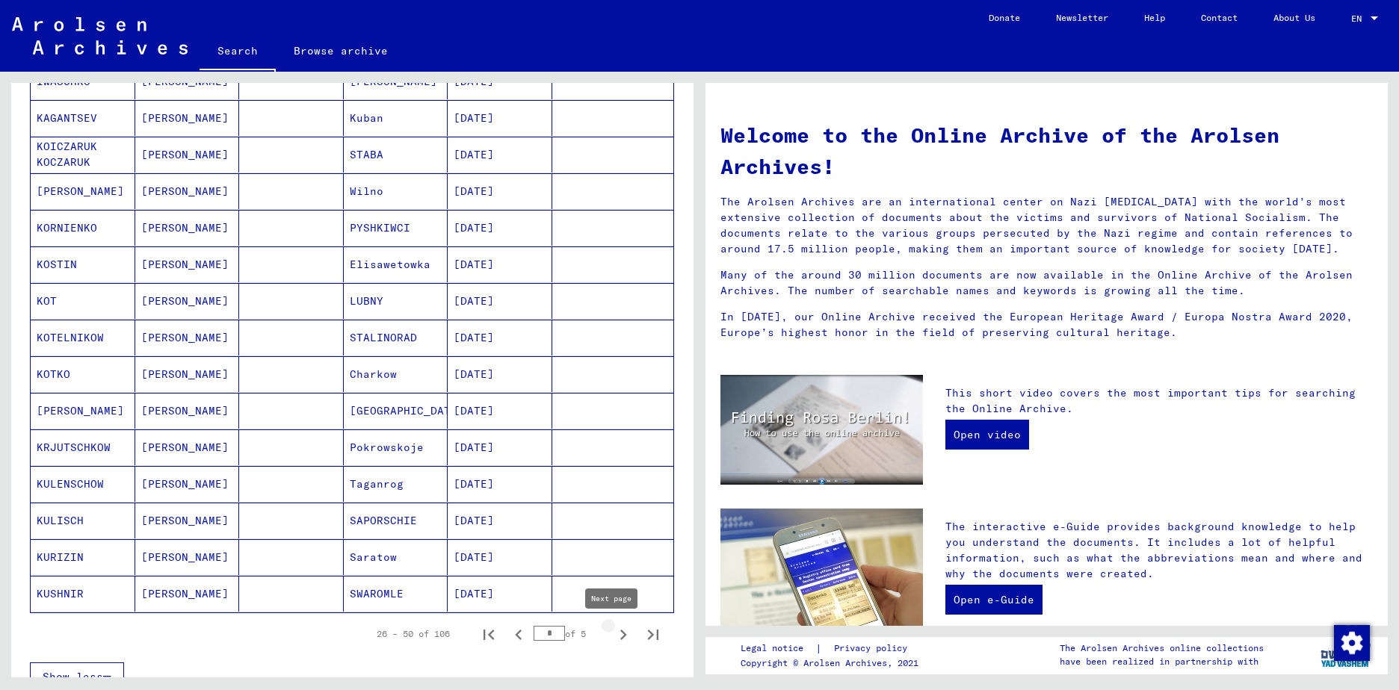
click at [620, 635] on icon "Next page" at bounding box center [623, 635] width 7 height 10
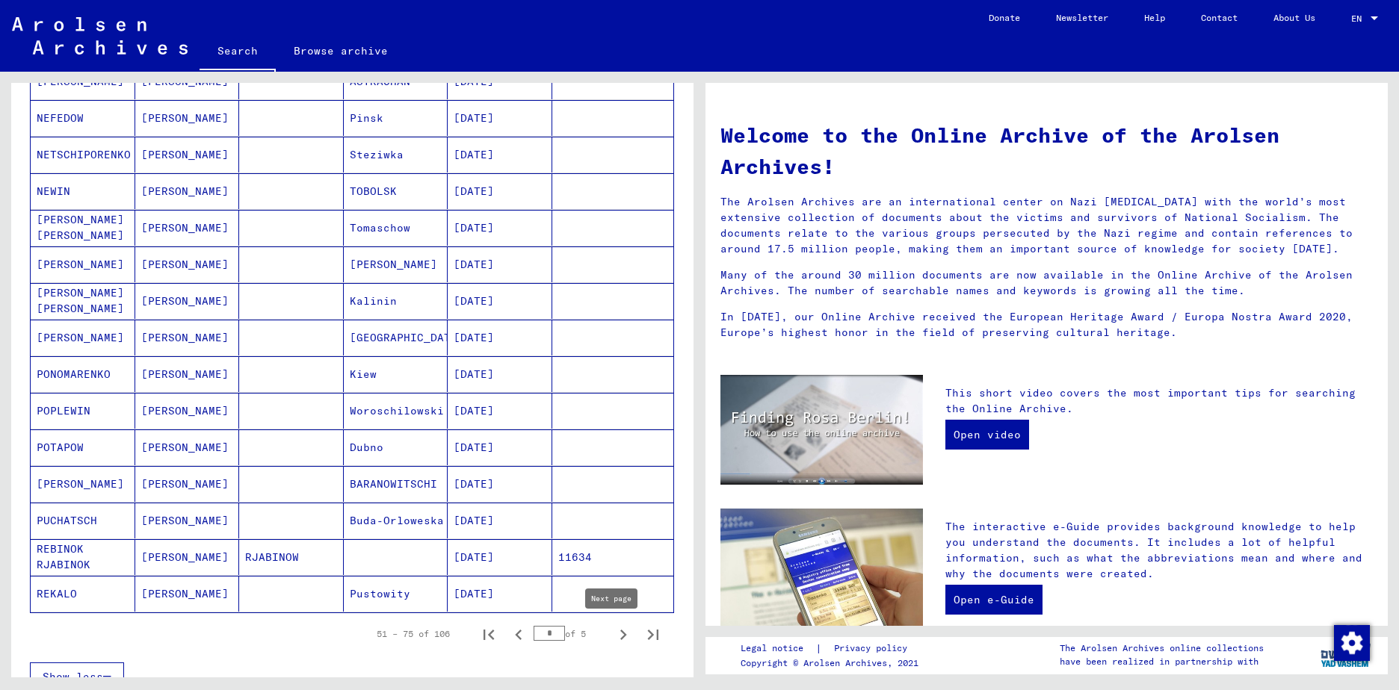
click at [613, 636] on icon "Next page" at bounding box center [623, 635] width 21 height 21
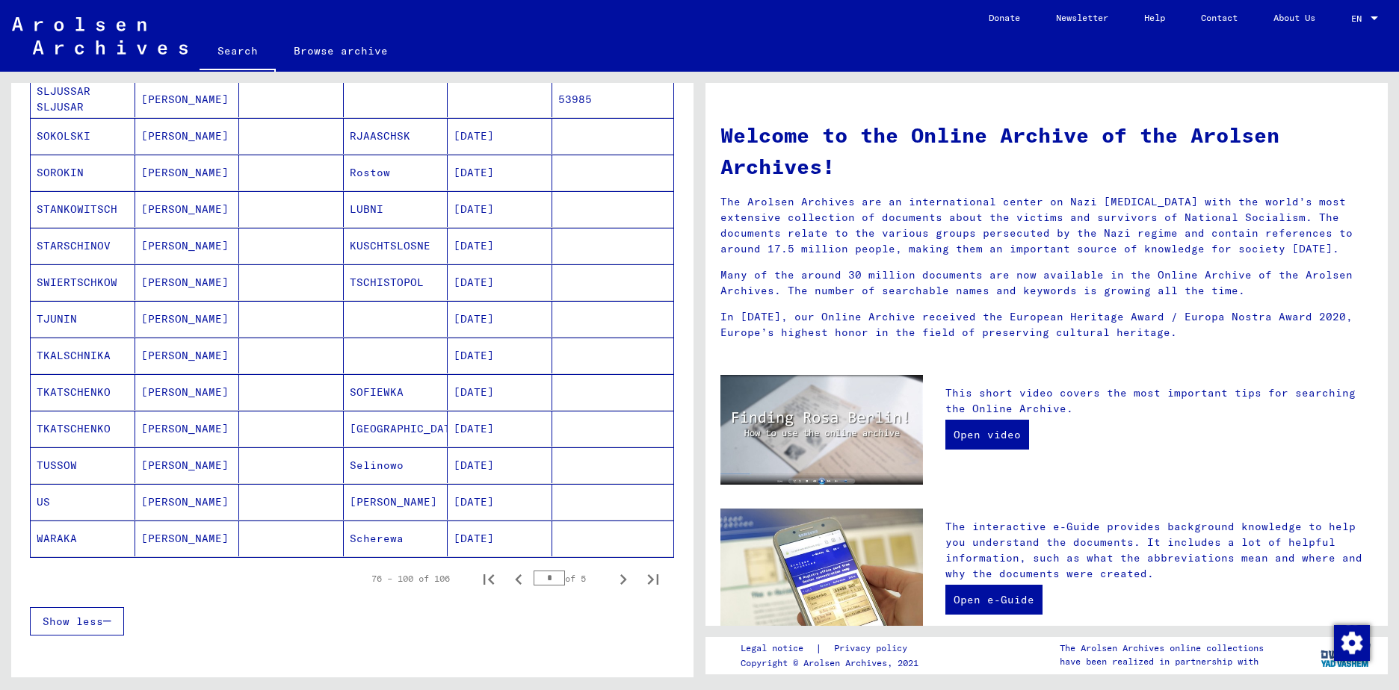
scroll to position [720, 0]
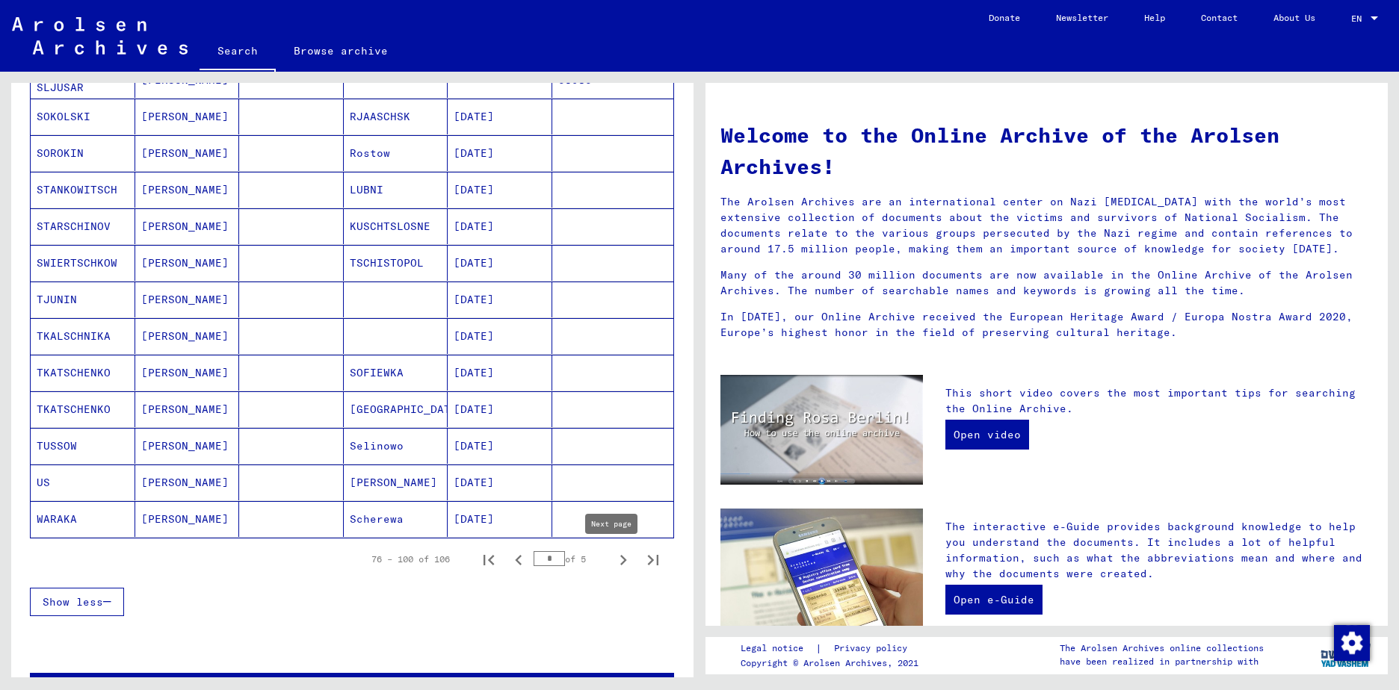
click at [613, 560] on icon "Next page" at bounding box center [623, 560] width 21 height 21
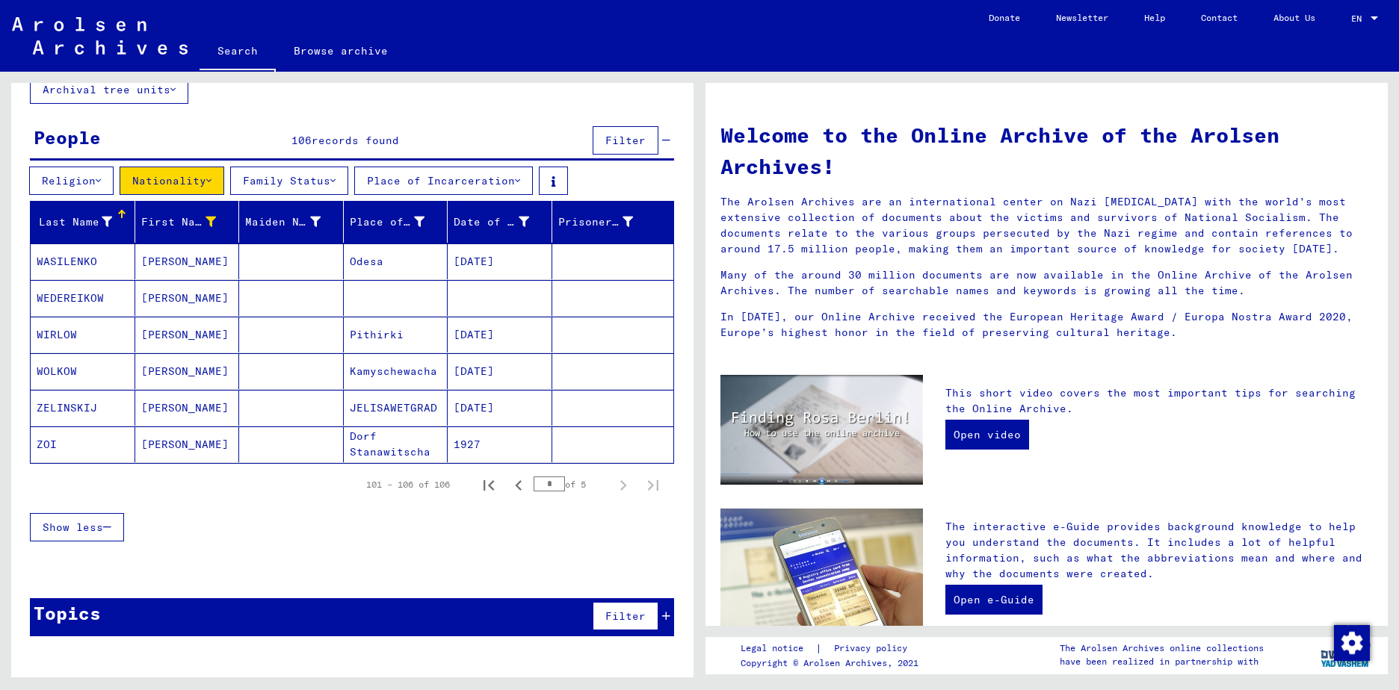
scroll to position [99, 0]
click at [515, 488] on icon "Previous page" at bounding box center [518, 485] width 7 height 10
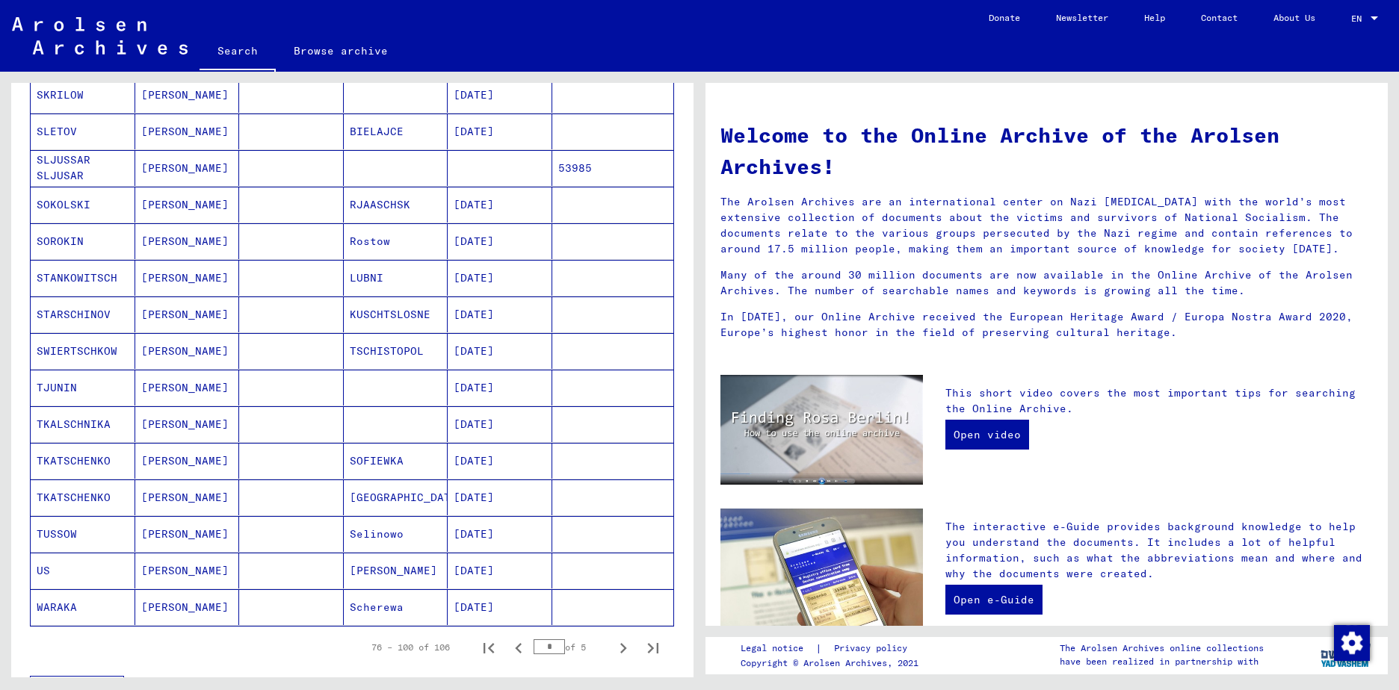
scroll to position [795, 0]
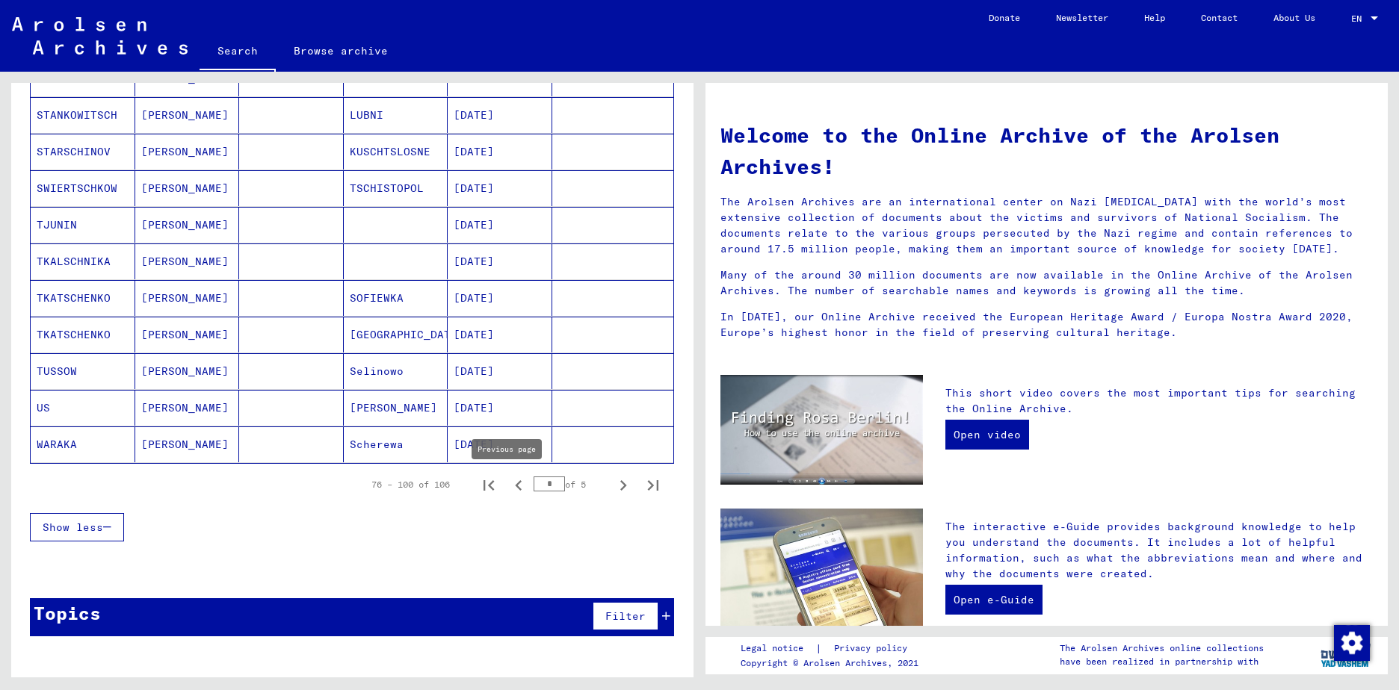
click at [515, 488] on icon "Previous page" at bounding box center [518, 485] width 7 height 10
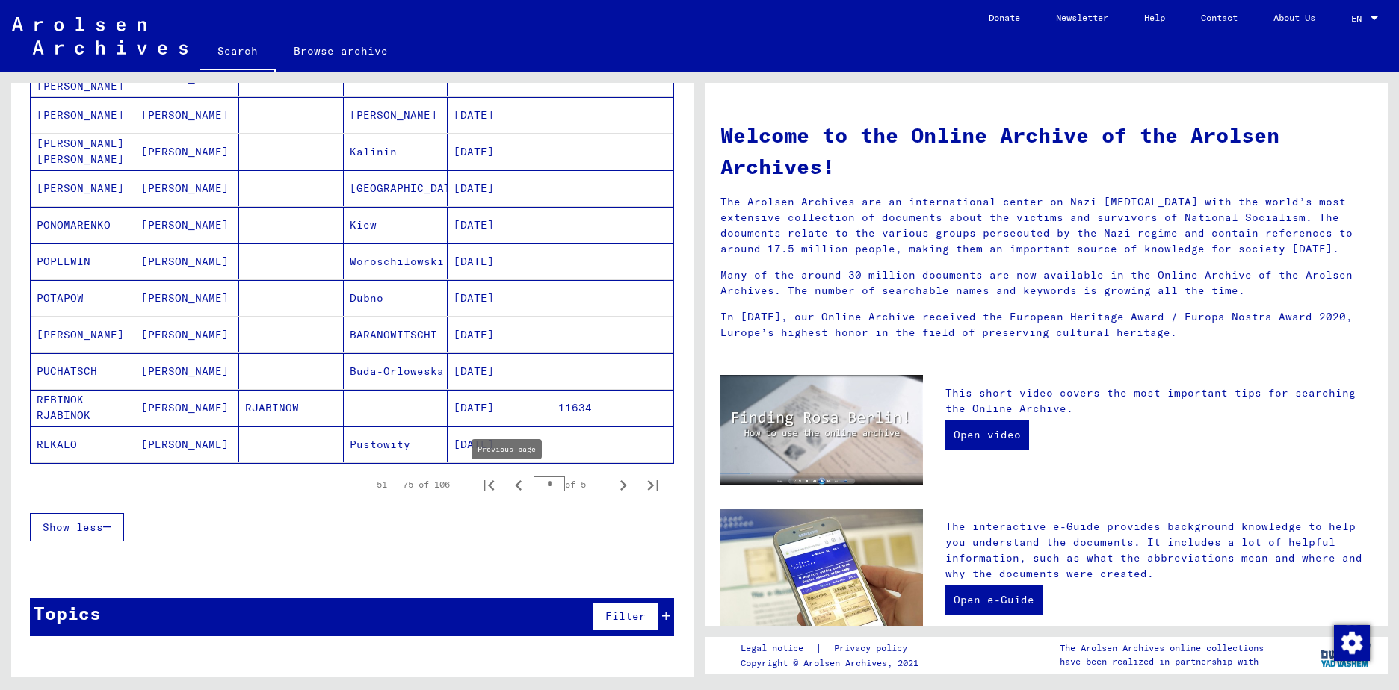
click at [508, 490] on icon "Previous page" at bounding box center [518, 485] width 21 height 21
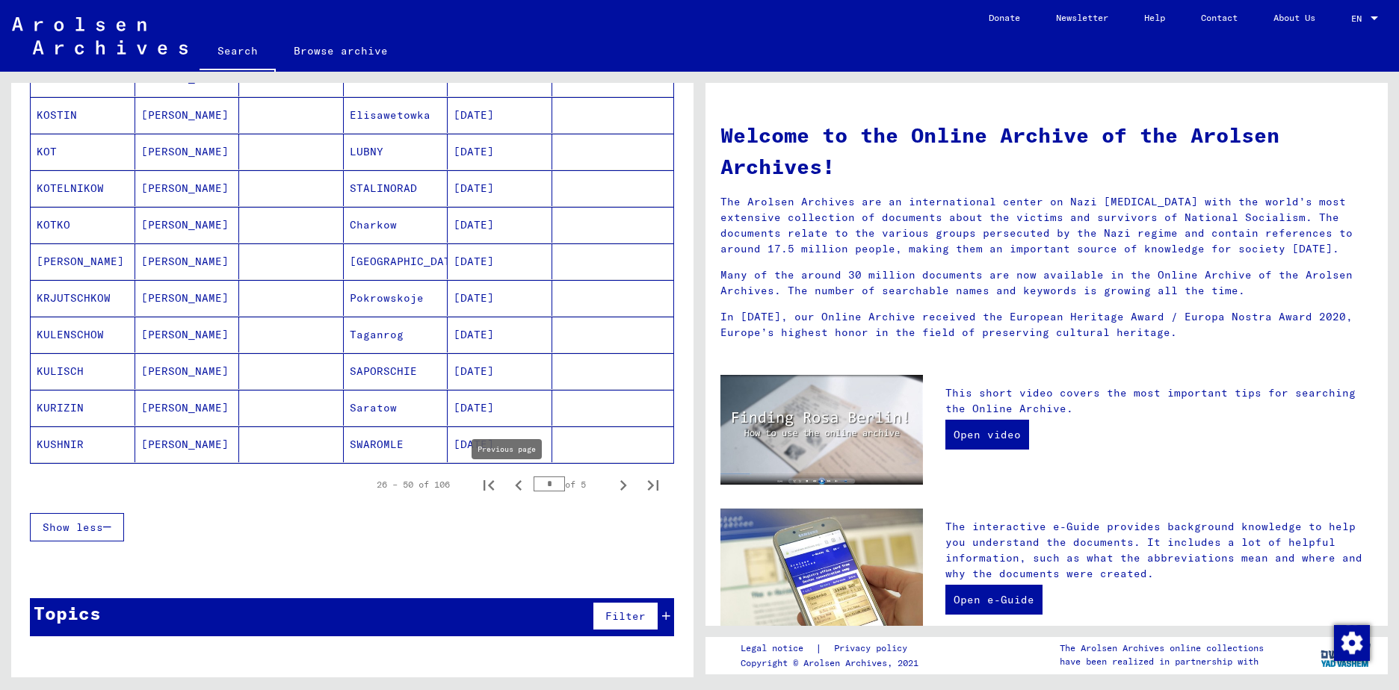
click at [515, 484] on icon "Previous page" at bounding box center [518, 485] width 7 height 10
type input "*"
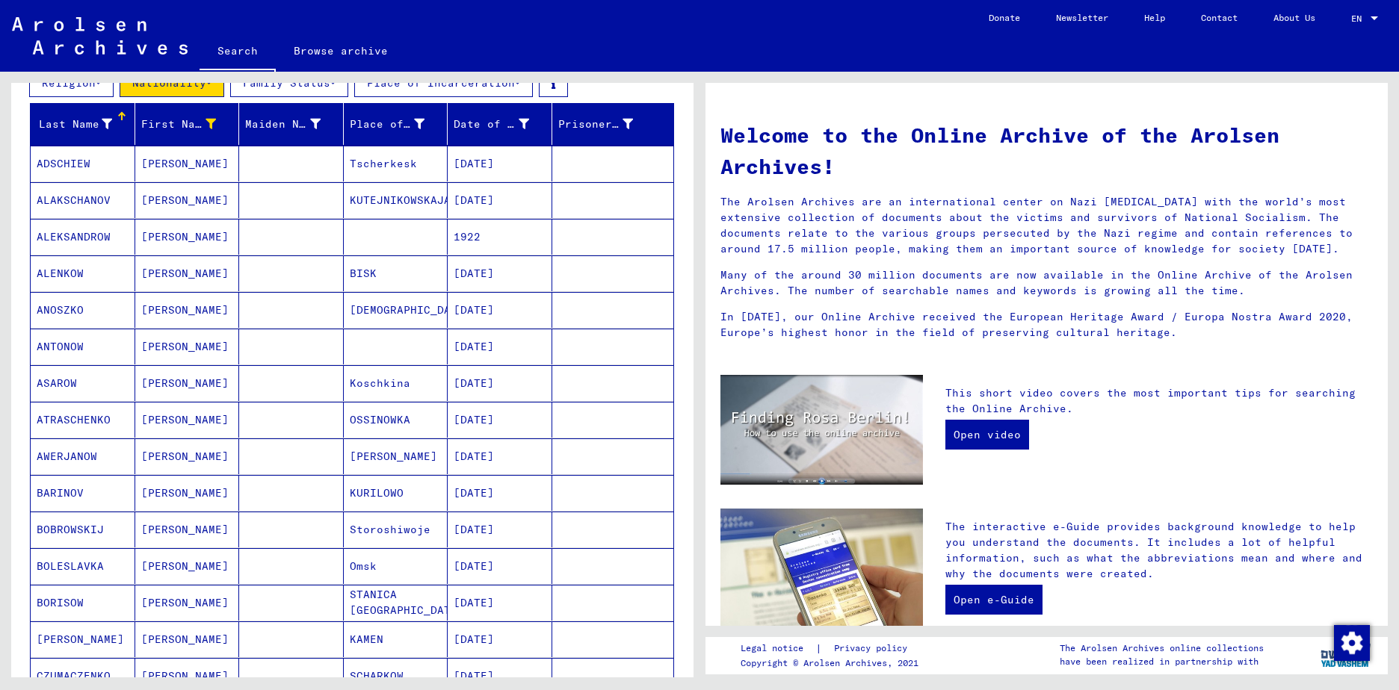
scroll to position [0, 0]
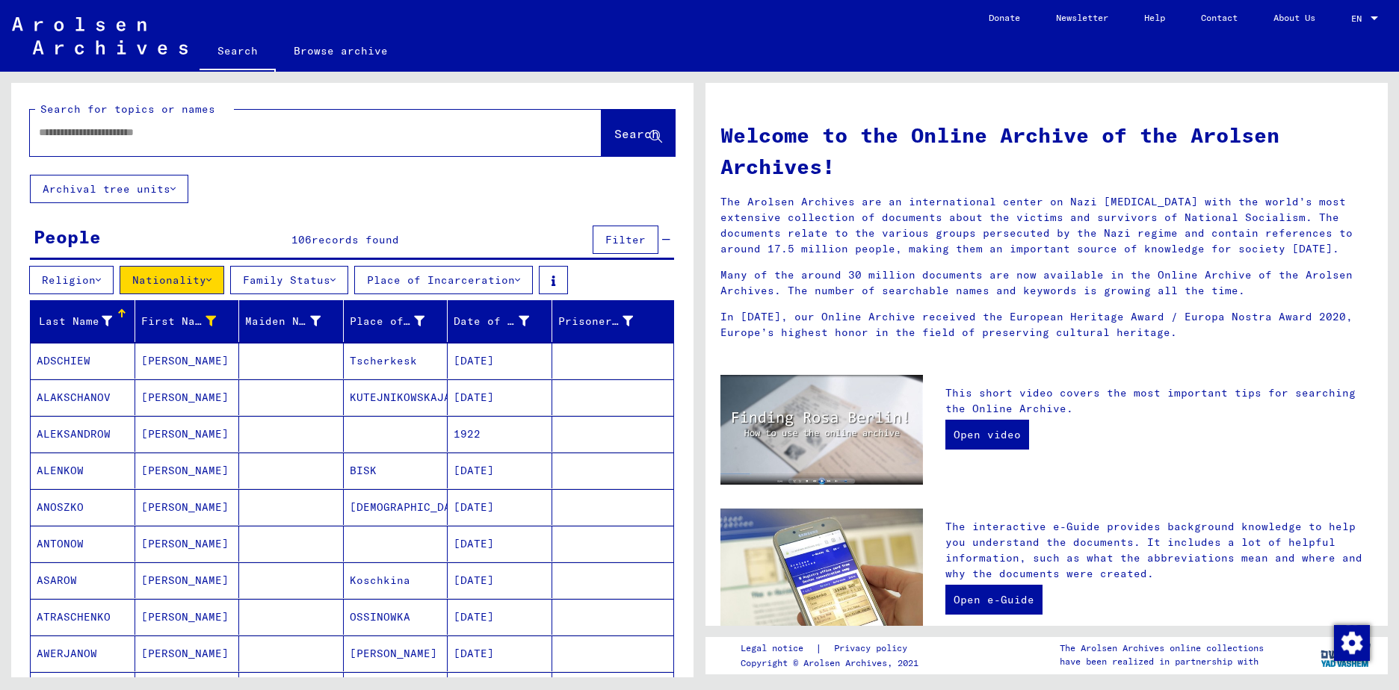
click at [211, 143] on div at bounding box center [293, 133] width 527 height 34
click at [205, 132] on input "text" at bounding box center [298, 133] width 518 height 16
click at [614, 132] on span "Search" at bounding box center [636, 133] width 45 height 15
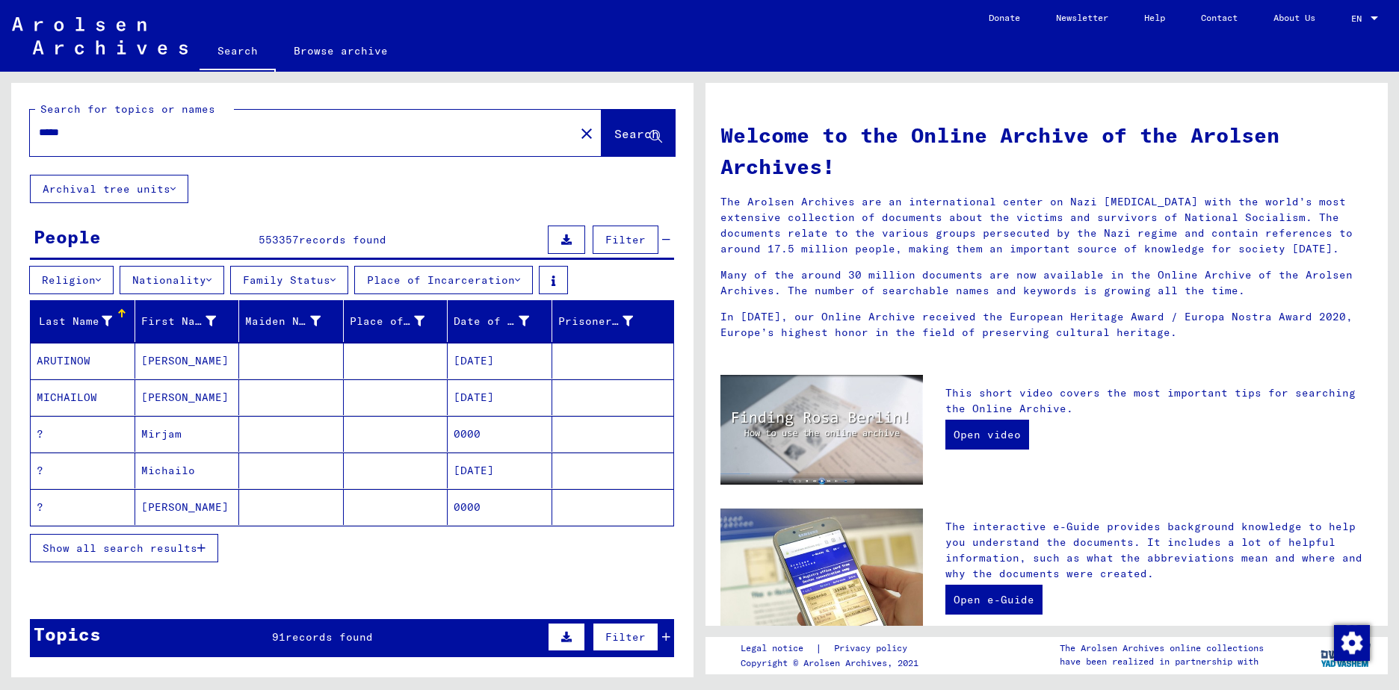
drag, startPoint x: 86, startPoint y: 135, endPoint x: 32, endPoint y: 136, distance: 53.8
click at [32, 136] on div "*****" at bounding box center [293, 133] width 527 height 34
click at [622, 139] on span "Search" at bounding box center [636, 133] width 45 height 15
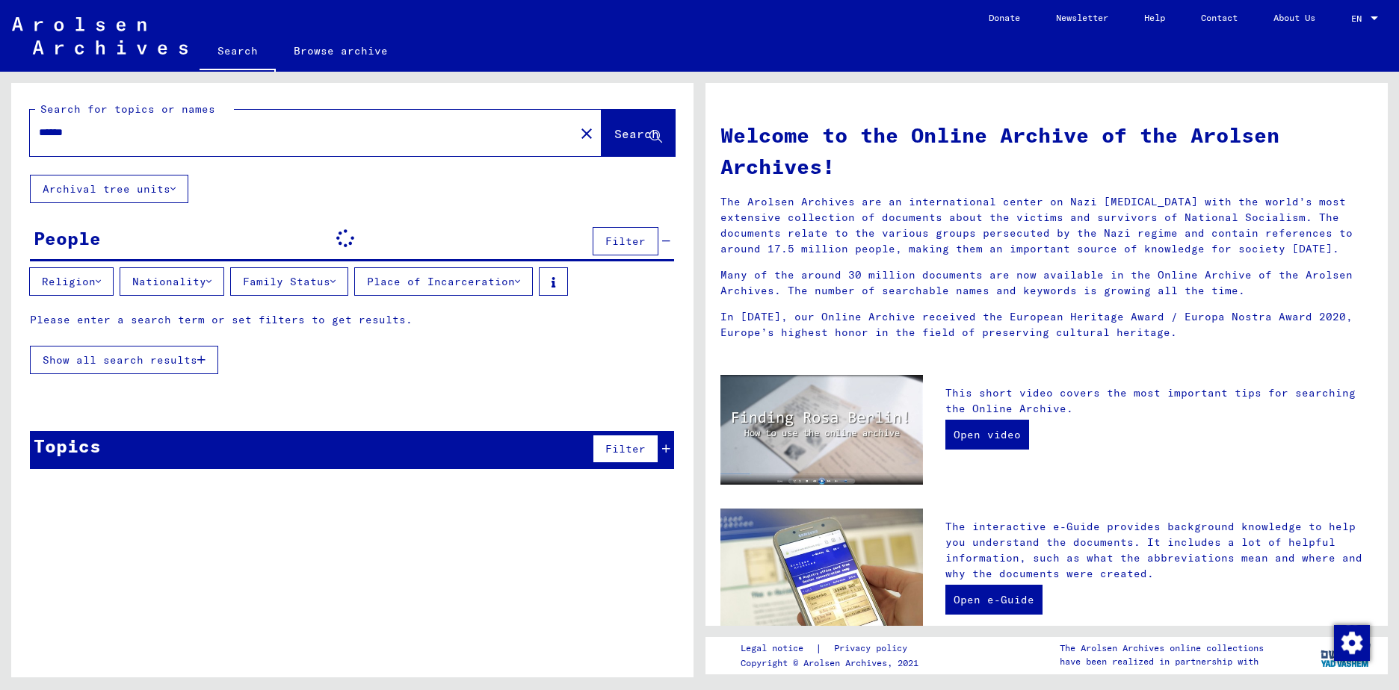
click at [98, 133] on input "******" at bounding box center [298, 133] width 518 height 16
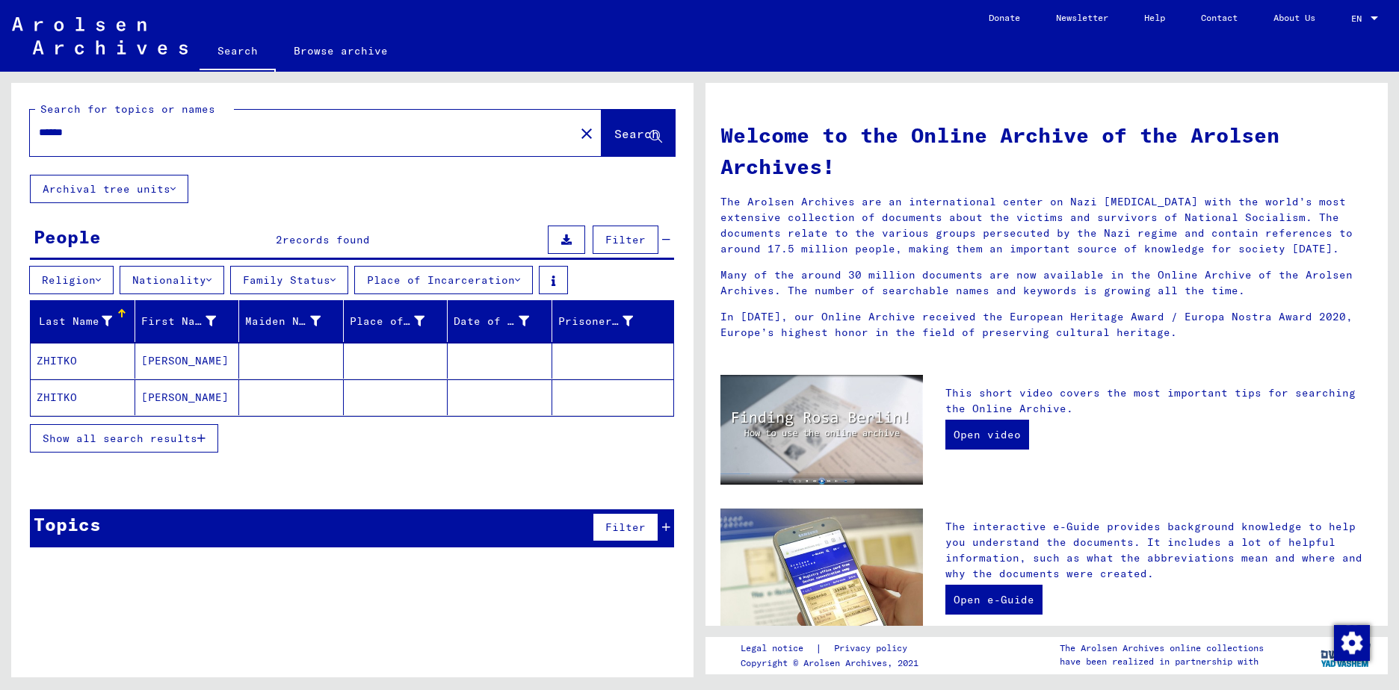
click at [106, 137] on input "******" at bounding box center [298, 133] width 518 height 16
type input "*****"
click at [614, 139] on span "Search" at bounding box center [636, 133] width 45 height 15
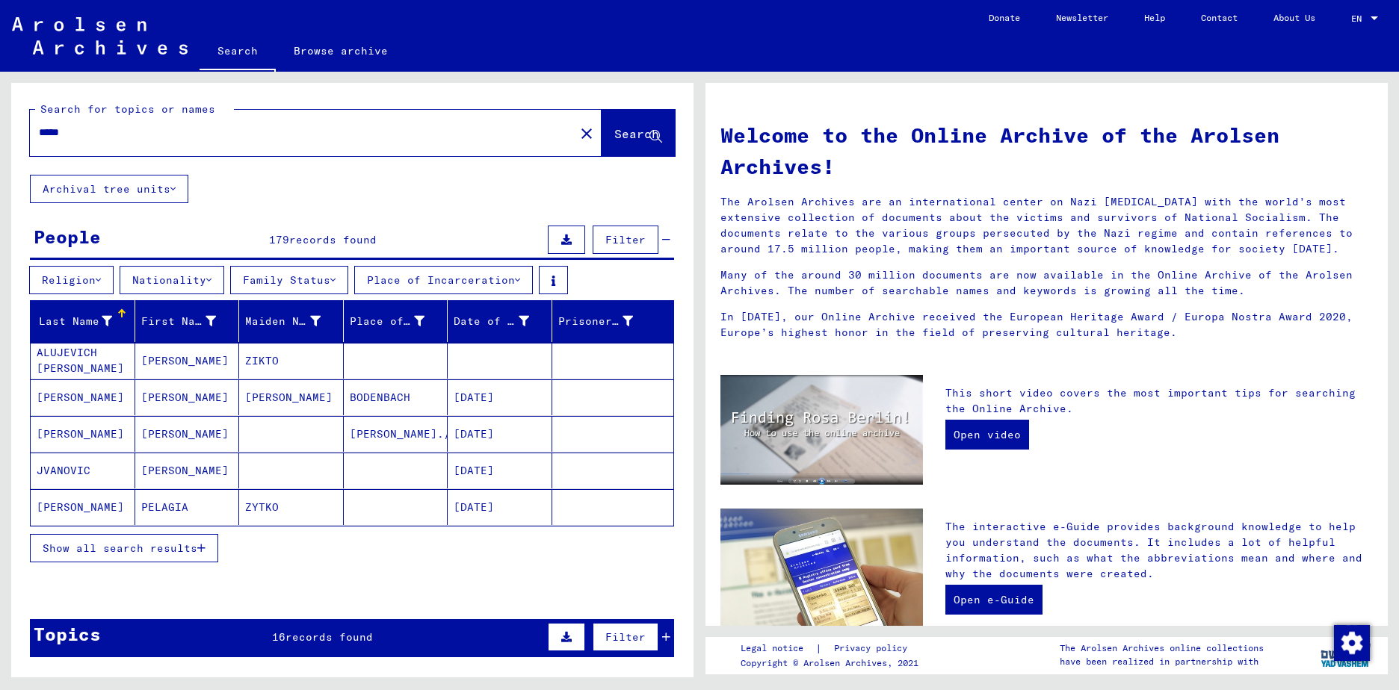
click at [84, 509] on mat-cell "[PERSON_NAME]" at bounding box center [83, 507] width 105 height 36
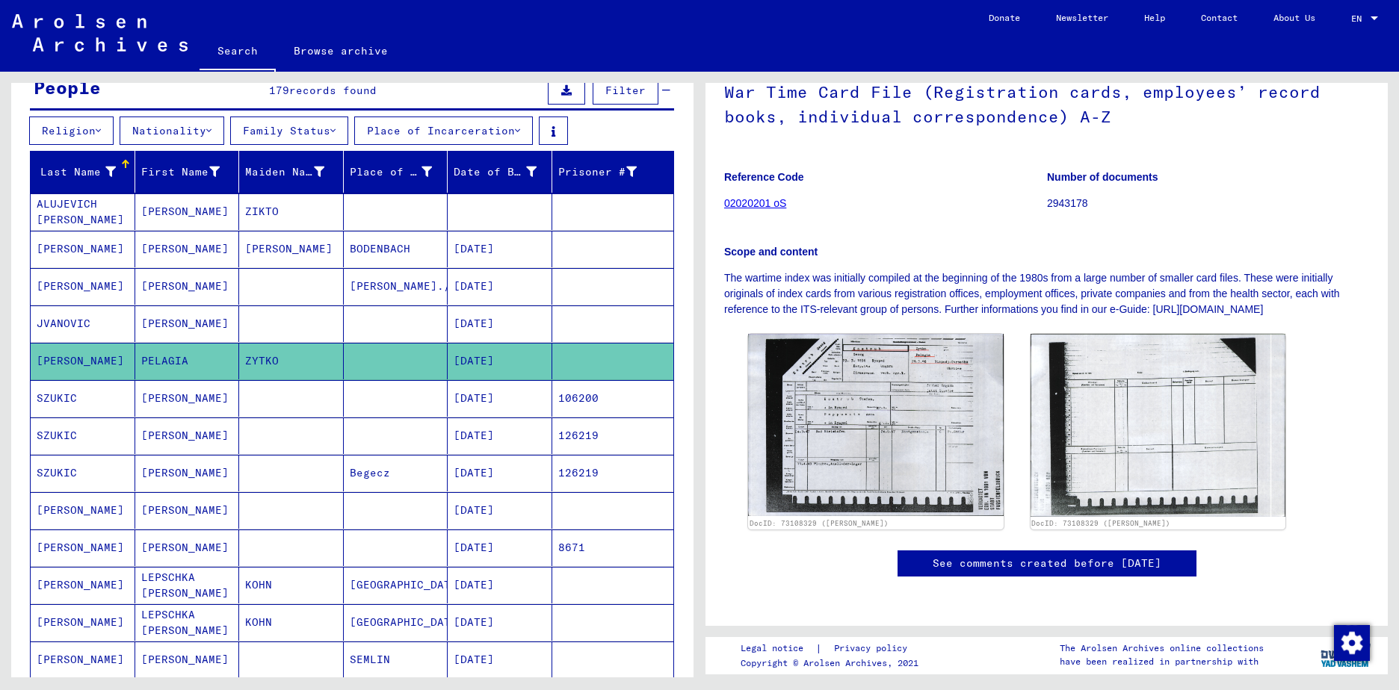
scroll to position [75, 0]
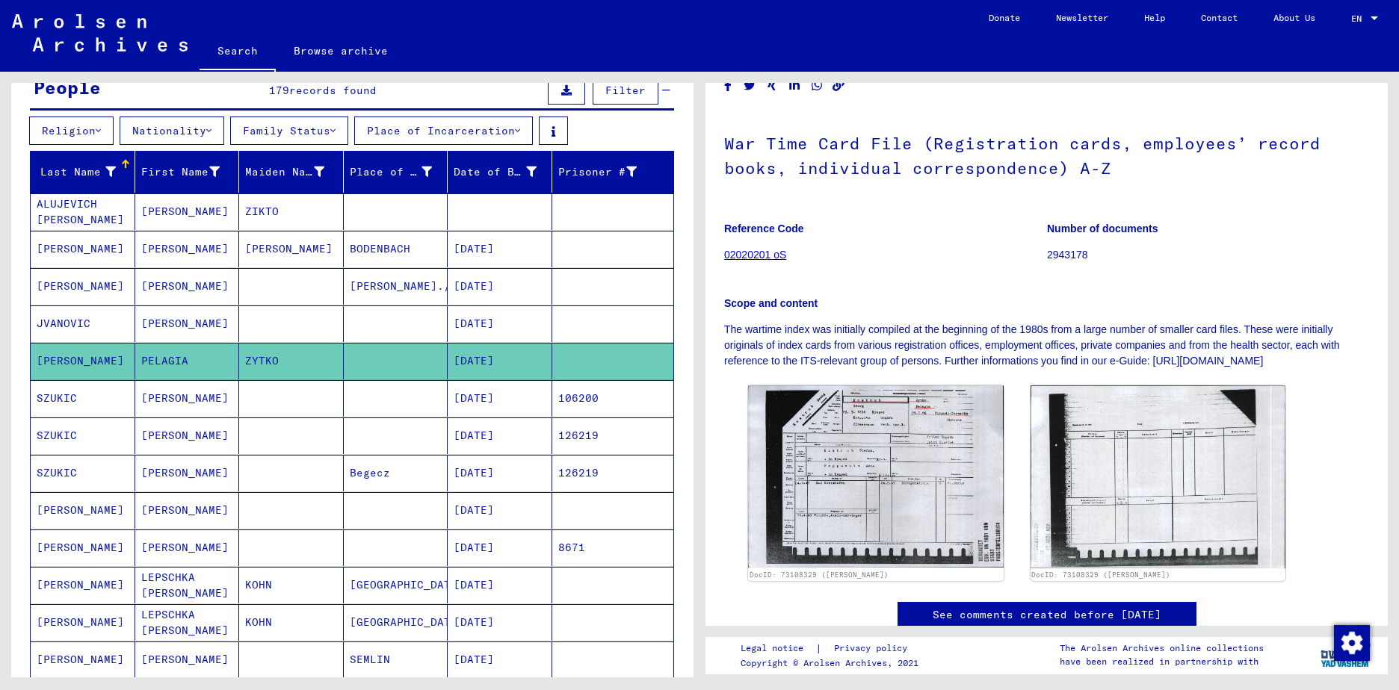
click at [151, 213] on mat-cell "[PERSON_NAME]" at bounding box center [187, 212] width 105 height 37
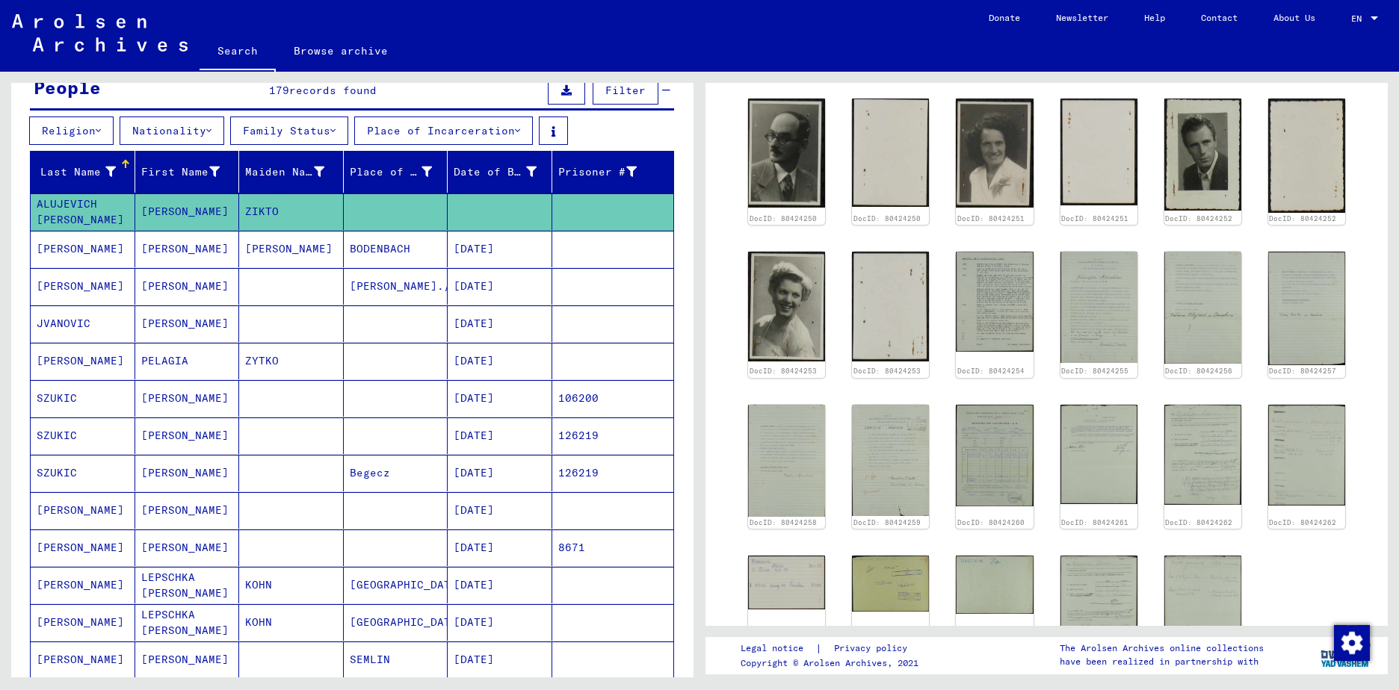
scroll to position [5, 0]
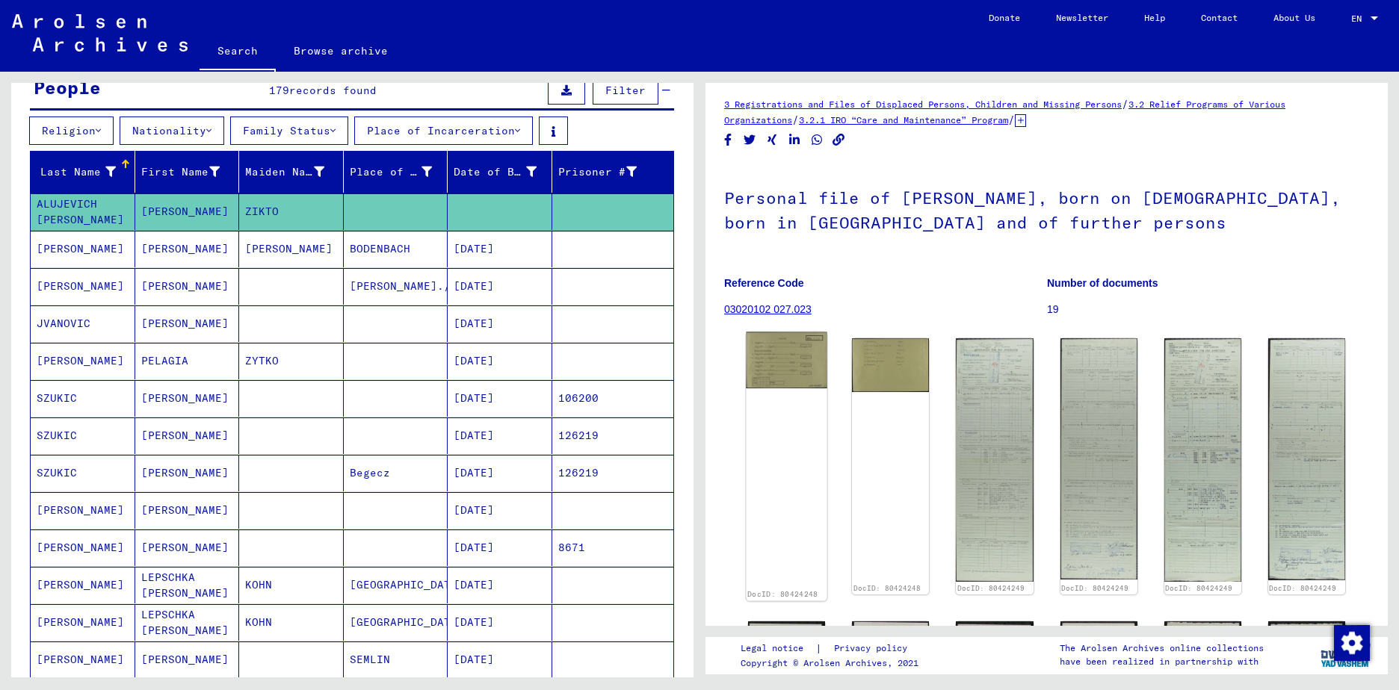
click at [779, 364] on img at bounding box center [786, 361] width 81 height 56
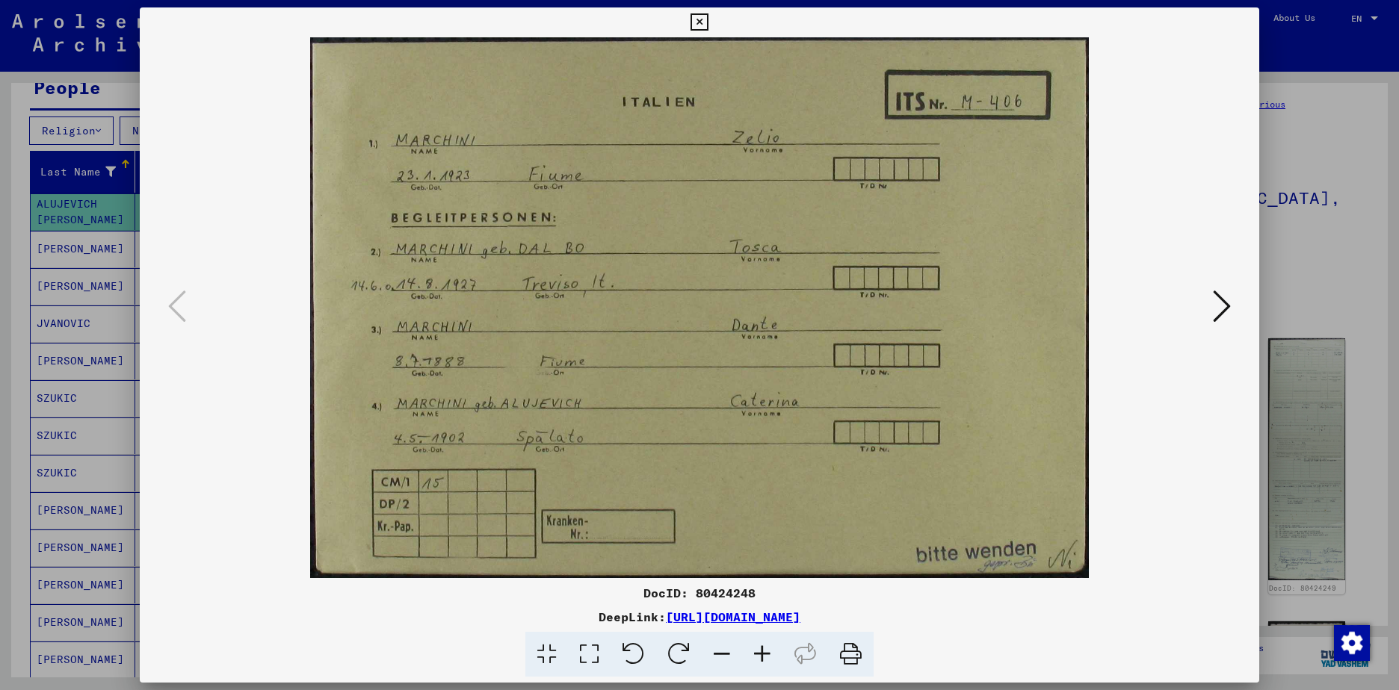
click at [1331, 284] on div at bounding box center [699, 345] width 1399 height 690
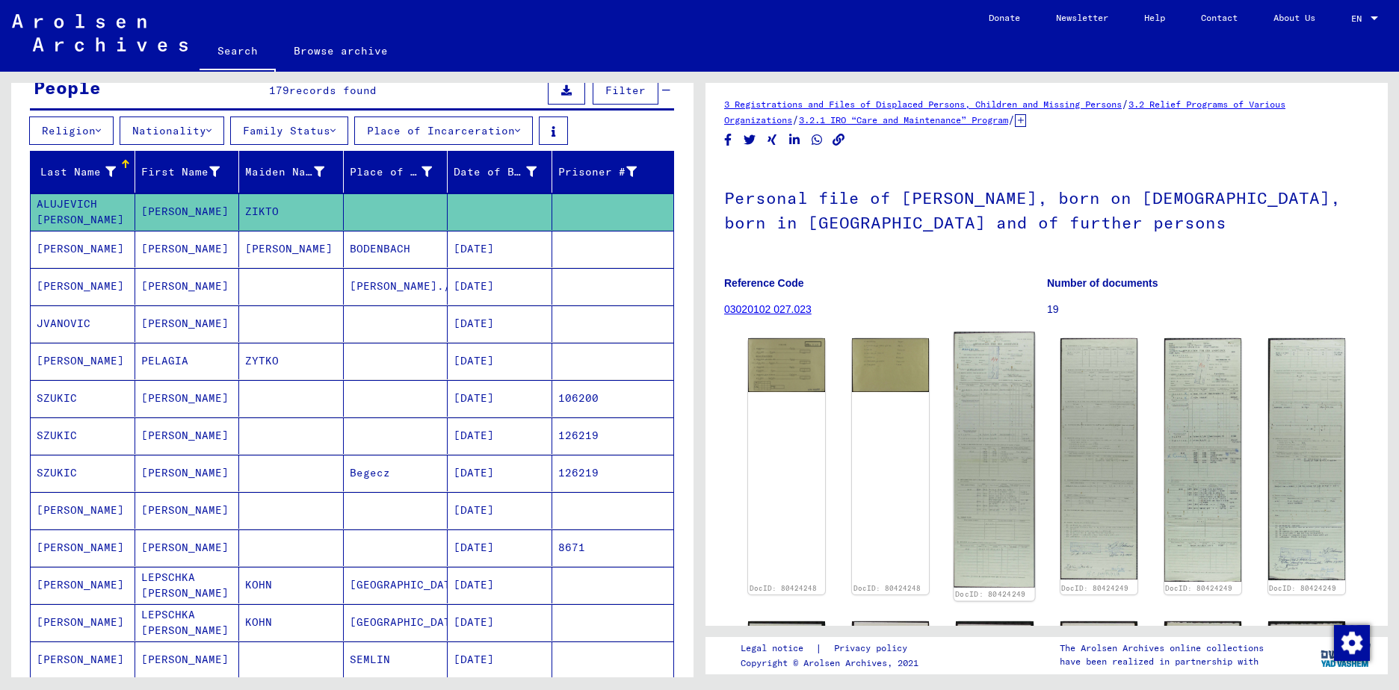
click at [982, 414] on img at bounding box center [994, 461] width 81 height 256
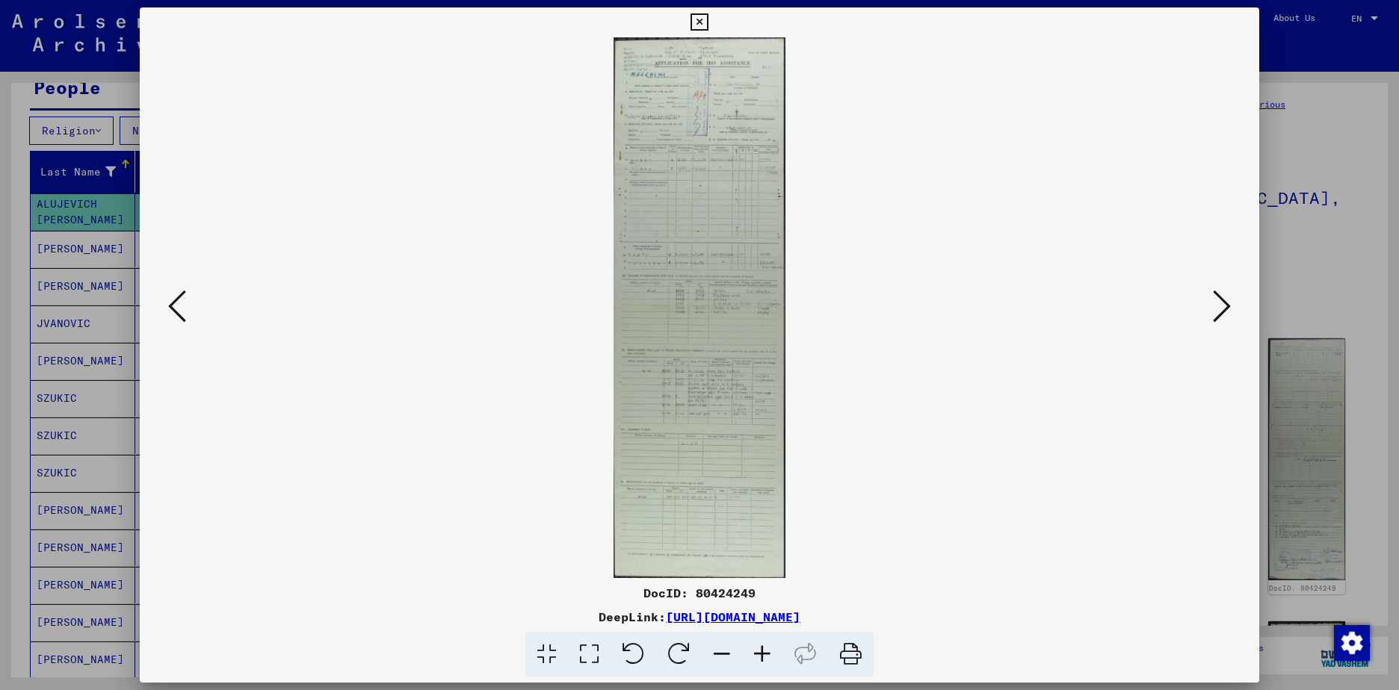
click at [1314, 247] on div at bounding box center [699, 345] width 1399 height 690
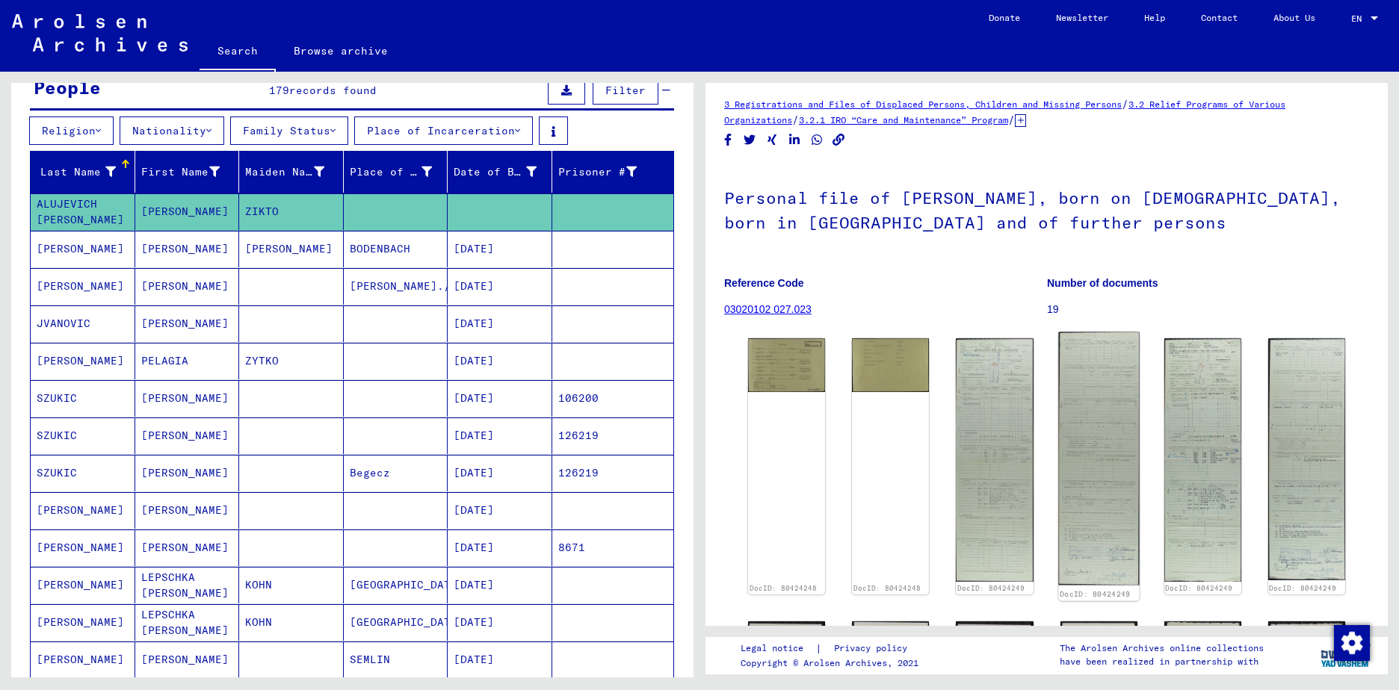
click at [1072, 380] on img at bounding box center [1098, 459] width 81 height 253
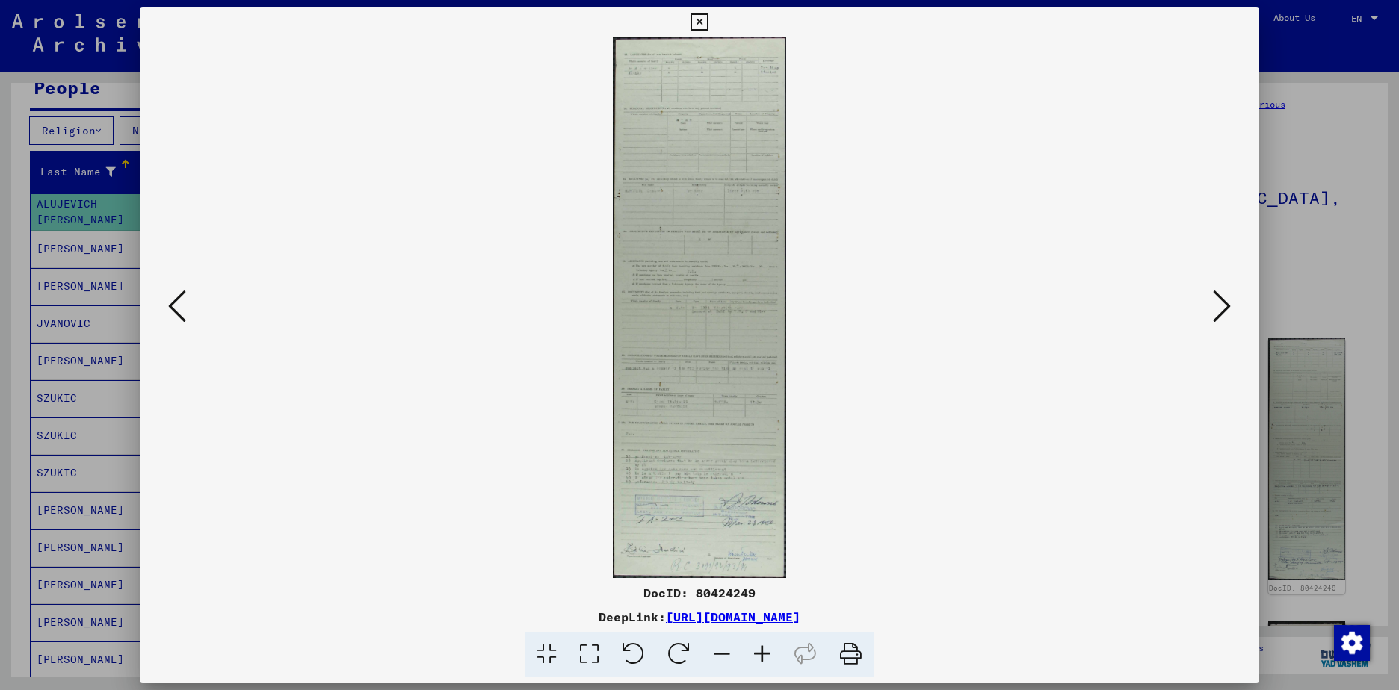
click at [1304, 252] on div at bounding box center [699, 345] width 1399 height 690
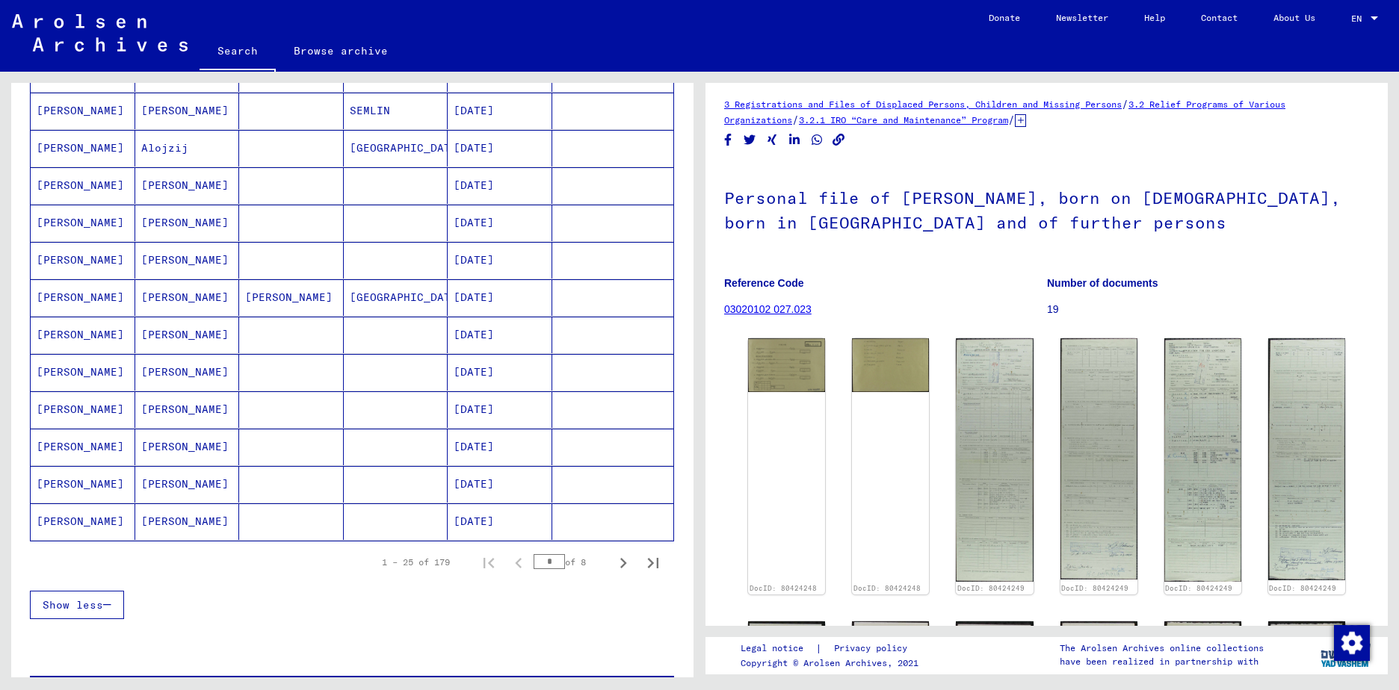
scroll to position [747, 0]
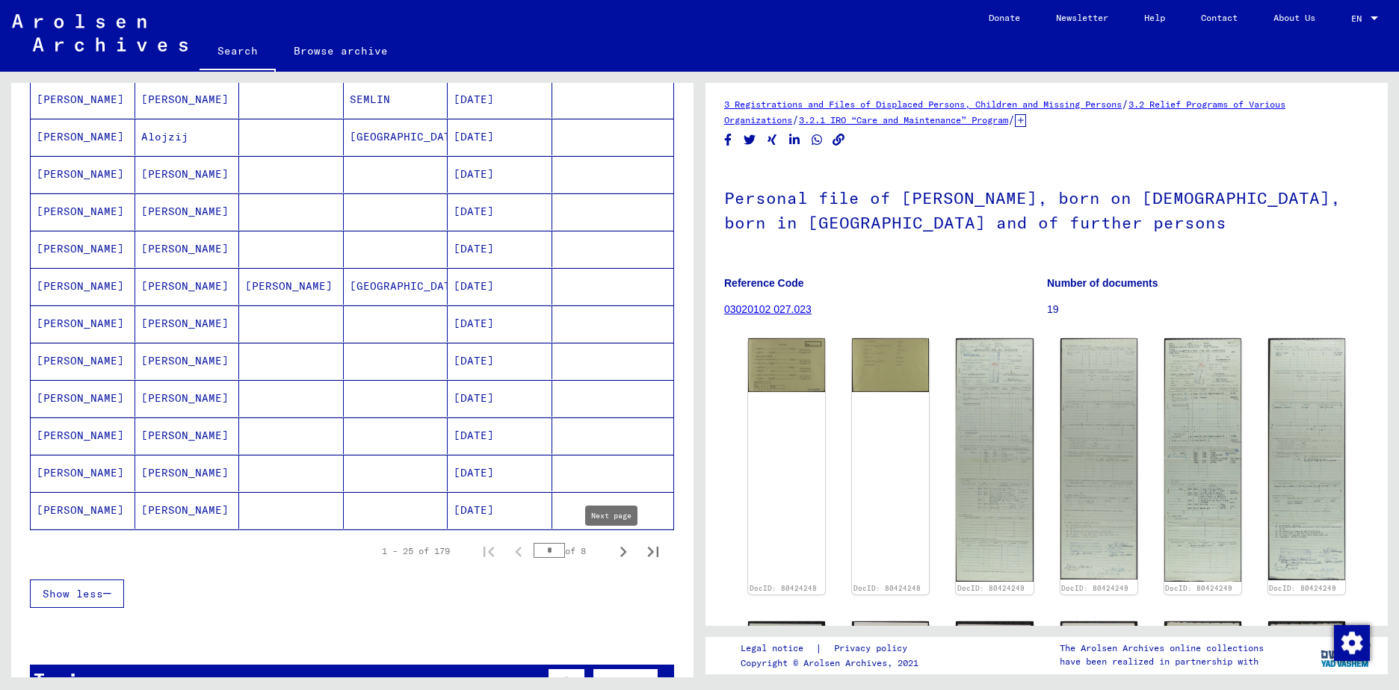
click at [613, 553] on icon "Next page" at bounding box center [623, 552] width 21 height 21
click at [142, 249] on mat-cell "[PERSON_NAME]" at bounding box center [187, 249] width 105 height 37
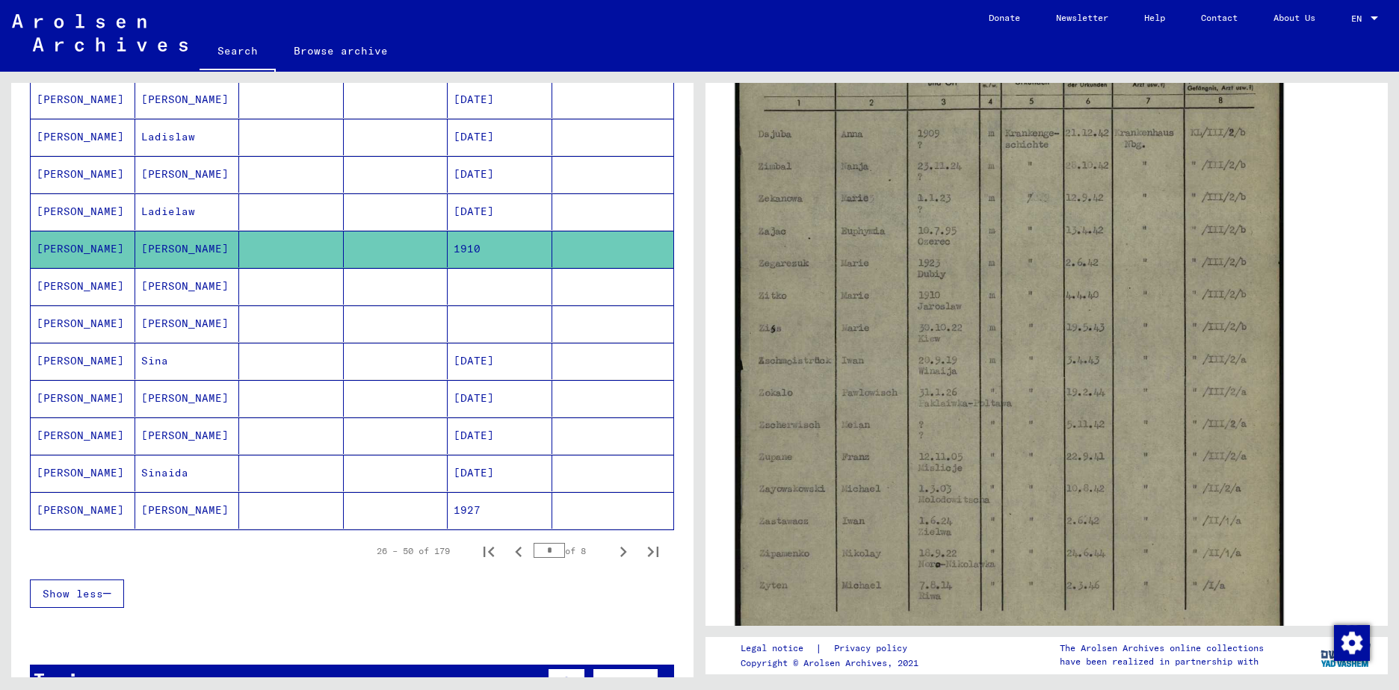
scroll to position [448, 0]
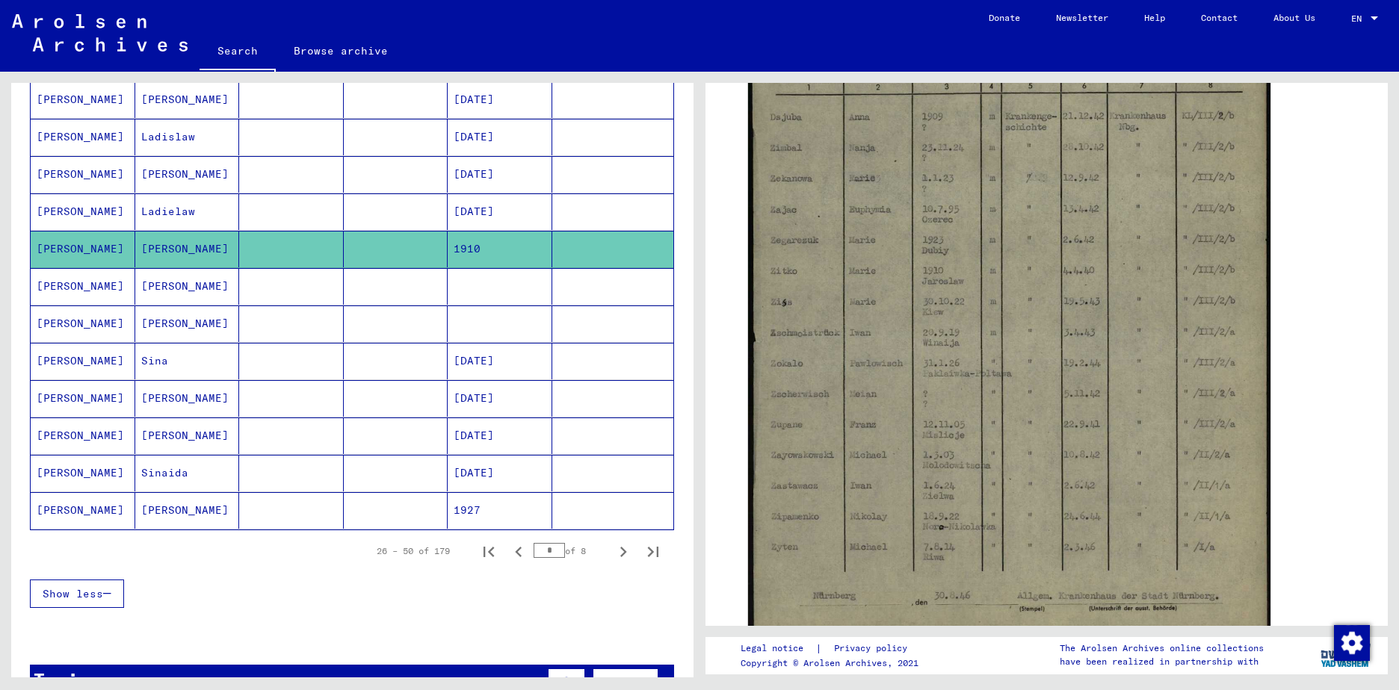
click at [239, 289] on mat-cell at bounding box center [291, 286] width 105 height 37
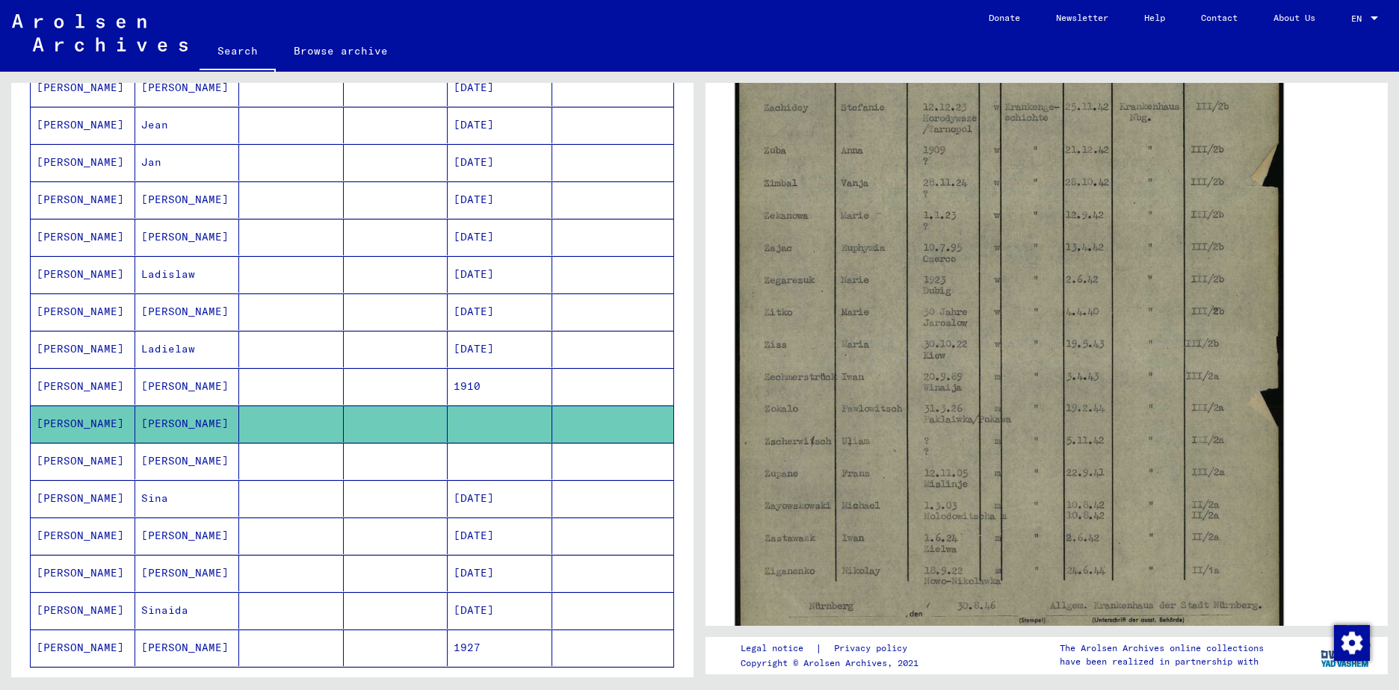
scroll to position [598, 0]
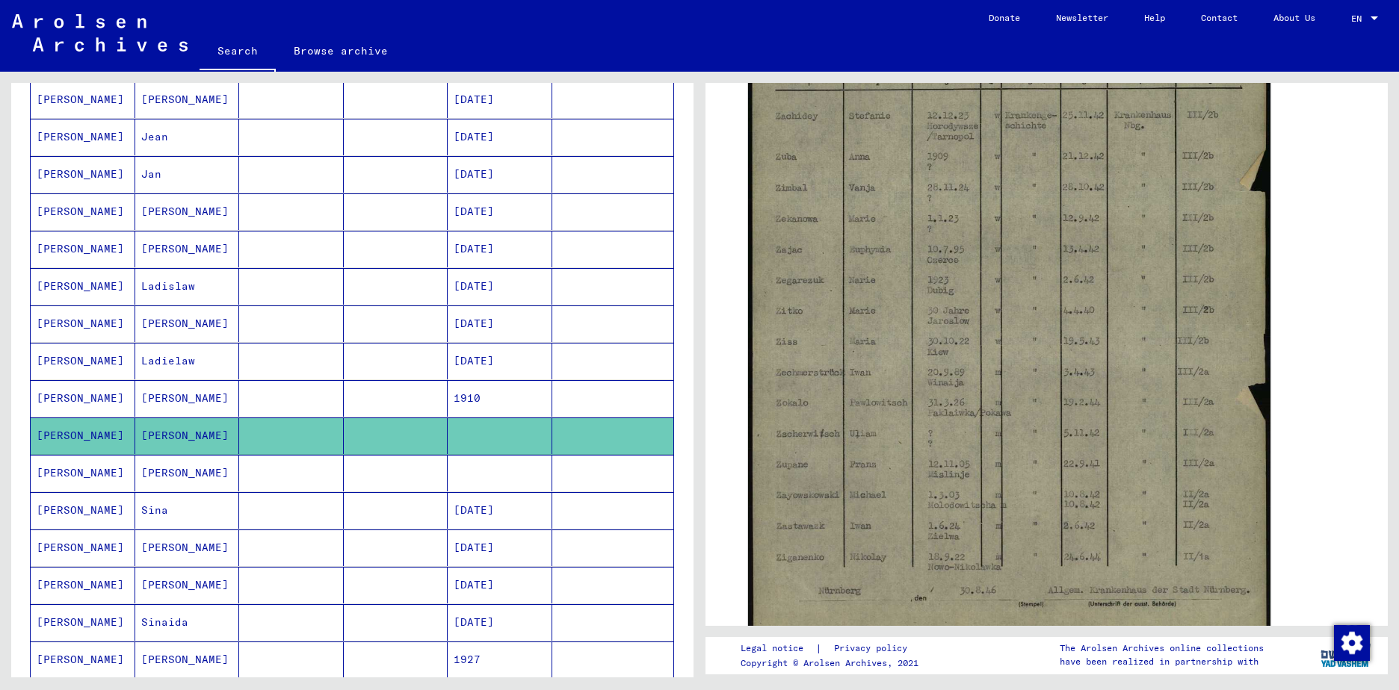
click at [315, 479] on mat-cell at bounding box center [291, 473] width 105 height 37
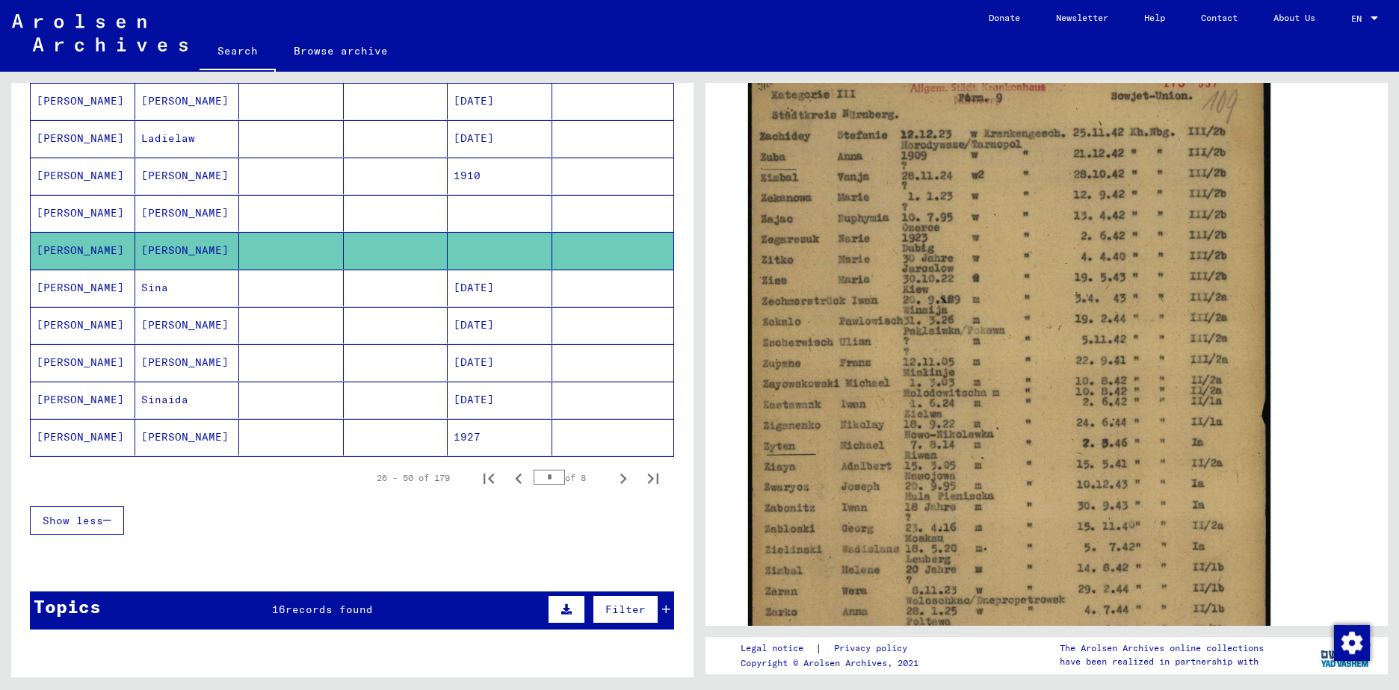
scroll to position [822, 0]
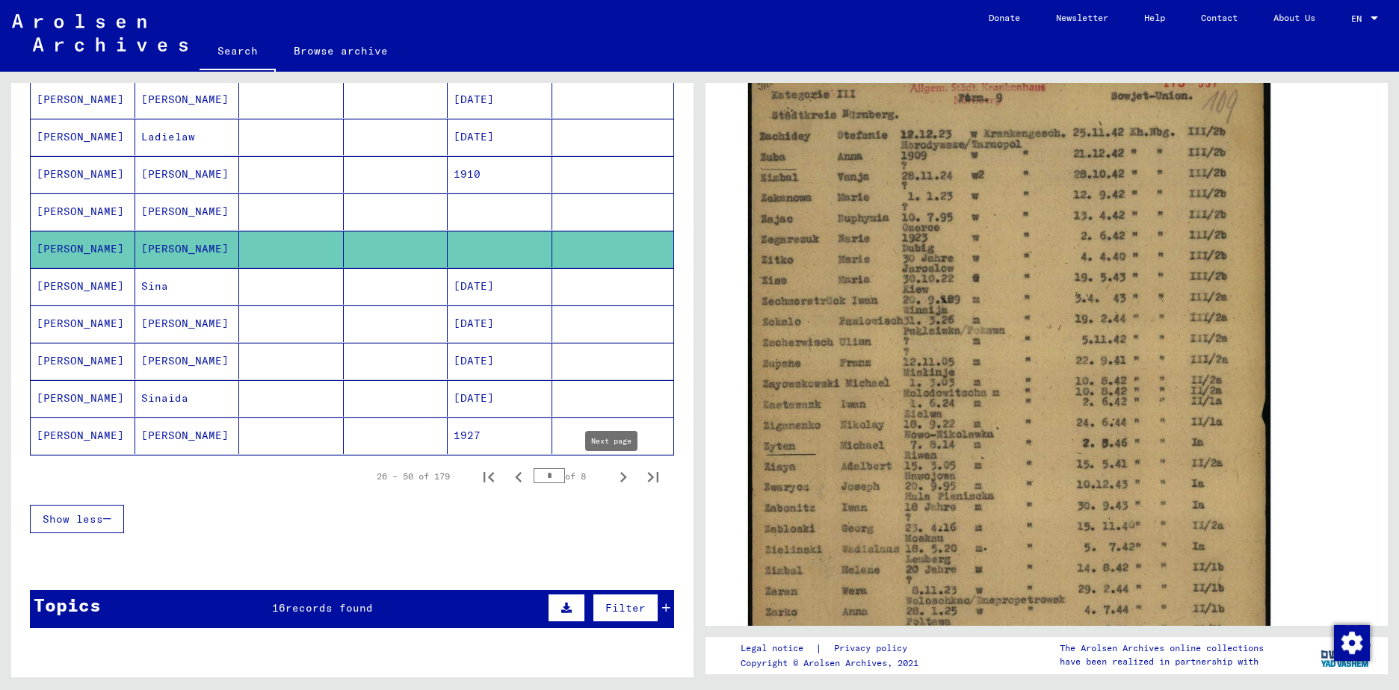
click at [613, 478] on icon "Next page" at bounding box center [623, 477] width 21 height 21
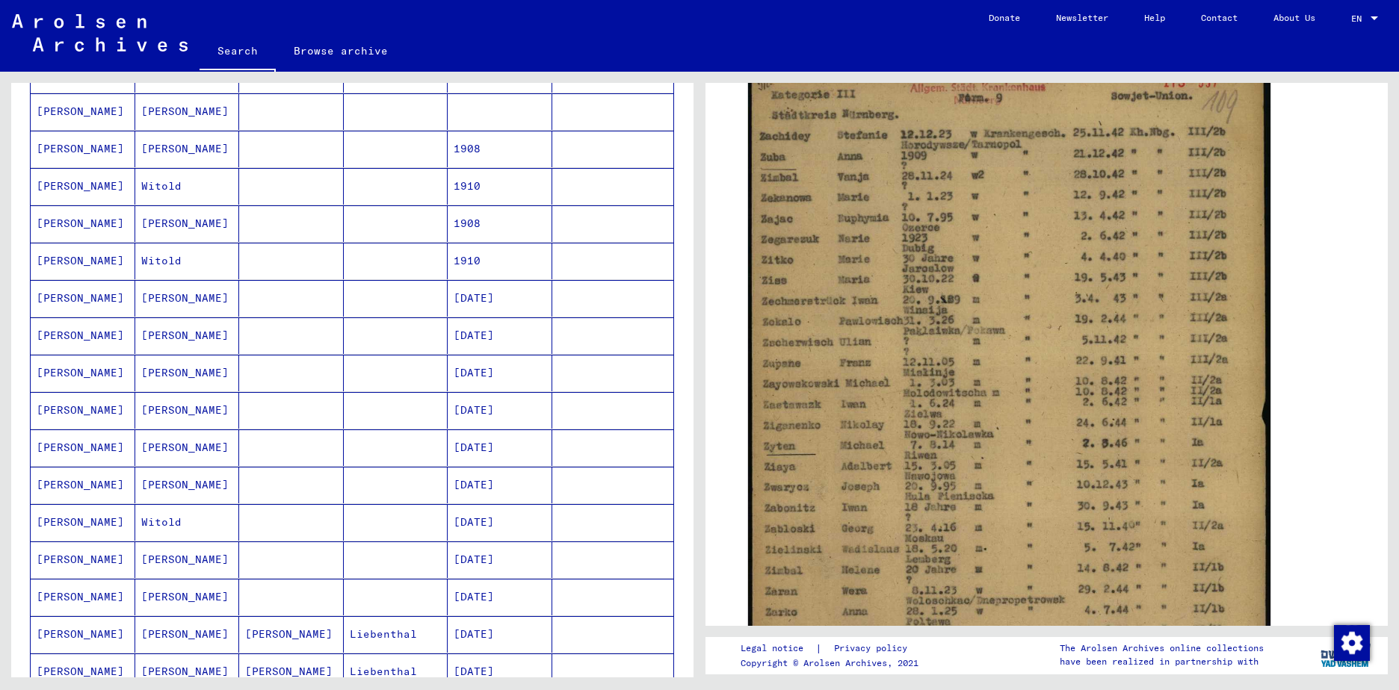
scroll to position [672, 0]
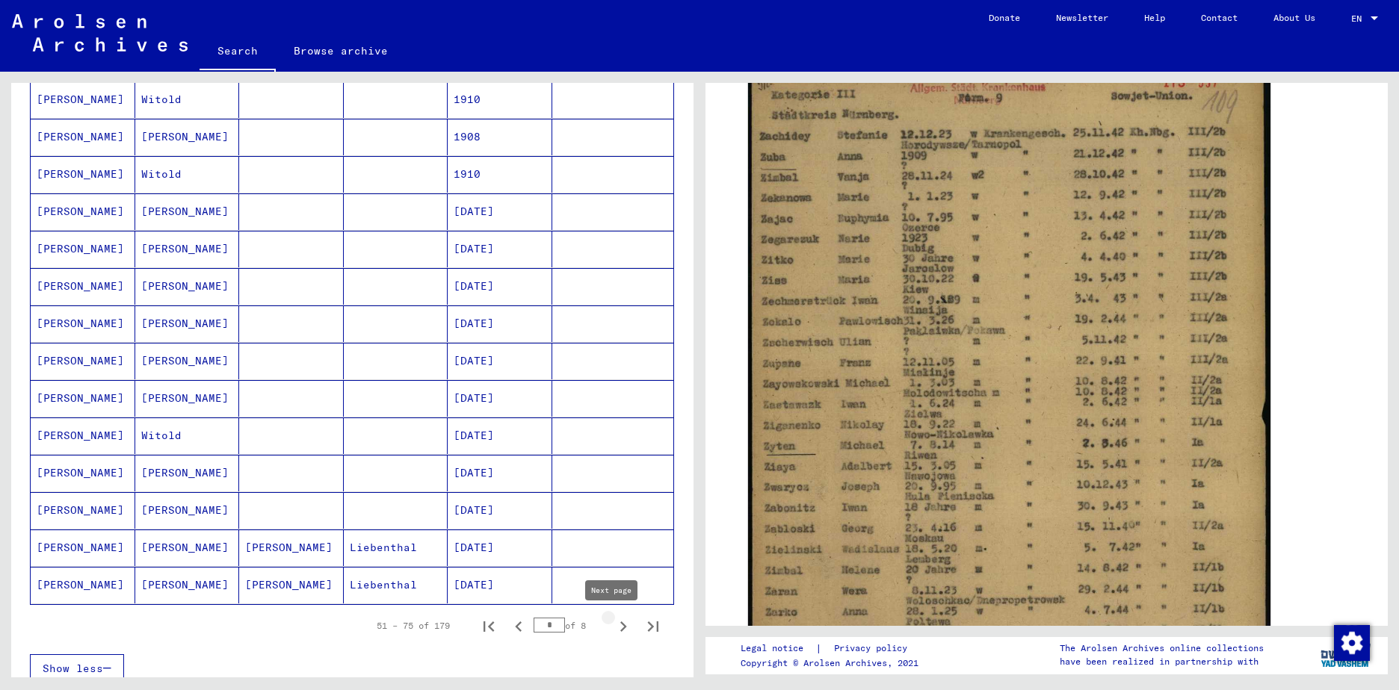
click at [613, 627] on icon "Next page" at bounding box center [623, 626] width 21 height 21
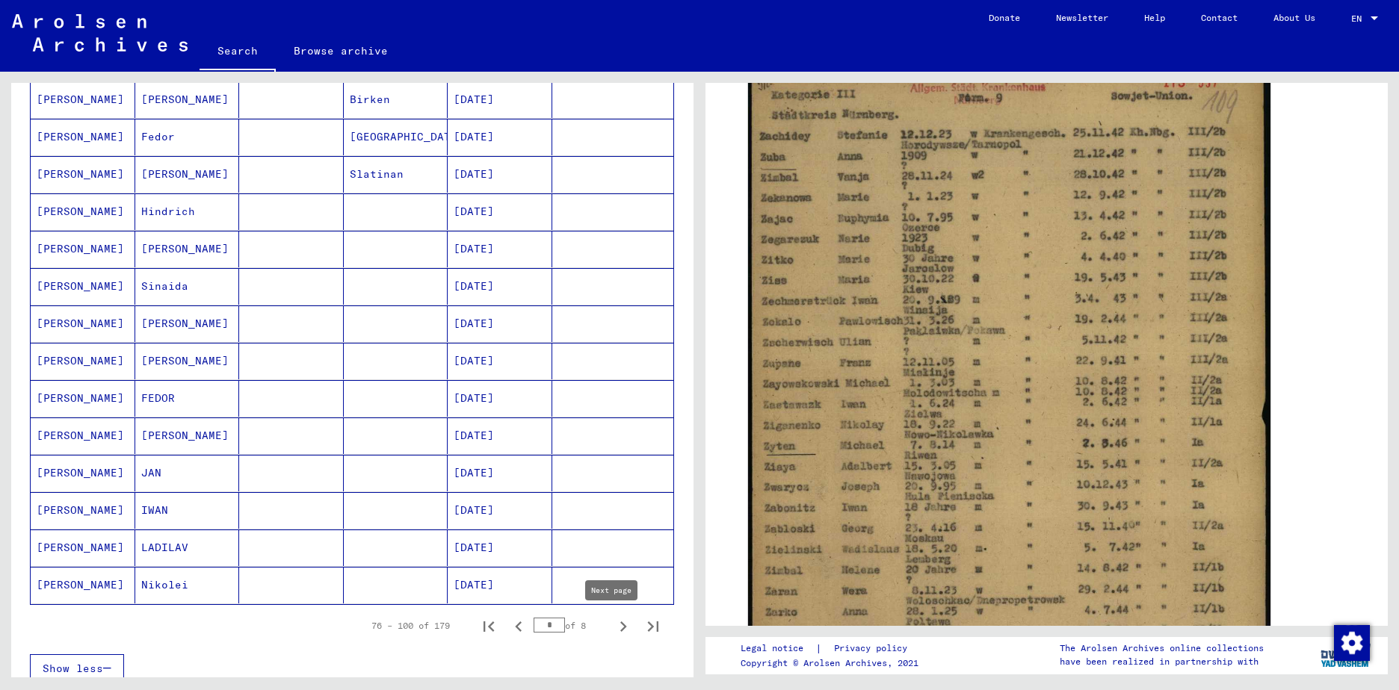
click at [613, 628] on icon "Next page" at bounding box center [623, 626] width 21 height 21
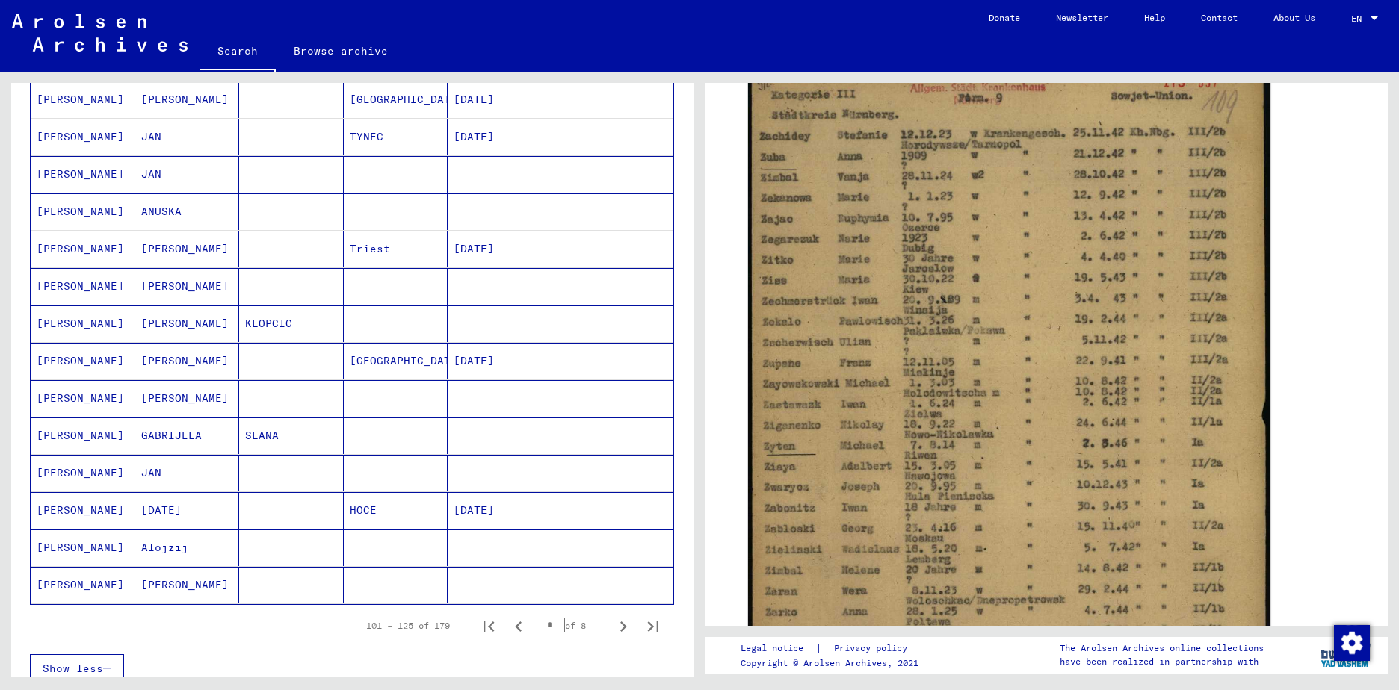
click at [170, 591] on mat-cell "[PERSON_NAME]" at bounding box center [187, 585] width 105 height 37
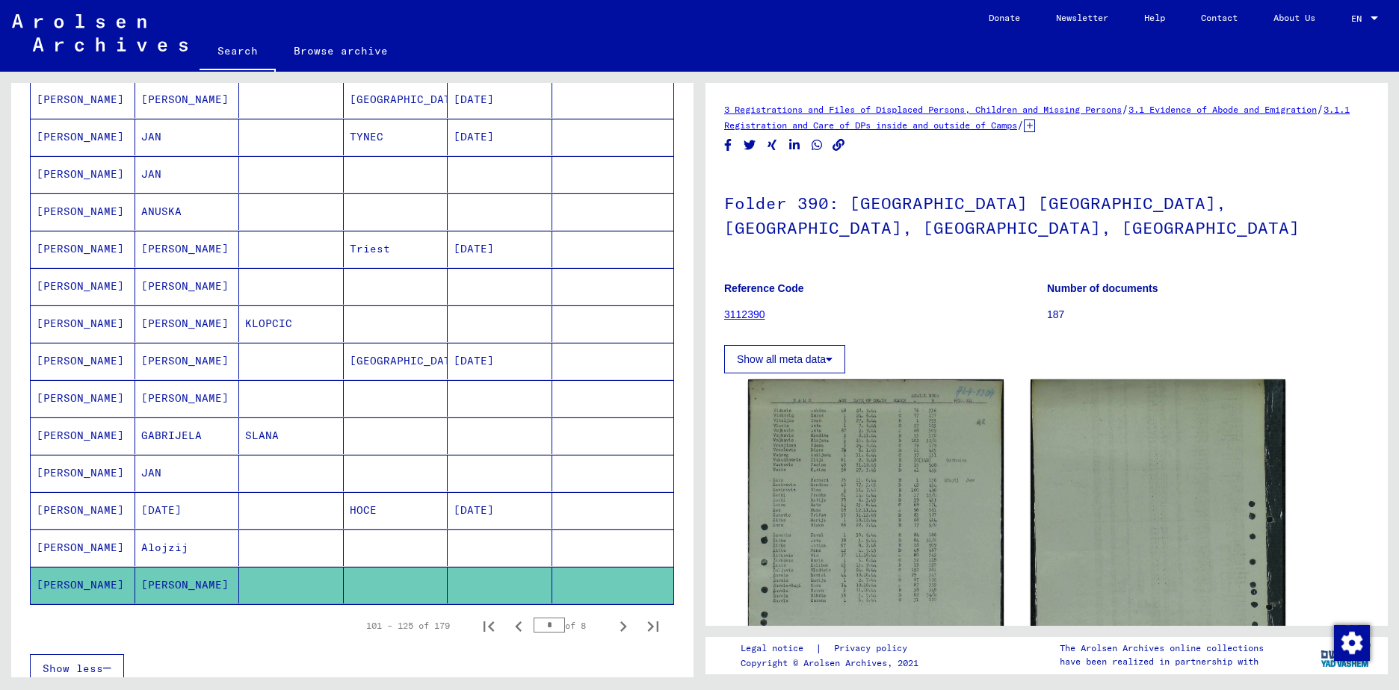
scroll to position [75, 0]
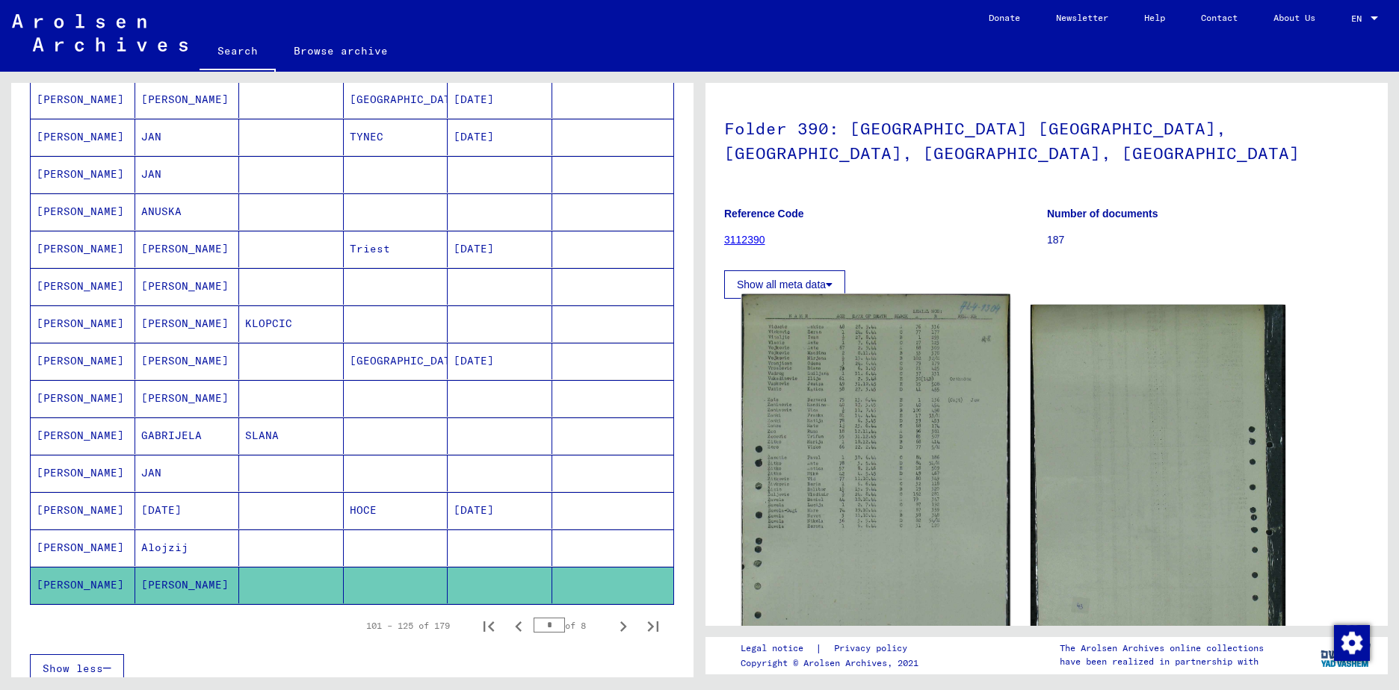
click at [825, 407] on img at bounding box center [875, 512] width 268 height 436
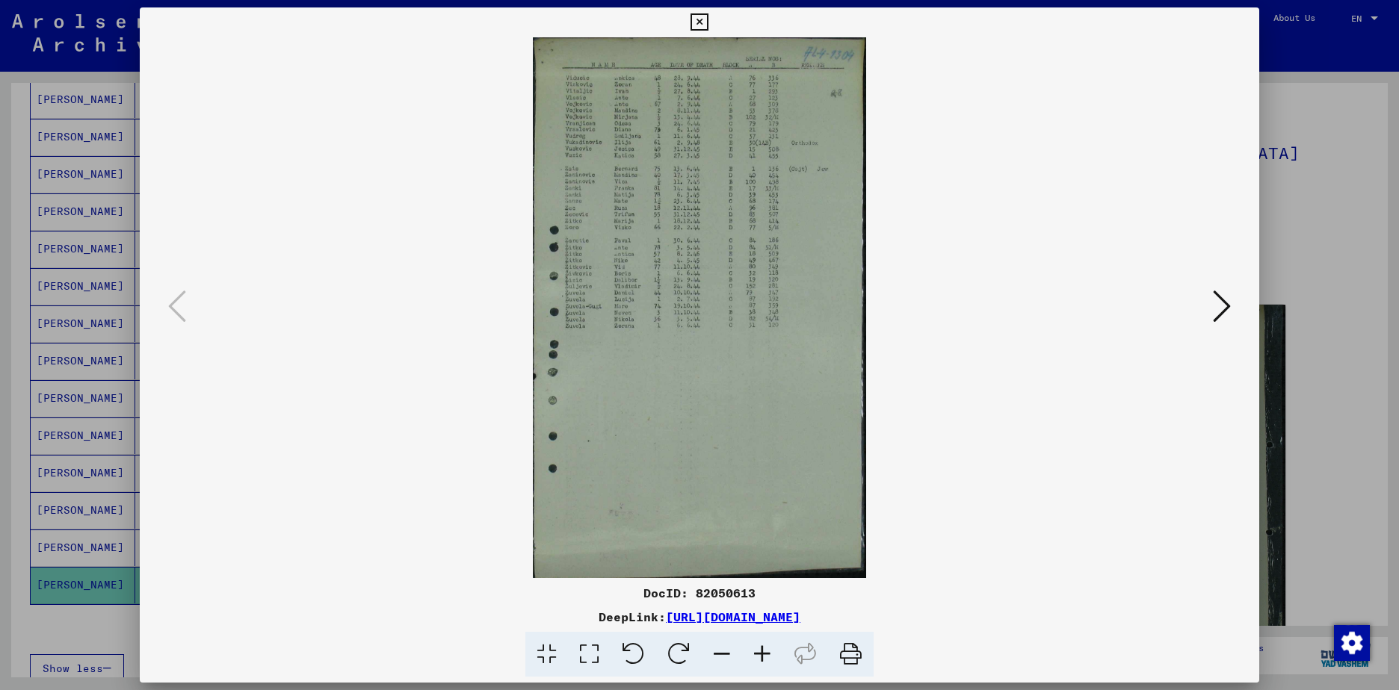
click at [1316, 450] on div at bounding box center [699, 345] width 1399 height 690
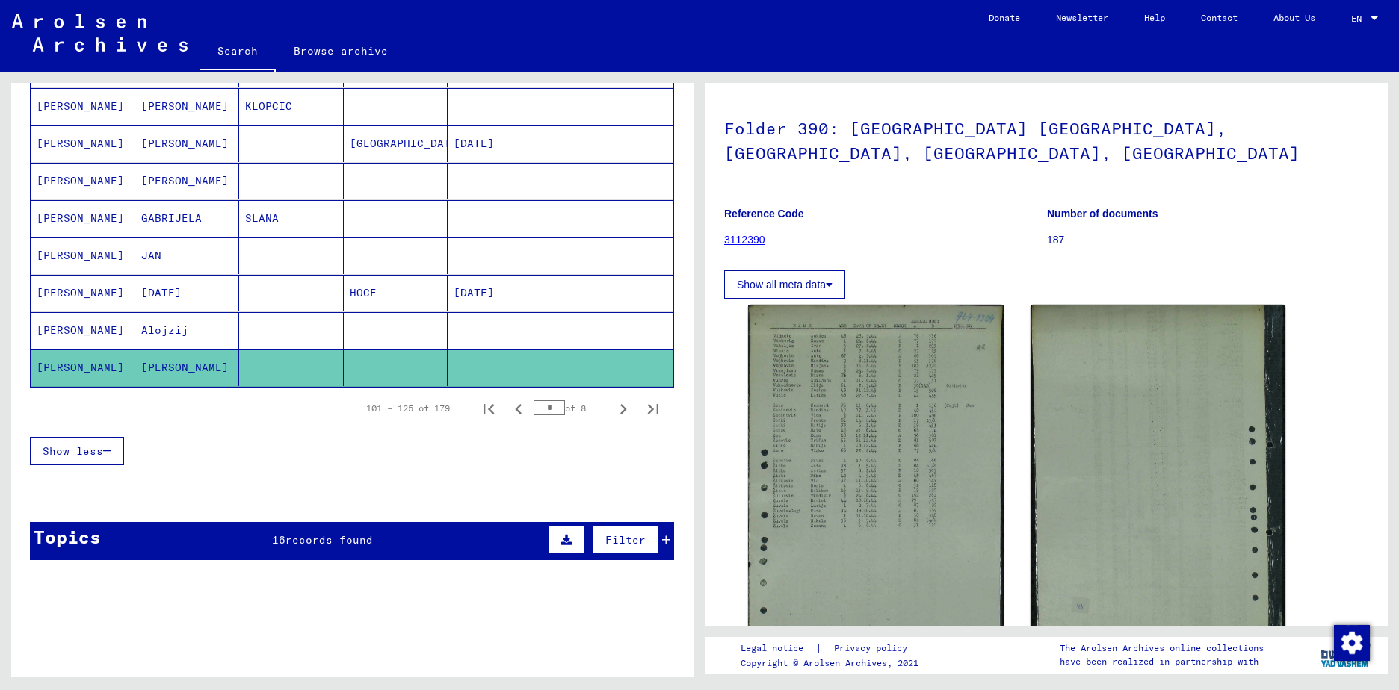
scroll to position [897, 0]
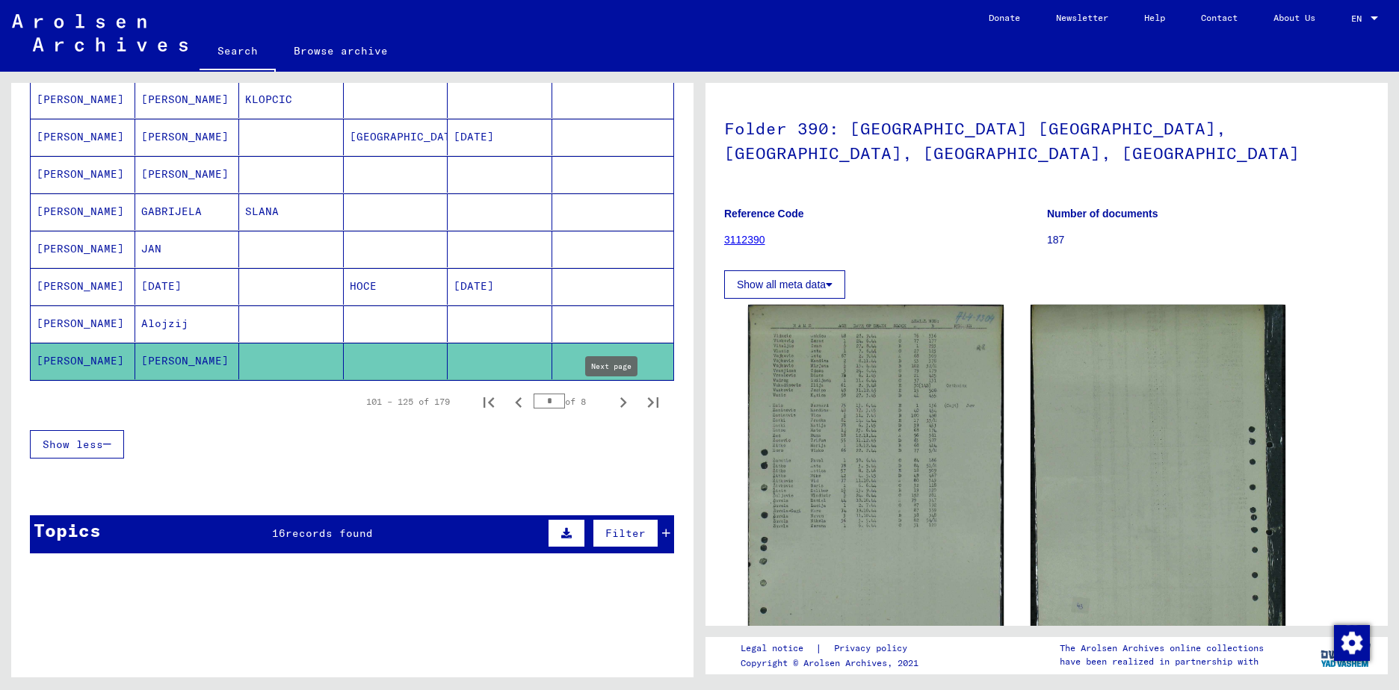
click at [620, 404] on icon "Next page" at bounding box center [623, 403] width 7 height 10
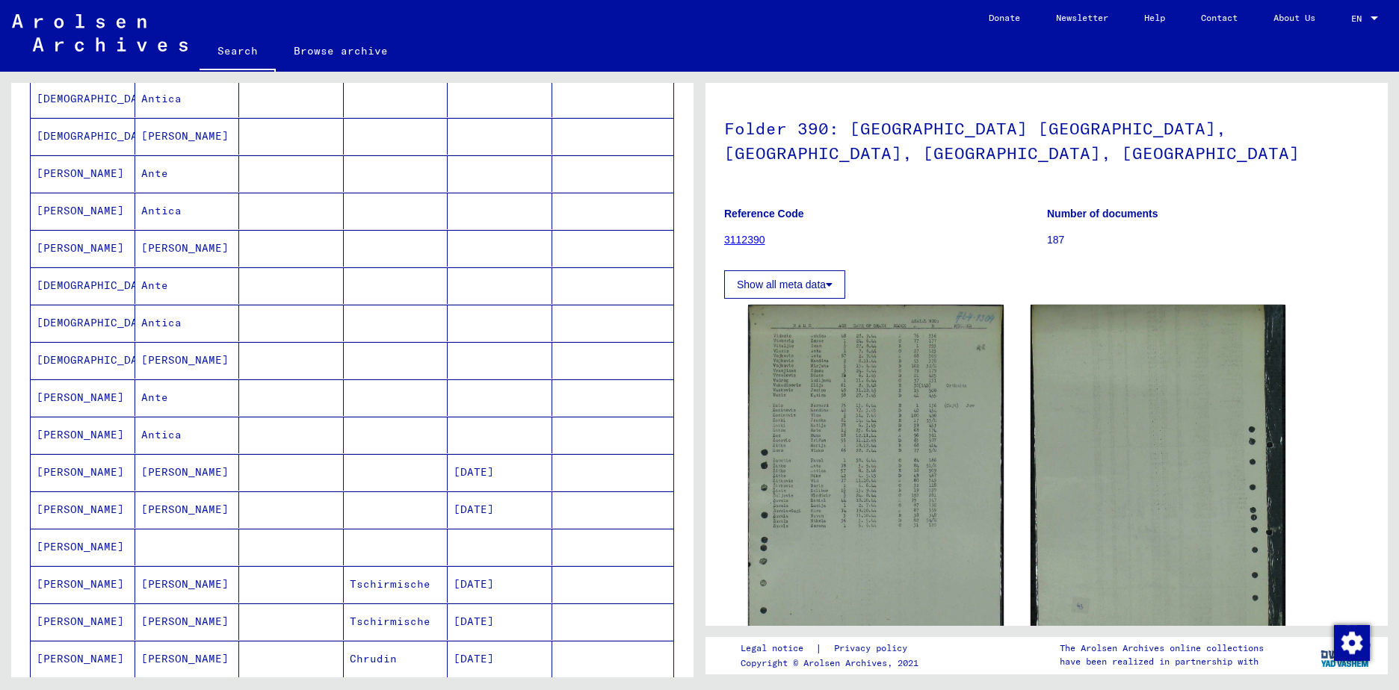
scroll to position [299, 0]
click at [166, 214] on mat-cell "Antica" at bounding box center [187, 212] width 105 height 37
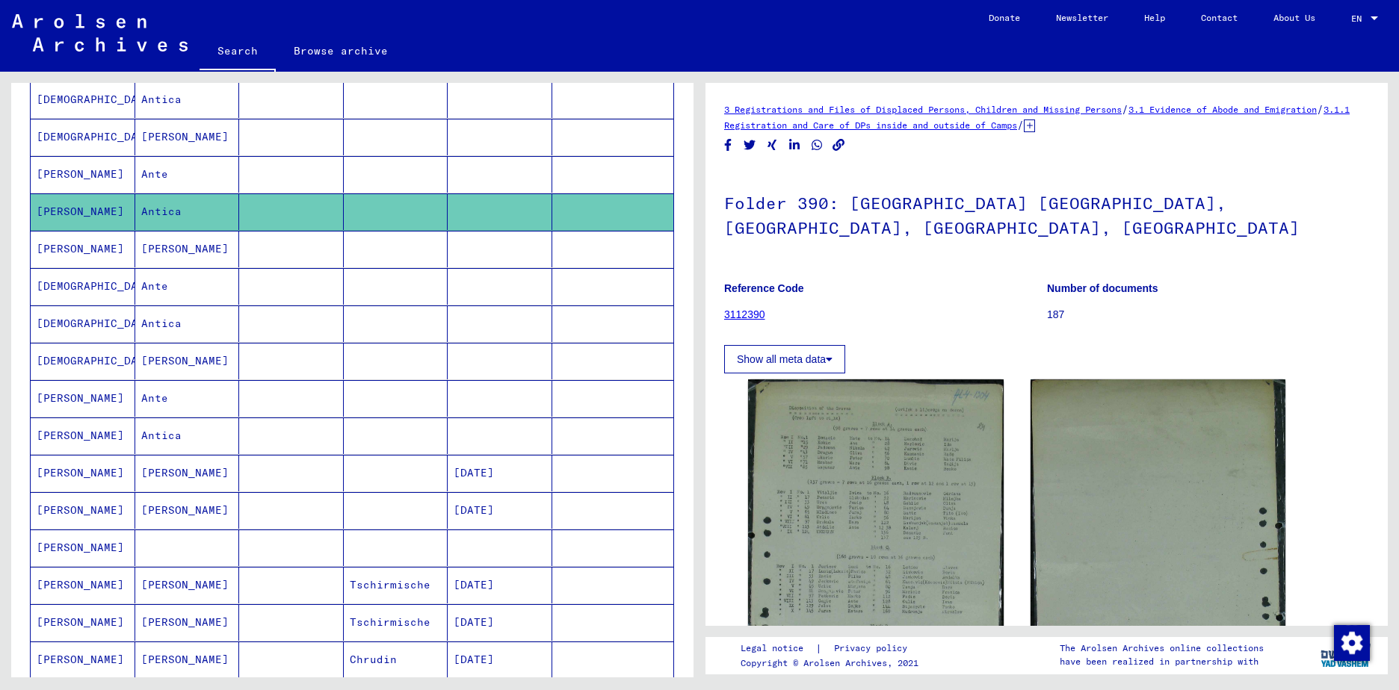
click at [176, 247] on mat-cell "[PERSON_NAME]" at bounding box center [187, 249] width 105 height 37
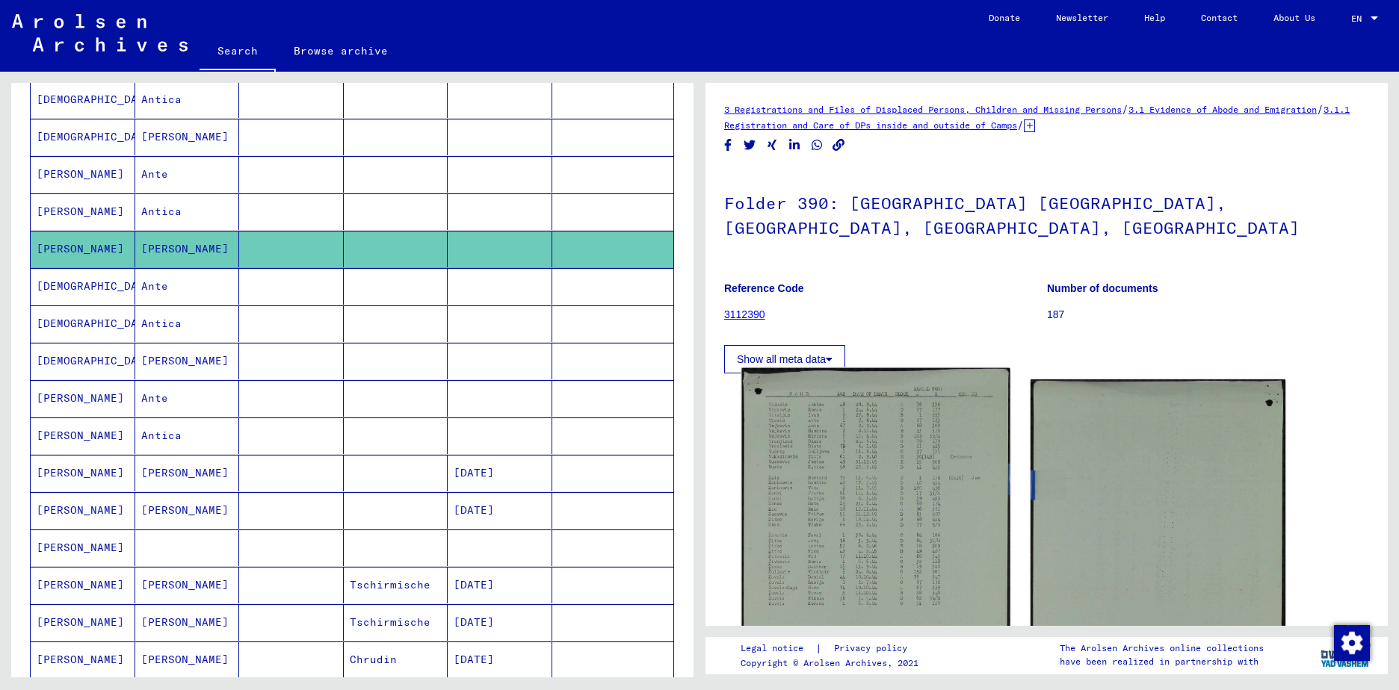
click at [835, 480] on img at bounding box center [875, 601] width 268 height 466
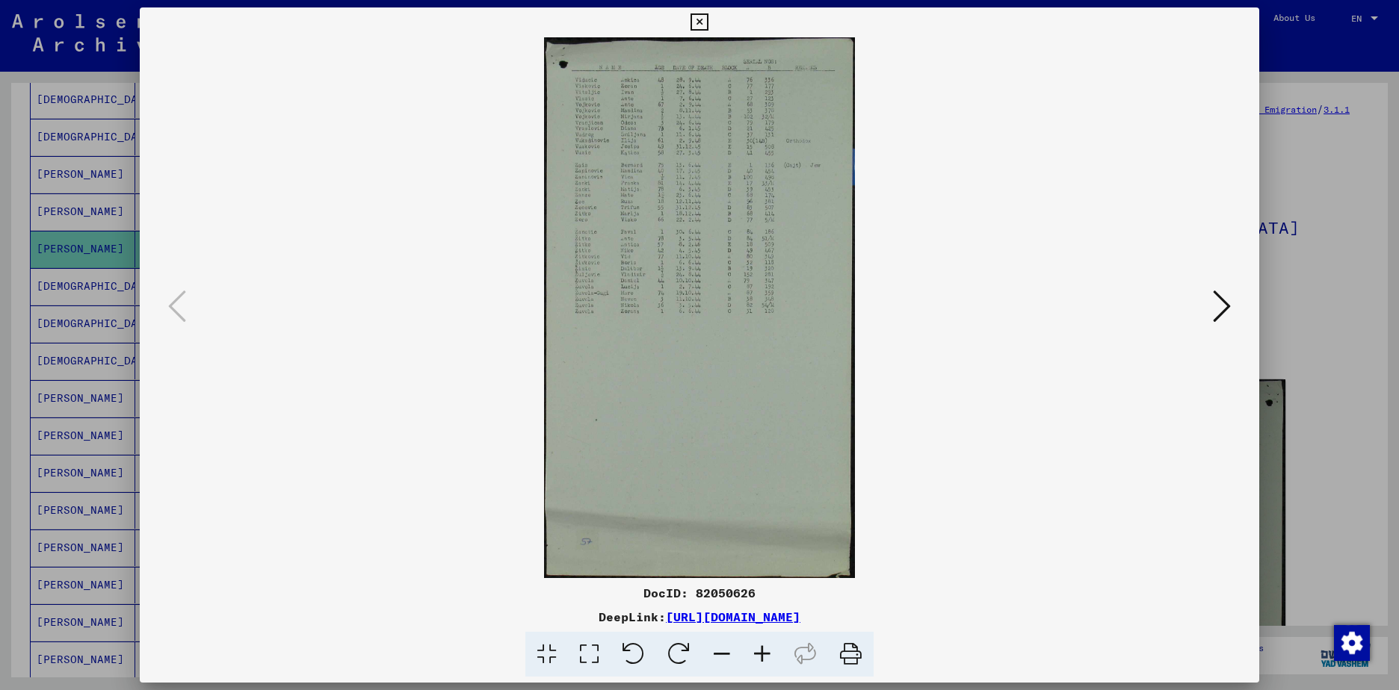
click at [1287, 440] on div at bounding box center [699, 345] width 1399 height 690
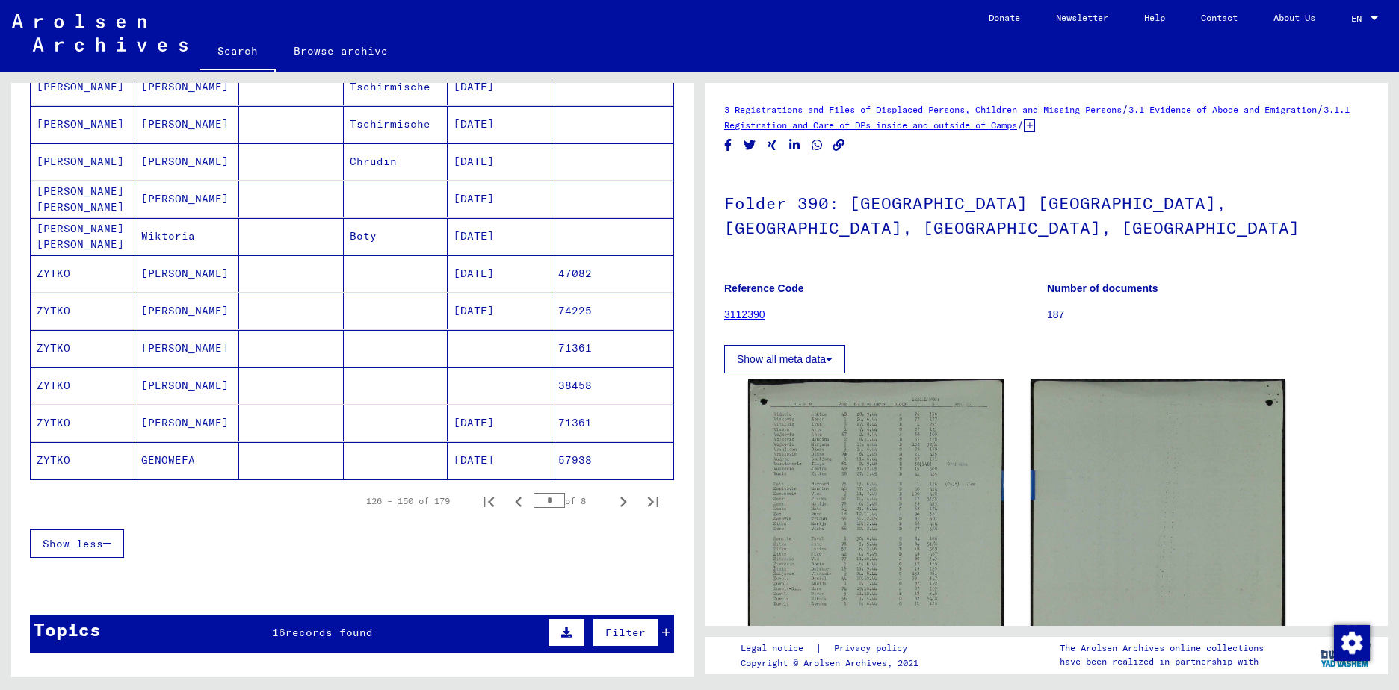
scroll to position [971, 0]
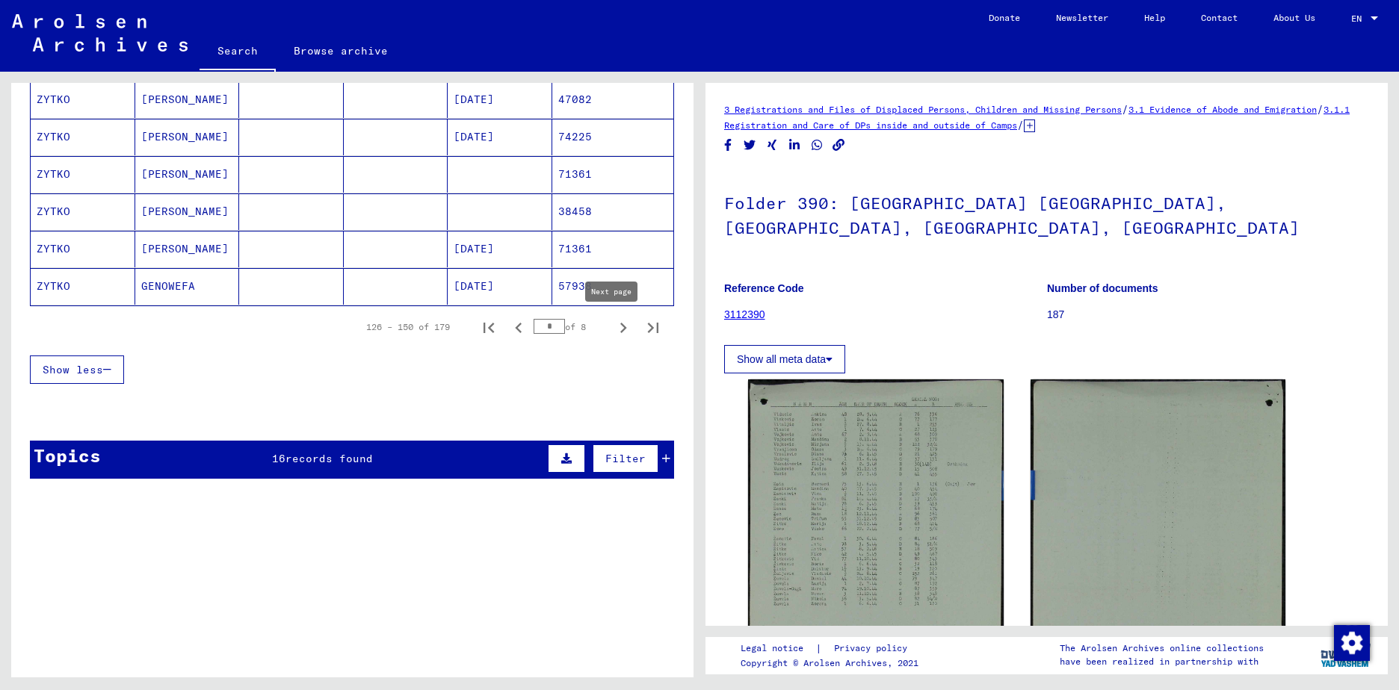
click at [613, 328] on icon "Next page" at bounding box center [623, 328] width 21 height 21
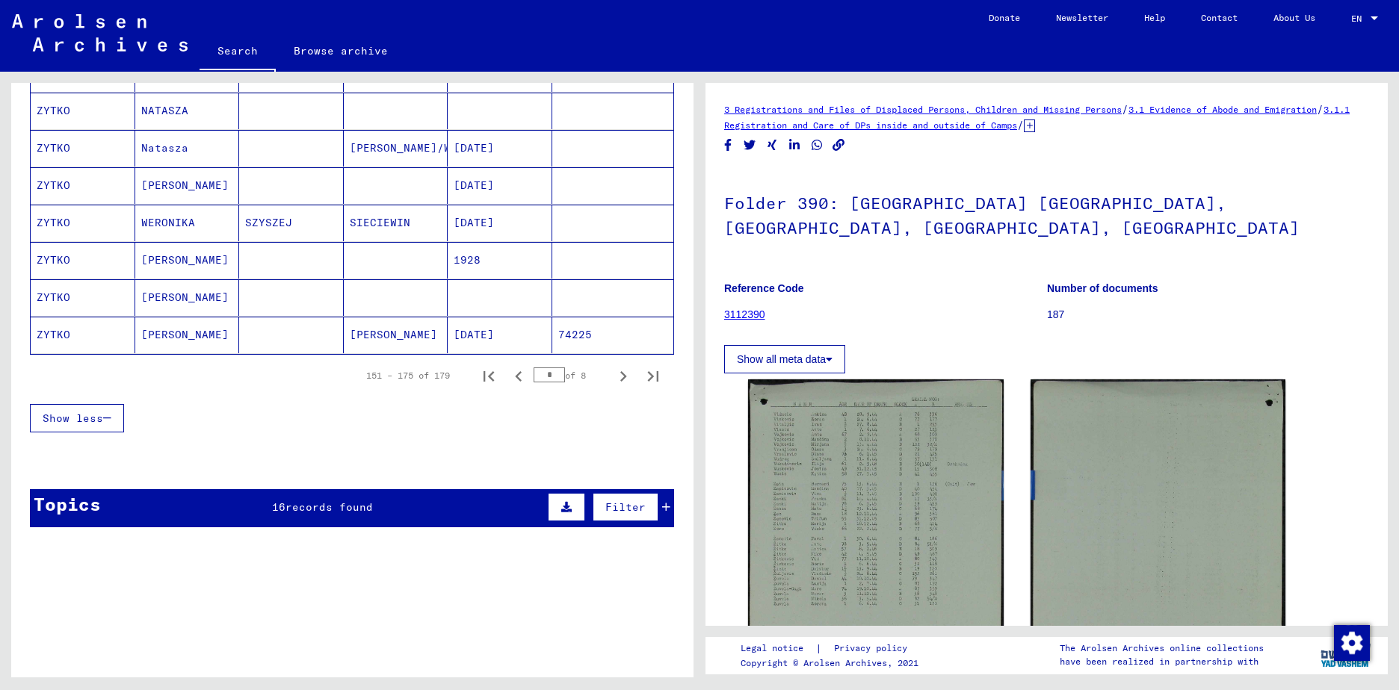
scroll to position [897, 0]
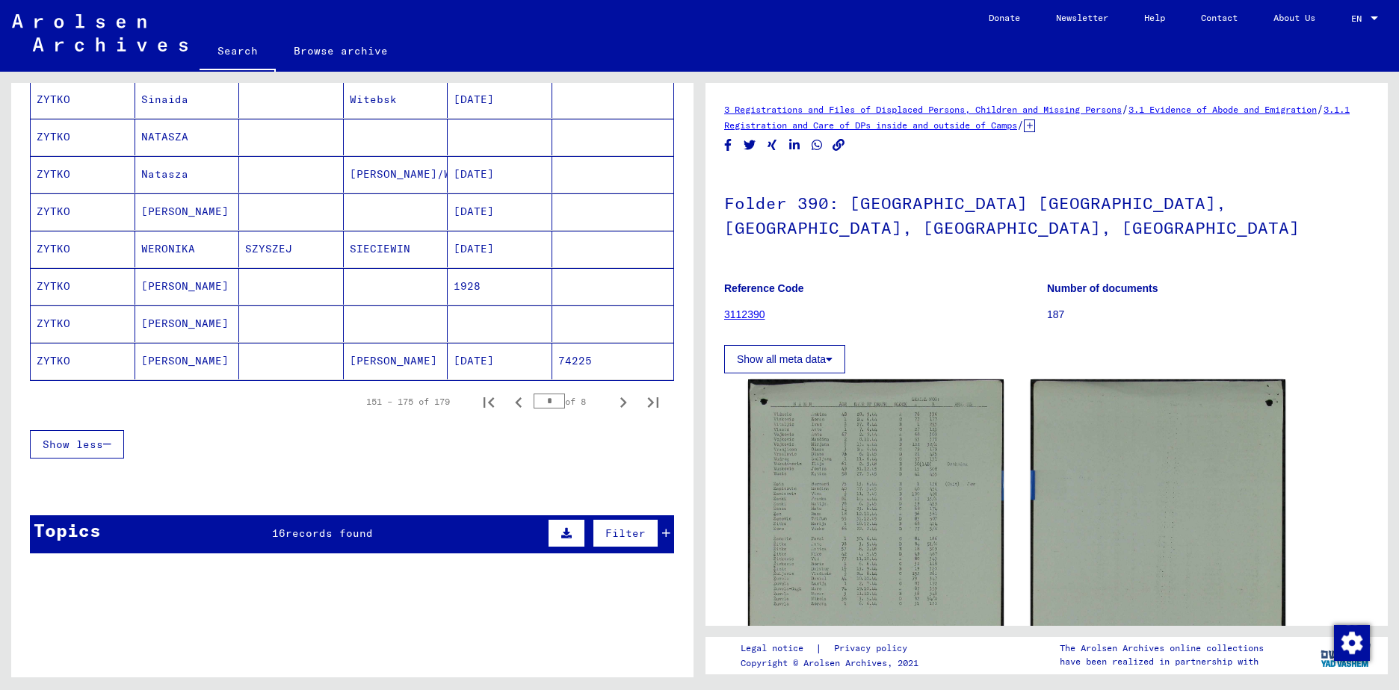
click at [170, 289] on mat-cell "[PERSON_NAME]" at bounding box center [187, 286] width 105 height 37
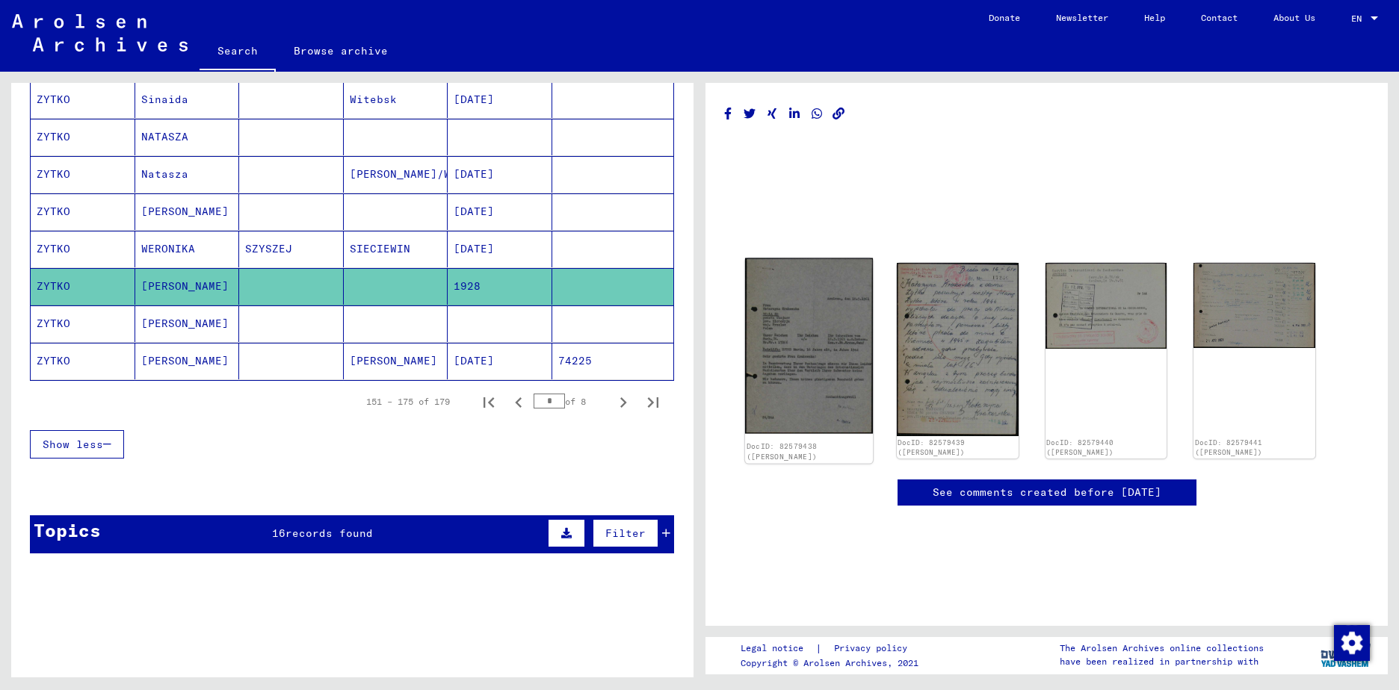
click at [783, 357] on img at bounding box center [809, 347] width 128 height 176
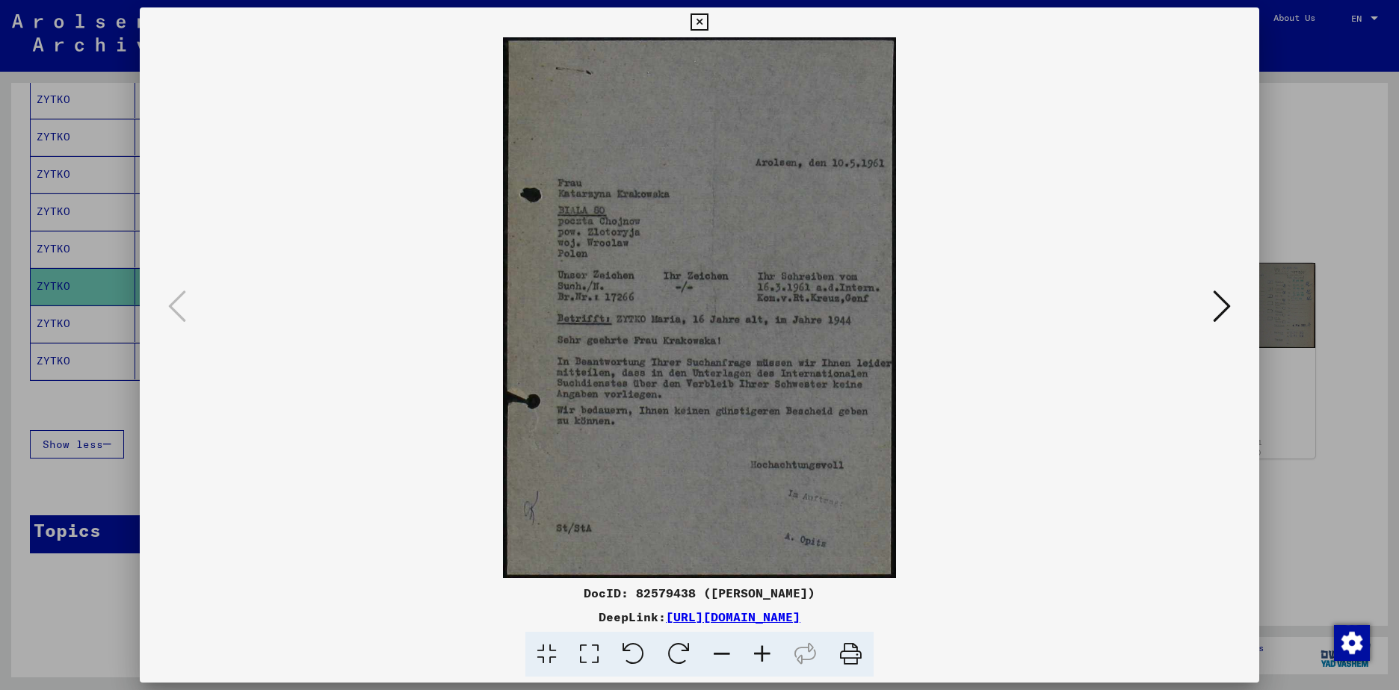
click at [1281, 276] on div at bounding box center [699, 345] width 1399 height 690
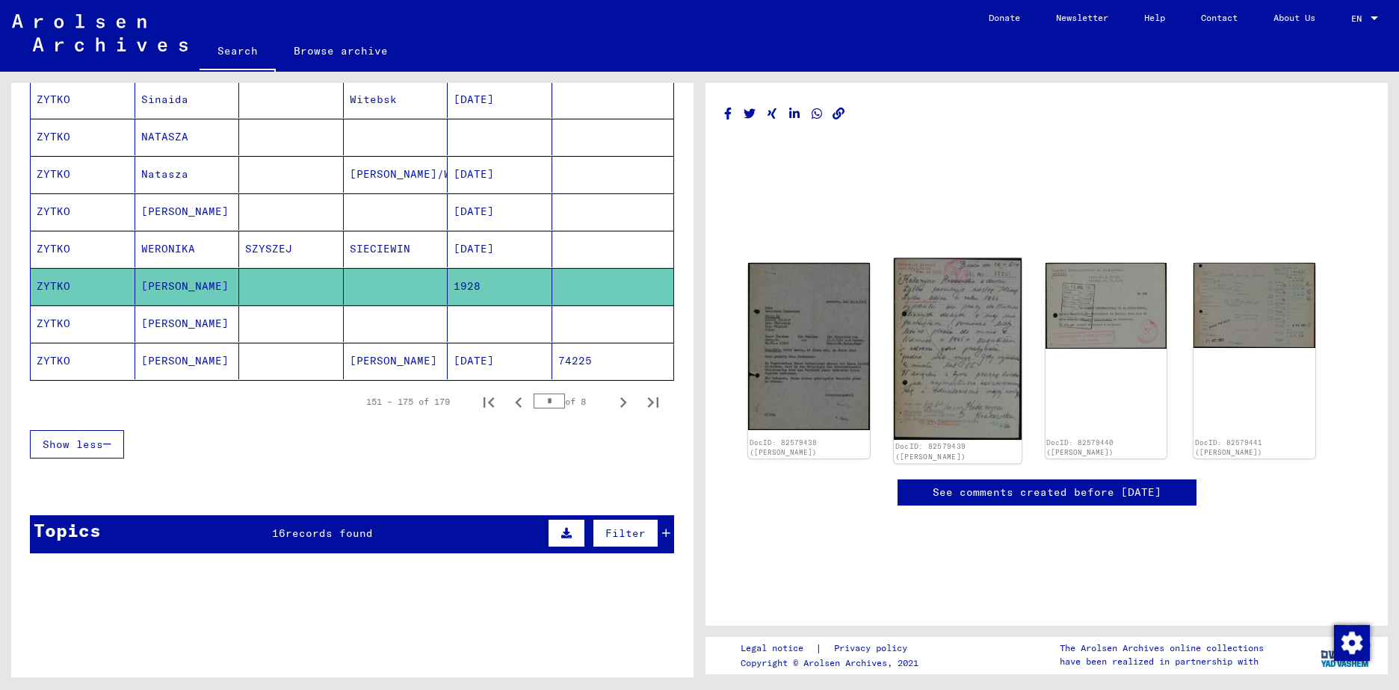
click at [939, 312] on img at bounding box center [958, 350] width 128 height 182
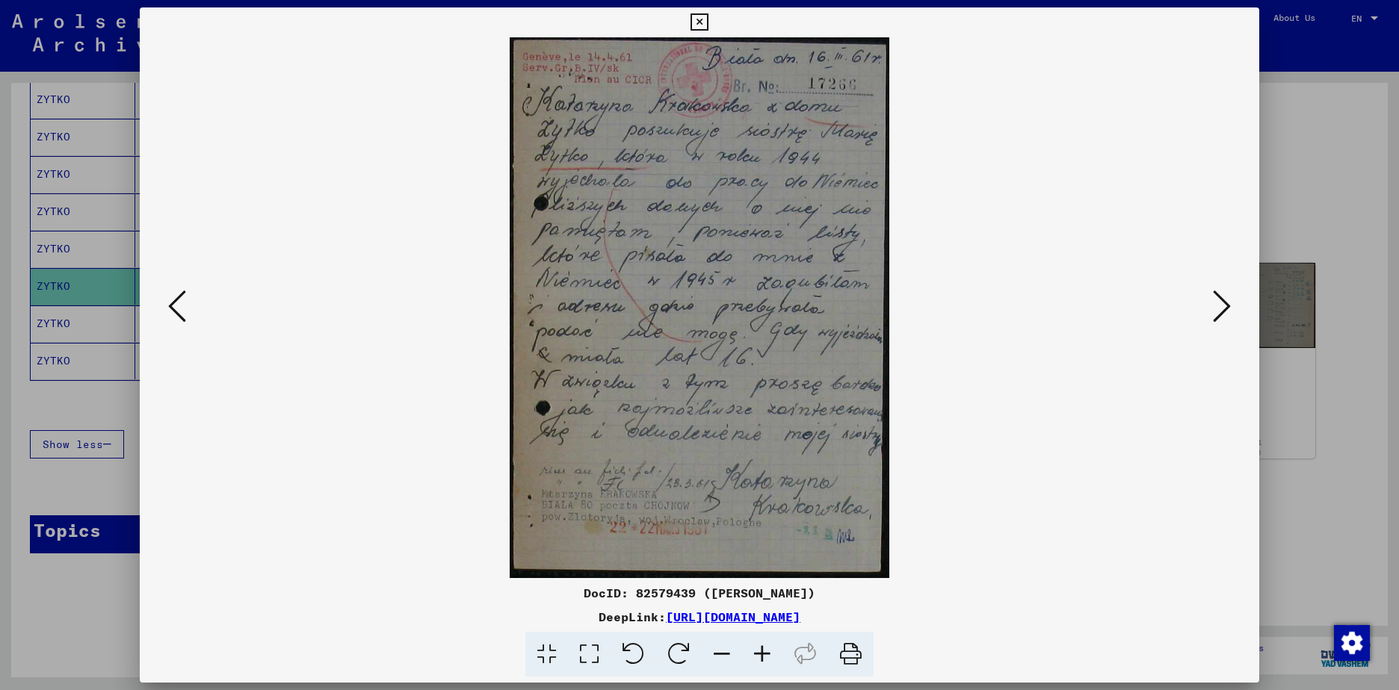
click at [1299, 437] on div at bounding box center [699, 345] width 1399 height 690
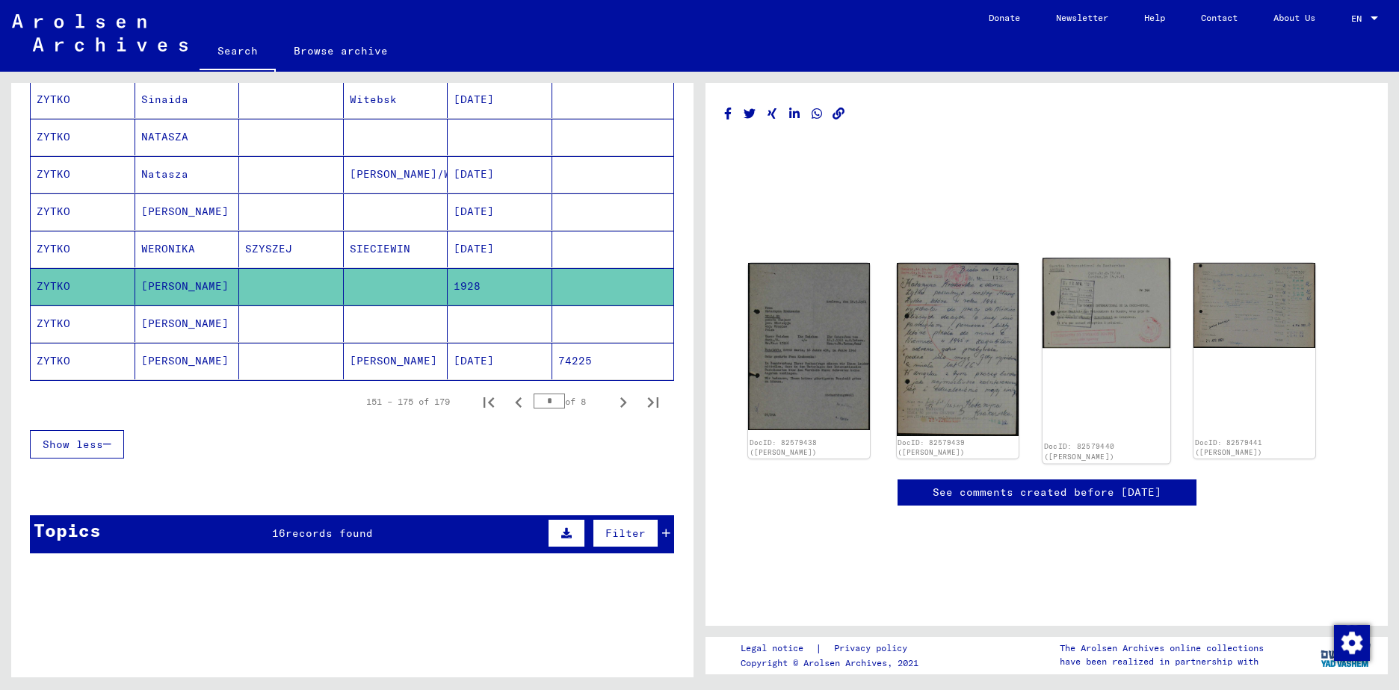
click at [1106, 312] on img at bounding box center [1106, 304] width 128 height 90
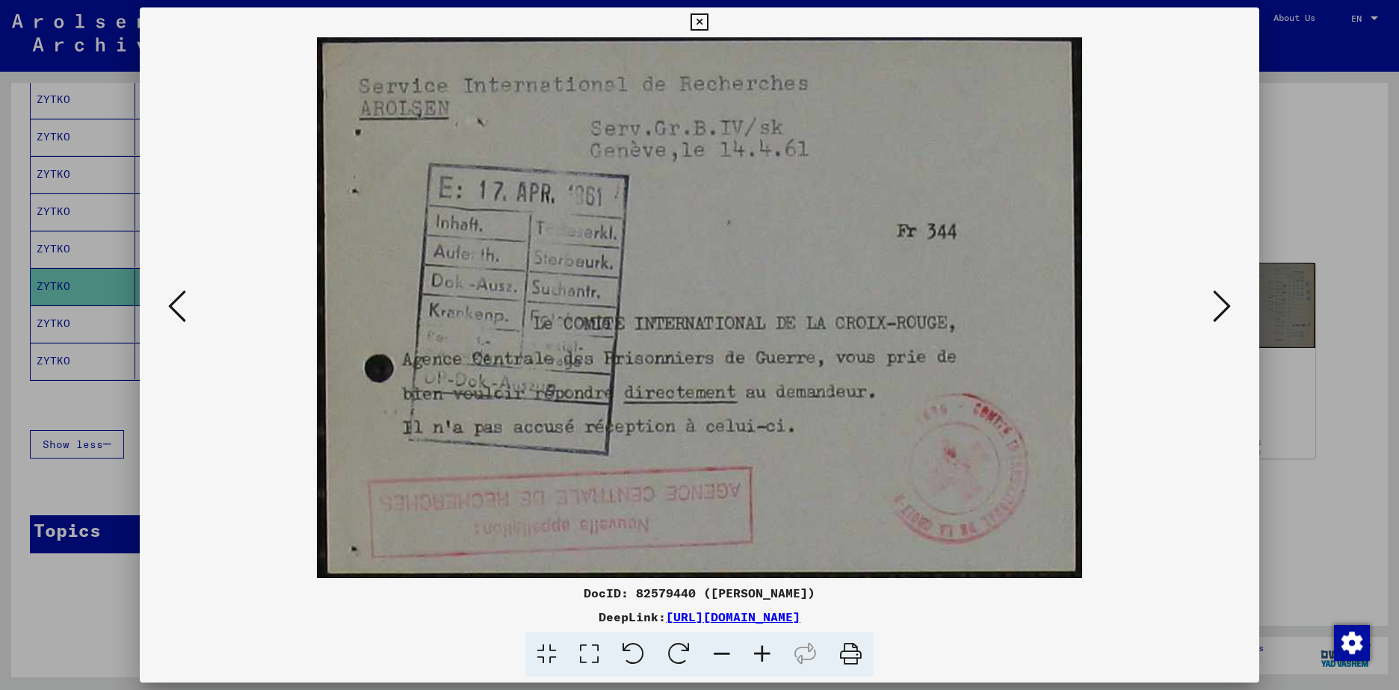
click at [1301, 194] on div at bounding box center [699, 345] width 1399 height 690
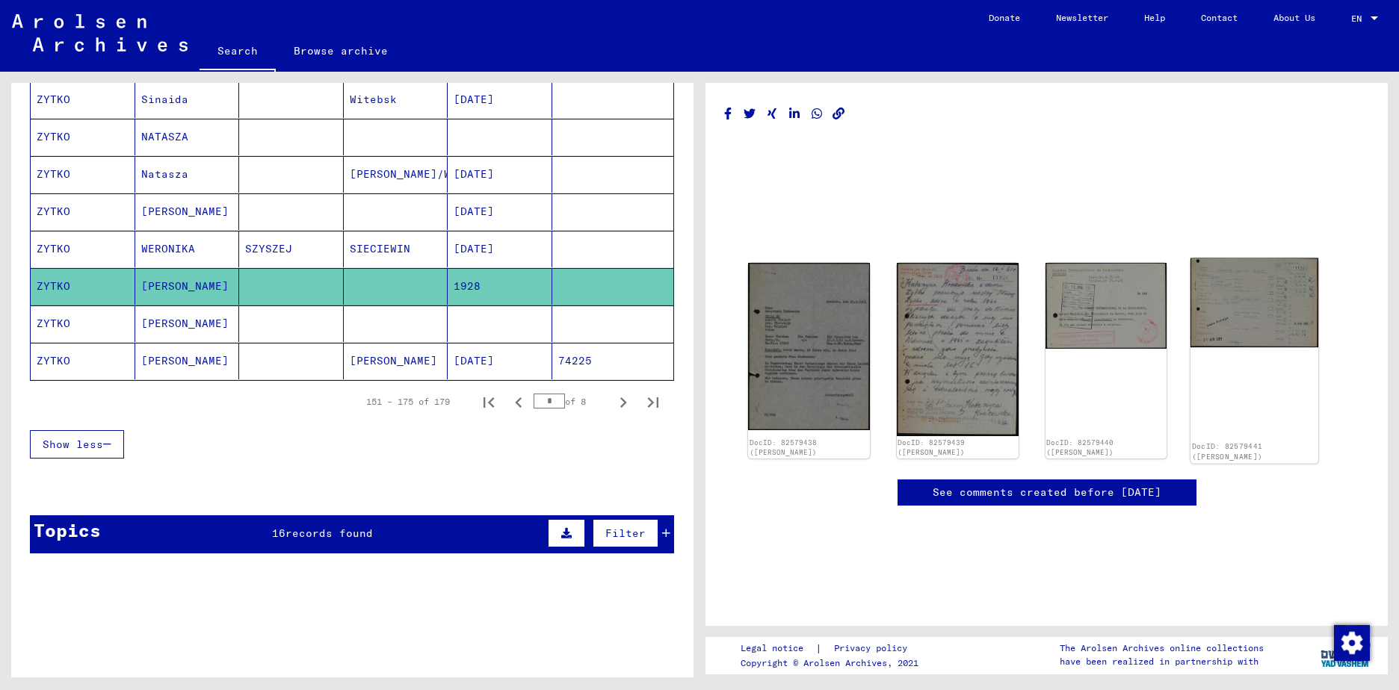
click at [1264, 282] on img at bounding box center [1254, 304] width 128 height 90
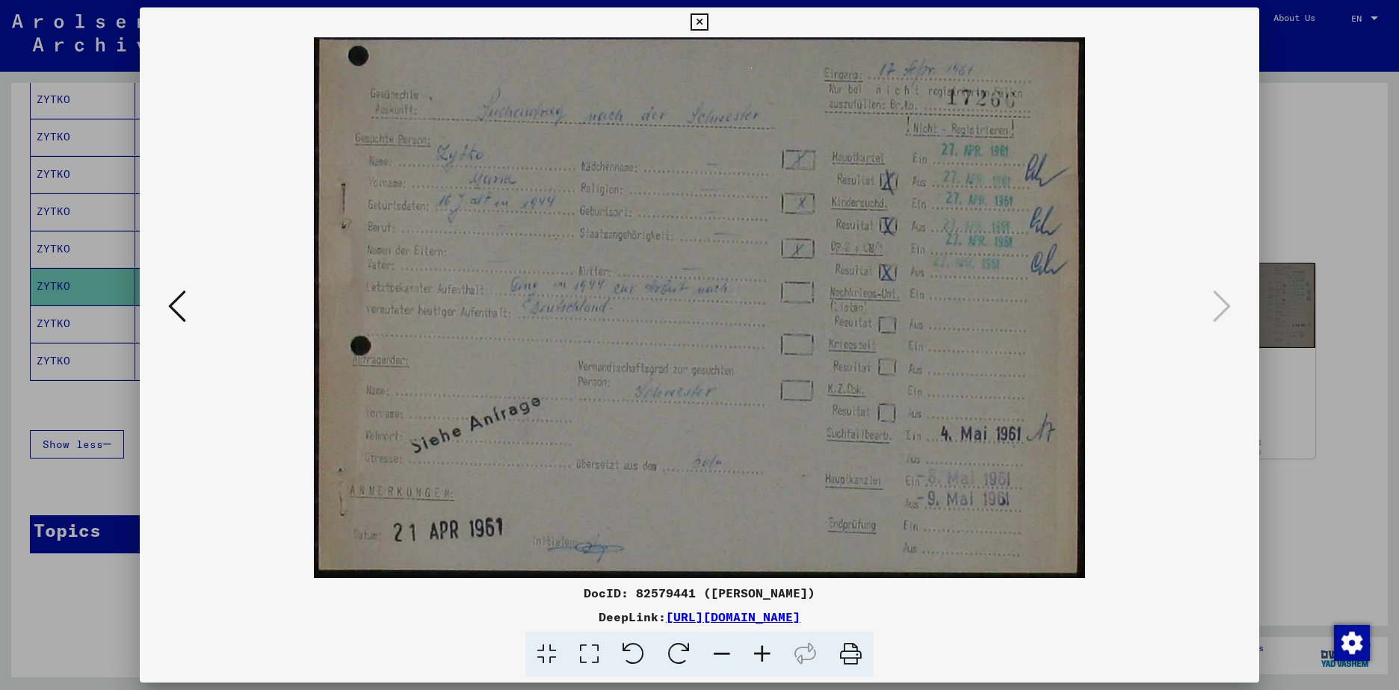
click at [1311, 487] on div at bounding box center [699, 345] width 1399 height 690
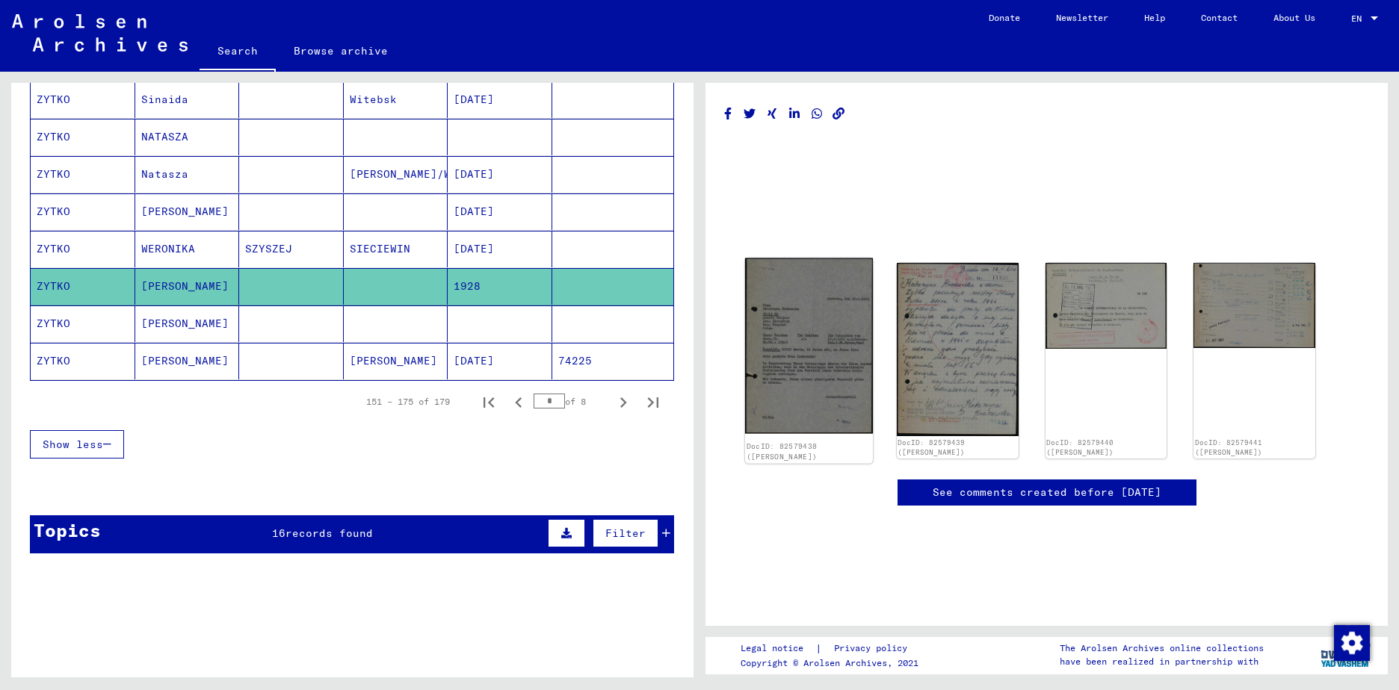
click at [799, 319] on img at bounding box center [809, 347] width 128 height 176
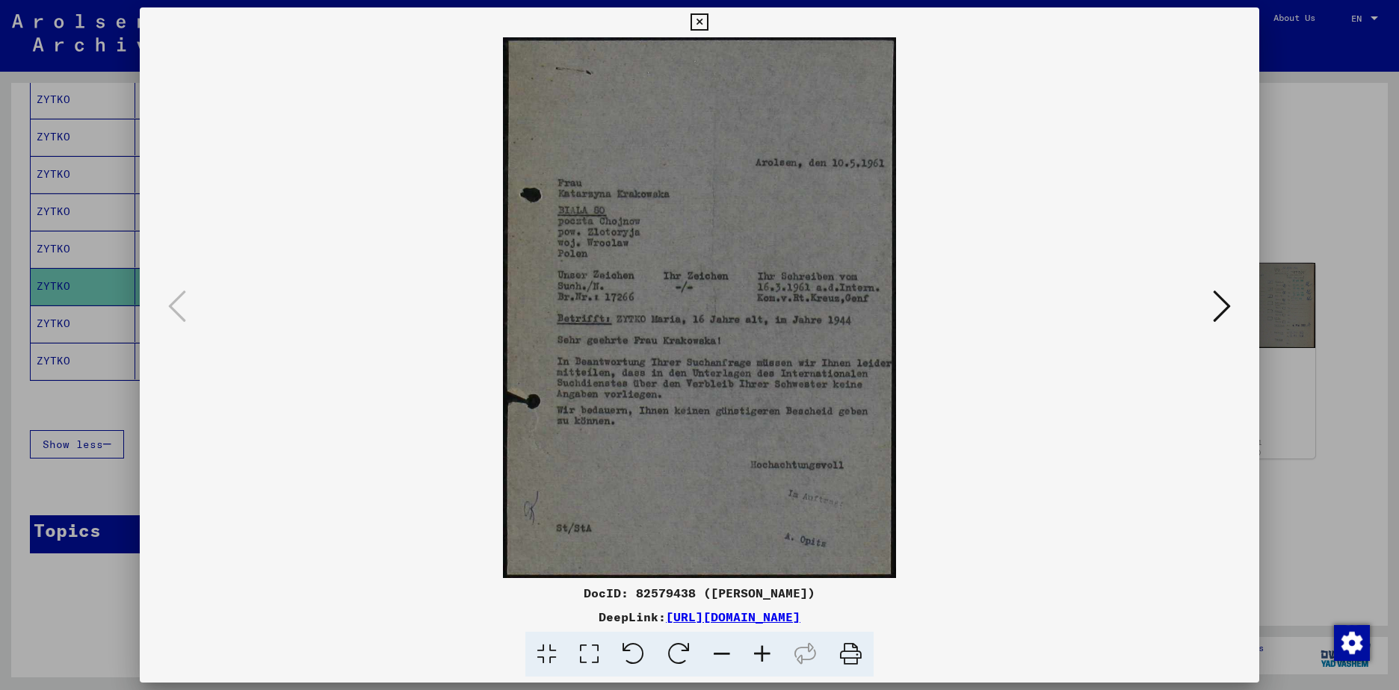
click at [1324, 411] on div at bounding box center [699, 345] width 1399 height 690
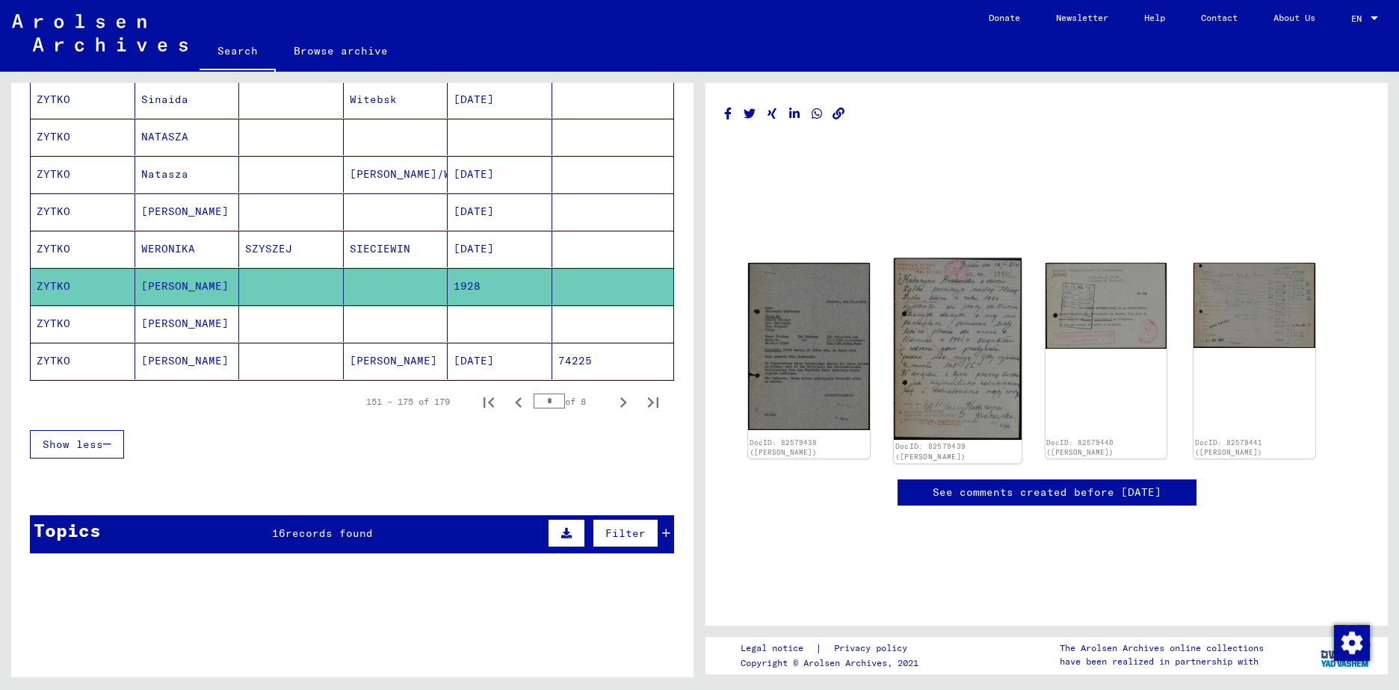
click at [916, 338] on img at bounding box center [958, 350] width 128 height 182
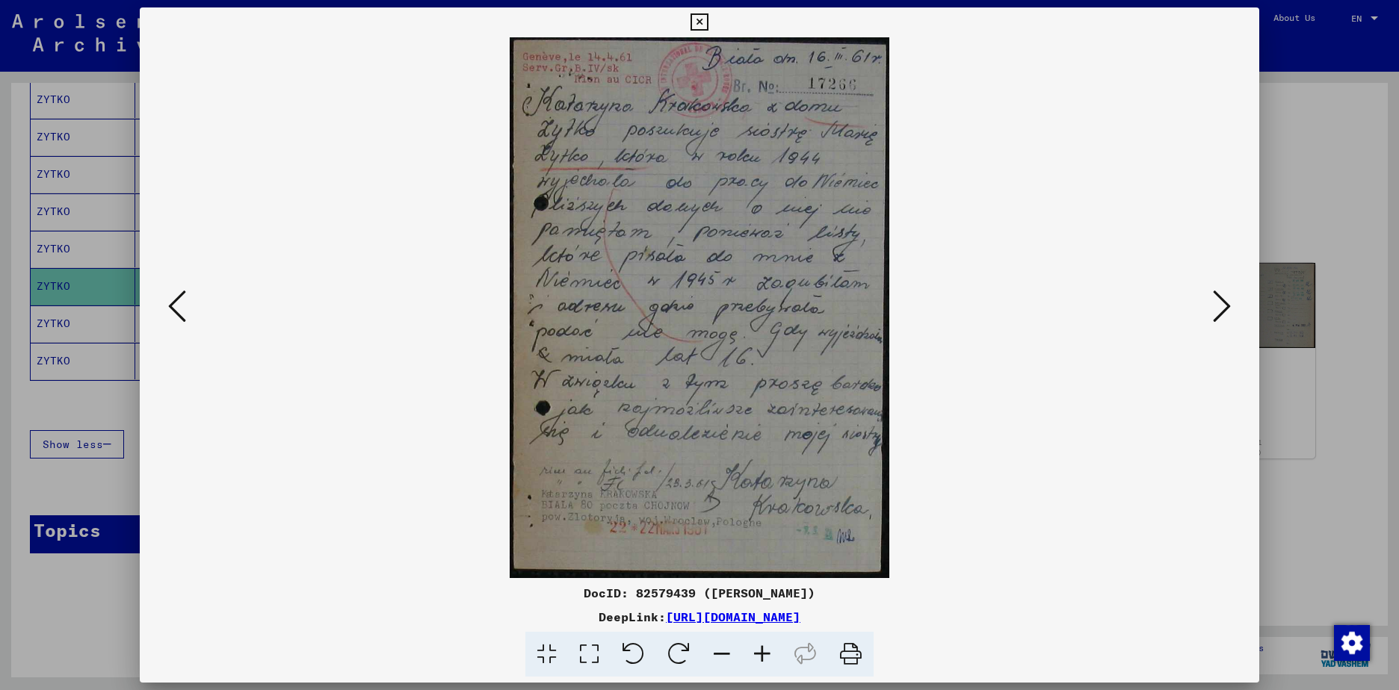
click at [1218, 308] on icon at bounding box center [1222, 306] width 18 height 36
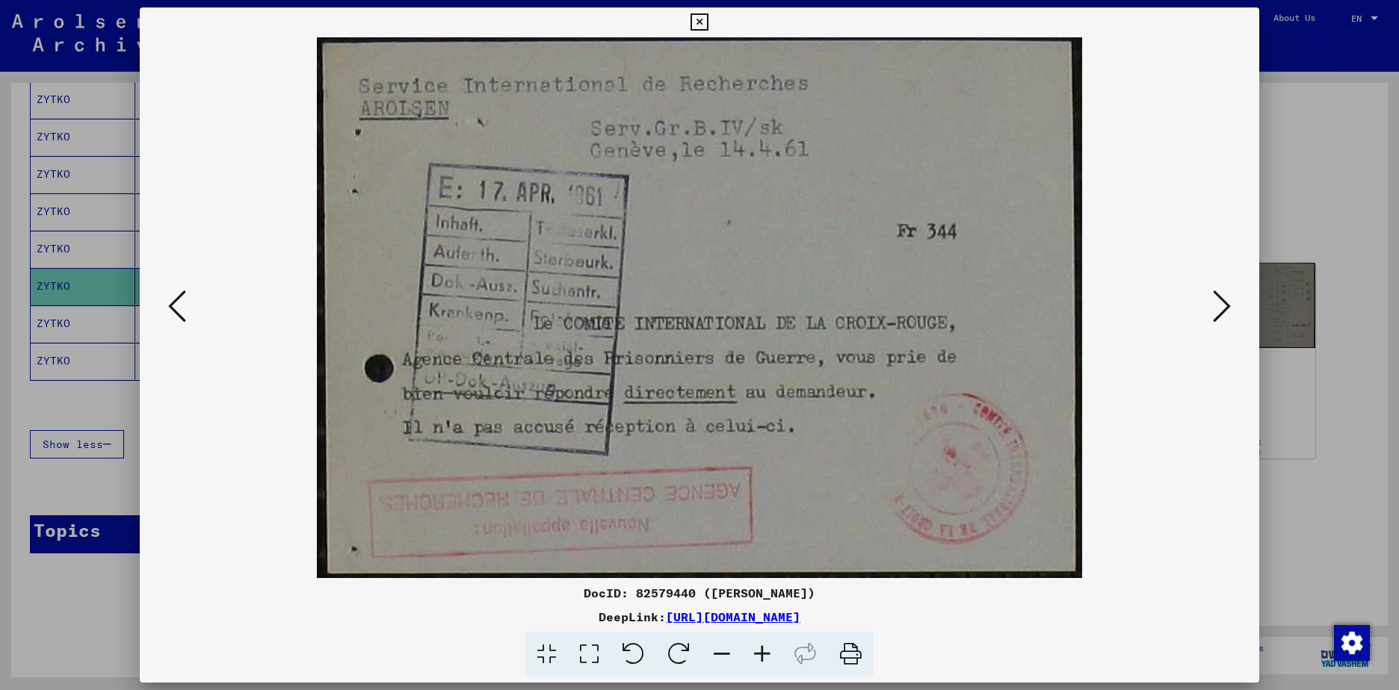
click at [1218, 308] on icon at bounding box center [1222, 306] width 18 height 36
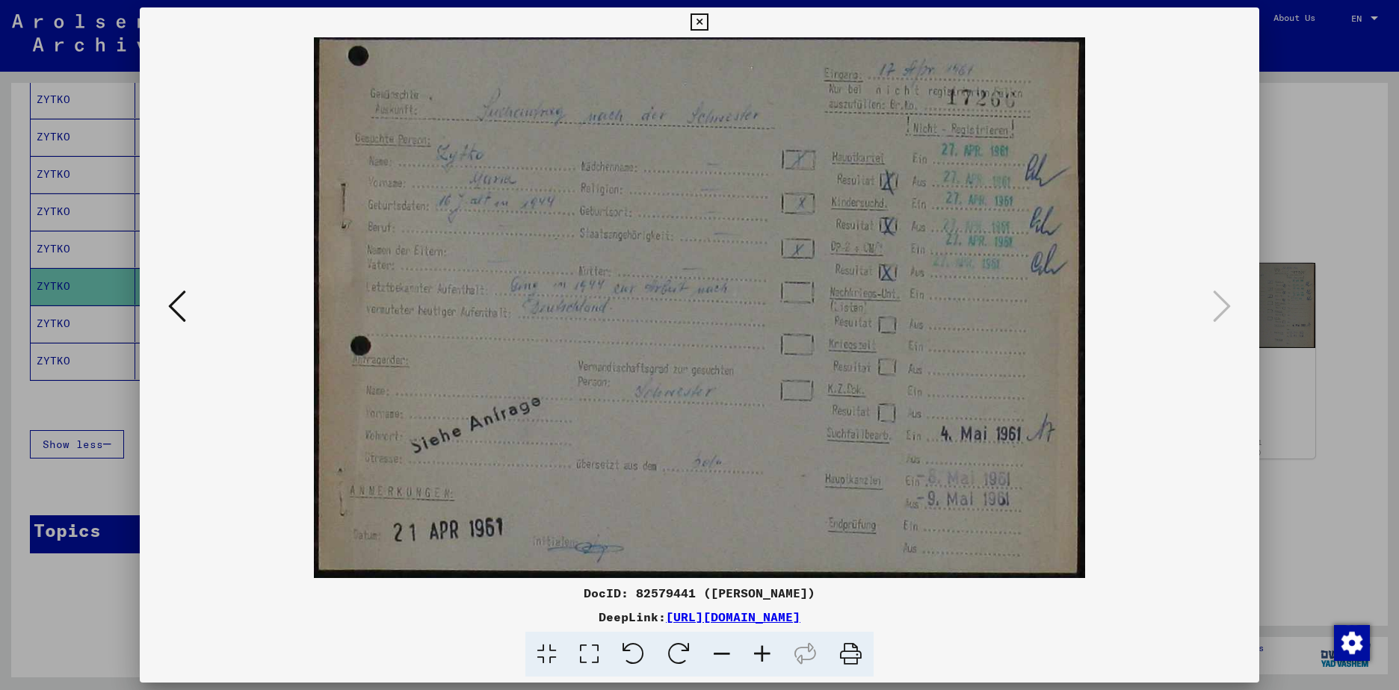
click at [1334, 461] on div at bounding box center [699, 345] width 1399 height 690
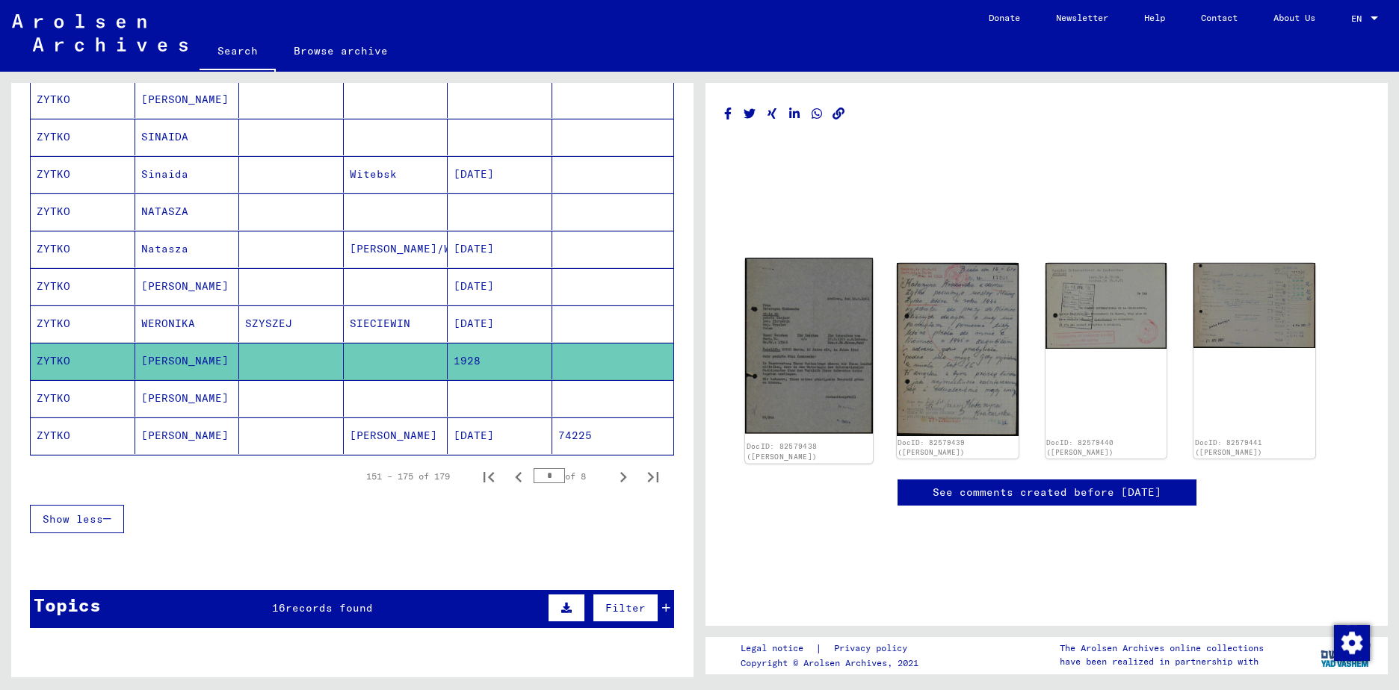
click at [800, 346] on img at bounding box center [809, 347] width 128 height 176
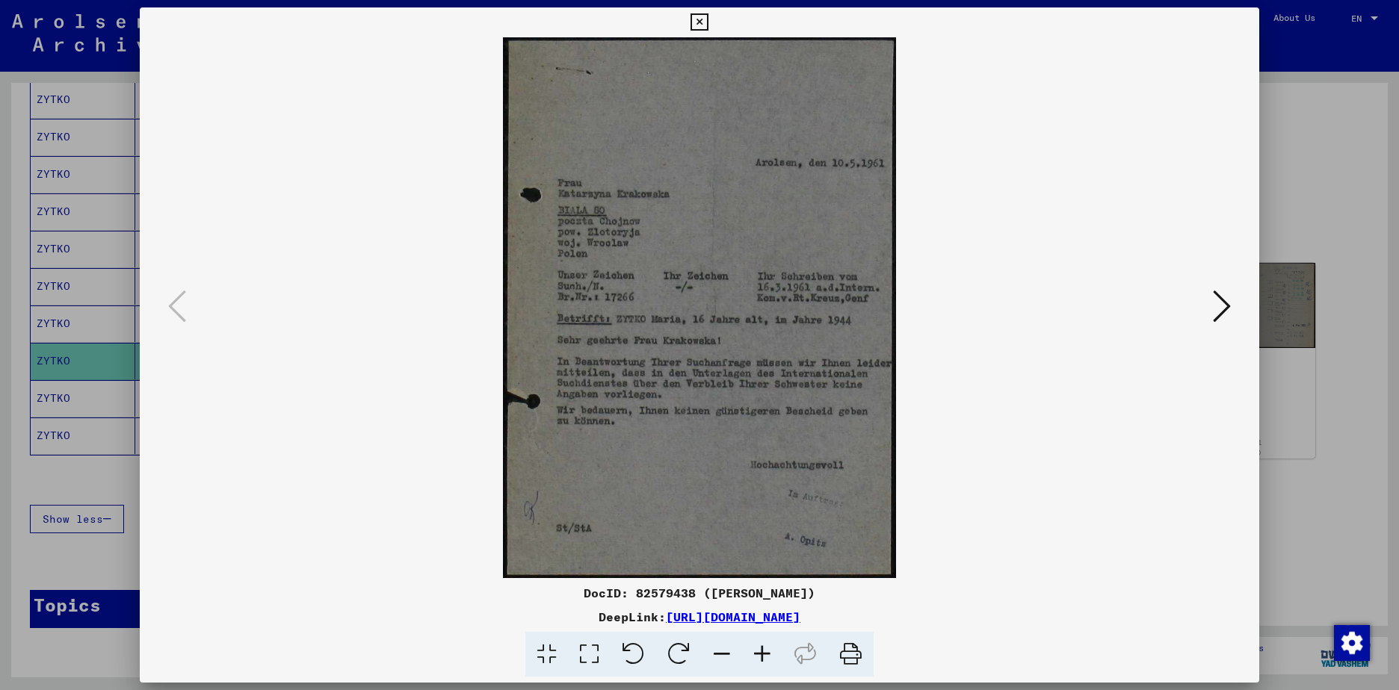
click at [1308, 513] on div at bounding box center [699, 345] width 1399 height 690
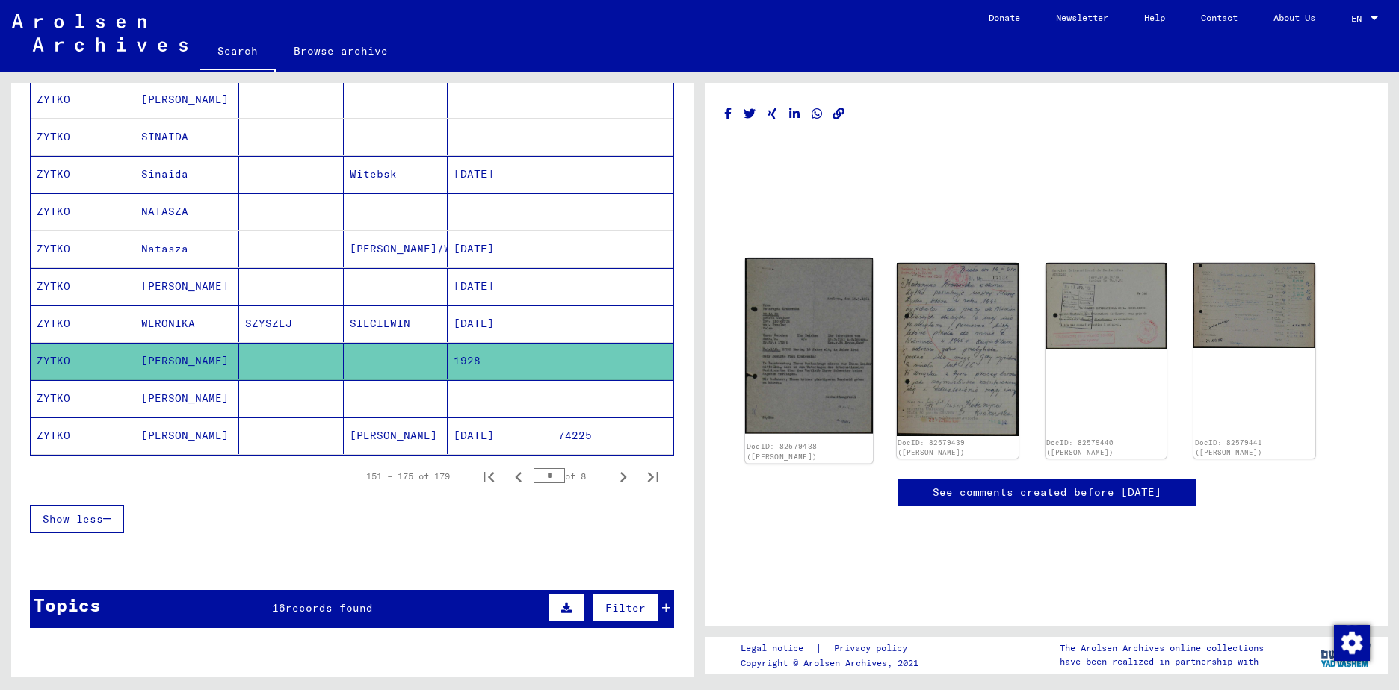
click at [807, 378] on img at bounding box center [809, 347] width 128 height 176
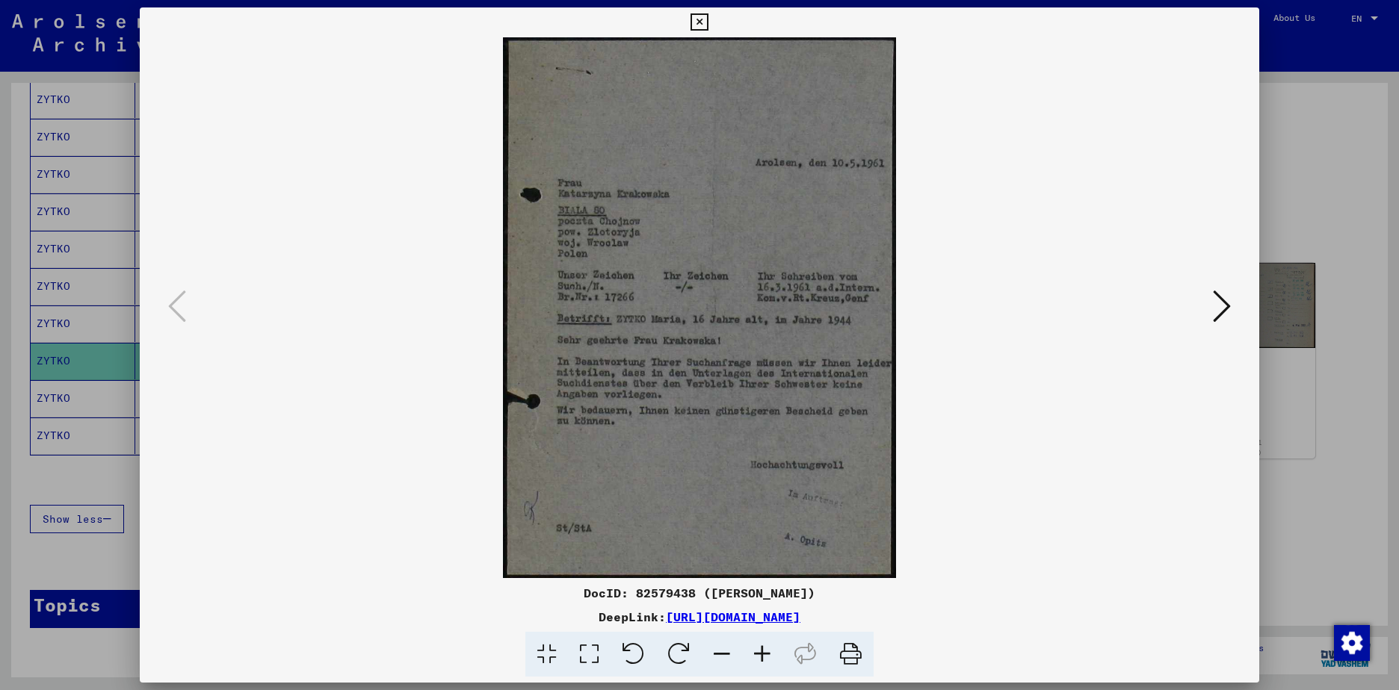
click at [699, 22] on icon at bounding box center [698, 22] width 17 height 18
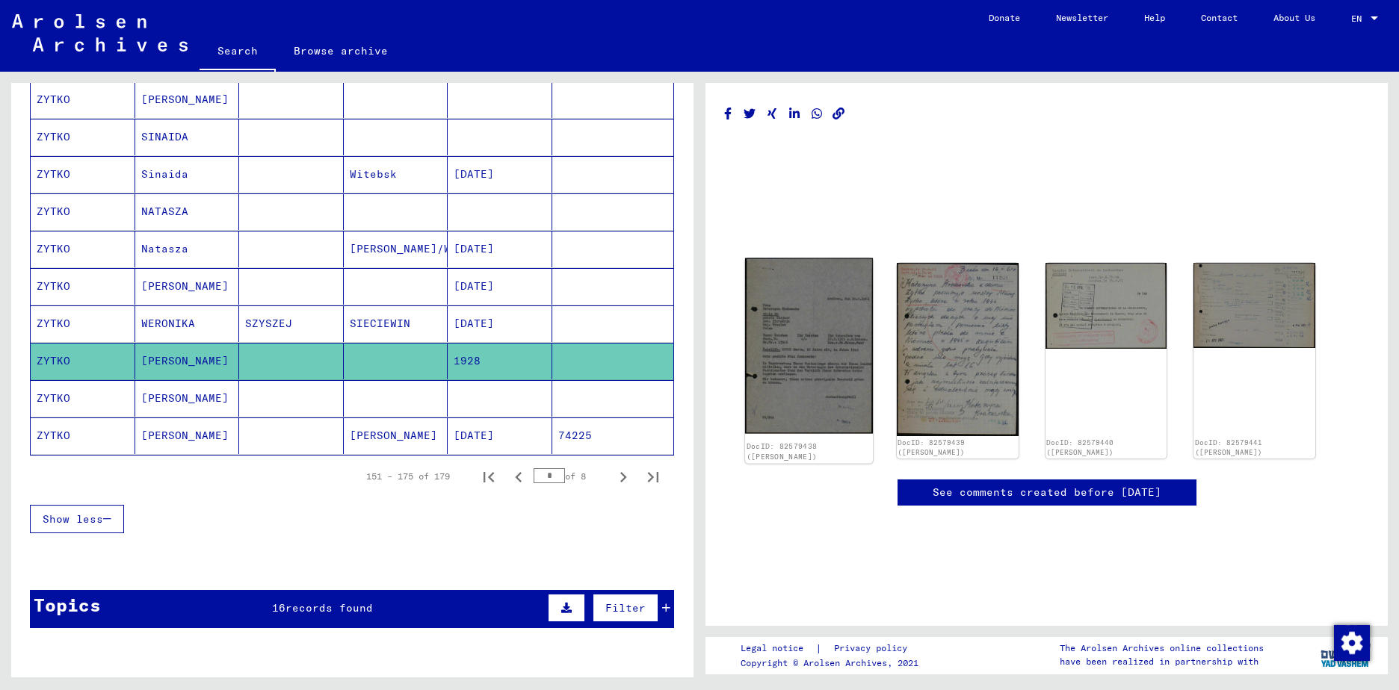
click at [832, 332] on img at bounding box center [809, 347] width 128 height 176
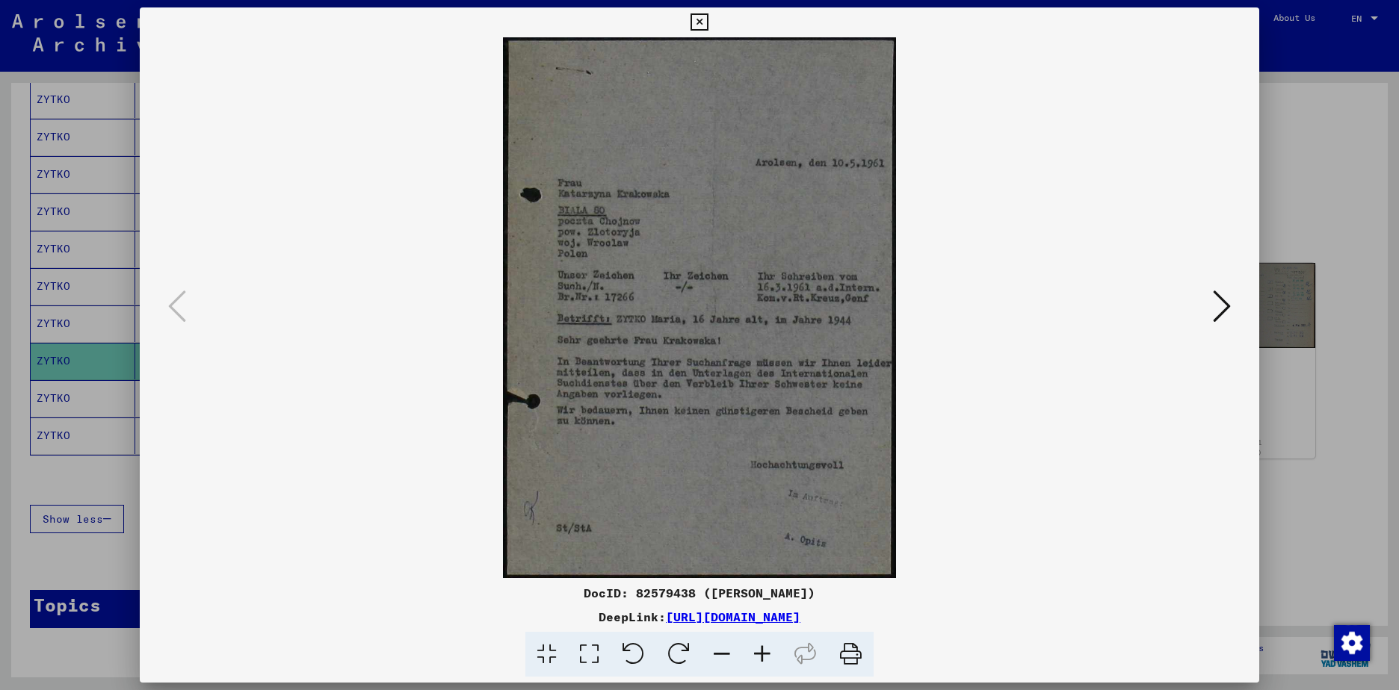
click at [846, 654] on icon at bounding box center [851, 655] width 46 height 46
click at [698, 22] on icon at bounding box center [698, 22] width 17 height 18
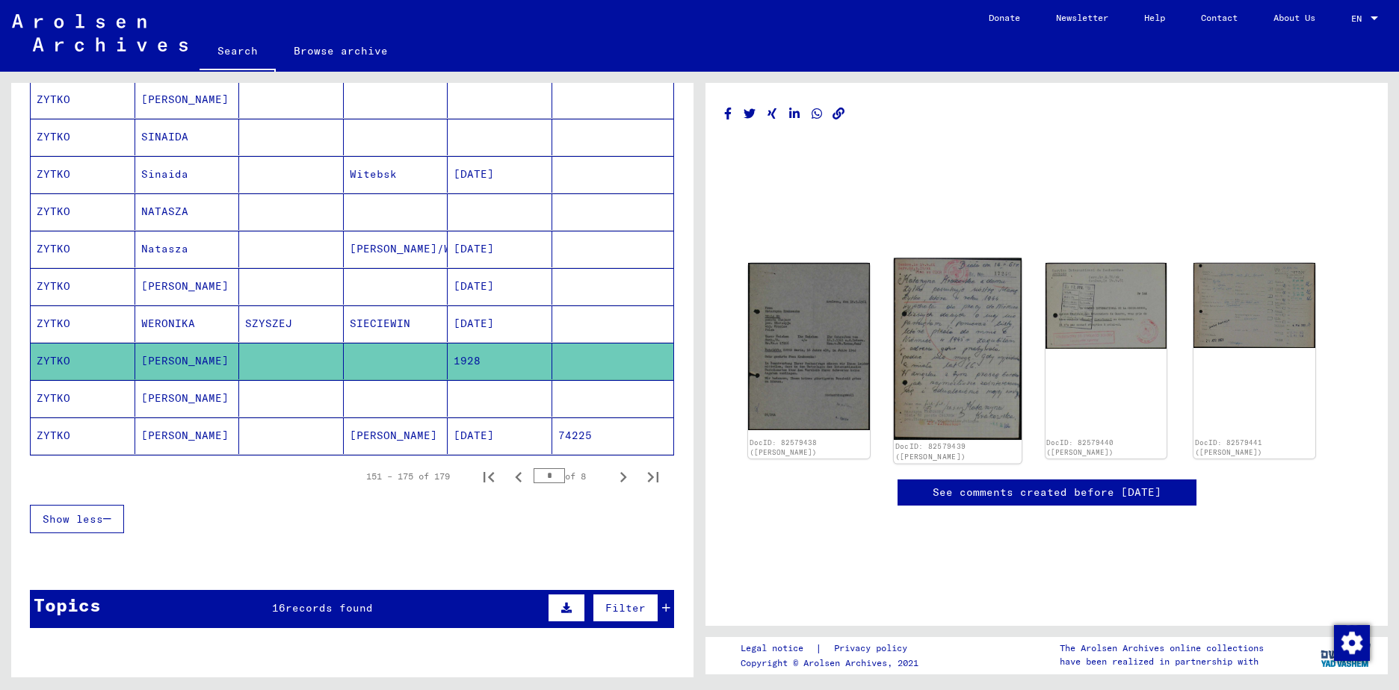
click at [940, 309] on img at bounding box center [958, 350] width 128 height 182
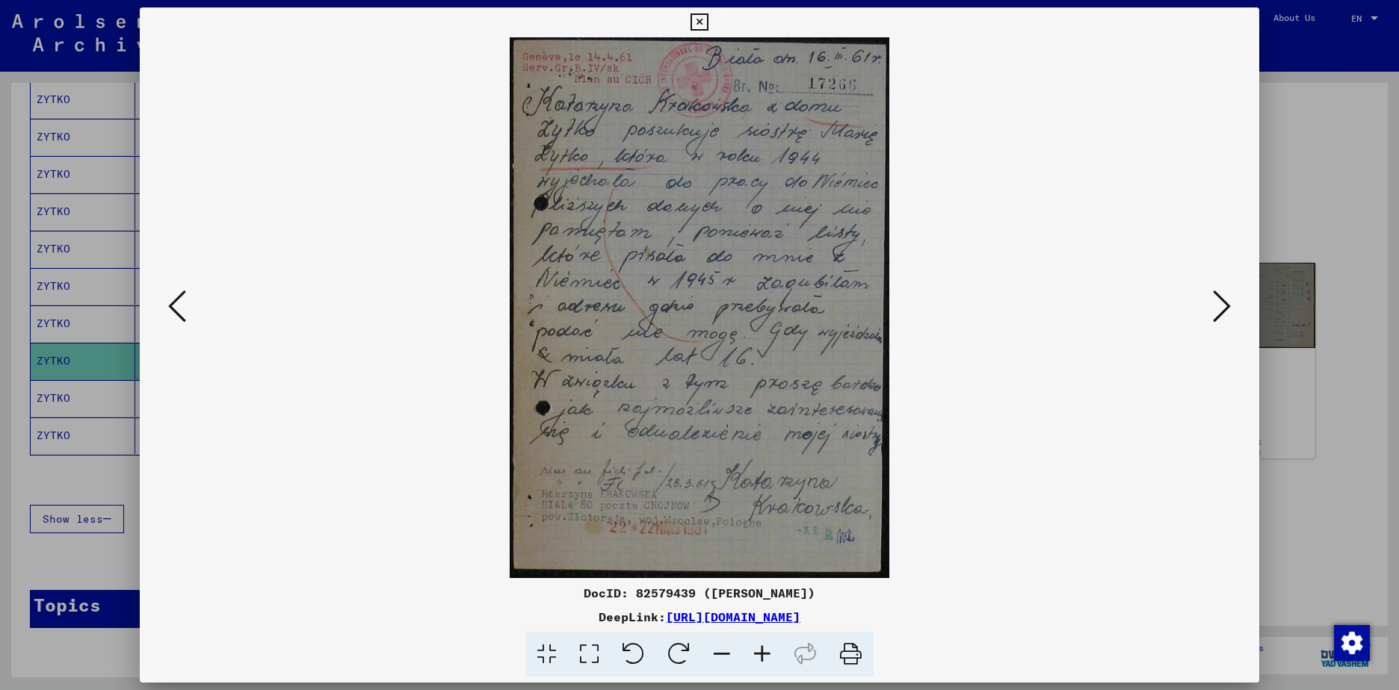
click at [844, 652] on icon at bounding box center [851, 655] width 46 height 46
click at [699, 25] on icon at bounding box center [698, 22] width 17 height 18
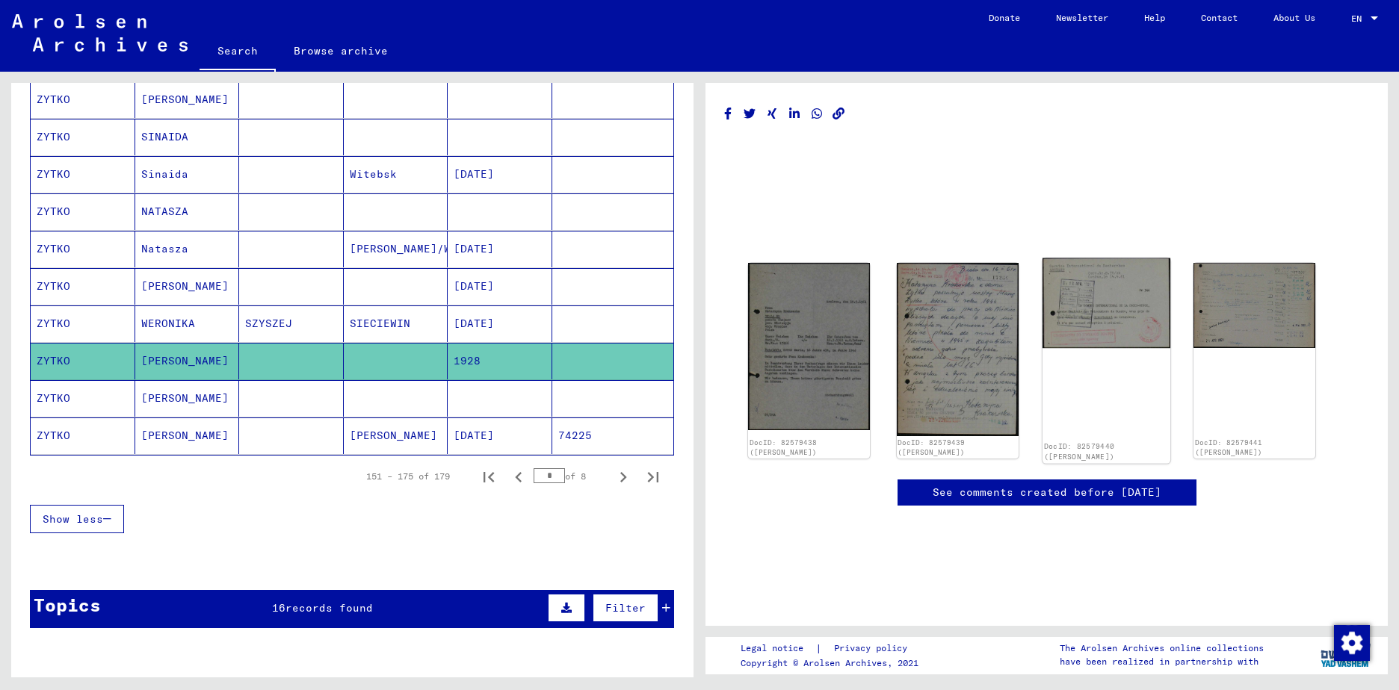
click at [1095, 311] on img at bounding box center [1106, 304] width 128 height 90
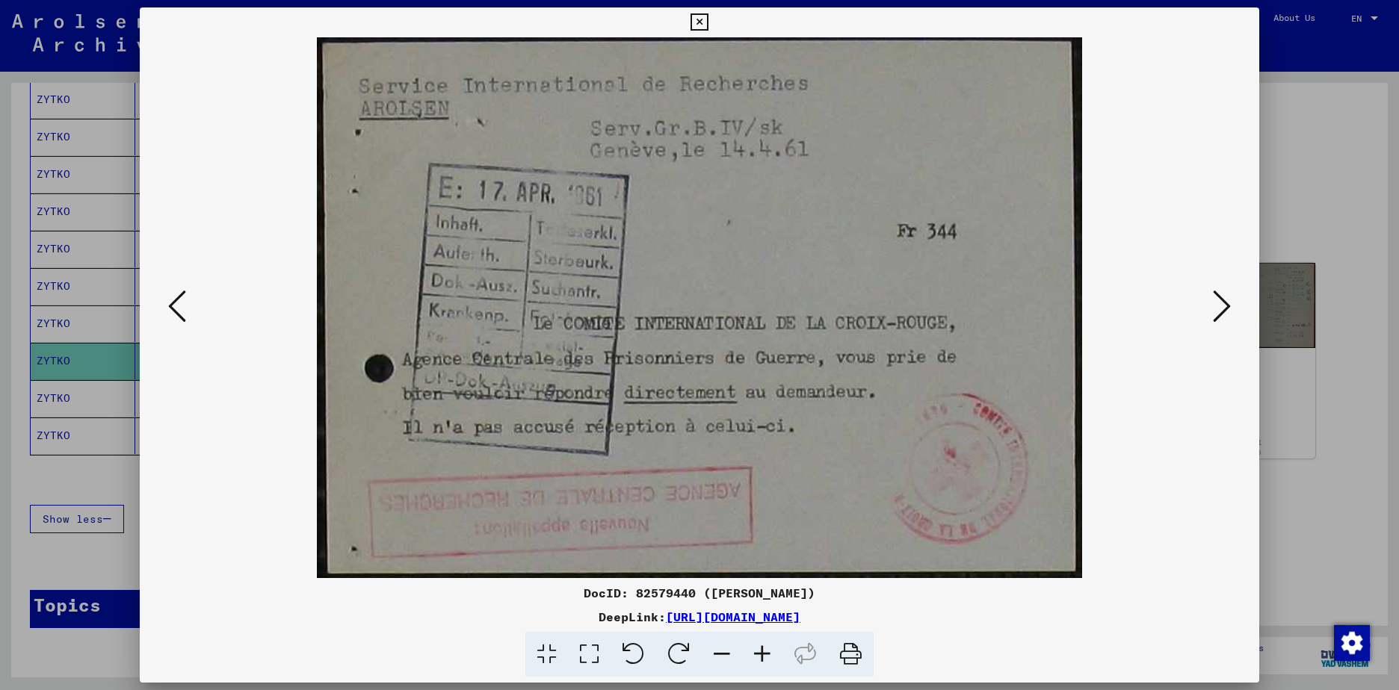
click at [847, 654] on icon at bounding box center [851, 655] width 46 height 46
click at [699, 21] on icon at bounding box center [698, 22] width 17 height 18
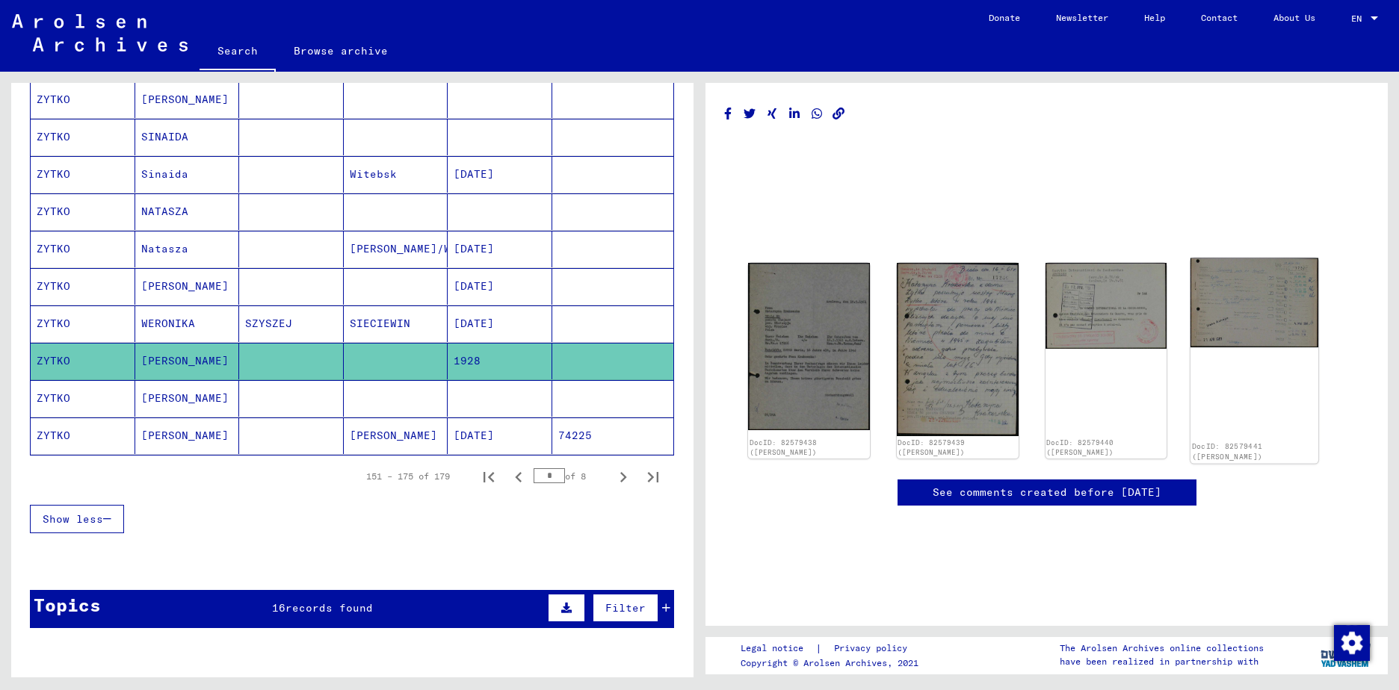
click at [1213, 302] on img at bounding box center [1254, 304] width 128 height 90
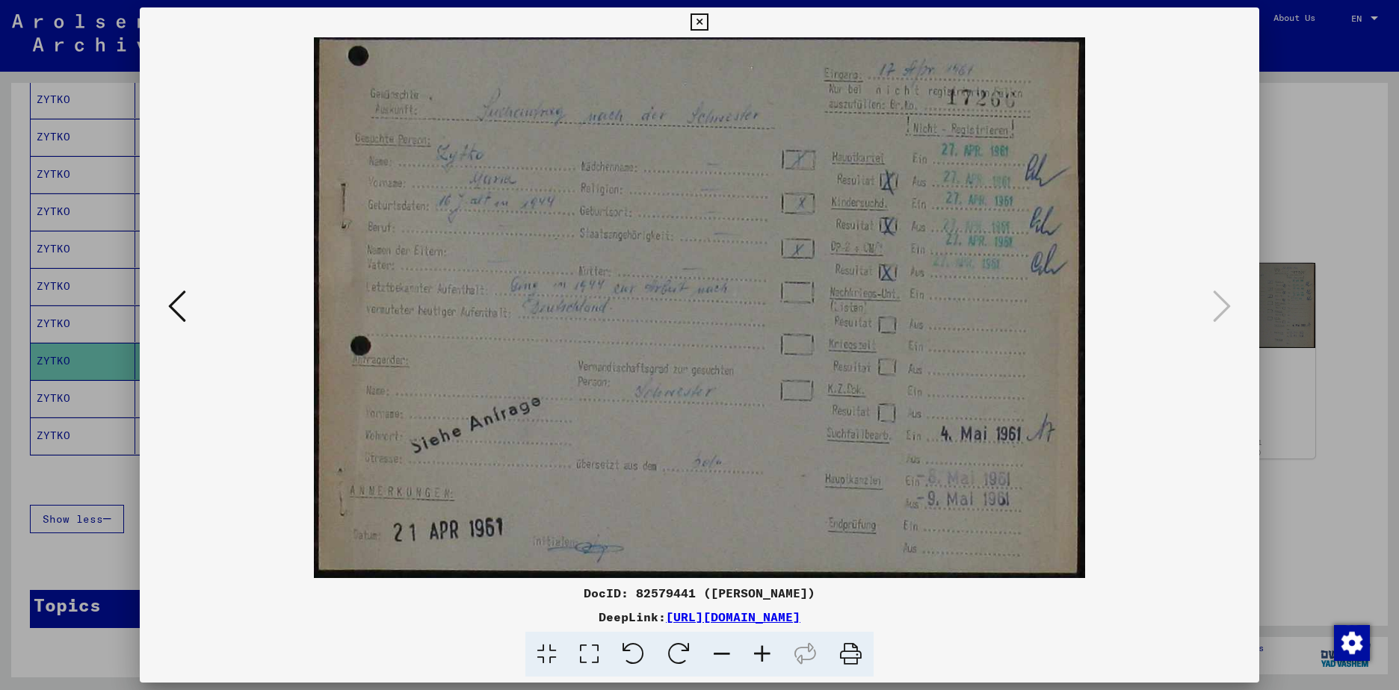
drag, startPoint x: 847, startPoint y: 653, endPoint x: 1012, endPoint y: 575, distance: 182.1
click at [847, 653] on icon at bounding box center [851, 655] width 46 height 46
click at [1159, 516] on img at bounding box center [700, 307] width 1018 height 541
click at [700, 25] on icon at bounding box center [698, 22] width 17 height 18
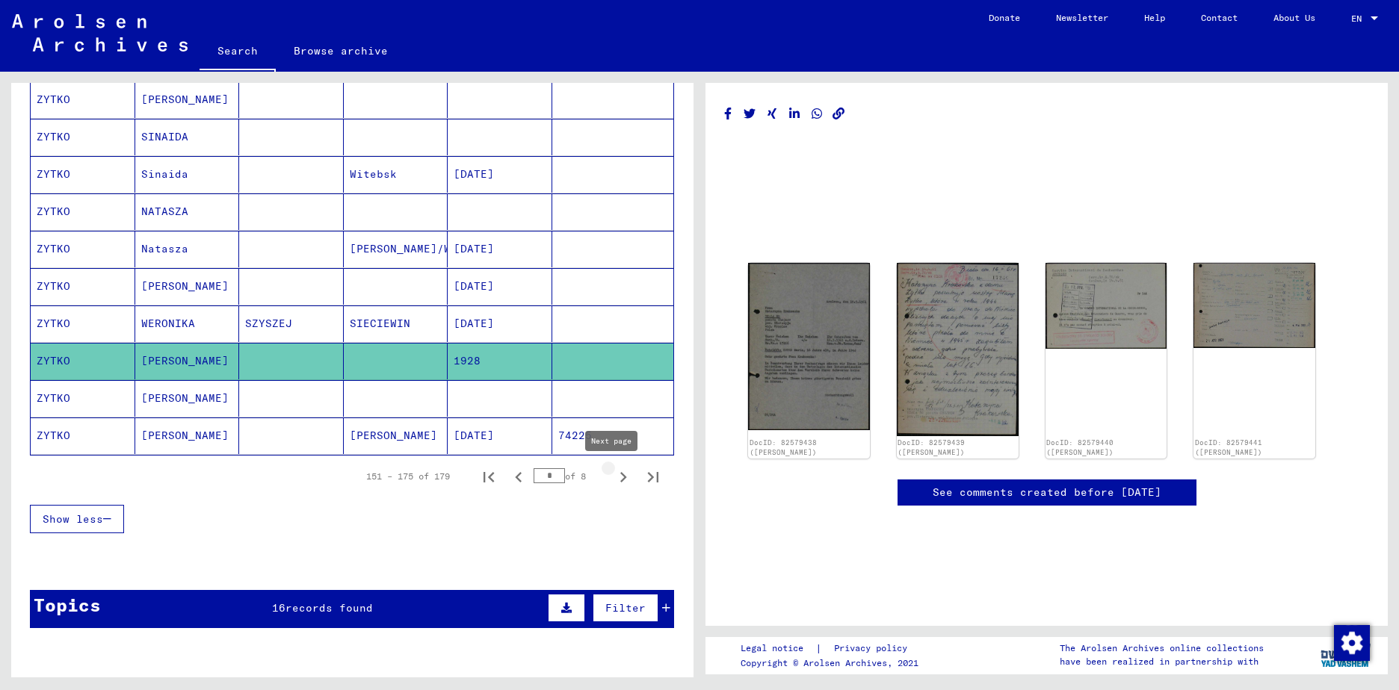
click at [613, 478] on icon "Next page" at bounding box center [623, 477] width 21 height 21
type input "*"
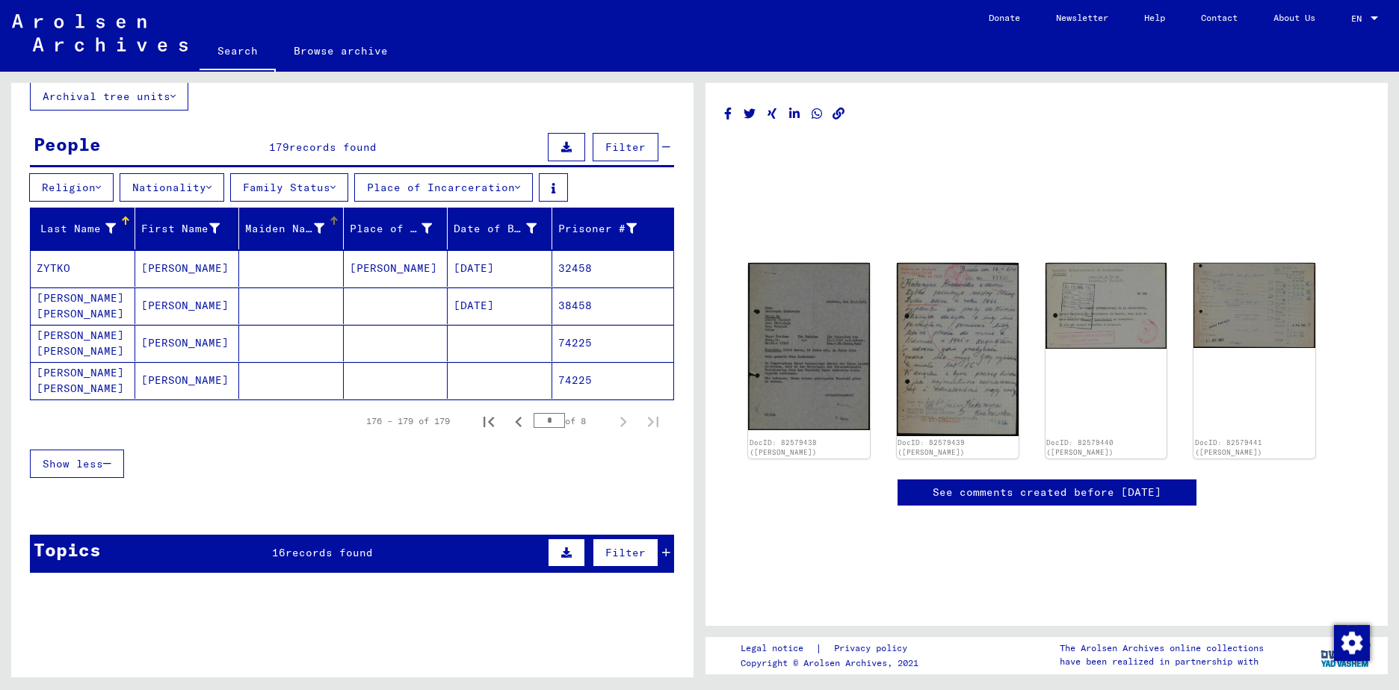
scroll to position [18, 0]
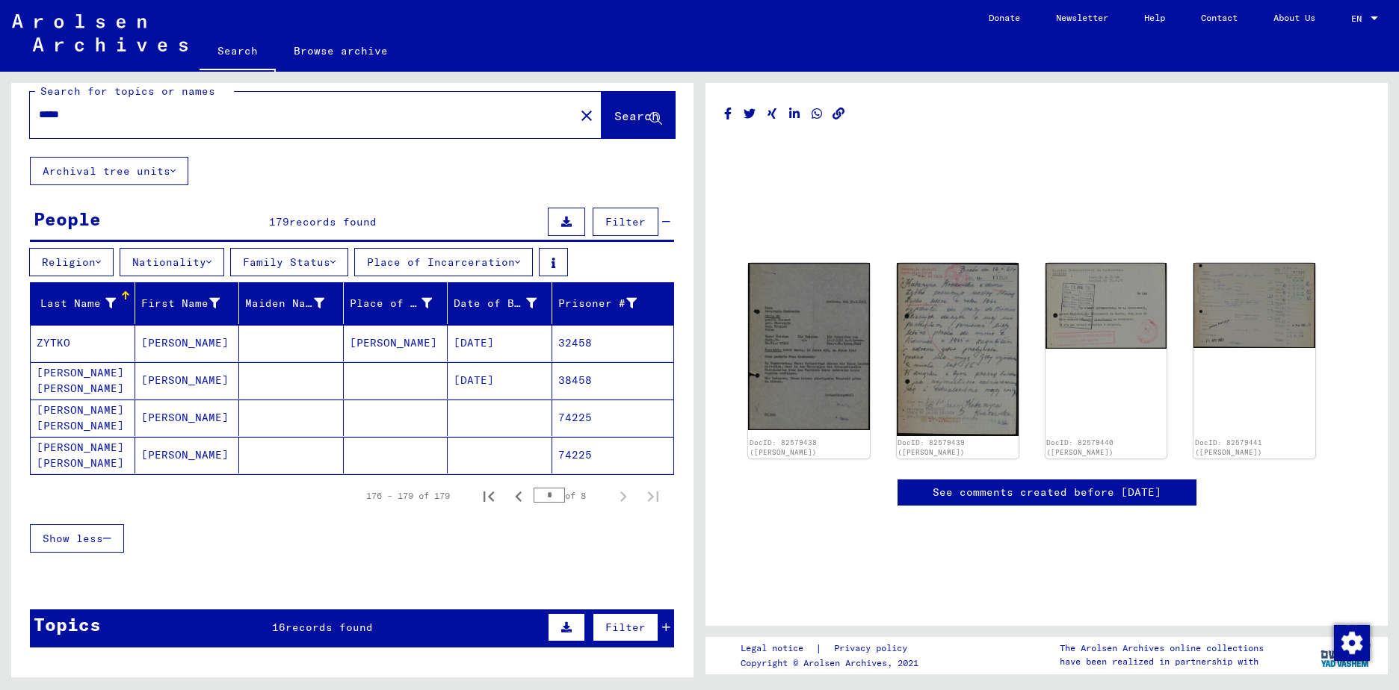
drag, startPoint x: 113, startPoint y: 118, endPoint x: 22, endPoint y: 121, distance: 90.5
click at [22, 121] on div "Search for topics or names ***** close Search" at bounding box center [352, 111] width 682 height 92
type input "*****"
click at [614, 113] on span "Search" at bounding box center [636, 115] width 45 height 15
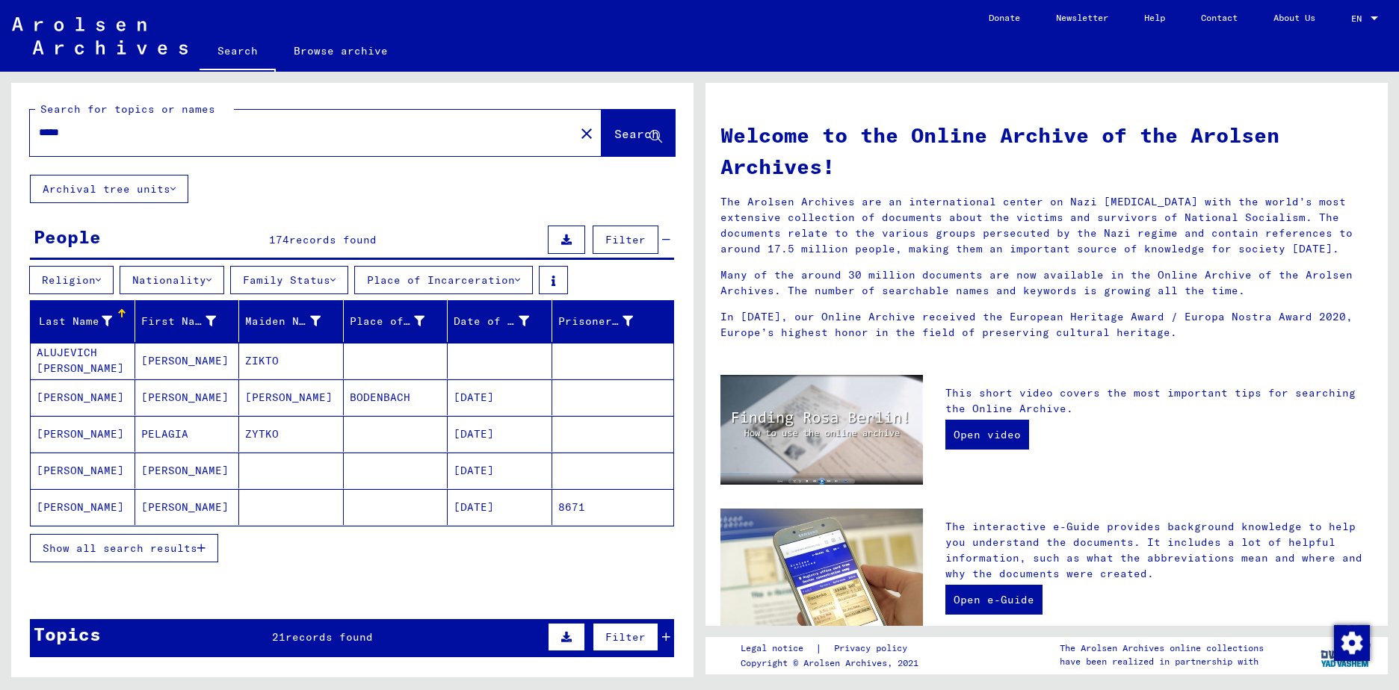
click at [185, 439] on mat-cell "PELAGIA" at bounding box center [187, 434] width 105 height 36
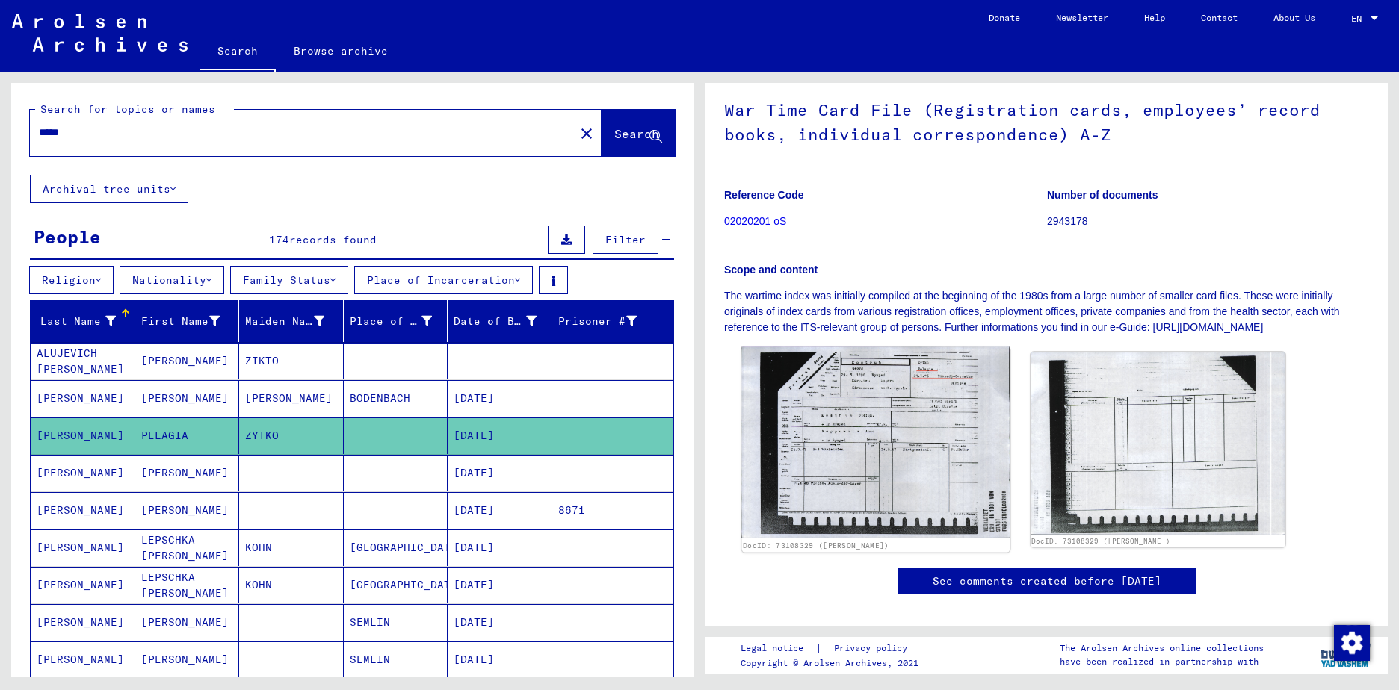
scroll to position [149, 0]
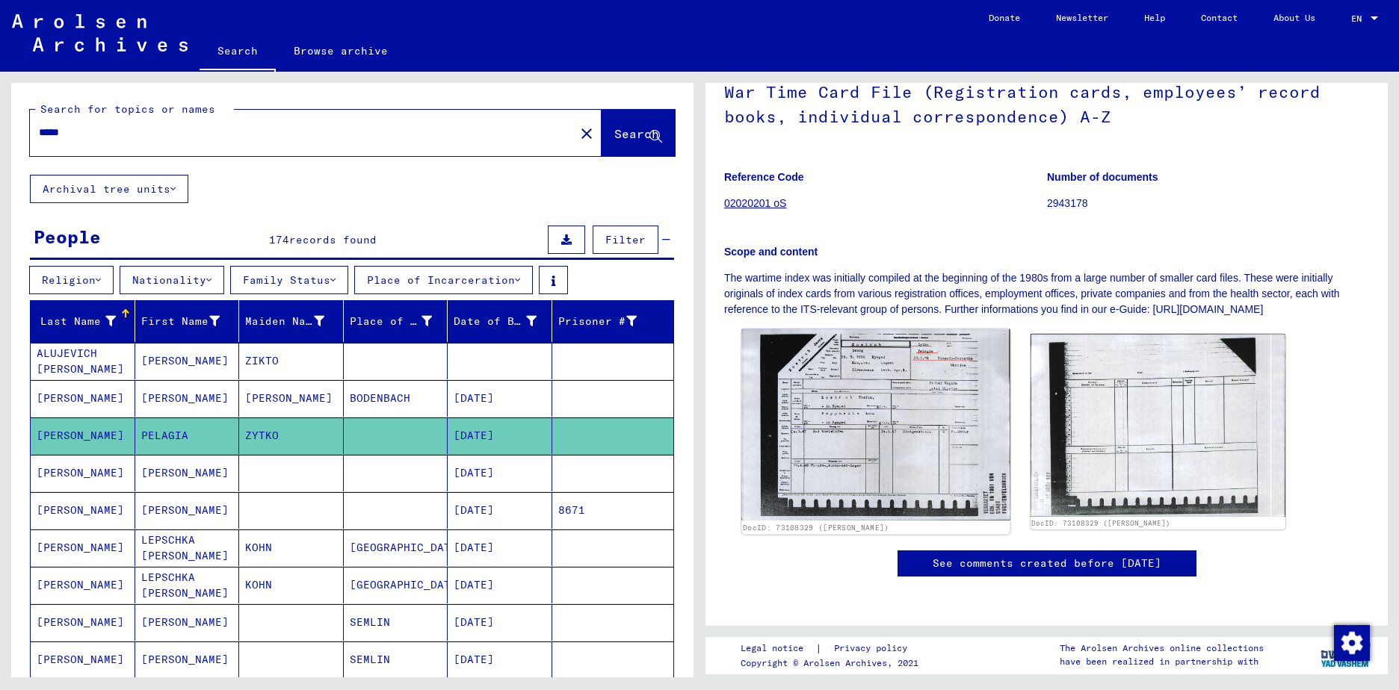
click at [865, 390] on img at bounding box center [875, 425] width 268 height 191
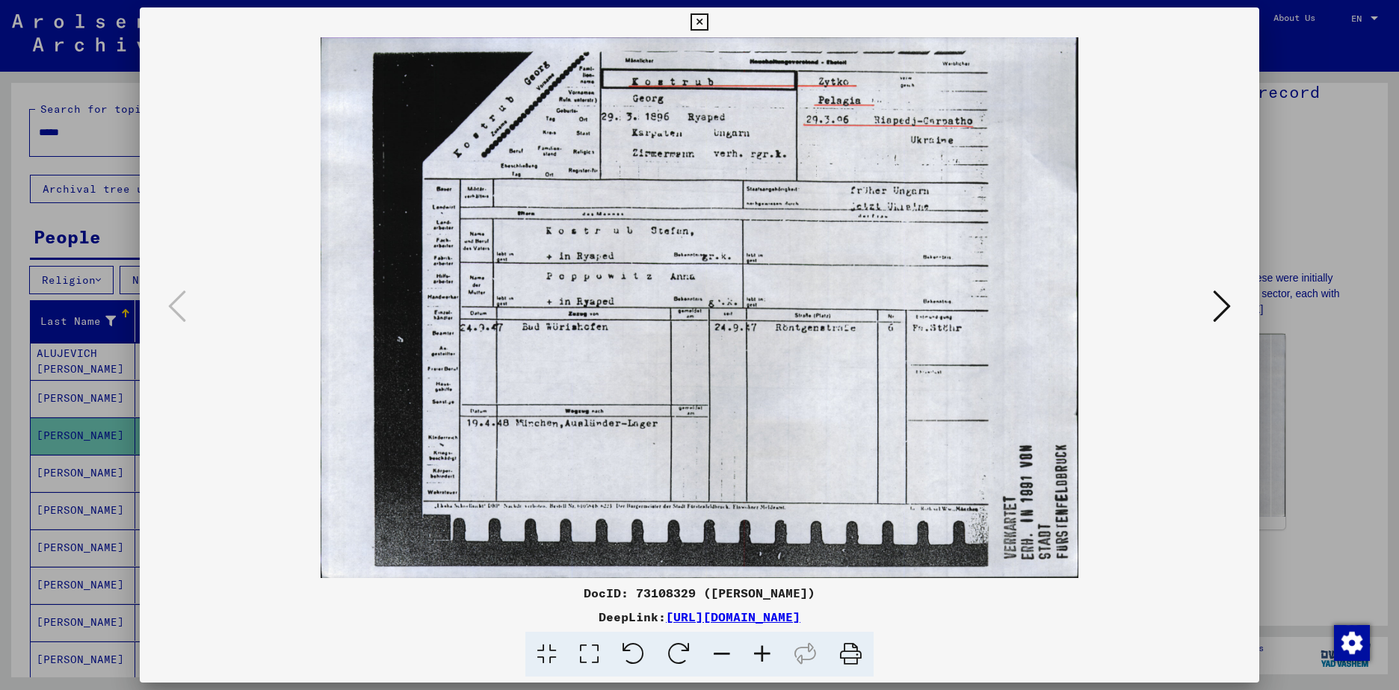
click at [1313, 406] on div at bounding box center [699, 345] width 1399 height 690
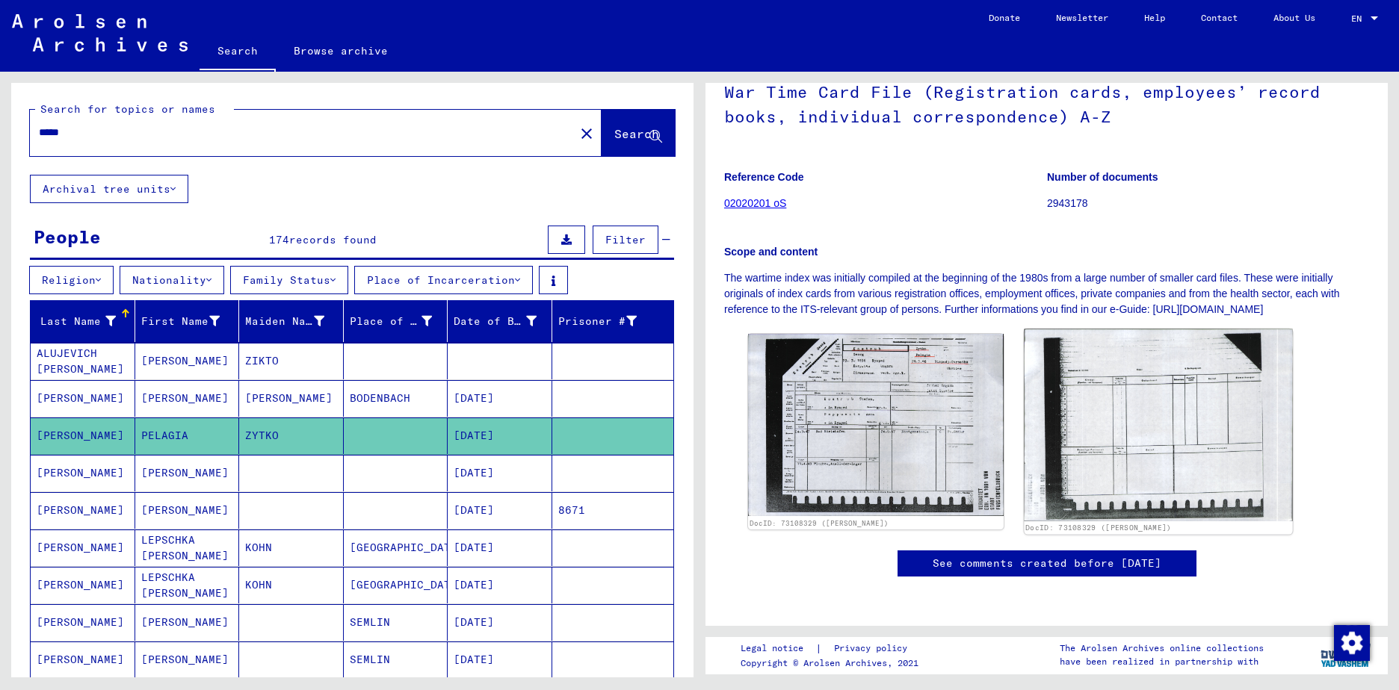
click at [1157, 419] on img at bounding box center [1158, 426] width 268 height 192
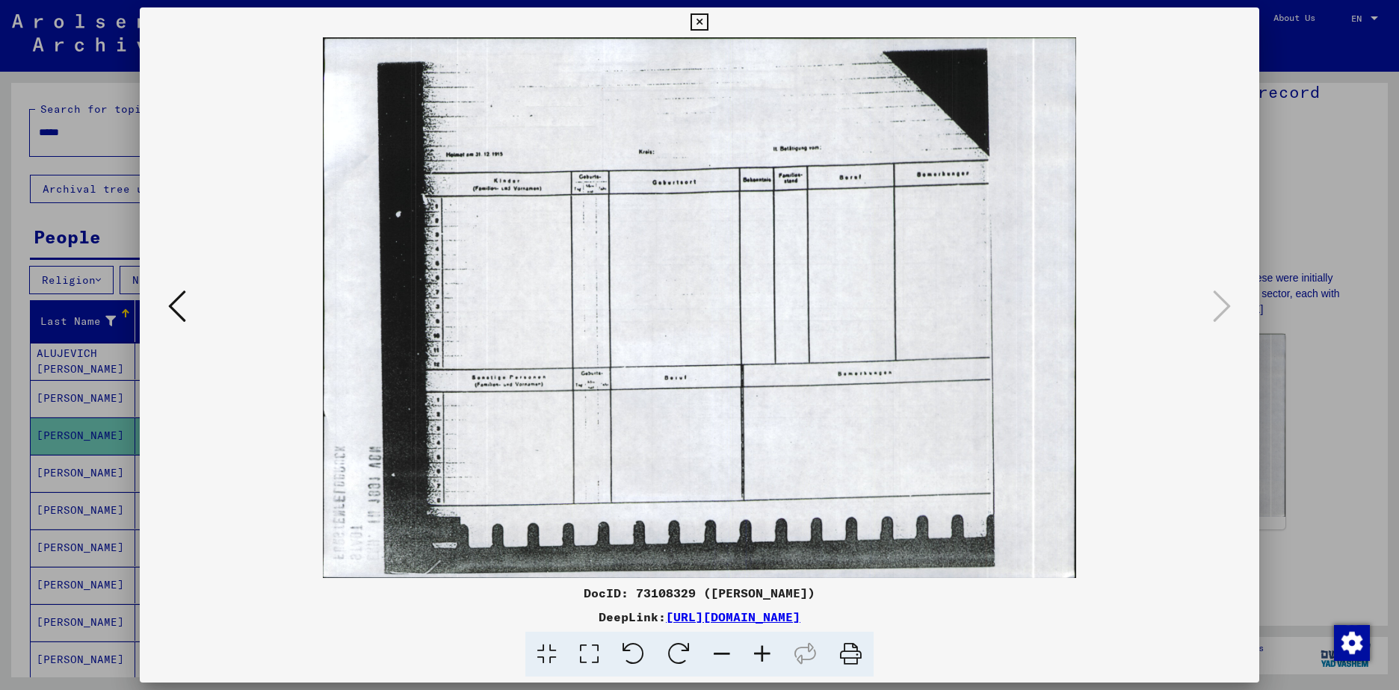
click at [1314, 398] on div at bounding box center [699, 345] width 1399 height 690
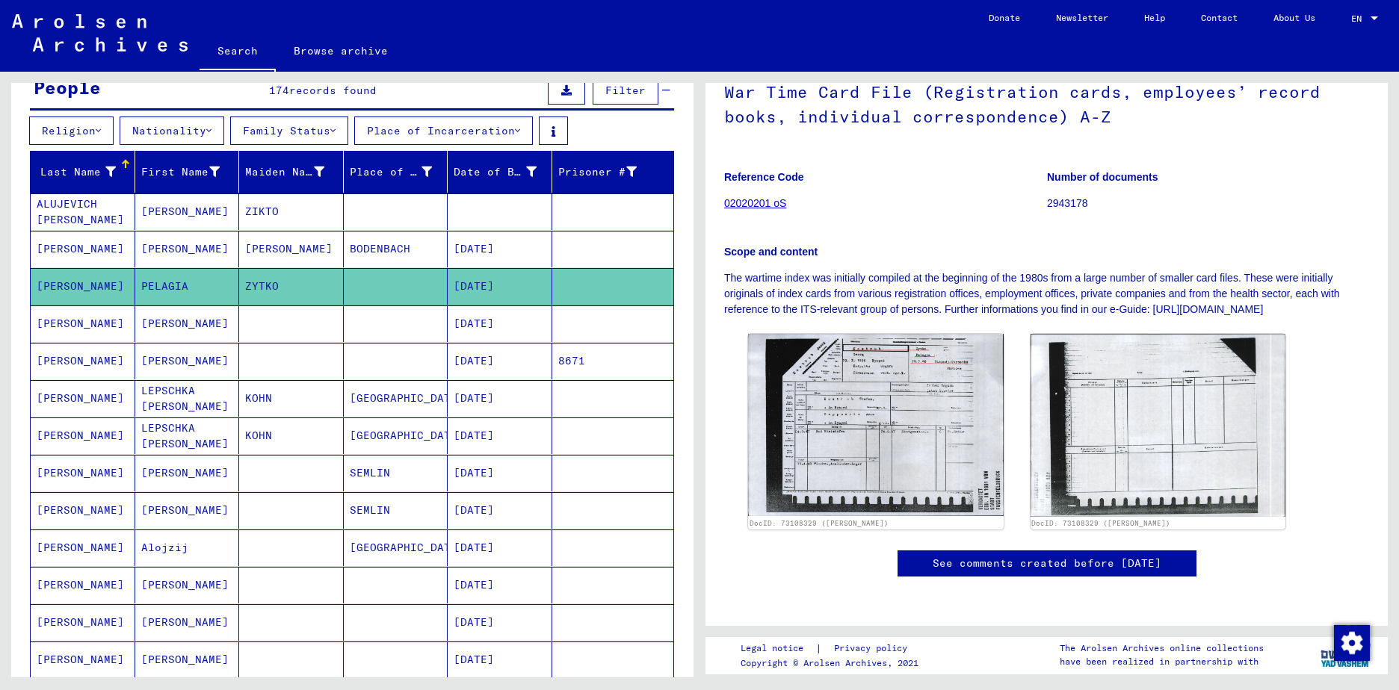
click at [162, 213] on mat-cell "[PERSON_NAME]" at bounding box center [187, 212] width 105 height 37
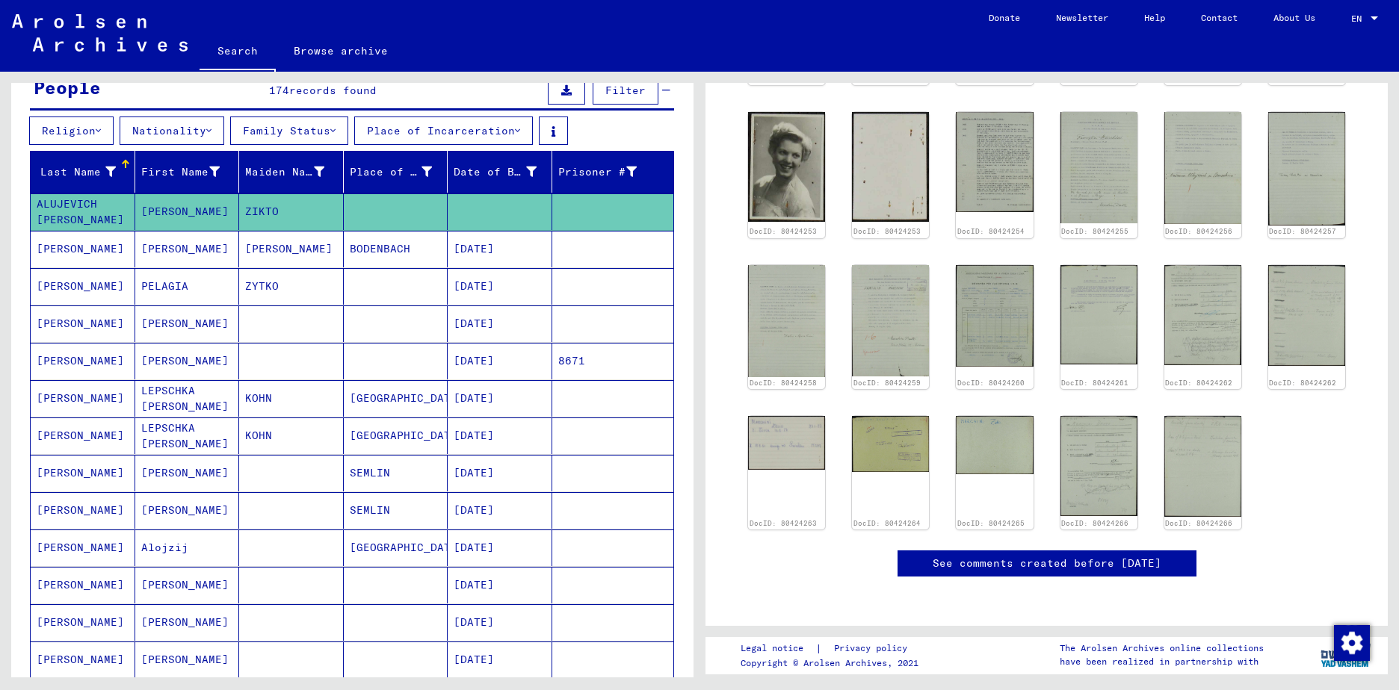
scroll to position [672, 0]
click at [983, 297] on img at bounding box center [994, 315] width 81 height 107
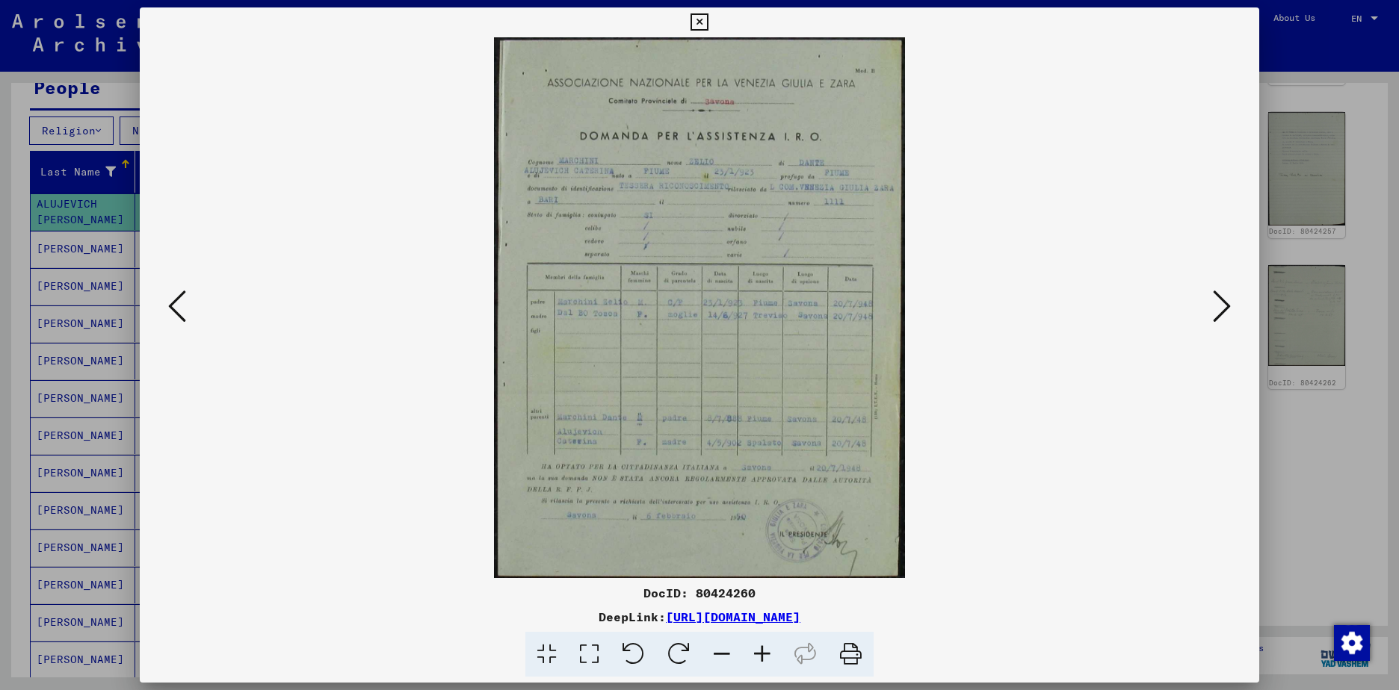
click at [1267, 446] on div at bounding box center [699, 345] width 1399 height 690
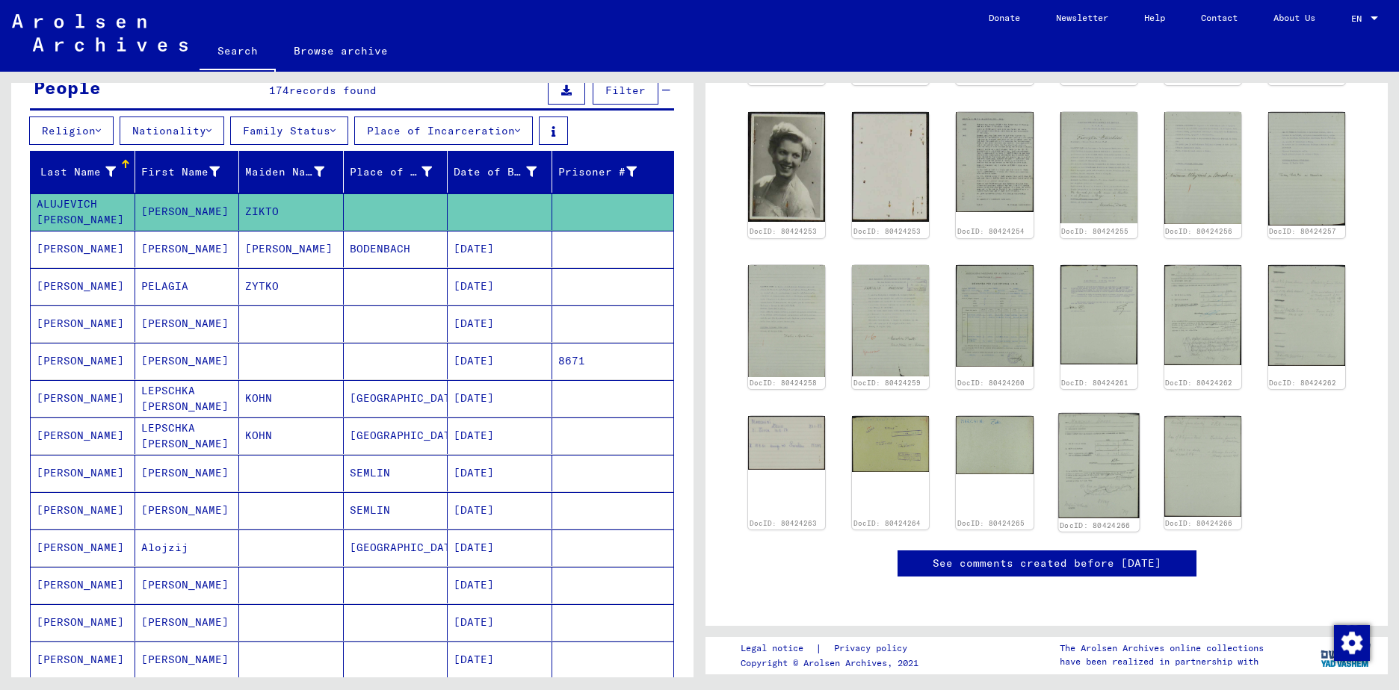
click at [1074, 432] on img at bounding box center [1098, 465] width 81 height 105
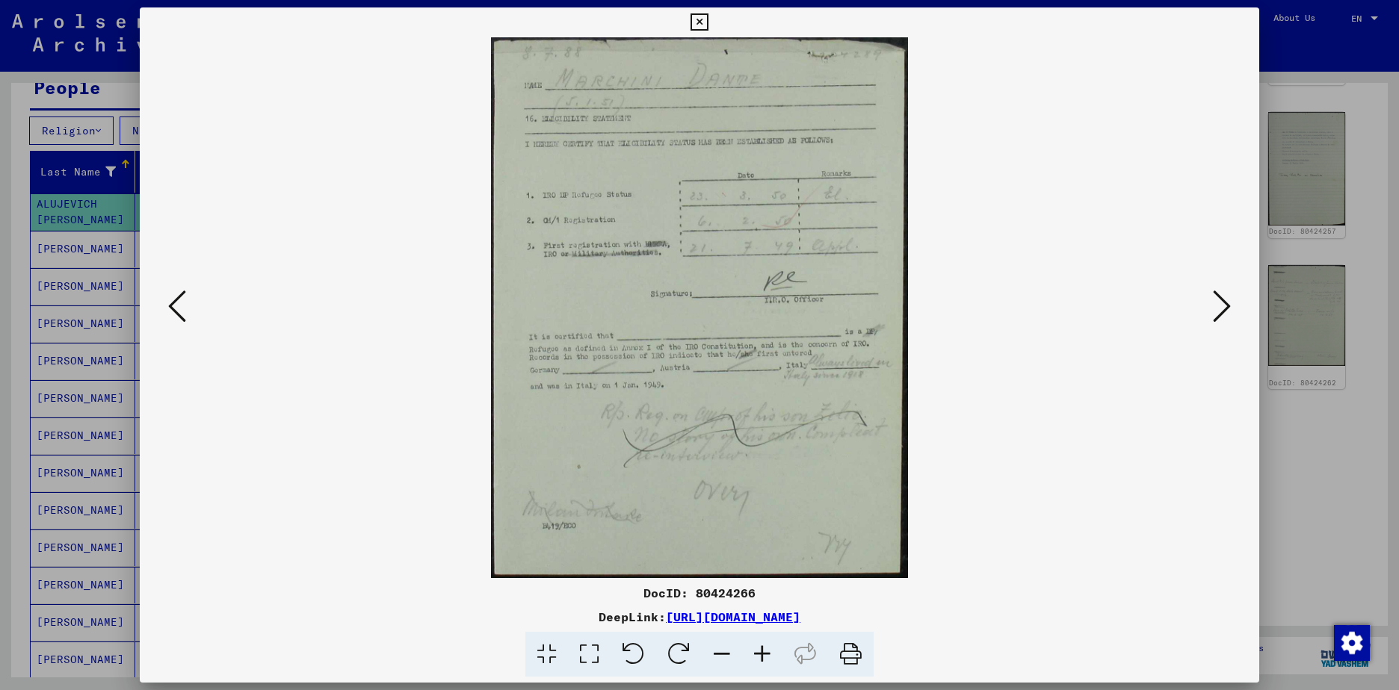
click at [1316, 475] on div at bounding box center [699, 345] width 1399 height 690
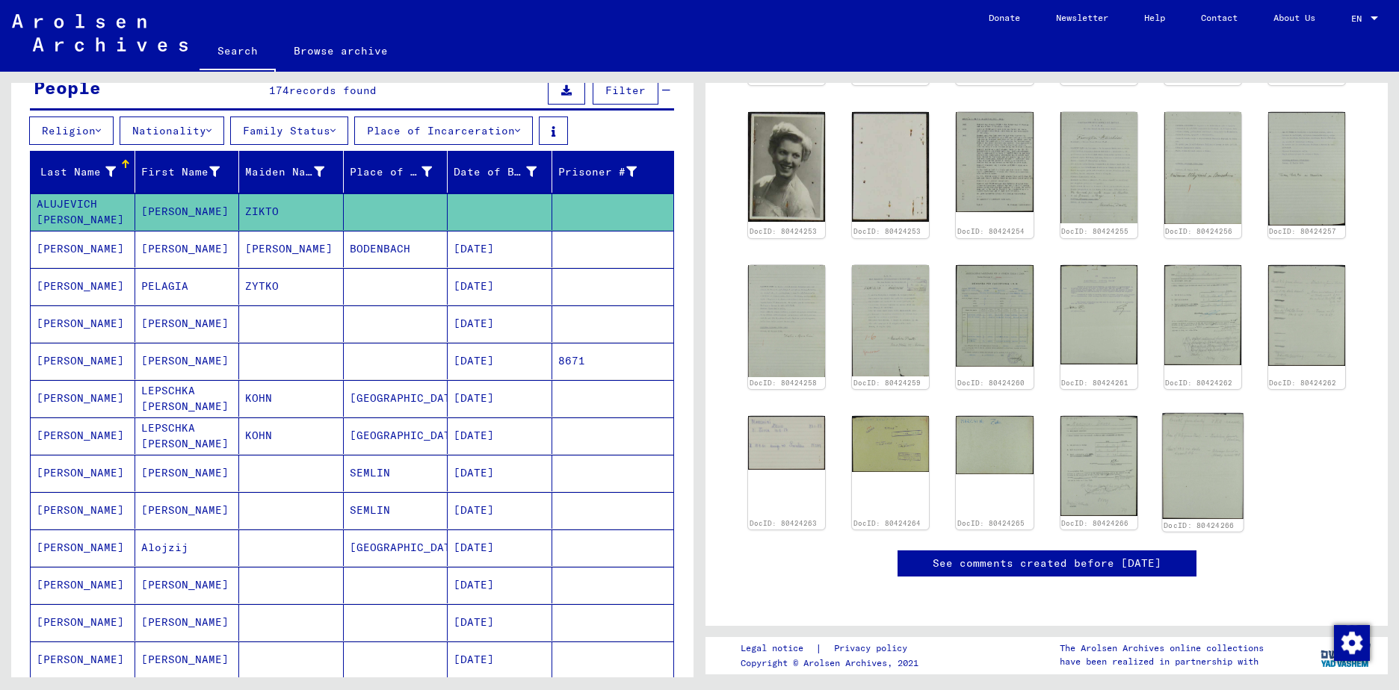
click at [1181, 450] on img at bounding box center [1202, 465] width 81 height 105
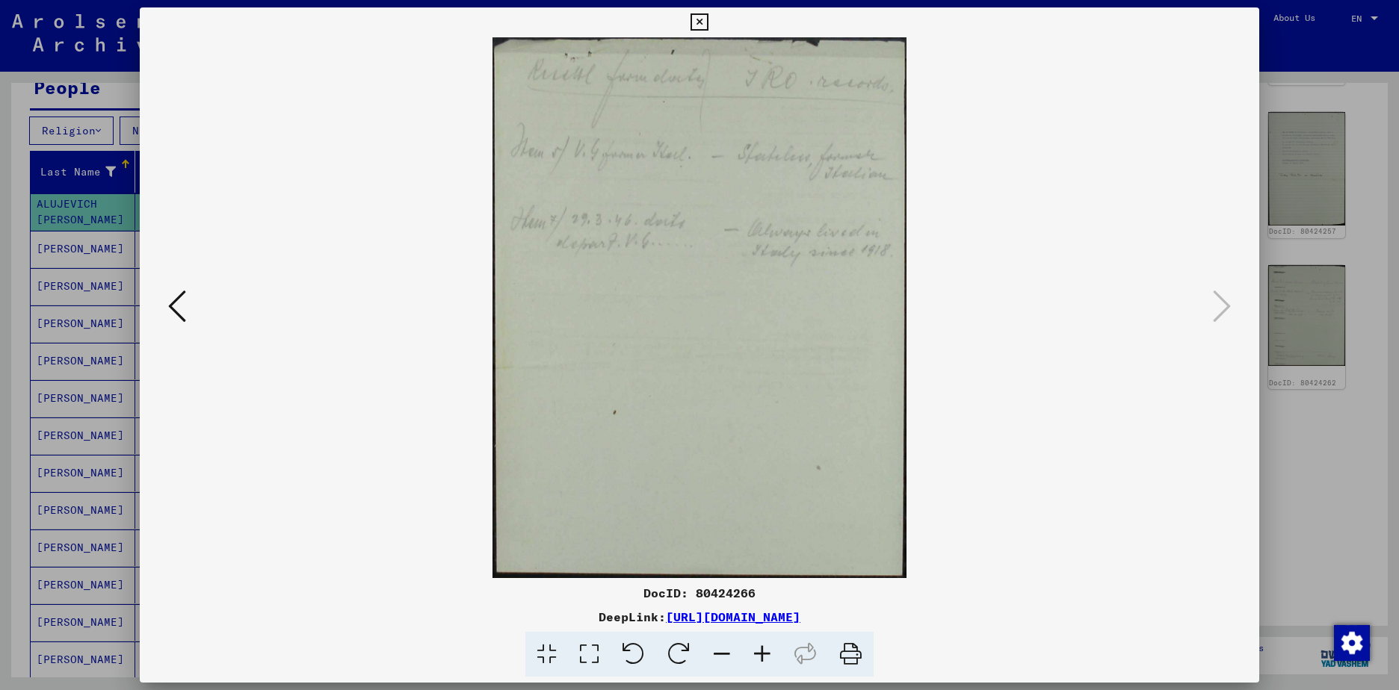
click at [1281, 467] on div at bounding box center [699, 345] width 1399 height 690
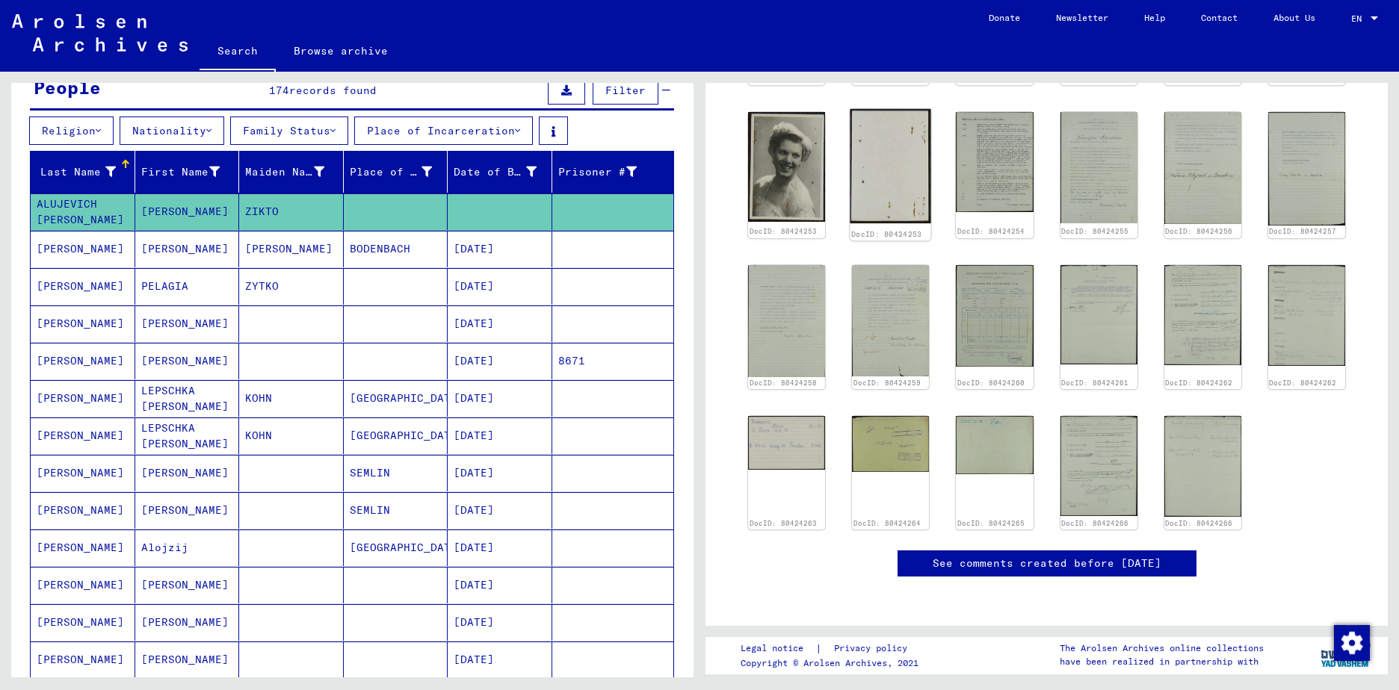
click at [900, 156] on img at bounding box center [890, 166] width 81 height 115
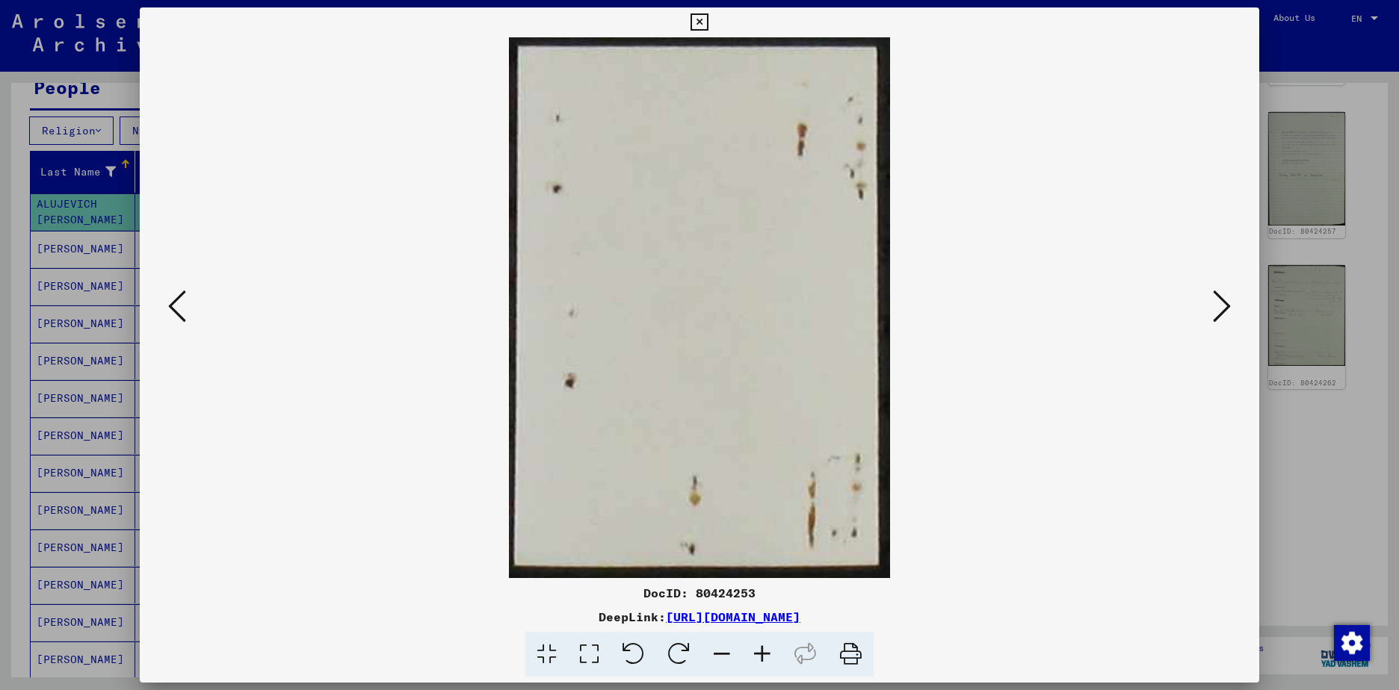
drag, startPoint x: 1316, startPoint y: 472, endPoint x: 1216, endPoint y: 440, distance: 105.2
click at [1316, 471] on div at bounding box center [699, 345] width 1399 height 690
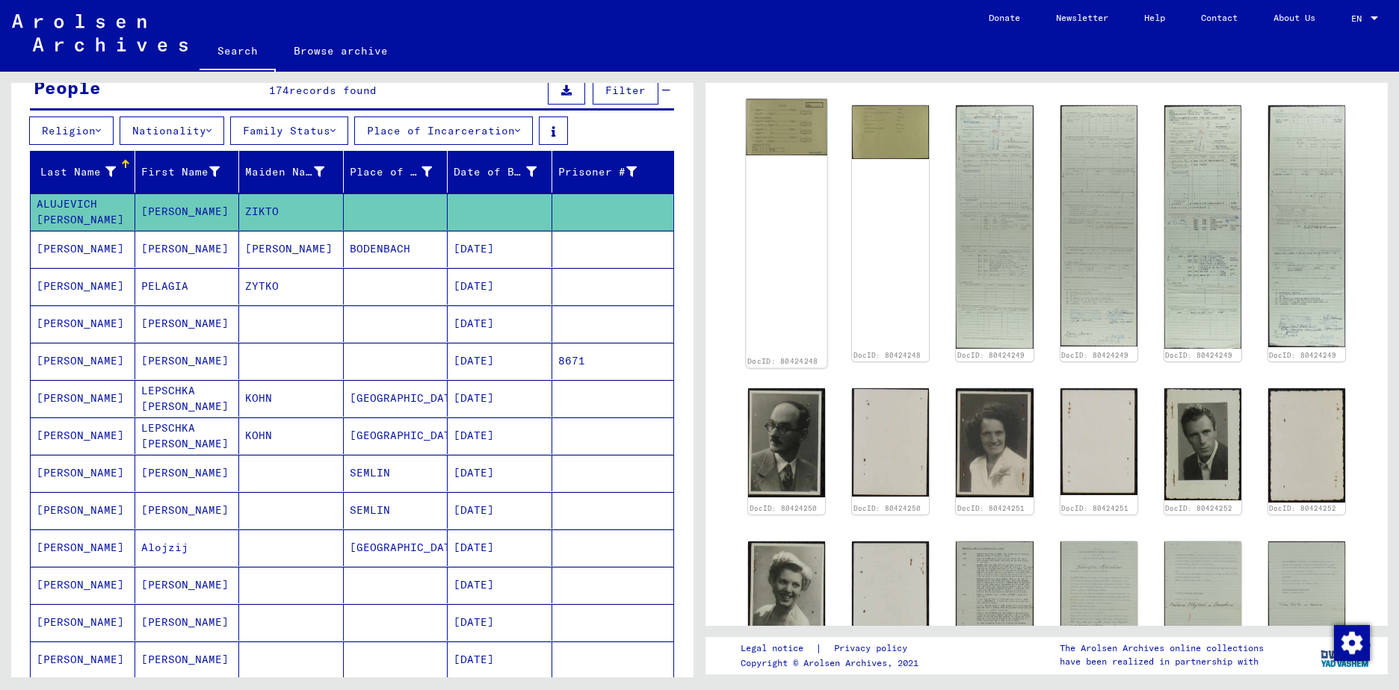
scroll to position [224, 0]
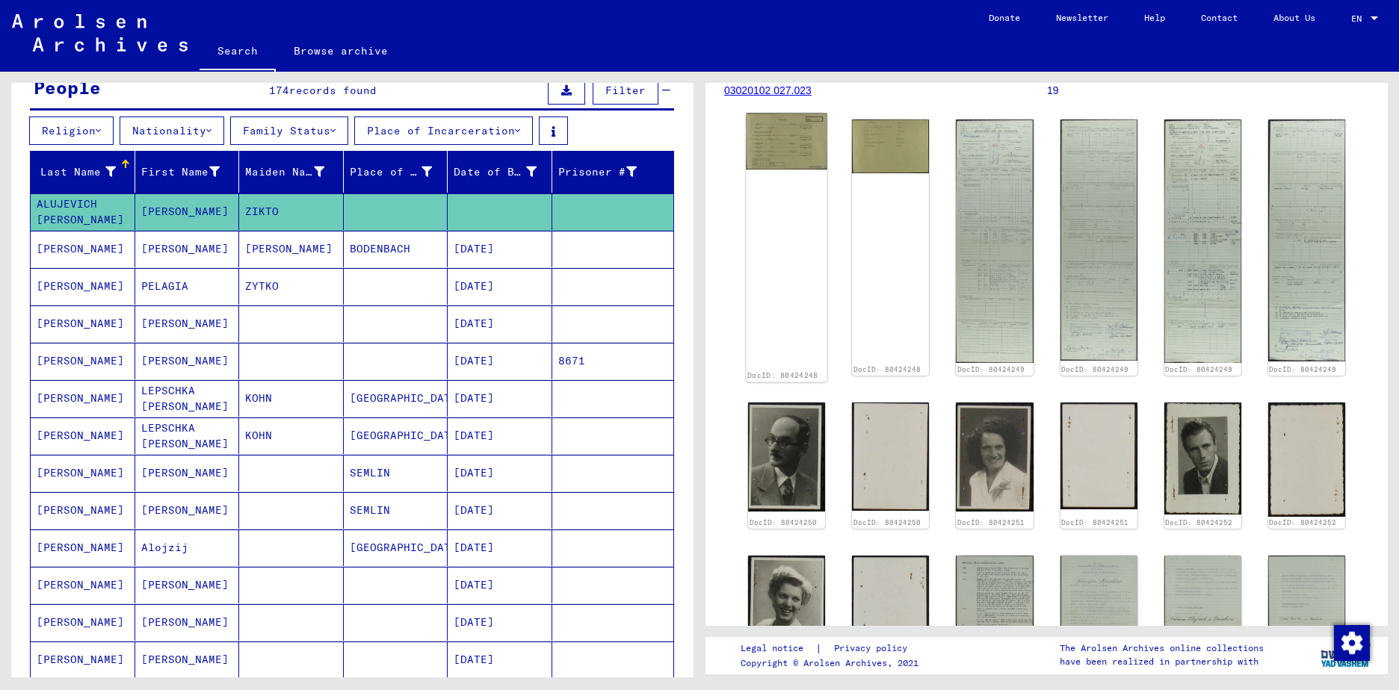
click at [785, 180] on div "DocID: 80424248" at bounding box center [786, 248] width 81 height 269
click at [762, 134] on img at bounding box center [786, 142] width 81 height 56
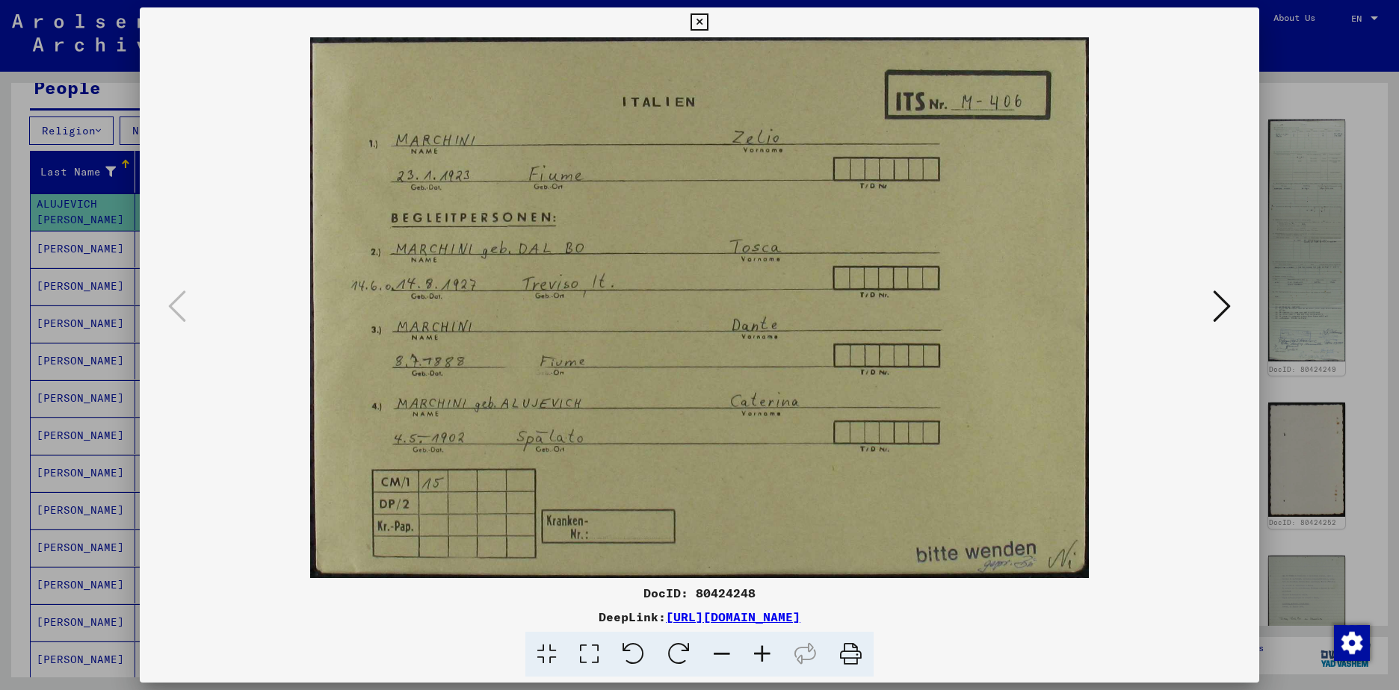
click at [1284, 466] on div at bounding box center [699, 345] width 1399 height 690
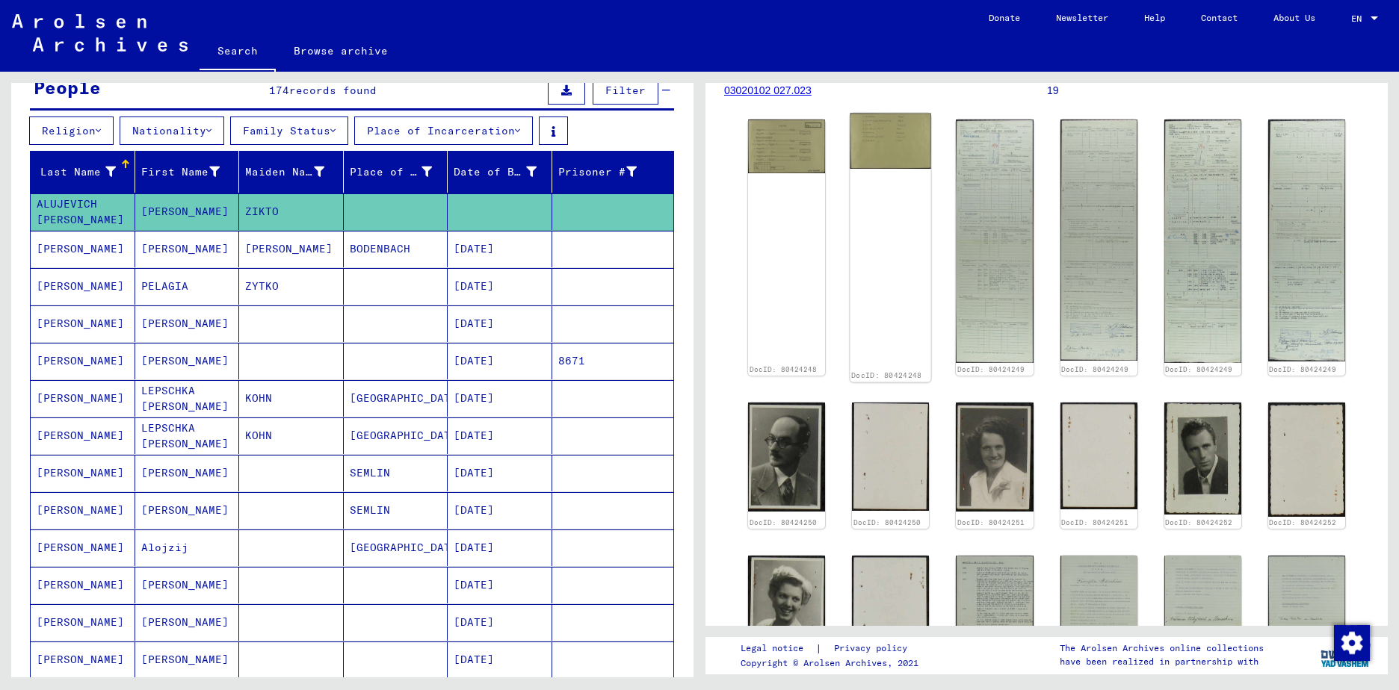
click at [873, 125] on img at bounding box center [890, 142] width 81 height 56
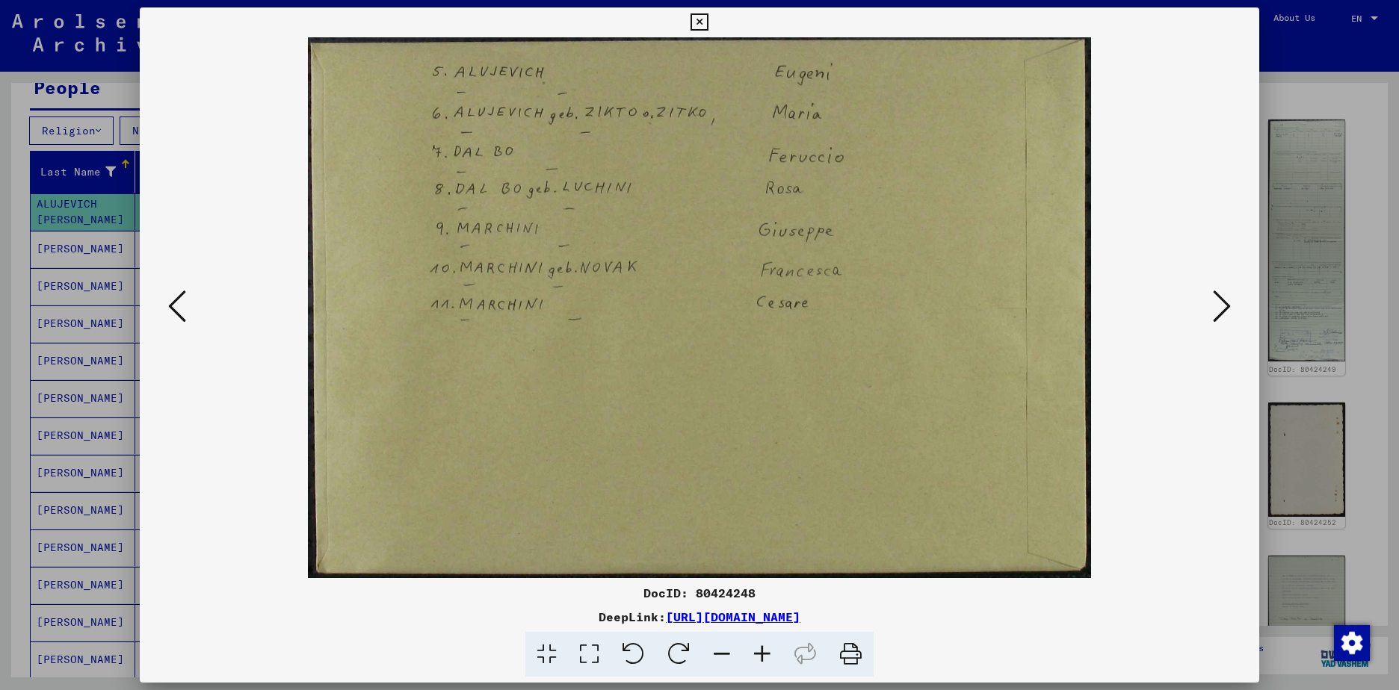
click at [1310, 348] on div at bounding box center [699, 345] width 1399 height 690
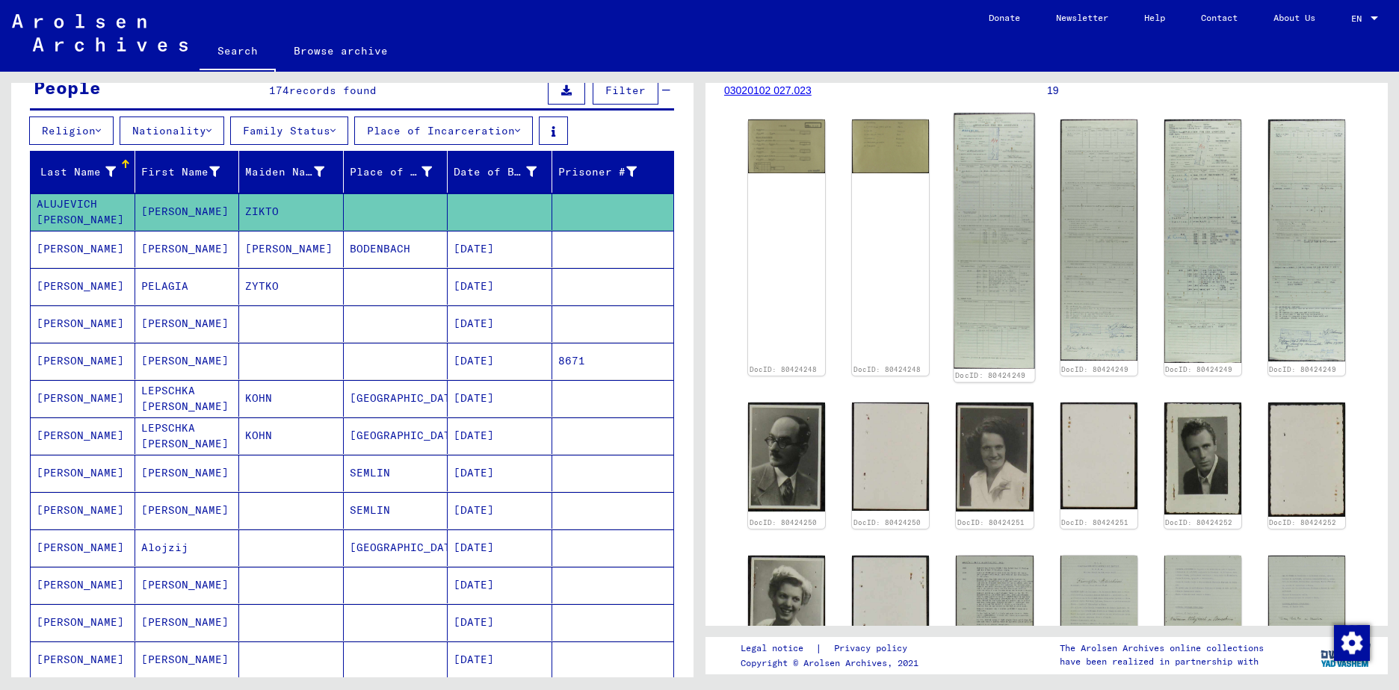
click at [968, 173] on img at bounding box center [994, 242] width 81 height 256
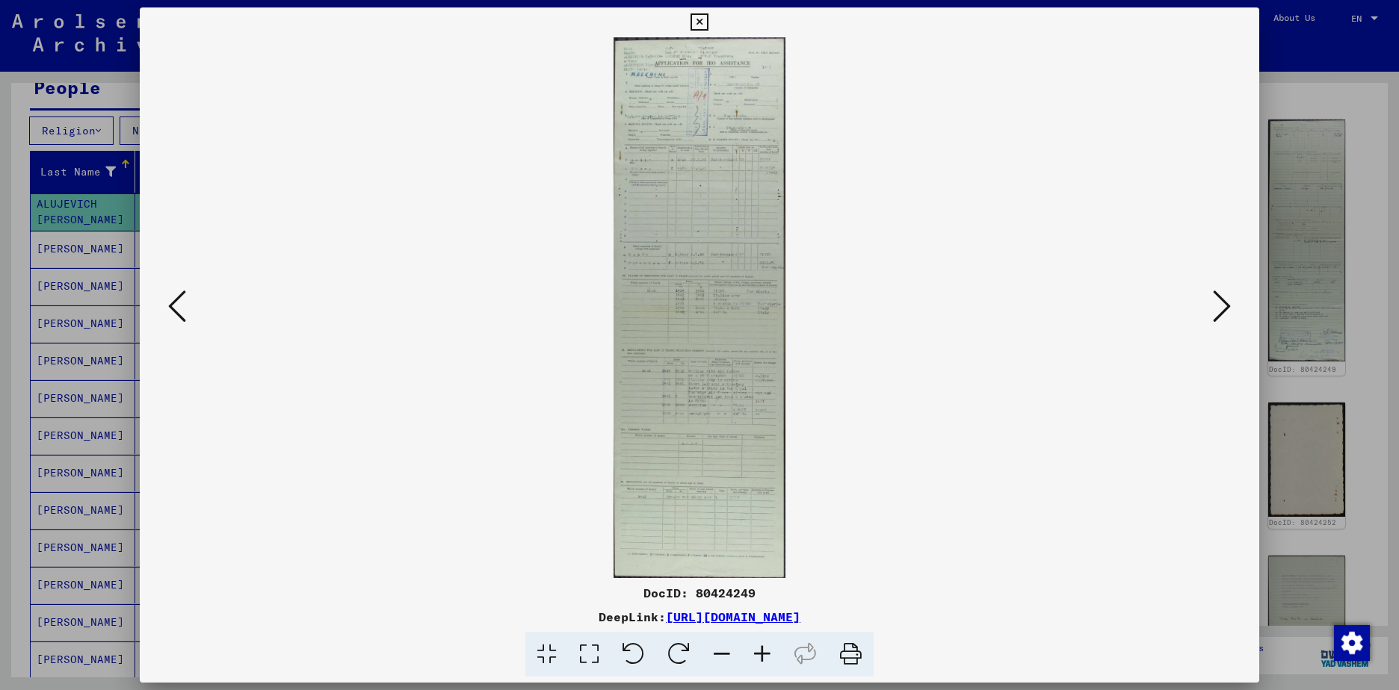
click at [761, 653] on icon at bounding box center [762, 655] width 40 height 46
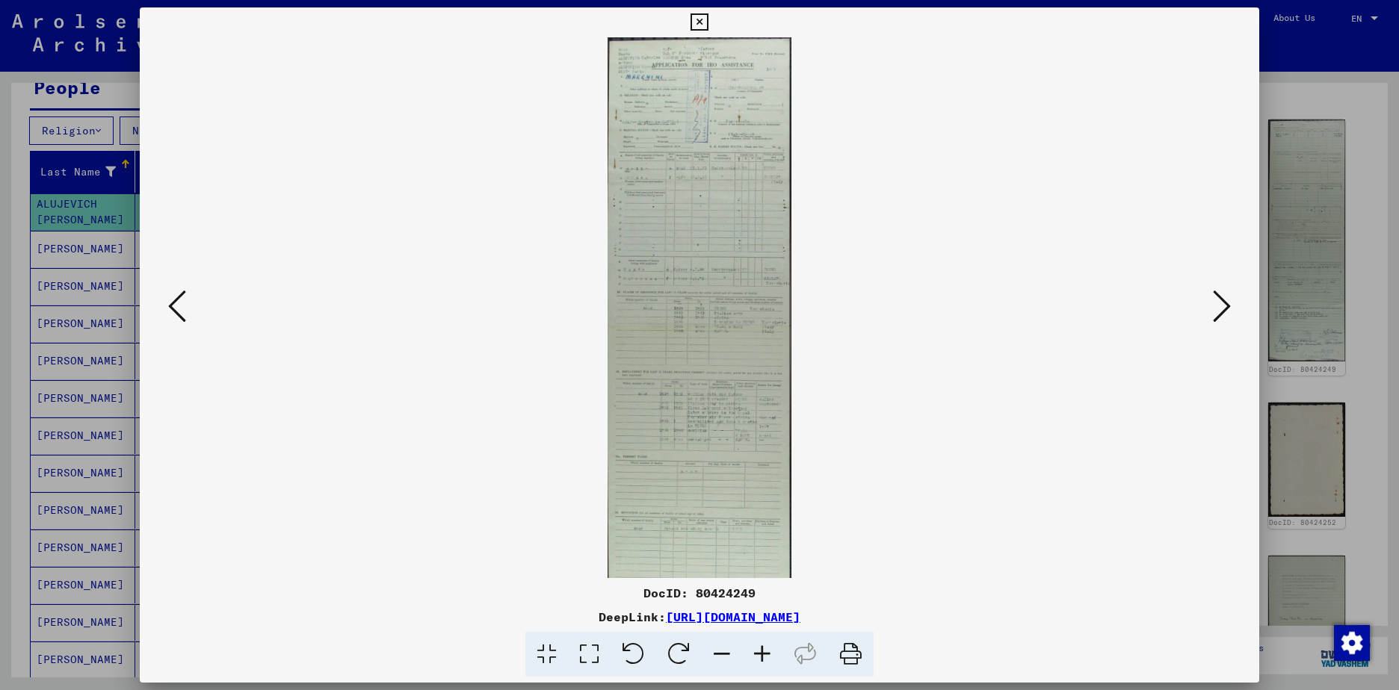
click at [761, 653] on icon at bounding box center [762, 655] width 40 height 46
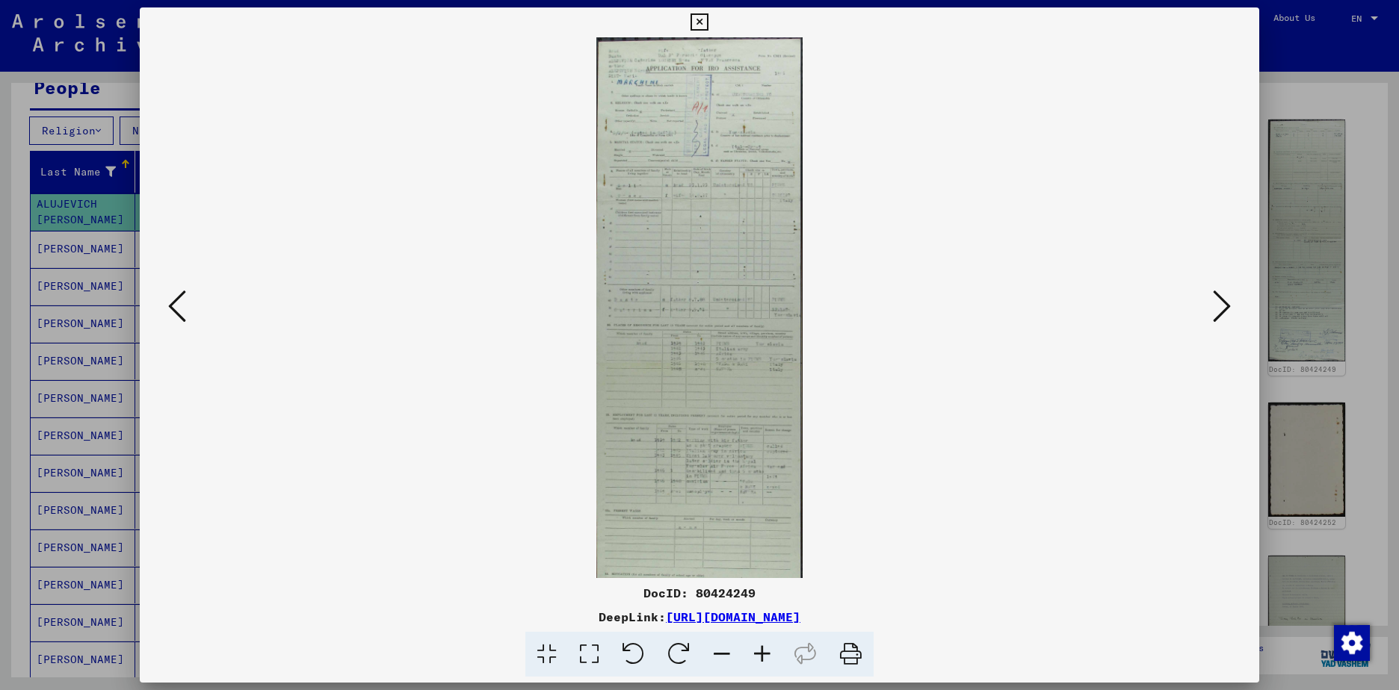
click at [761, 653] on icon at bounding box center [762, 655] width 40 height 46
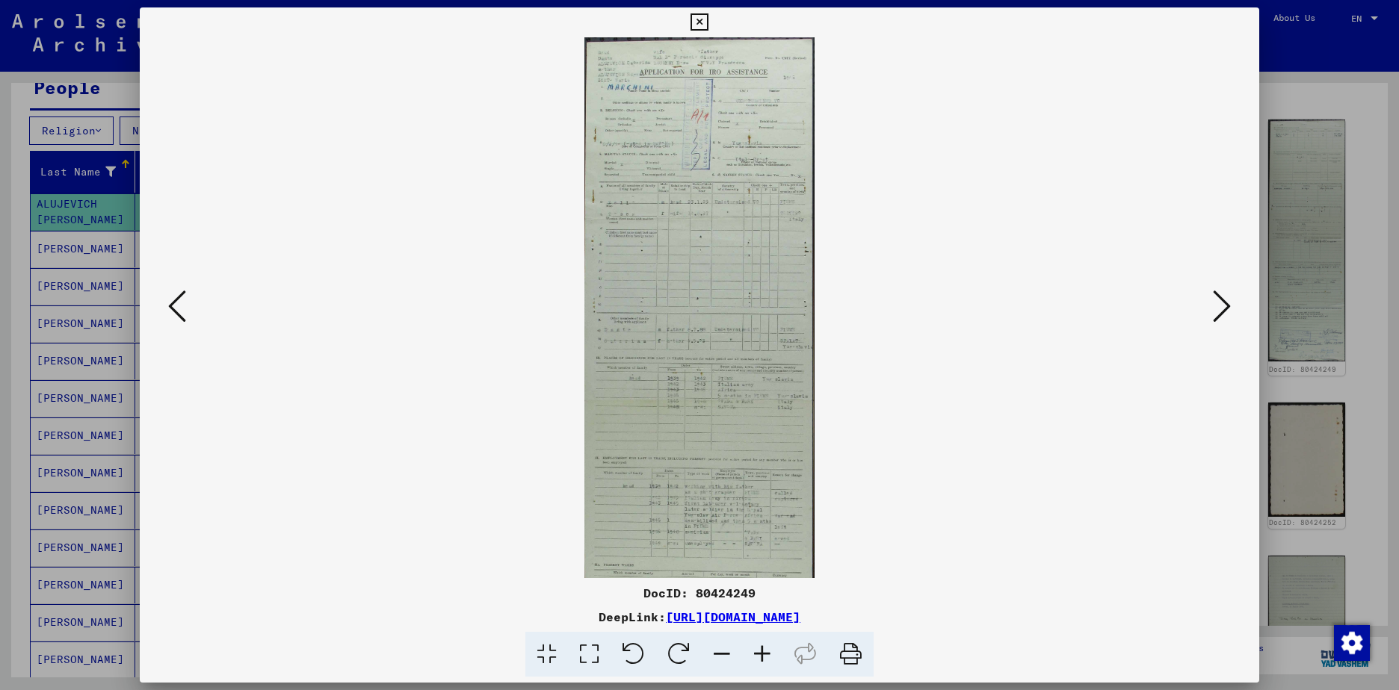
click at [761, 653] on icon at bounding box center [762, 655] width 40 height 46
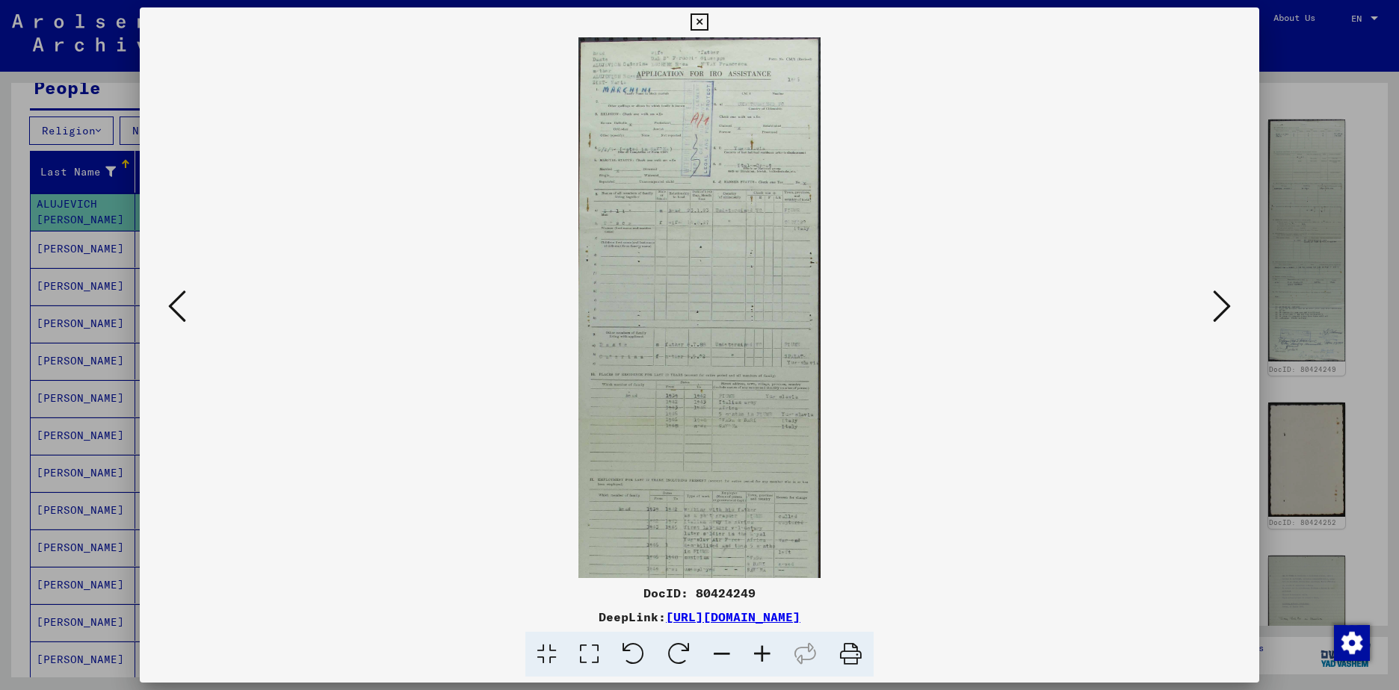
click at [761, 653] on icon at bounding box center [762, 655] width 40 height 46
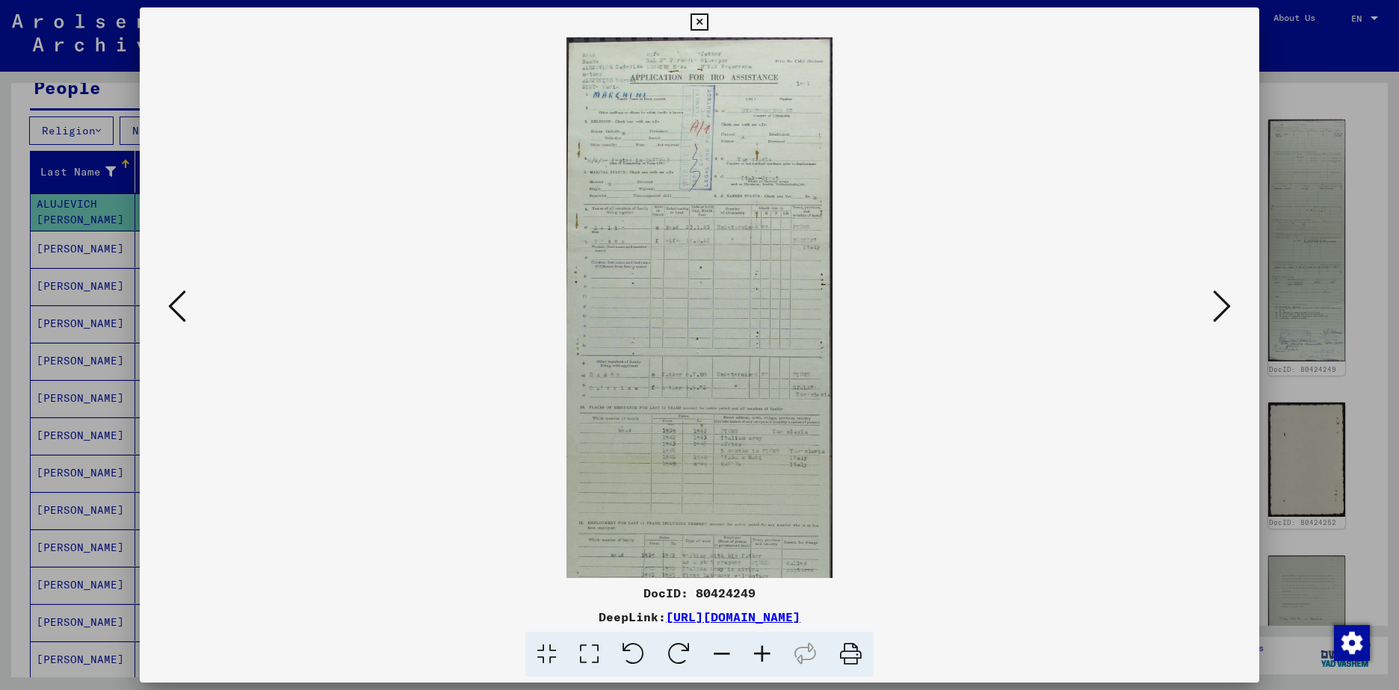
click at [761, 653] on icon at bounding box center [762, 655] width 40 height 46
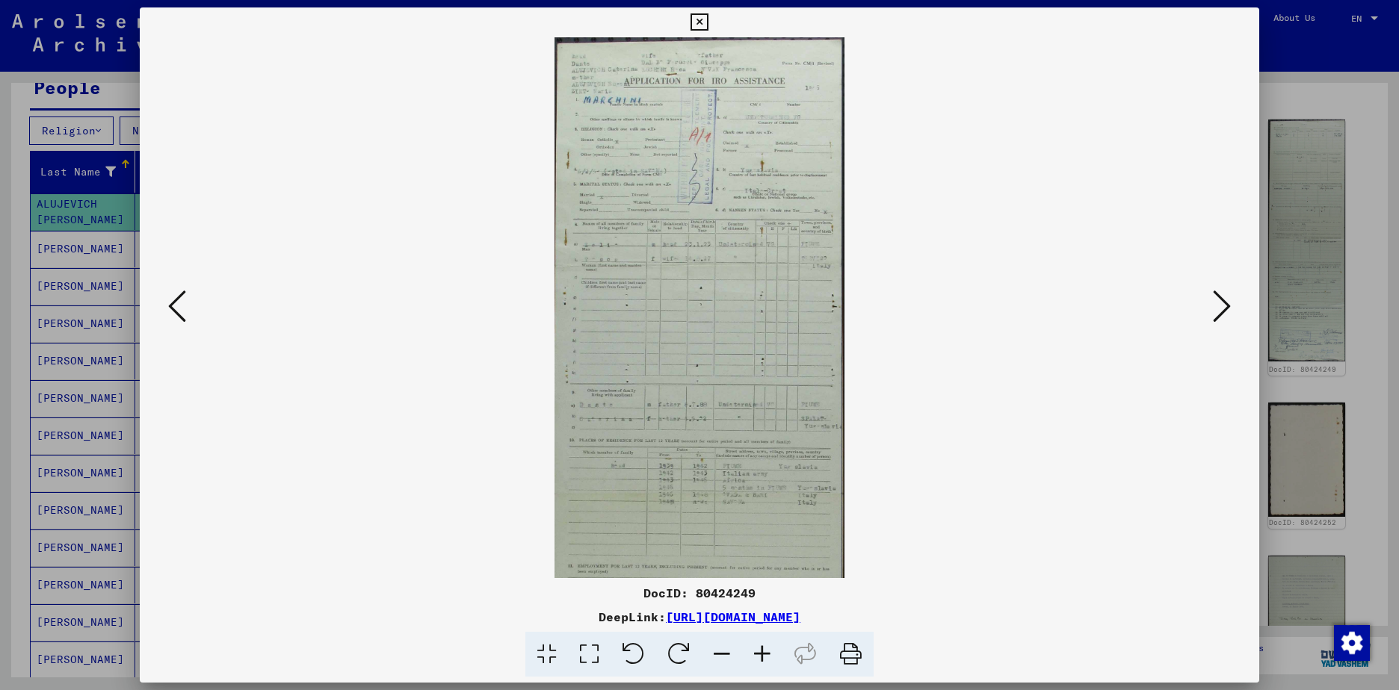
click at [761, 653] on icon at bounding box center [762, 655] width 40 height 46
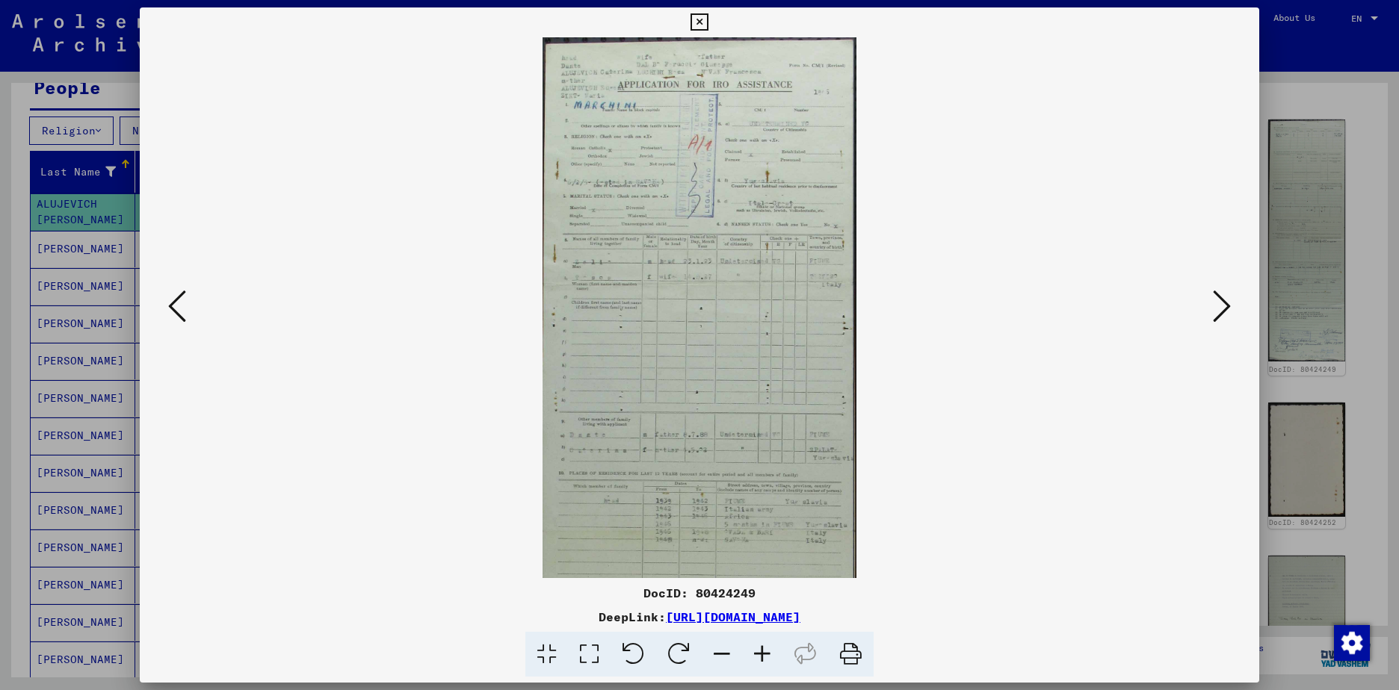
click at [761, 653] on icon at bounding box center [762, 655] width 40 height 46
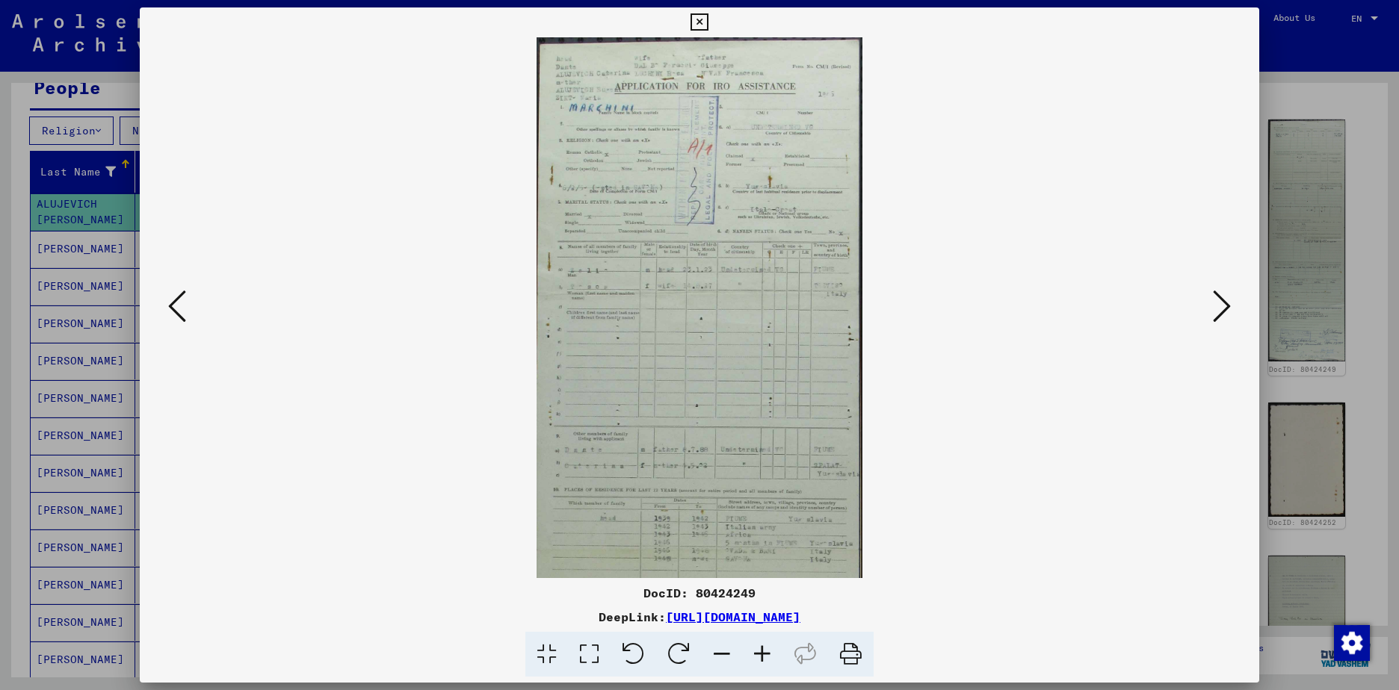
click at [761, 653] on icon at bounding box center [762, 655] width 40 height 46
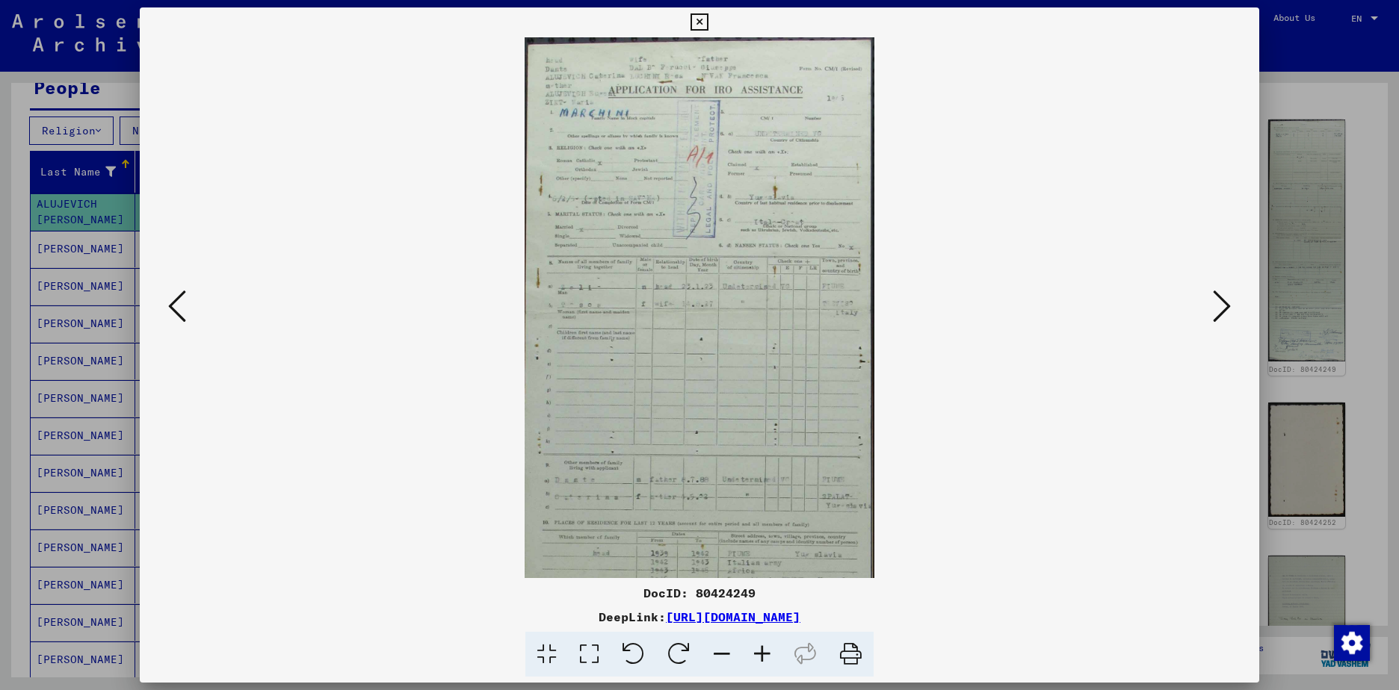
click at [761, 653] on icon at bounding box center [762, 655] width 40 height 46
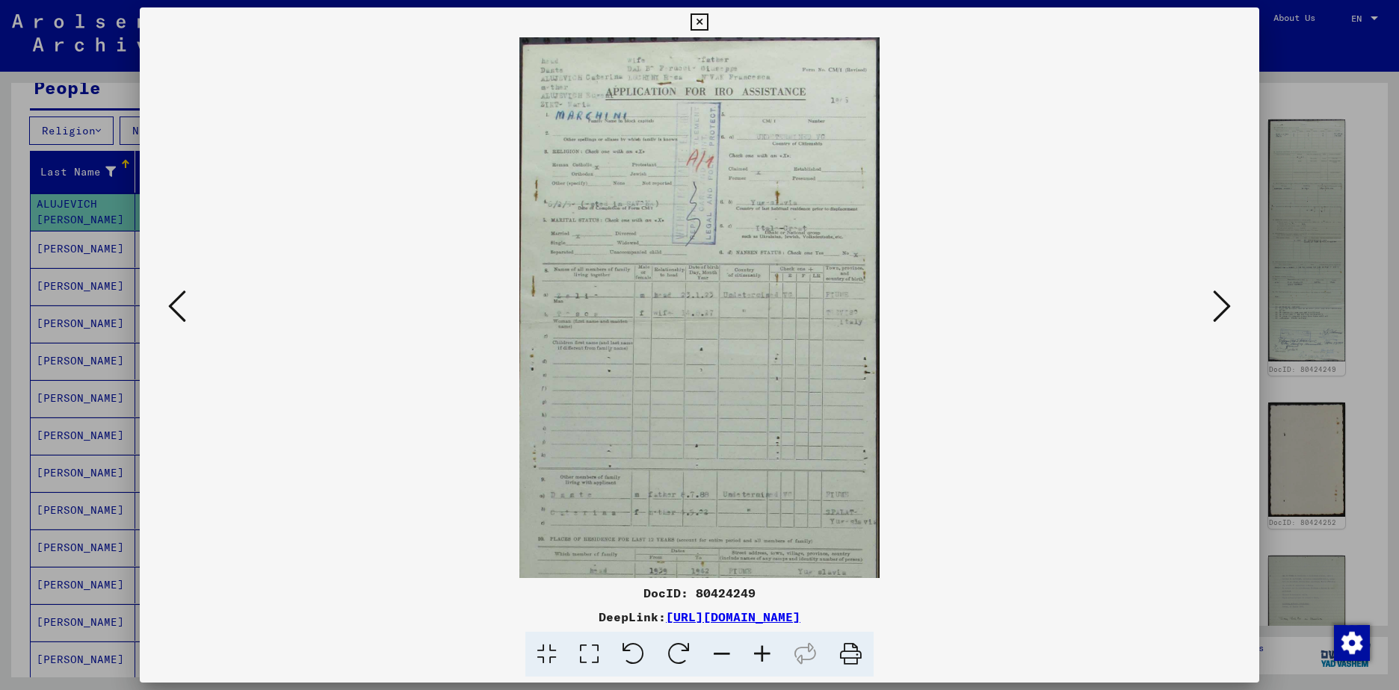
click at [761, 653] on icon at bounding box center [762, 655] width 40 height 46
click at [1307, 227] on div at bounding box center [699, 345] width 1399 height 690
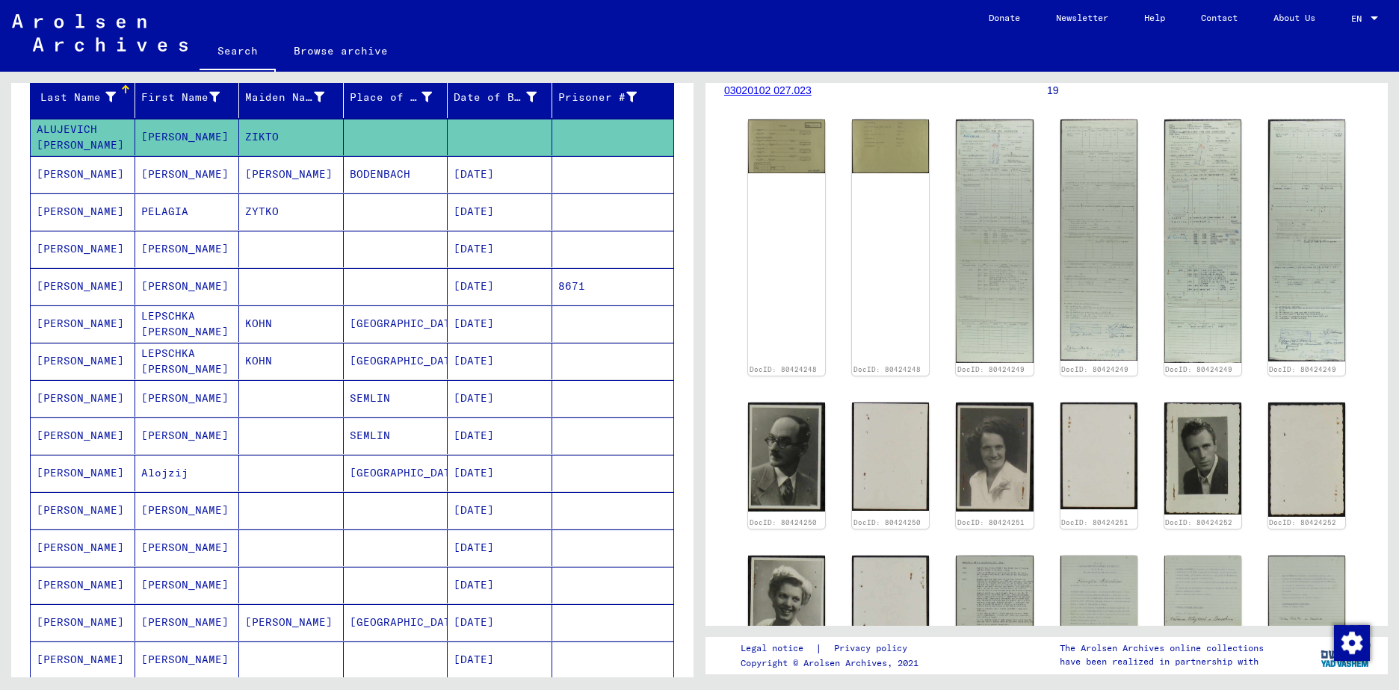
click at [179, 216] on mat-cell "PELAGIA" at bounding box center [187, 212] width 105 height 37
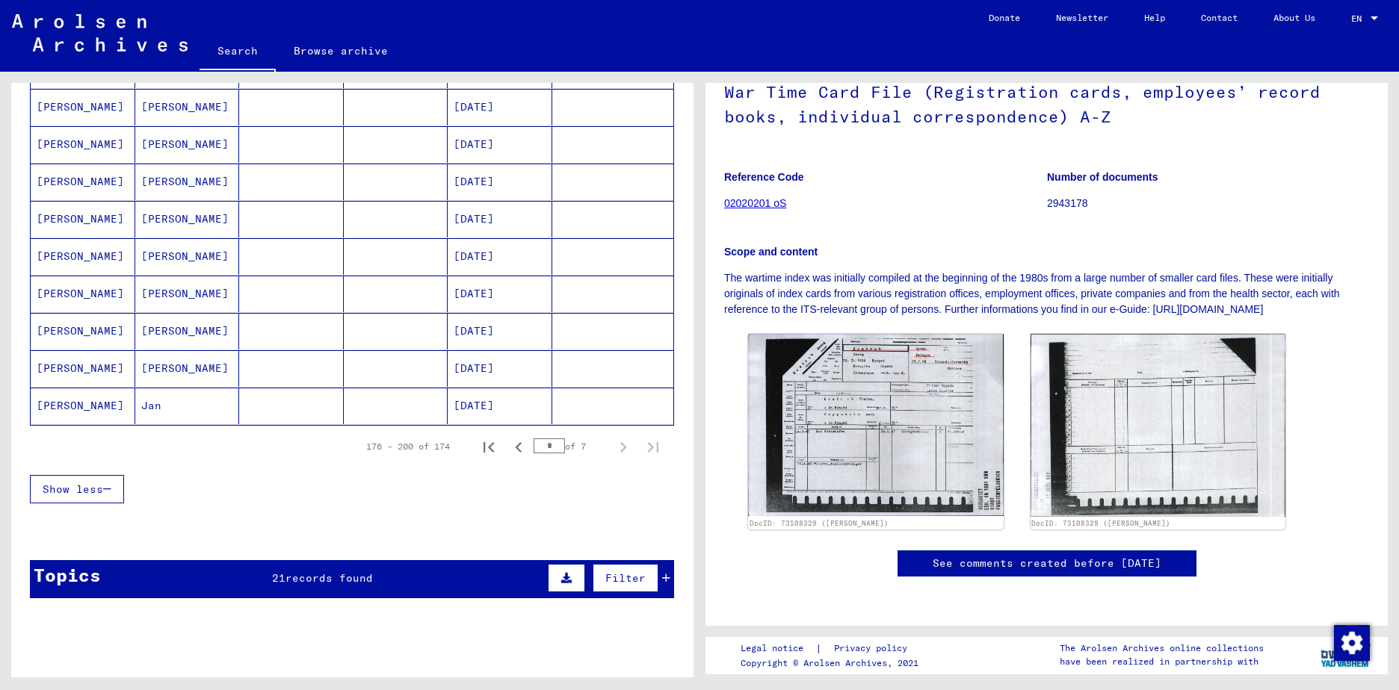
scroll to position [897, 0]
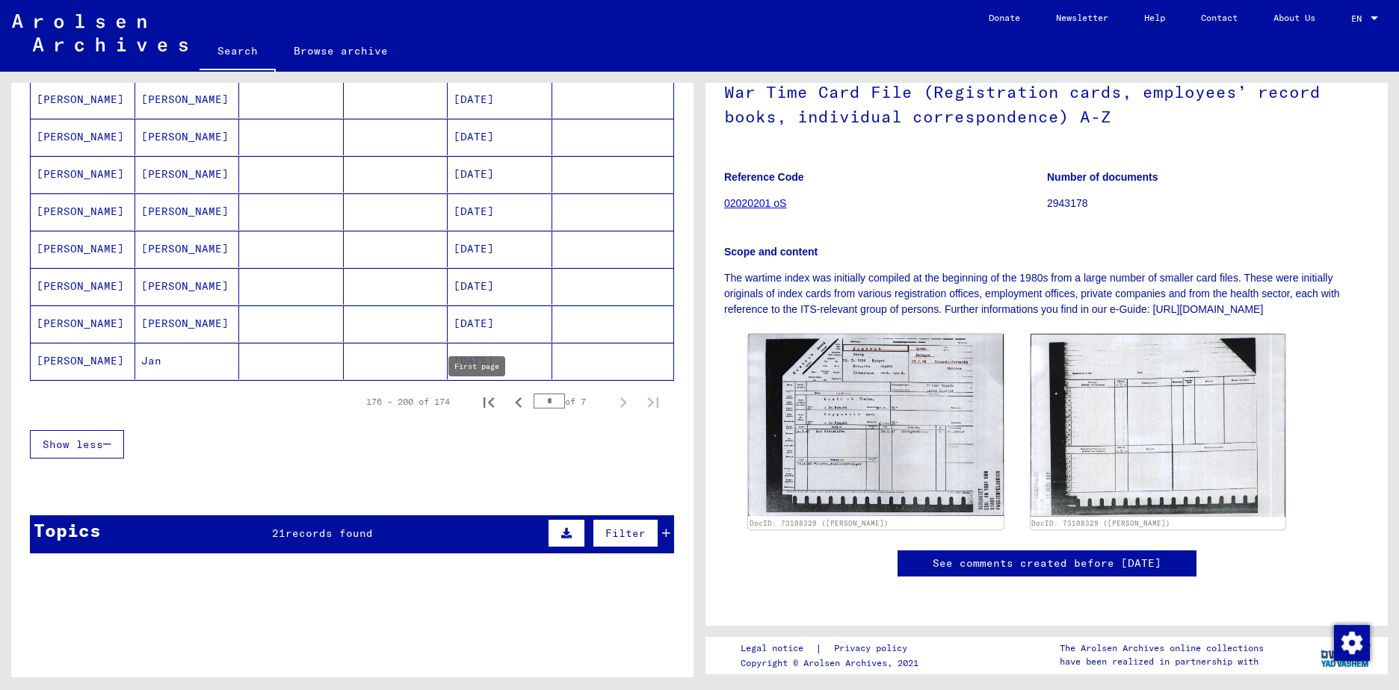
click at [483, 405] on icon "First page" at bounding box center [488, 403] width 10 height 10
type input "*"
click at [432, 535] on div "Topics 21 records found Filter" at bounding box center [352, 535] width 644 height 38
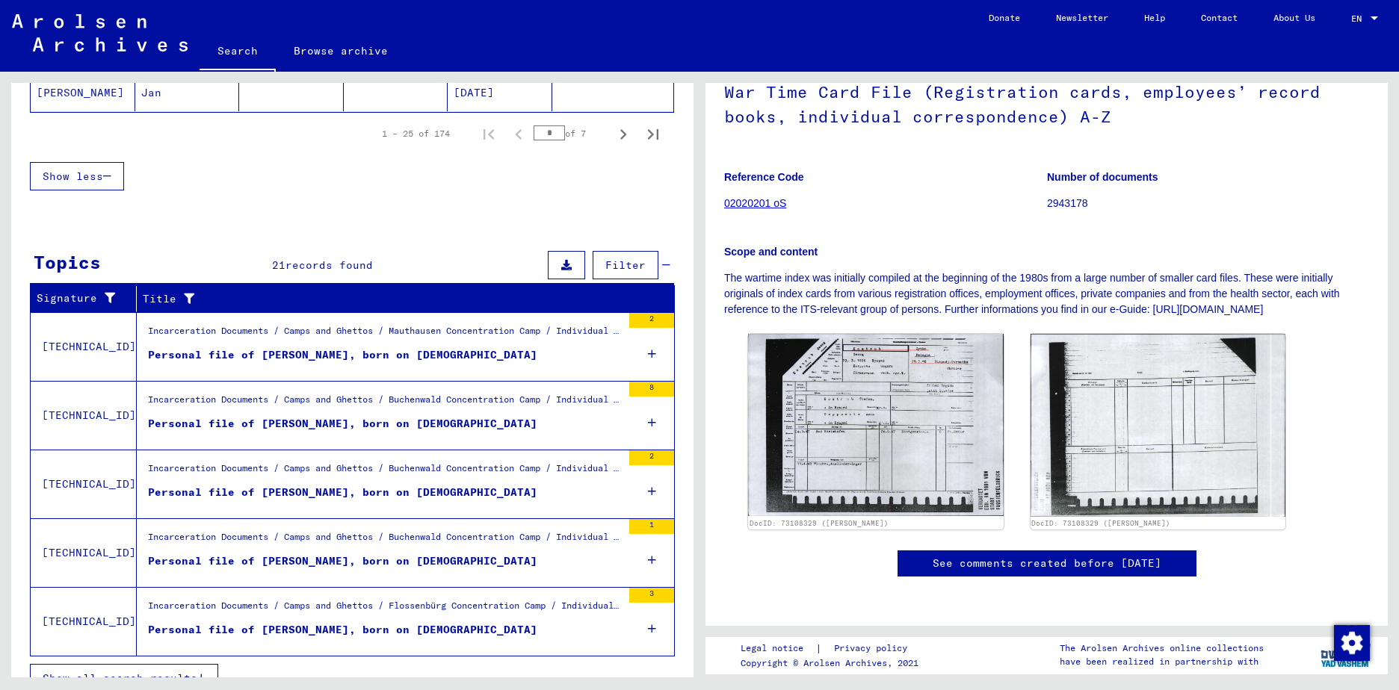
scroll to position [1188, 0]
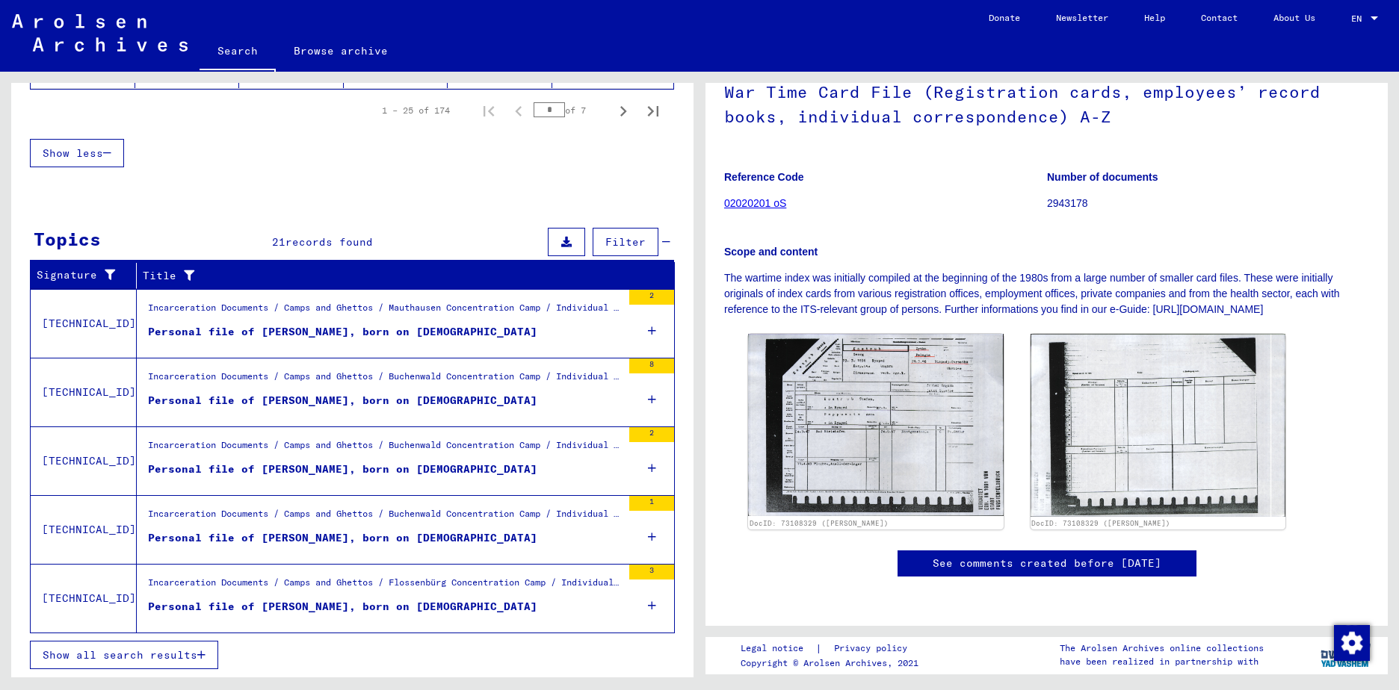
click at [164, 660] on span "Show all search results" at bounding box center [120, 655] width 155 height 13
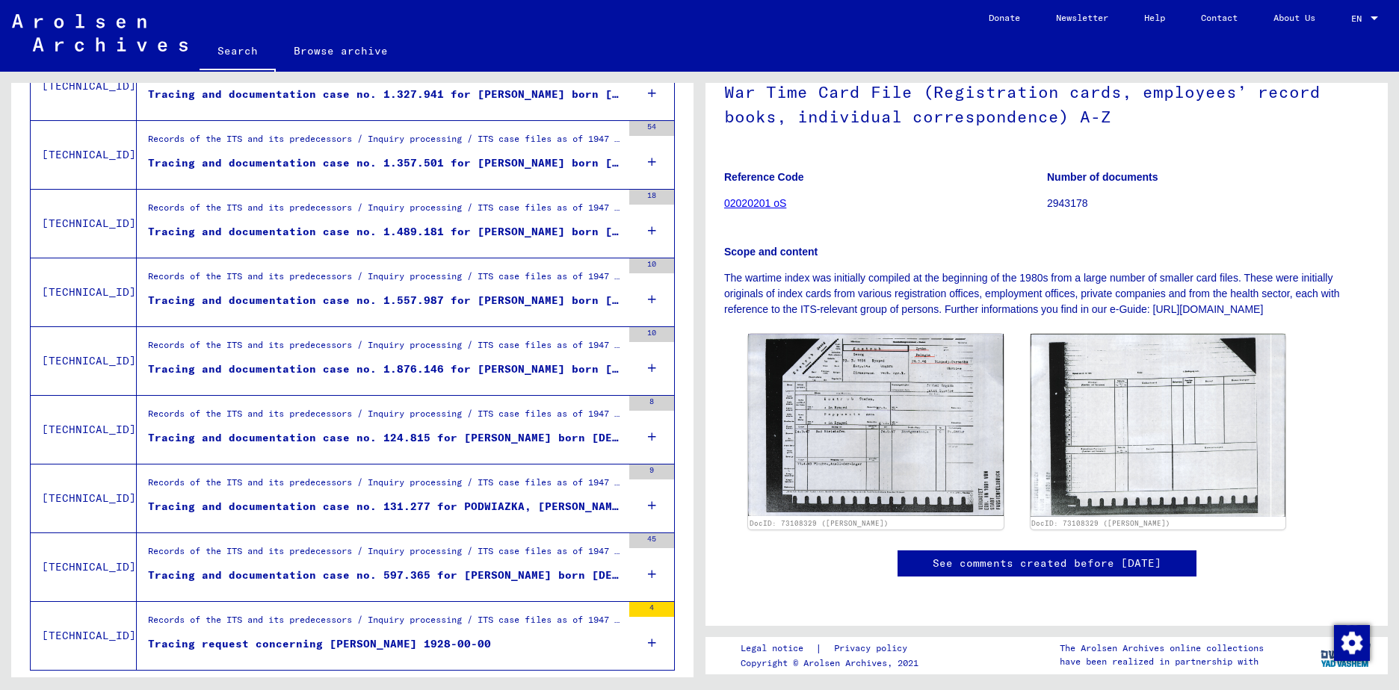
scroll to position [1263, 0]
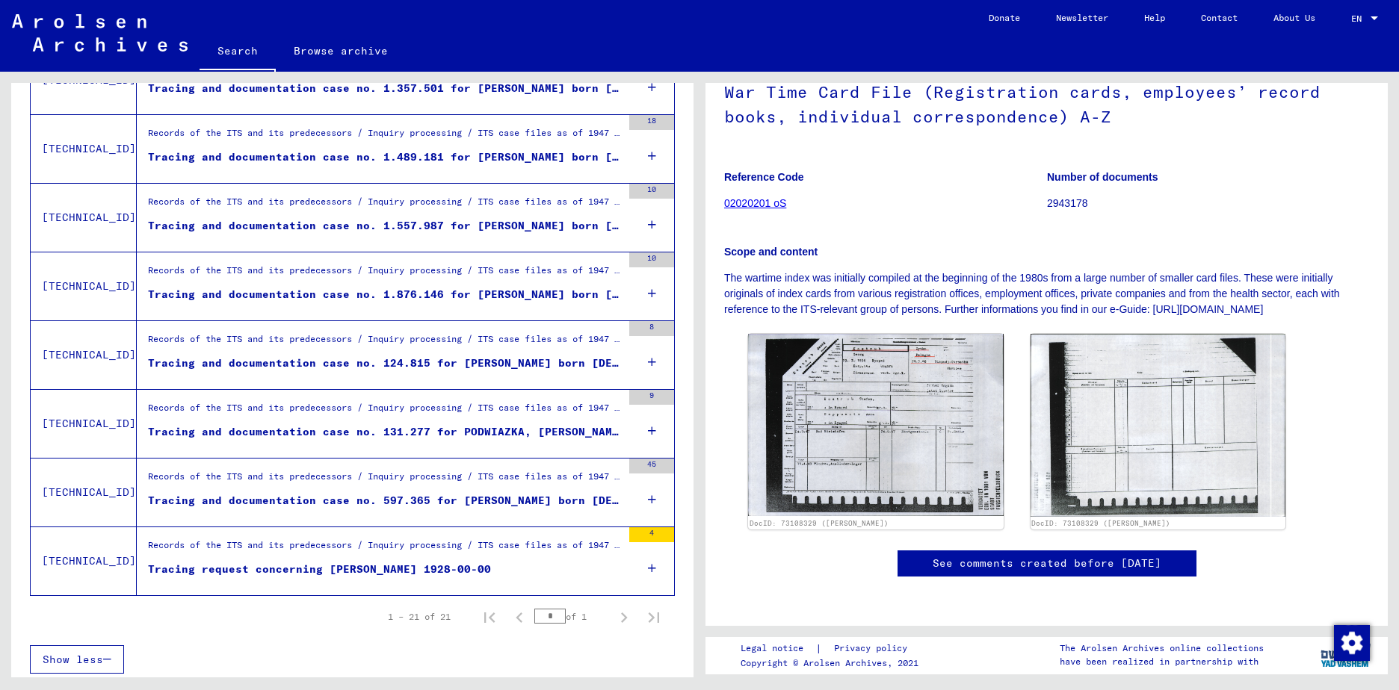
click at [434, 568] on div "Tracing request concerning [PERSON_NAME] 1928-00-00" at bounding box center [319, 570] width 343 height 16
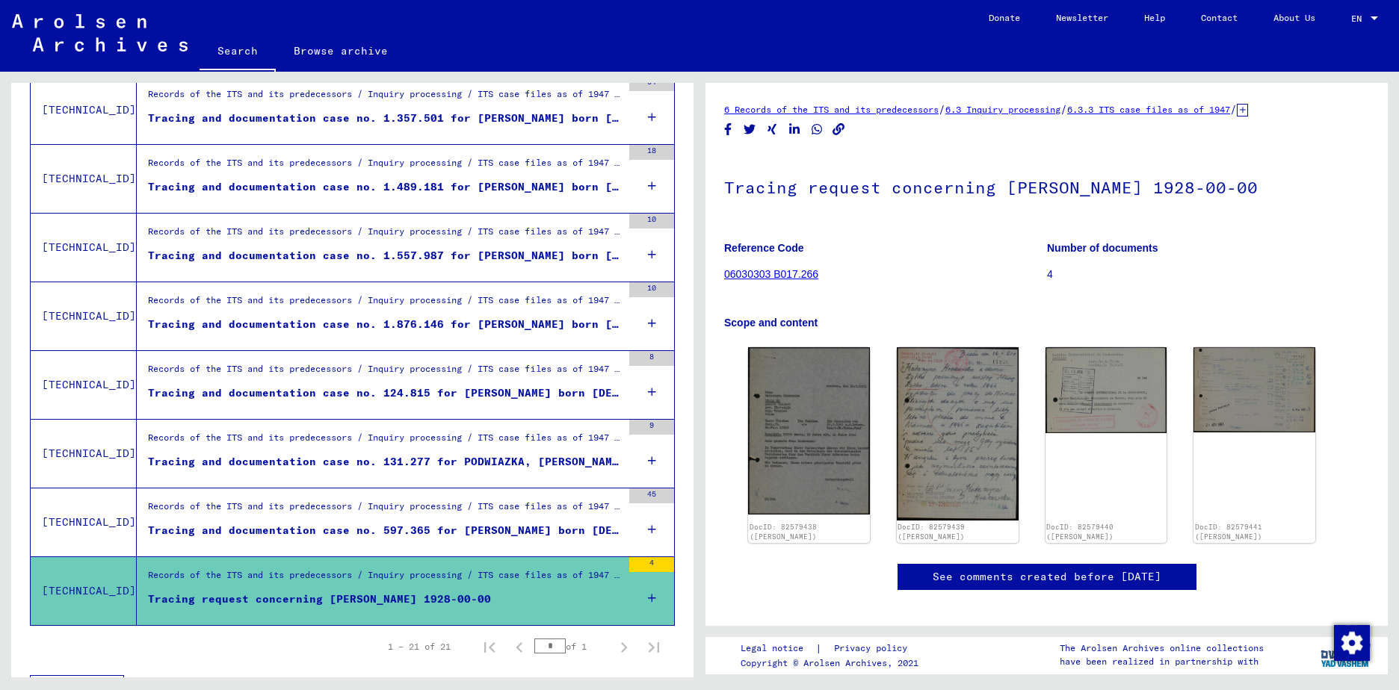
scroll to position [1263, 0]
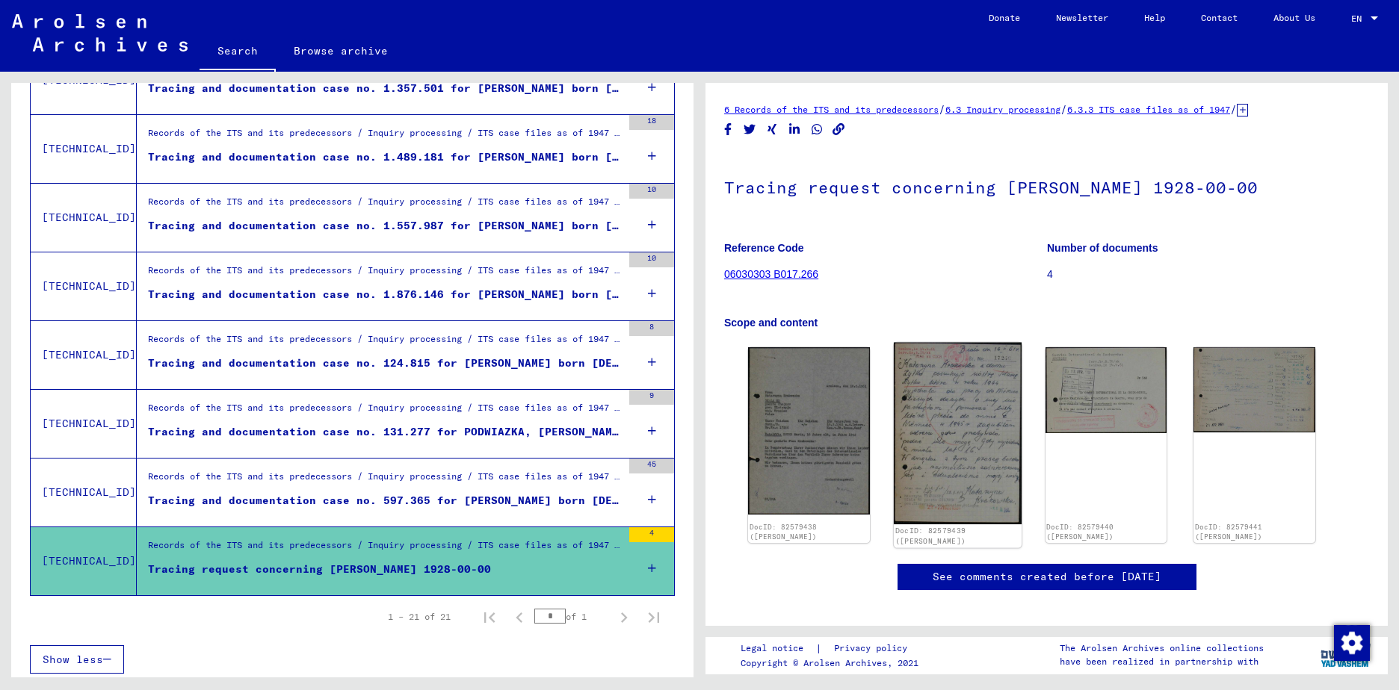
click at [938, 411] on img at bounding box center [958, 434] width 128 height 182
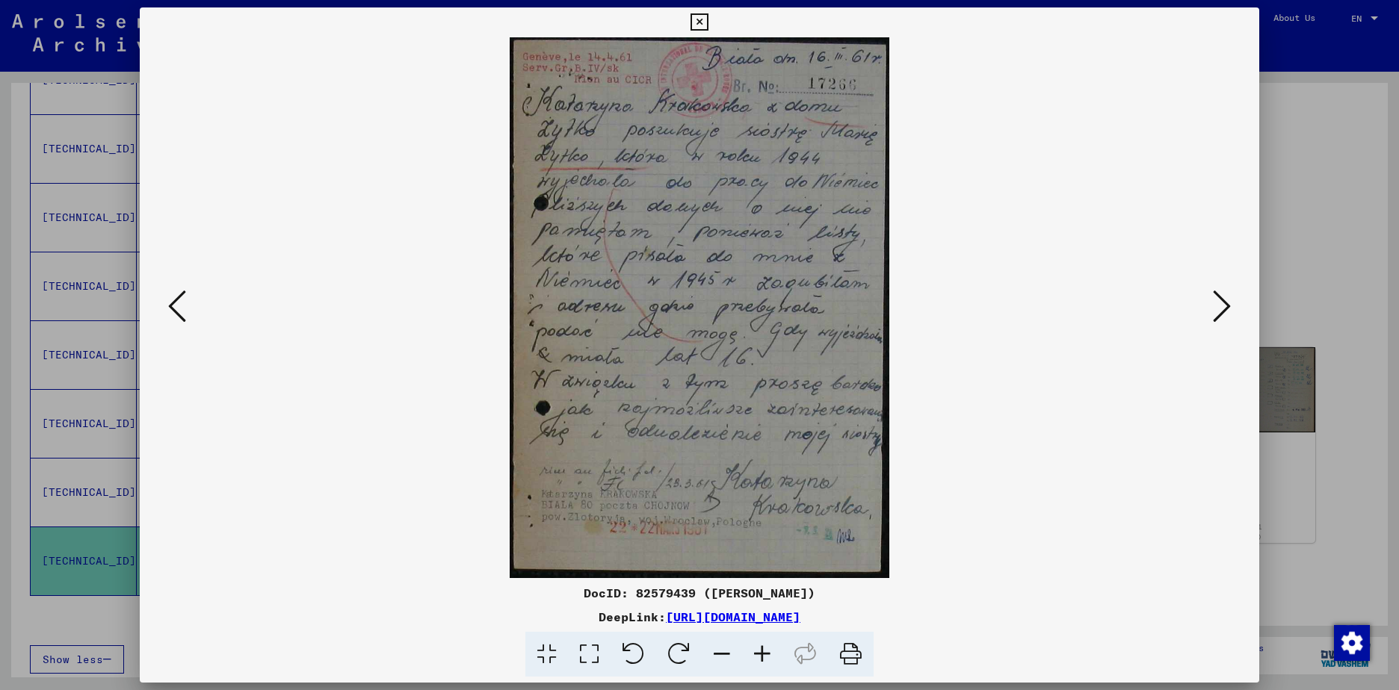
click at [956, 498] on img at bounding box center [700, 307] width 1018 height 541
click at [1304, 205] on div at bounding box center [699, 345] width 1399 height 690
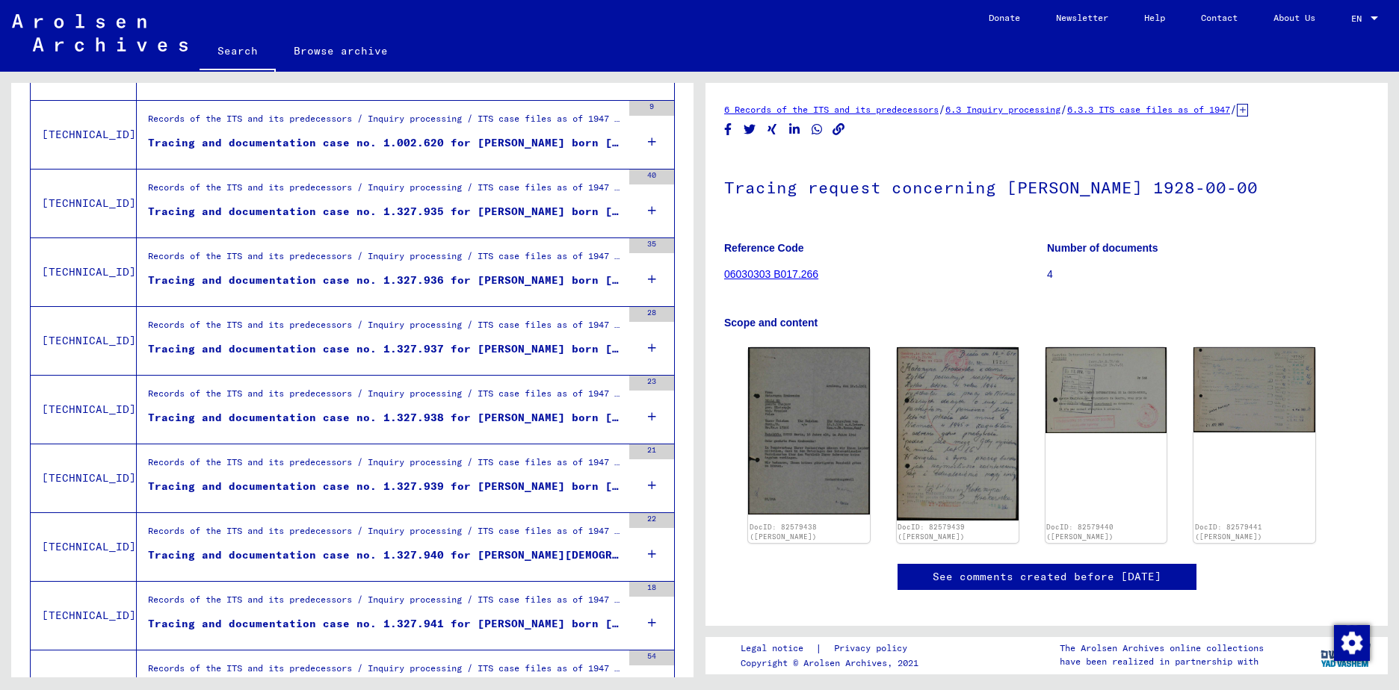
scroll to position [516, 0]
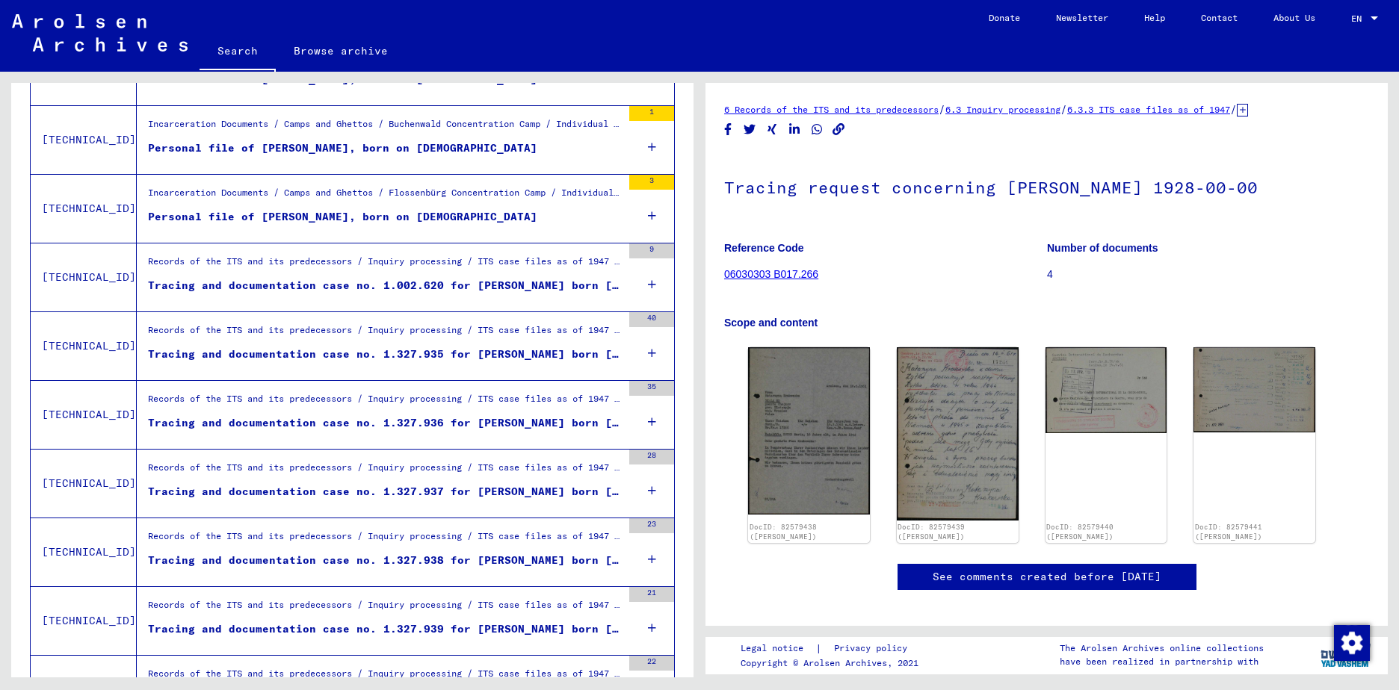
drag, startPoint x: 233, startPoint y: 46, endPoint x: 258, endPoint y: 25, distance: 32.8
click at [233, 46] on link "Search" at bounding box center [238, 52] width 76 height 39
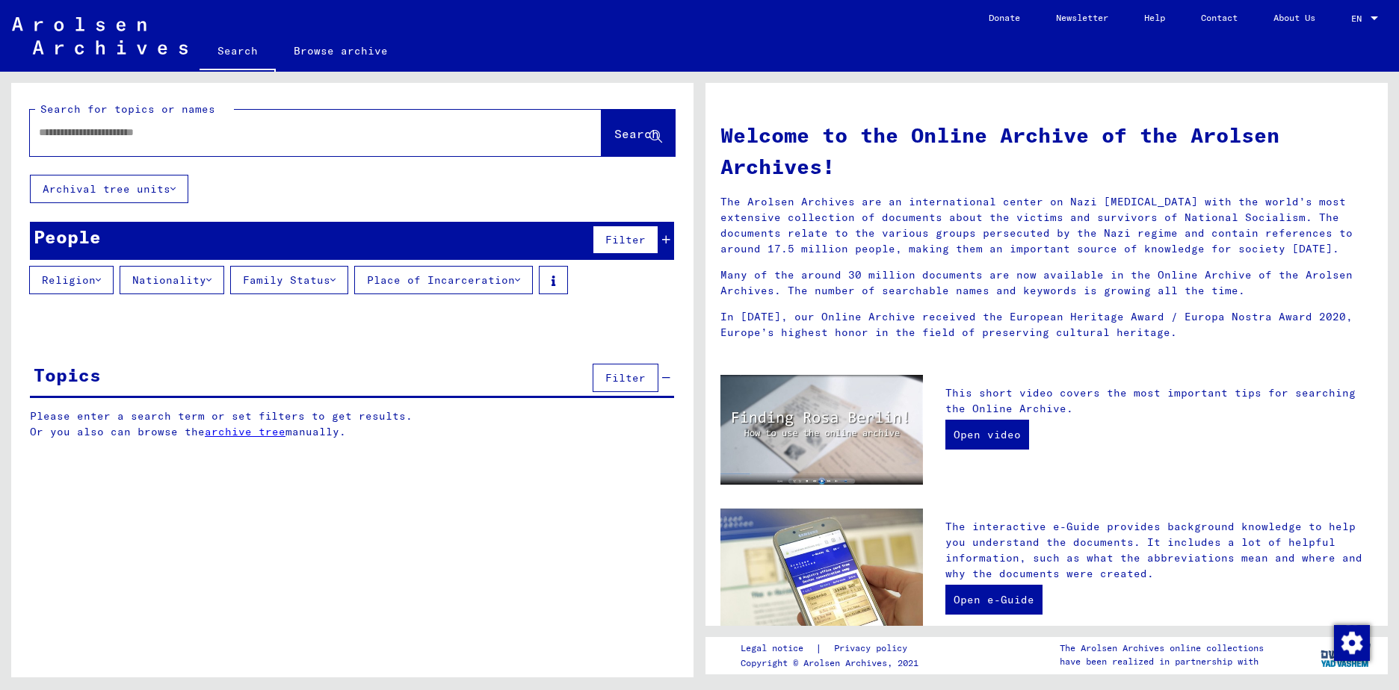
click at [197, 140] on div at bounding box center [293, 133] width 527 height 34
type input "*****"
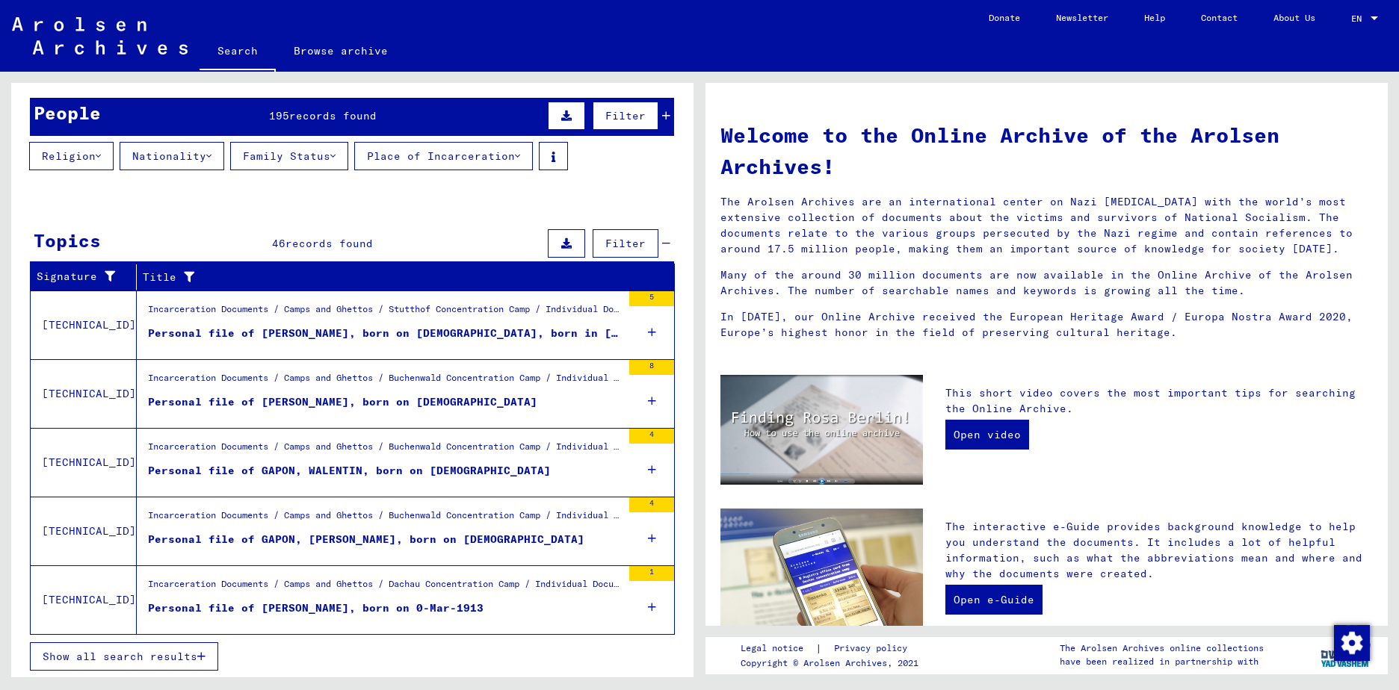
scroll to position [126, 0]
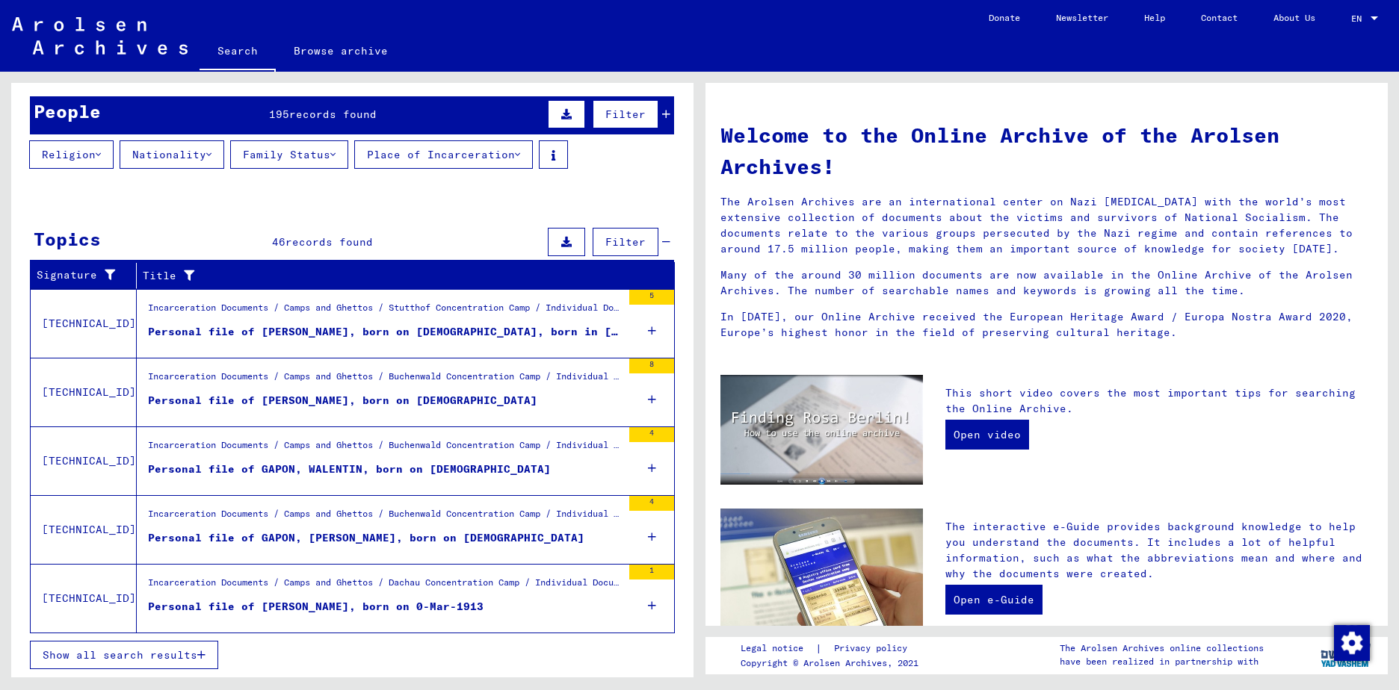
click at [205, 657] on icon "button" at bounding box center [201, 655] width 8 height 10
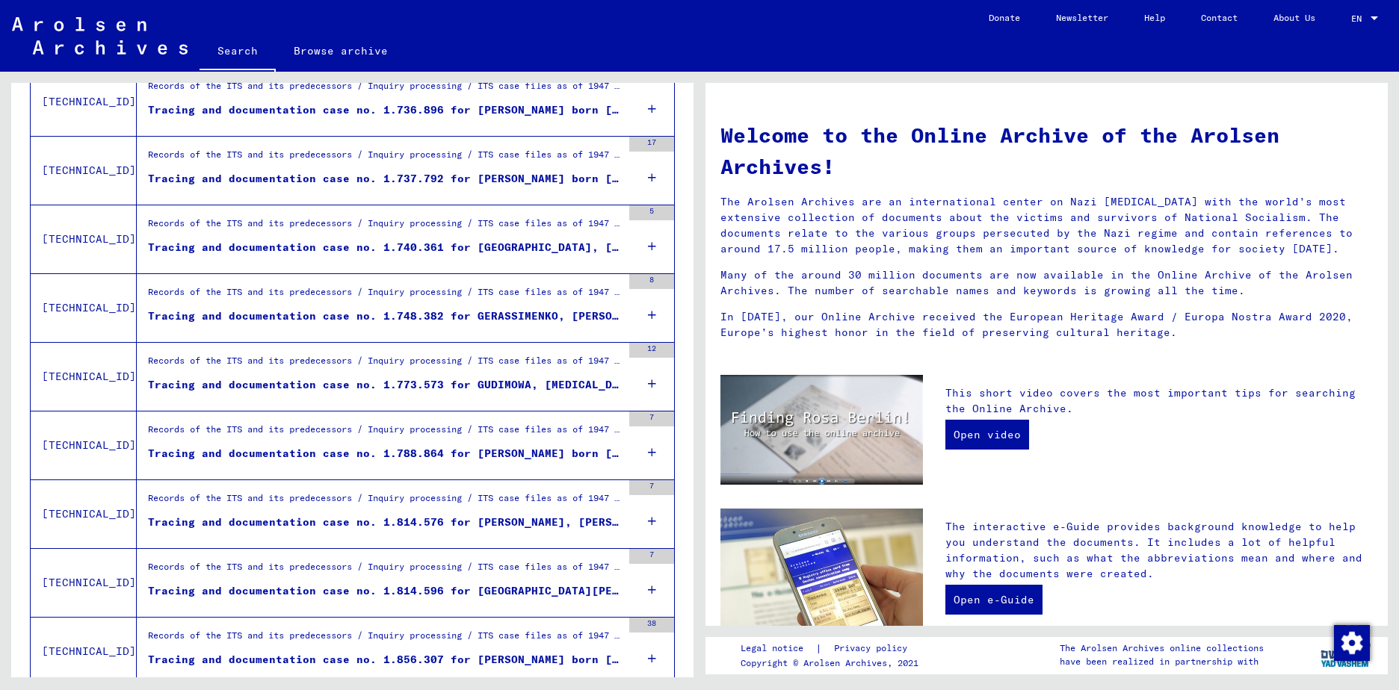
scroll to position [1470, 0]
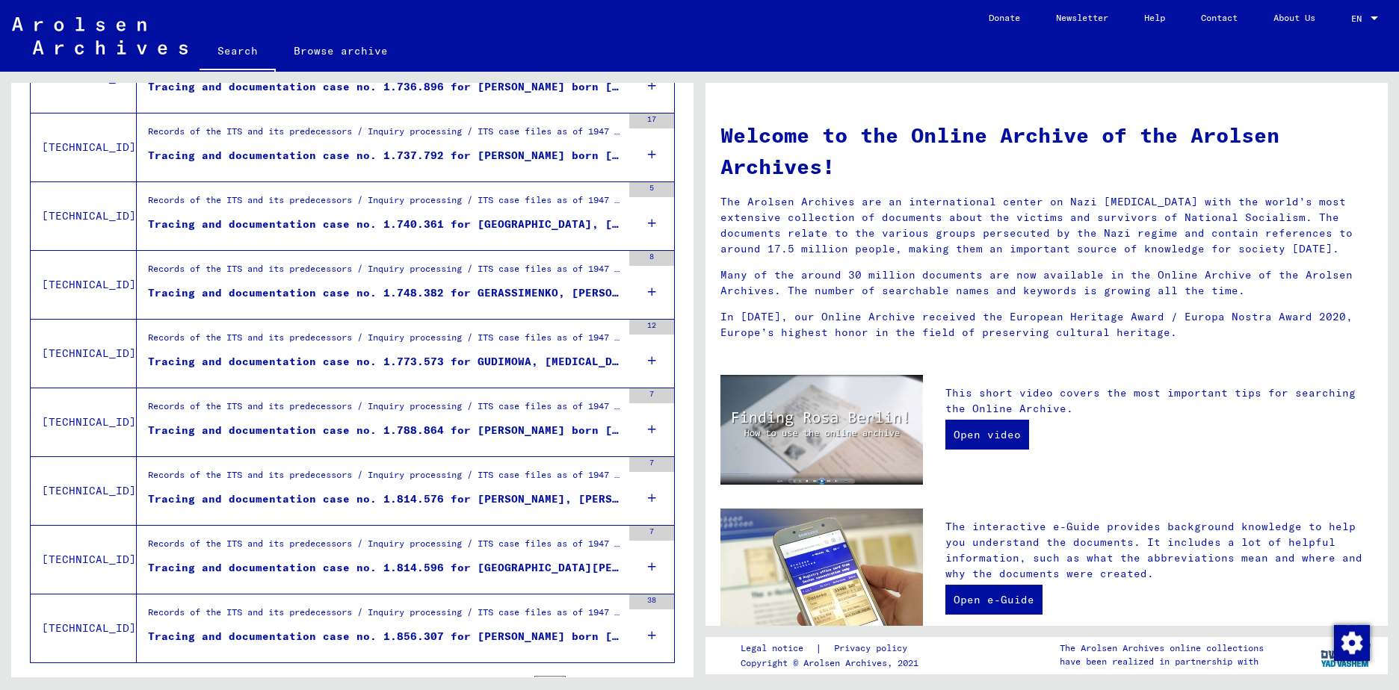
click at [513, 434] on div "Tracing and documentation case no. 1.788.864 for [PERSON_NAME] born [DEMOGRAPHI…" at bounding box center [385, 431] width 474 height 16
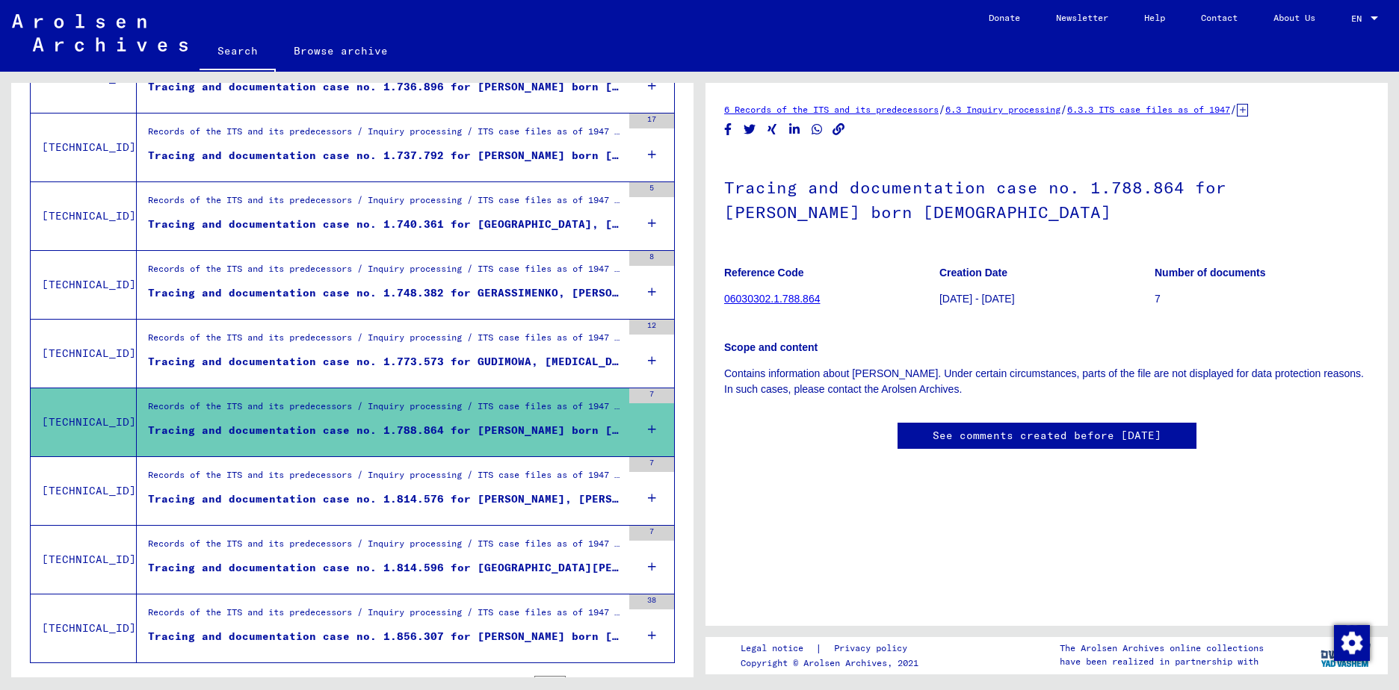
scroll to position [1542, 0]
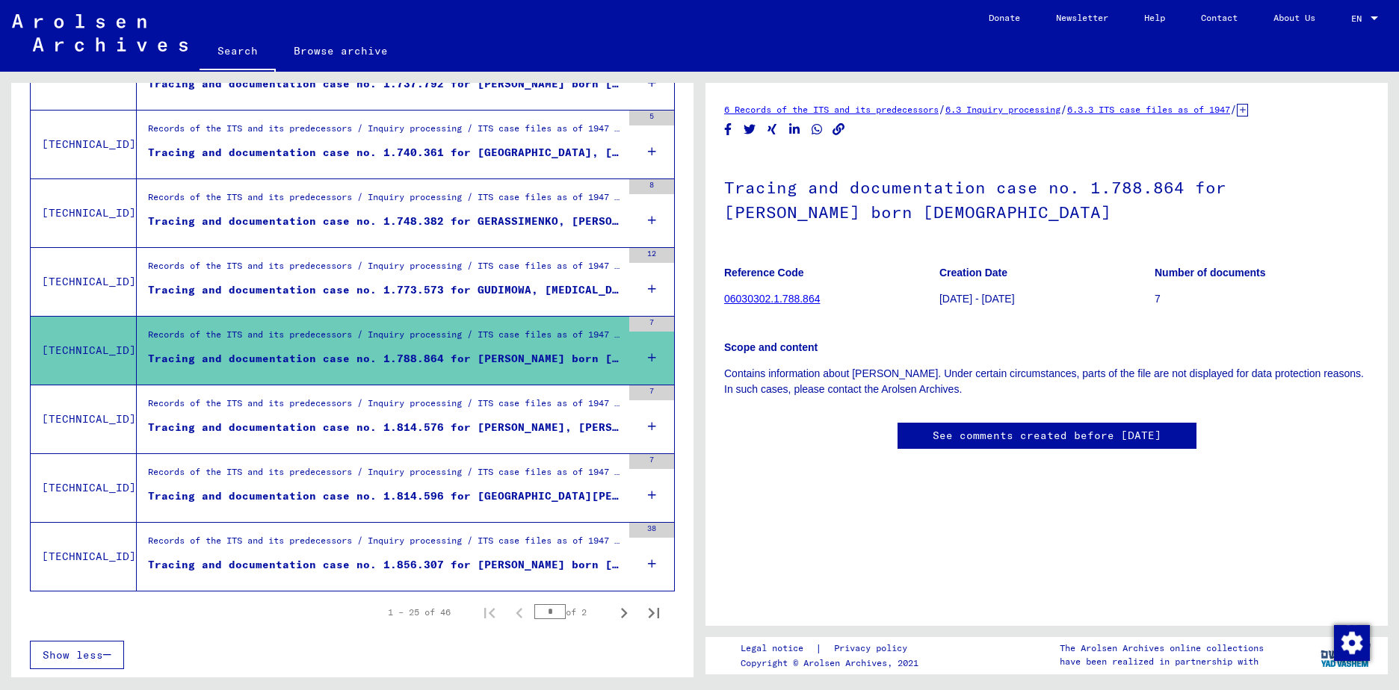
click at [540, 554] on div "Records of the ITS and its predecessors / Inquiry processing / ITS case files a…" at bounding box center [385, 544] width 474 height 21
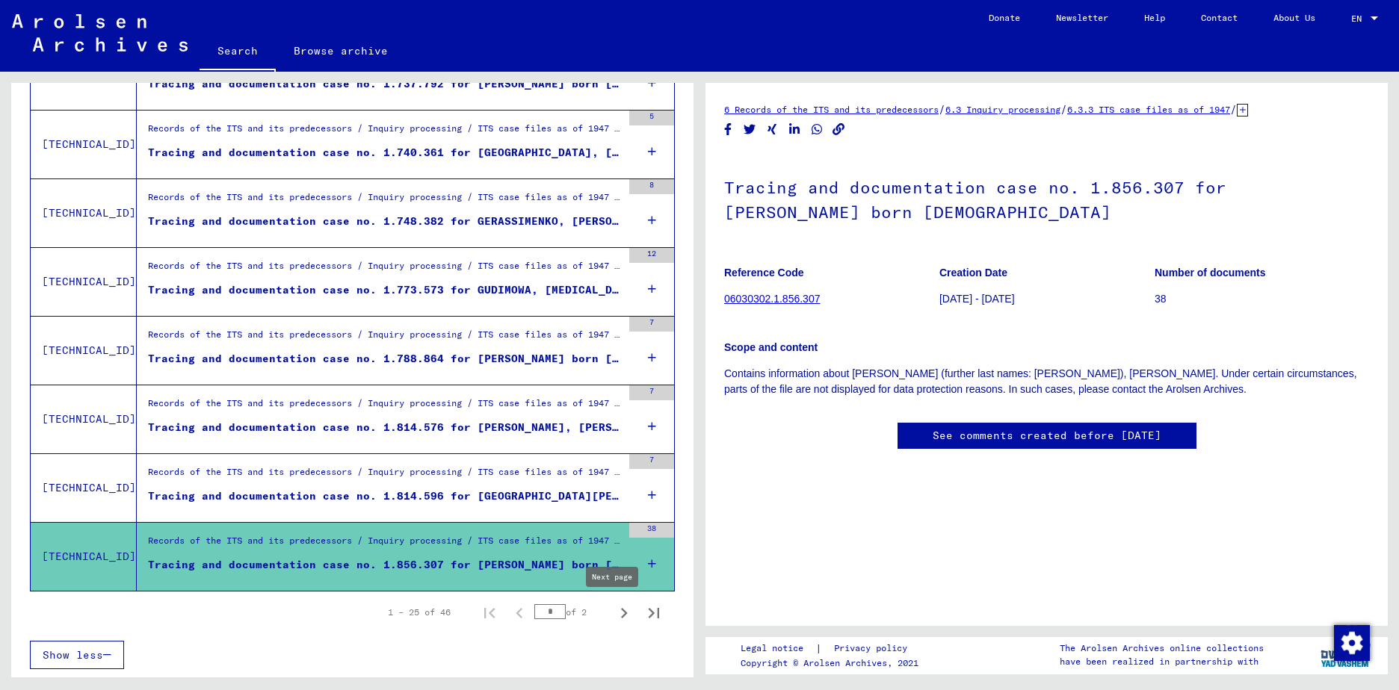
click at [613, 614] on icon "Next page" at bounding box center [623, 613] width 21 height 21
type input "*"
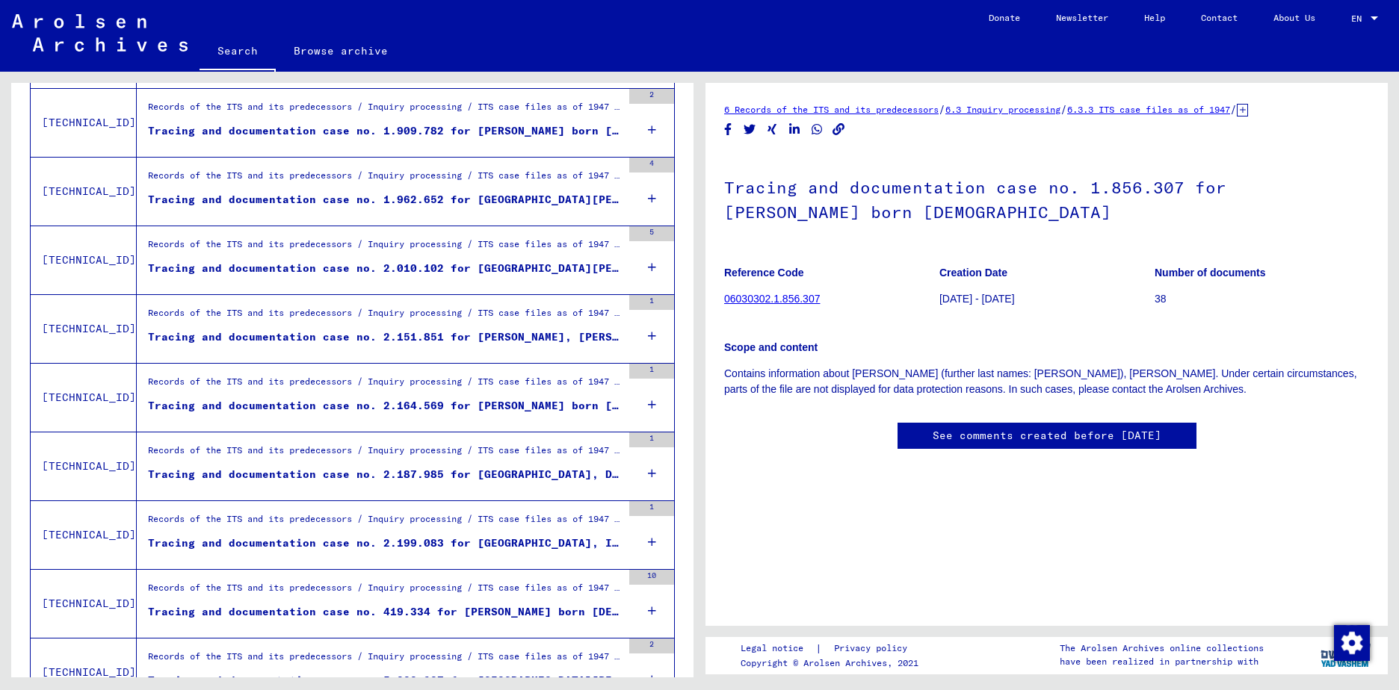
scroll to position [520, 0]
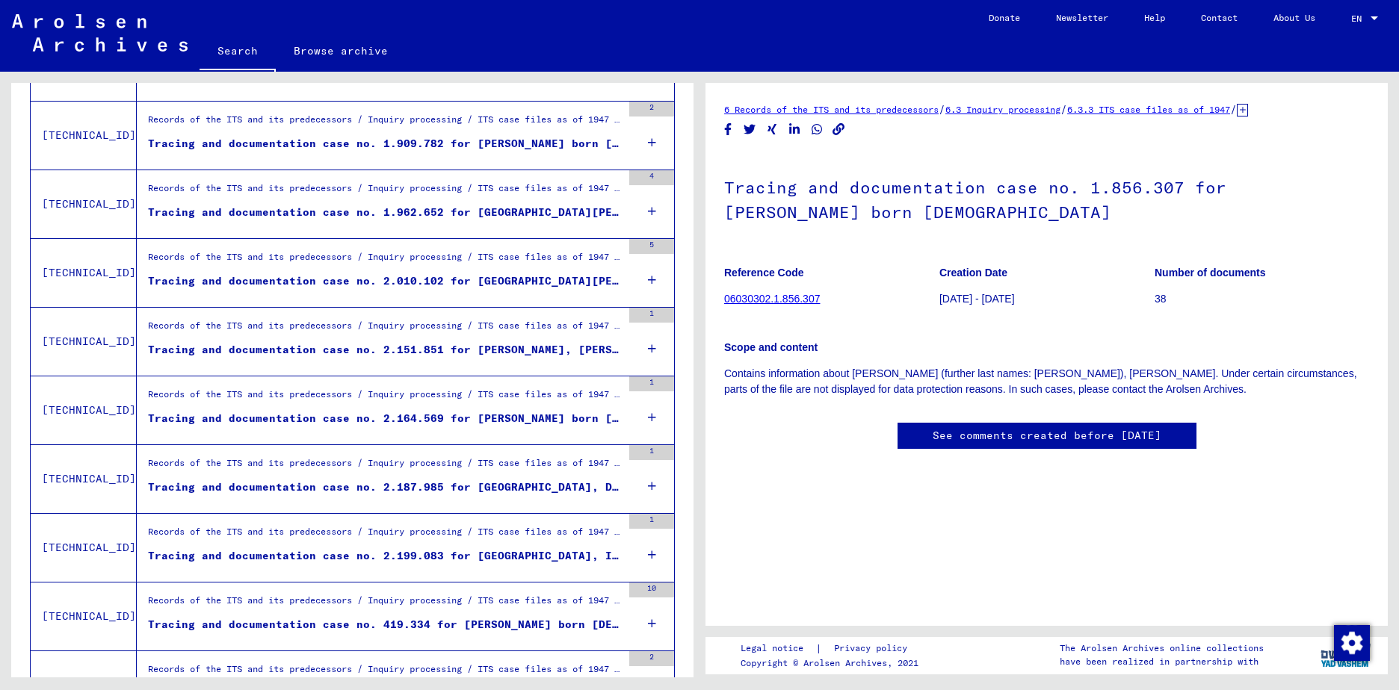
click at [478, 138] on div "Tracing and documentation case no. 1.909.782 for [PERSON_NAME] born [DEMOGRAPHI…" at bounding box center [385, 144] width 474 height 16
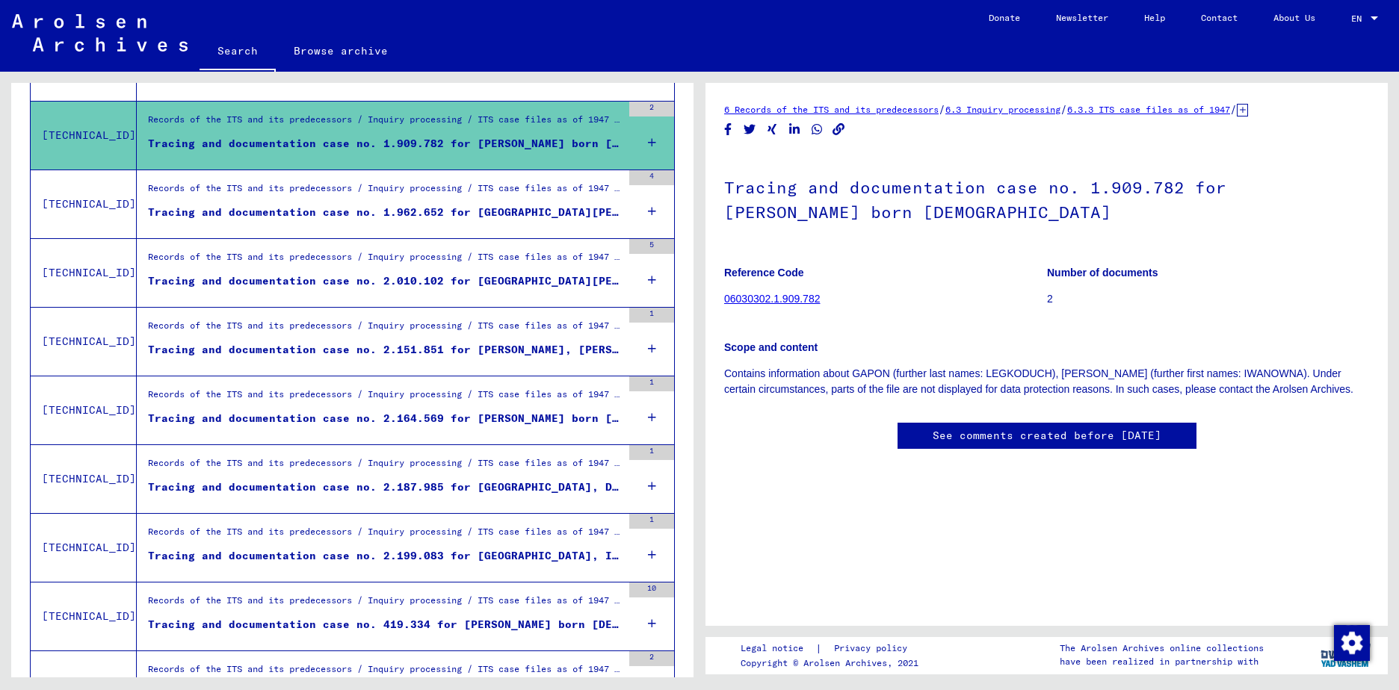
click at [791, 296] on link "06030302.1.909.782" at bounding box center [772, 299] width 96 height 12
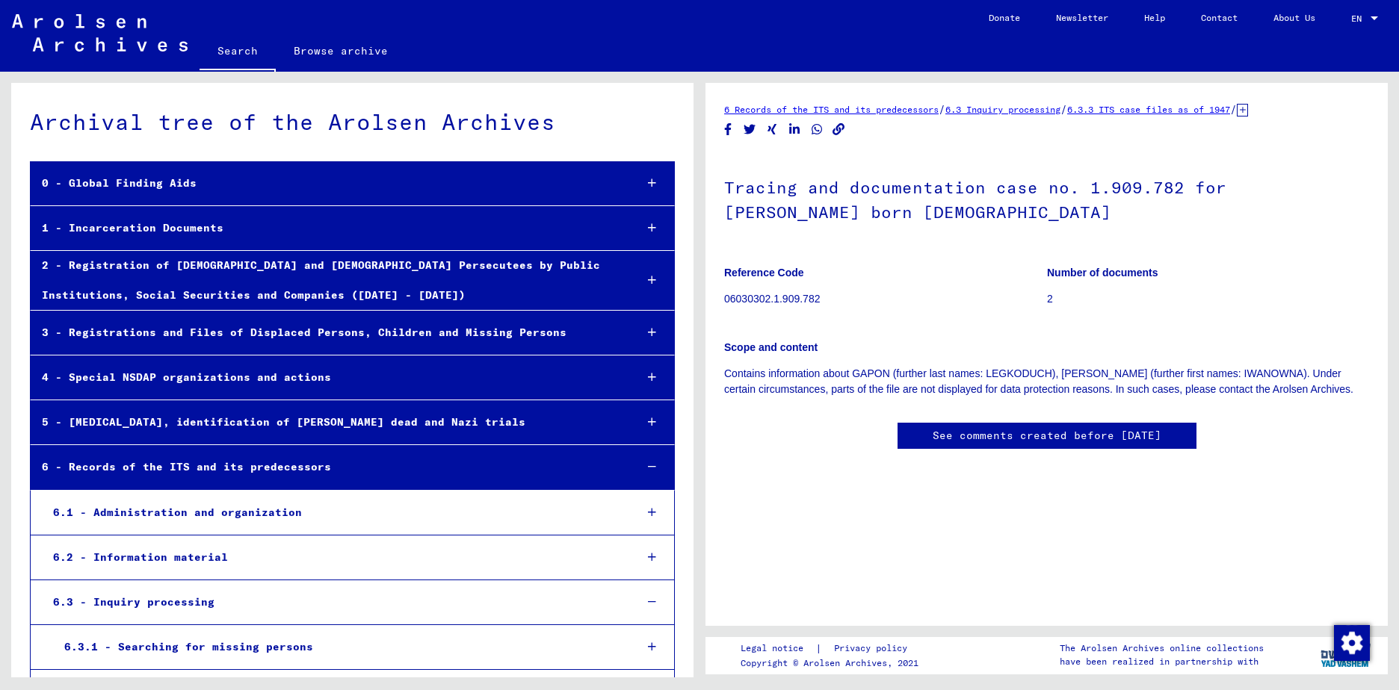
scroll to position [23417, 0]
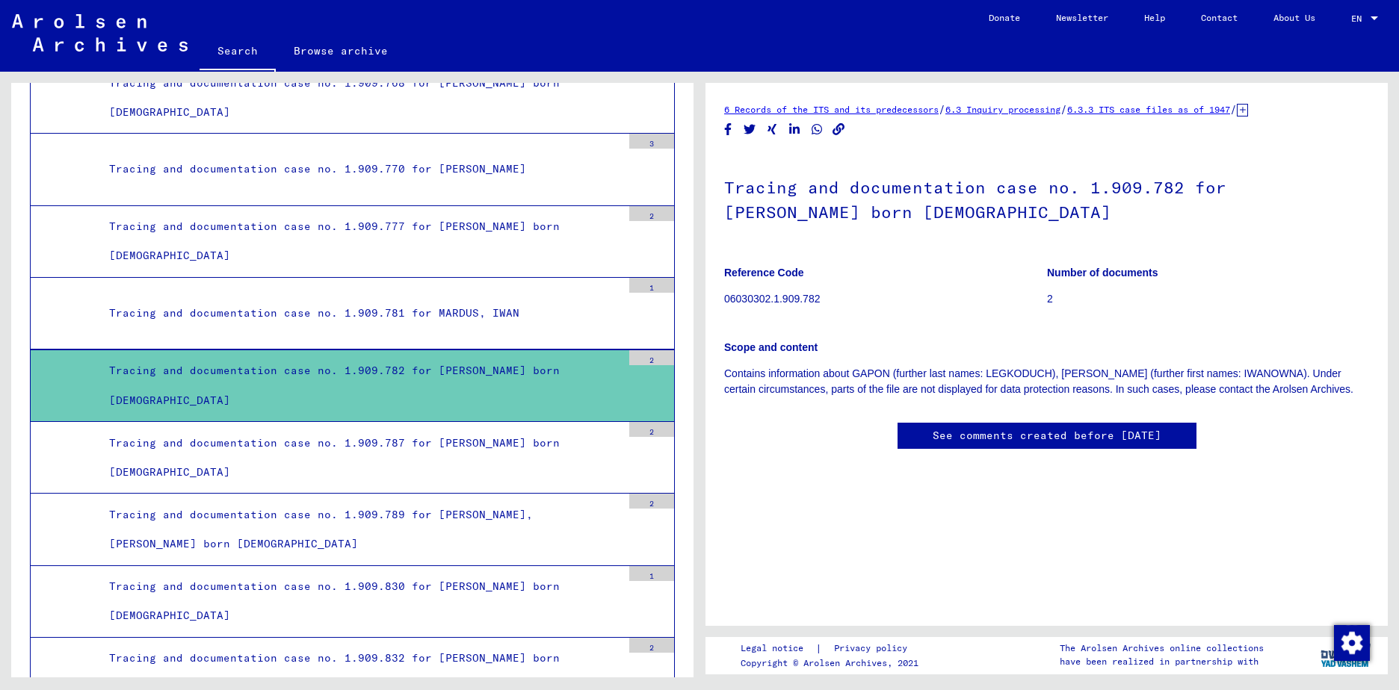
click at [488, 394] on div "Tracing and documentation case no. 1.909.782 for [PERSON_NAME] born [DEMOGRAPHI…" at bounding box center [360, 385] width 524 height 58
drag, startPoint x: 930, startPoint y: 343, endPoint x: 1021, endPoint y: 307, distance: 97.3
click at [935, 342] on p "Scope and content" at bounding box center [1046, 348] width 645 height 16
click at [806, 369] on p "Contains information about GAPON (further last names: LEGKODUCH), [PERSON_NAME]…" at bounding box center [1046, 381] width 645 height 31
